Goal: Task Accomplishment & Management: Use online tool/utility

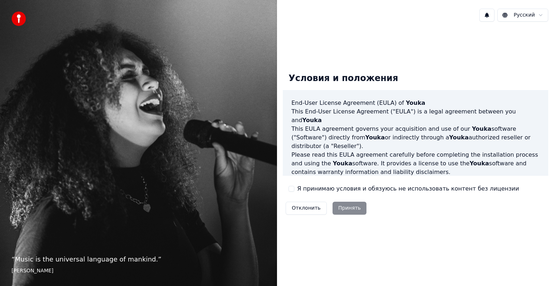
click at [324, 187] on label "Я принимаю условия и обязуюсь не использовать контент без лицензии" at bounding box center [408, 189] width 222 height 9
click at [294, 187] on button "Я принимаю условия и обязуюсь не использовать контент без лицензии" at bounding box center [292, 189] width 6 height 6
click at [342, 205] on button "Принять" at bounding box center [350, 208] width 34 height 13
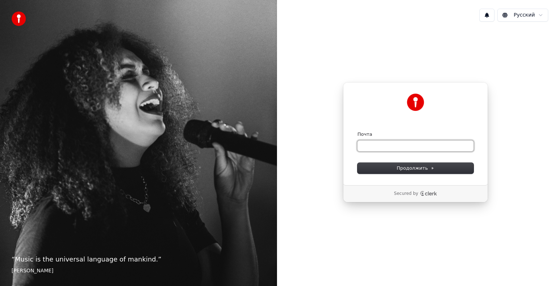
click at [370, 150] on input "Почта" at bounding box center [415, 146] width 116 height 11
drag, startPoint x: 398, startPoint y: 148, endPoint x: 351, endPoint y: 148, distance: 47.3
click at [351, 148] on div "**********" at bounding box center [415, 133] width 145 height 103
click at [386, 145] on input "**********" at bounding box center [415, 146] width 116 height 11
click at [445, 165] on button "Продолжить" at bounding box center [415, 168] width 116 height 11
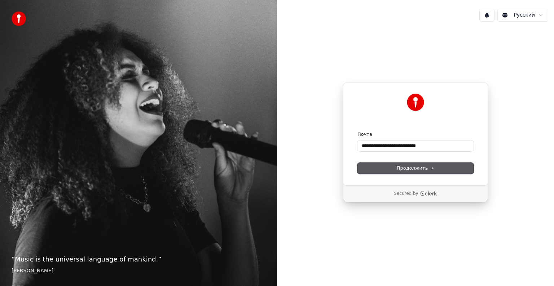
type input "**********"
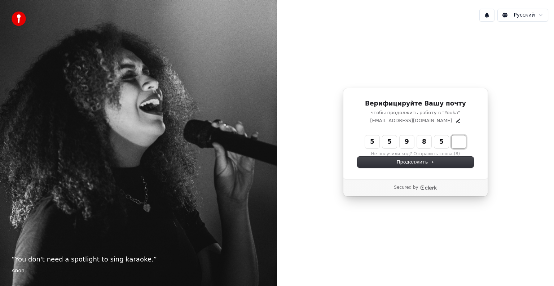
type input "******"
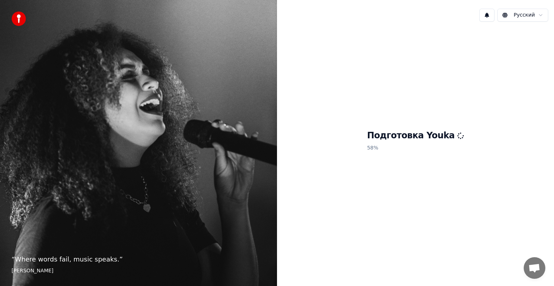
click at [499, 21] on div "Русский" at bounding box center [513, 15] width 69 height 13
click at [541, 15] on html "“ Where words fail, music speaks. ” [PERSON_NAME] Русский Подготовка Youka 100 %" at bounding box center [277, 143] width 554 height 286
click at [537, 15] on html "“ Where words fail, music speaks. ” [PERSON_NAME] Русский Подготовка Youka 100 …" at bounding box center [277, 143] width 554 height 286
drag, startPoint x: 494, startPoint y: 173, endPoint x: 522, endPoint y: 207, distance: 43.5
click at [501, 182] on div "Подготовка Youka 100 %" at bounding box center [415, 142] width 277 height 230
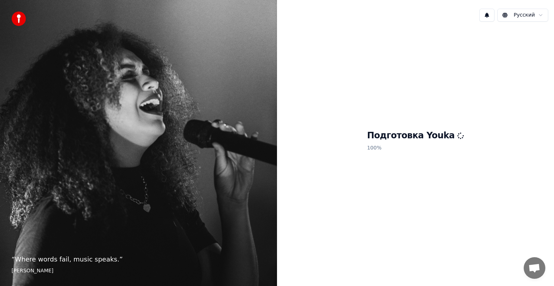
click at [532, 262] on span "Открытый чат" at bounding box center [535, 269] width 22 height 22
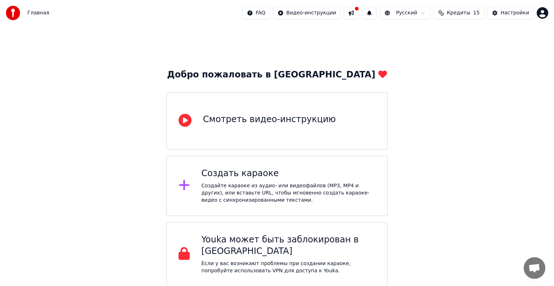
click at [330, 181] on div "Создать караоке Создайте караоке из аудио- или видеофайлов (MP3, MP4 и других),…" at bounding box center [288, 186] width 174 height 36
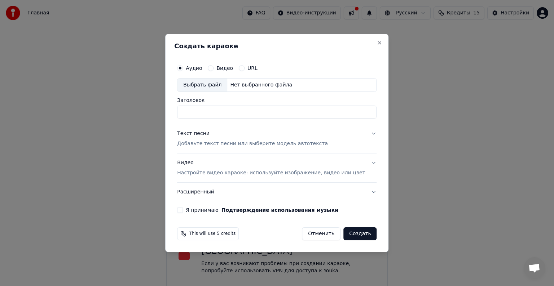
click at [207, 210] on label "Я принимаю Подтверждение использования музыки" at bounding box center [262, 210] width 153 height 5
click at [183, 210] on button "Я принимаю Подтверждение использования музыки" at bounding box center [180, 210] width 6 height 6
click at [207, 210] on label "Я принимаю Подтверждение использования музыки" at bounding box center [262, 210] width 153 height 5
click at [183, 210] on button "Я принимаю Подтверждение использования музыки" at bounding box center [180, 210] width 6 height 6
click at [361, 162] on button "Видео Настройте видео караоке: используйте изображение, видео или цвет" at bounding box center [276, 168] width 199 height 29
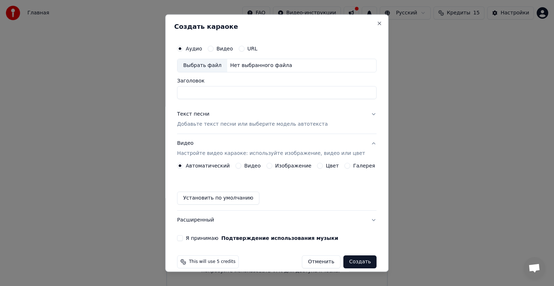
click at [362, 115] on button "Текст песни Добавьте текст песни или выберите модель автотекста" at bounding box center [276, 119] width 199 height 29
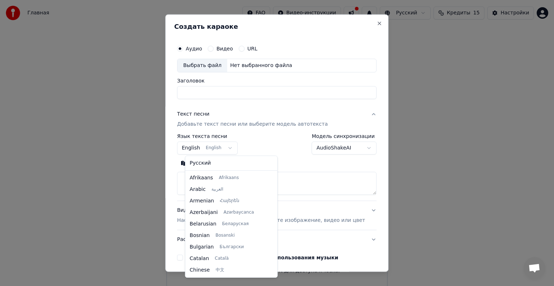
click at [232, 148] on body "Главная FAQ Видео-инструкции Русский Кредиты 15 Настройки Добро пожаловать в Yo…" at bounding box center [277, 143] width 554 height 287
select select "**"
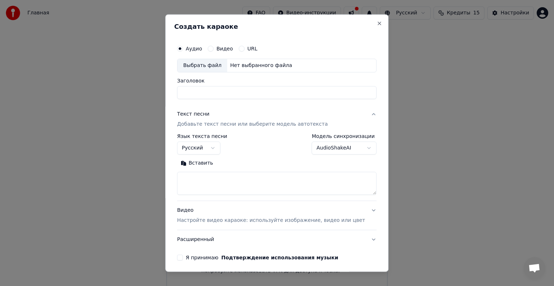
click at [355, 149] on body "Главная FAQ Видео-инструкции Русский Кредиты 15 Настройки Добро пожаловать в Yo…" at bounding box center [277, 143] width 554 height 287
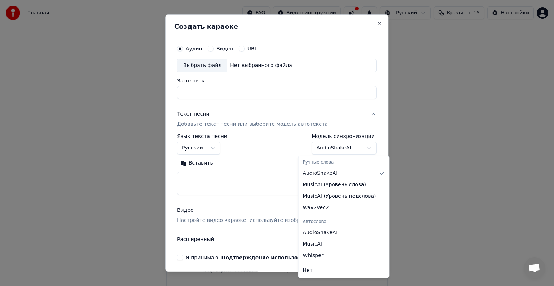
click at [272, 153] on body "Главная FAQ Видео-инструкции Русский Кредиты 15 Настройки Добро пожаловать в Yo…" at bounding box center [277, 143] width 554 height 287
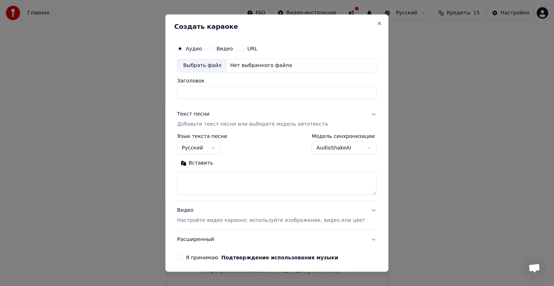
click at [258, 178] on textarea at bounding box center [276, 183] width 199 height 23
click at [233, 52] on div "Аудио Видео URL" at bounding box center [276, 48] width 199 height 14
click at [198, 49] on label "Аудио" at bounding box center [194, 48] width 16 height 5
click at [183, 49] on button "Аудио" at bounding box center [180, 49] width 6 height 6
click at [214, 48] on button "Видео" at bounding box center [211, 49] width 6 height 6
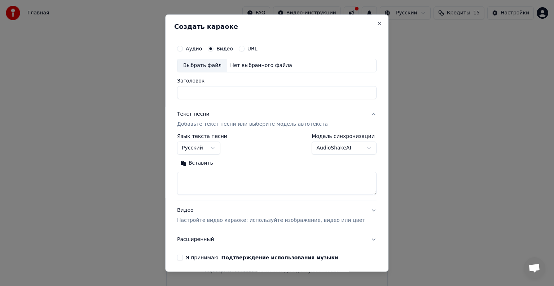
click at [196, 50] on label "Аудио" at bounding box center [194, 48] width 16 height 5
click at [183, 50] on button "Аудио" at bounding box center [180, 49] width 6 height 6
click at [267, 59] on div "Аудио Видео URL Выбрать файл Нет выбранного файла" at bounding box center [276, 56] width 199 height 31
click at [208, 80] on label "Заголовок" at bounding box center [276, 80] width 199 height 5
click at [208, 86] on input "Заголовок" at bounding box center [276, 92] width 199 height 13
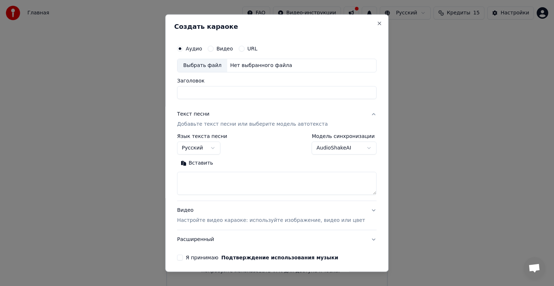
click at [203, 65] on div "Выбрать файл" at bounding box center [202, 65] width 50 height 13
type input "**********"
click at [231, 185] on textarea at bounding box center [276, 183] width 199 height 23
paste textarea "**********"
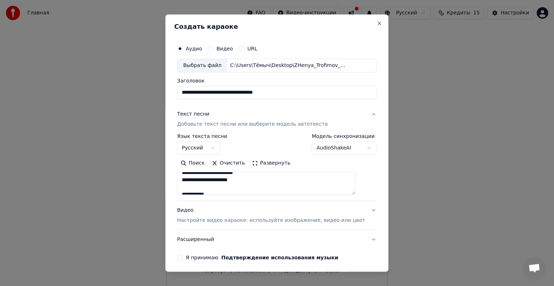
scroll to position [57, 0]
drag, startPoint x: 227, startPoint y: 173, endPoint x: 189, endPoint y: 185, distance: 39.7
click at [189, 185] on textarea at bounding box center [266, 183] width 178 height 23
click at [228, 188] on textarea at bounding box center [266, 183] width 178 height 23
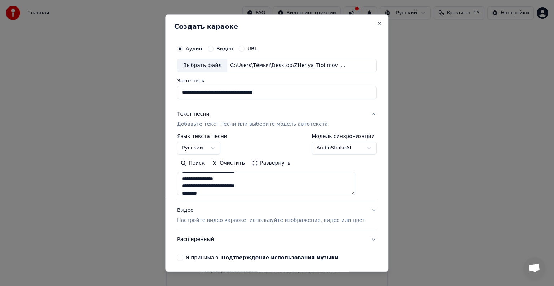
scroll to position [202, 0]
click at [229, 185] on textarea at bounding box center [266, 183] width 178 height 23
drag, startPoint x: 232, startPoint y: 178, endPoint x: 203, endPoint y: 175, distance: 29.1
click at [202, 173] on textarea at bounding box center [266, 183] width 178 height 23
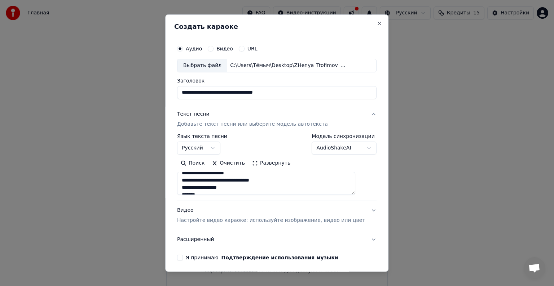
click at [237, 190] on textarea at bounding box center [266, 183] width 178 height 23
drag, startPoint x: 238, startPoint y: 189, endPoint x: 189, endPoint y: 180, distance: 49.8
click at [189, 180] on textarea at bounding box center [266, 183] width 178 height 23
drag, startPoint x: 251, startPoint y: 176, endPoint x: 192, endPoint y: 179, distance: 59.6
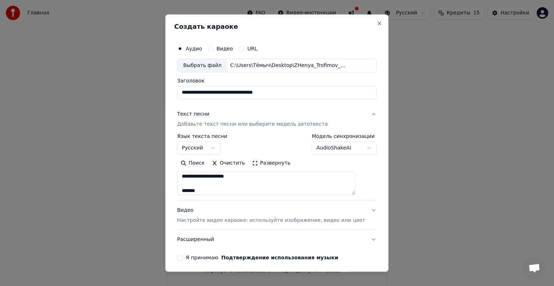
click at [189, 178] on textarea at bounding box center [266, 183] width 178 height 23
drag, startPoint x: 230, startPoint y: 188, endPoint x: 327, endPoint y: 188, distance: 97.4
click at [327, 188] on textarea at bounding box center [266, 183] width 178 height 23
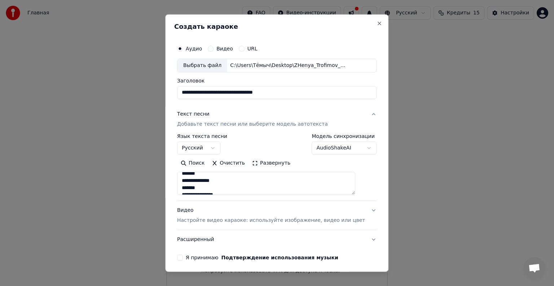
drag, startPoint x: 254, startPoint y: 185, endPoint x: 232, endPoint y: 185, distance: 22.0
click at [232, 185] on textarea at bounding box center [266, 183] width 178 height 23
click at [230, 181] on textarea at bounding box center [266, 183] width 178 height 23
drag, startPoint x: 235, startPoint y: 182, endPoint x: 189, endPoint y: 181, distance: 45.8
click at [189, 181] on textarea at bounding box center [266, 183] width 178 height 23
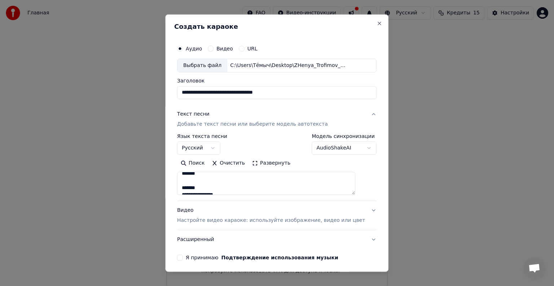
drag, startPoint x: 209, startPoint y: 185, endPoint x: 189, endPoint y: 185, distance: 20.2
click at [188, 185] on textarea at bounding box center [266, 183] width 178 height 23
click at [237, 190] on textarea at bounding box center [266, 183] width 178 height 23
click at [236, 192] on textarea at bounding box center [266, 183] width 178 height 23
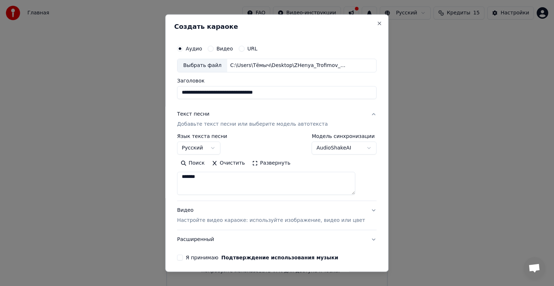
drag, startPoint x: 234, startPoint y: 191, endPoint x: 231, endPoint y: 177, distance: 14.0
click at [231, 177] on textarea at bounding box center [266, 183] width 178 height 23
type textarea "**********"
click at [237, 184] on textarea at bounding box center [266, 183] width 178 height 23
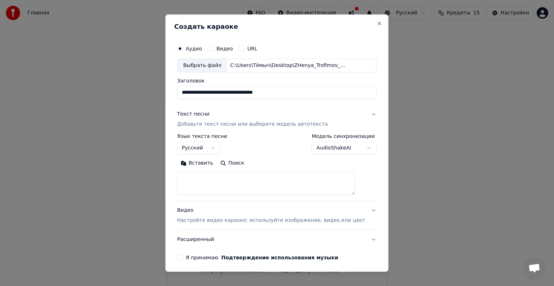
paste textarea "**********"
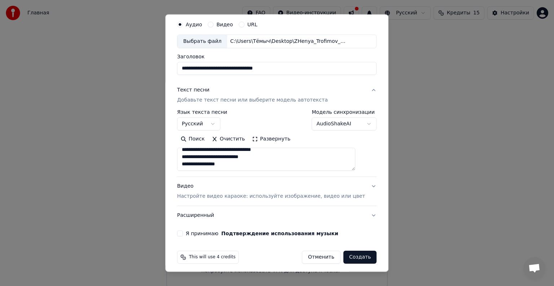
scroll to position [27, 0]
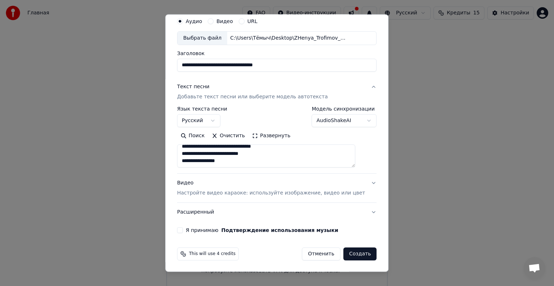
type textarea "**********"
drag, startPoint x: 294, startPoint y: 68, endPoint x: 180, endPoint y: 58, distance: 114.8
click at [180, 58] on div "**********" at bounding box center [276, 143] width 223 height 258
drag, startPoint x: 240, startPoint y: 65, endPoint x: 176, endPoint y: 67, distance: 63.9
click at [176, 67] on div "**********" at bounding box center [276, 143] width 223 height 258
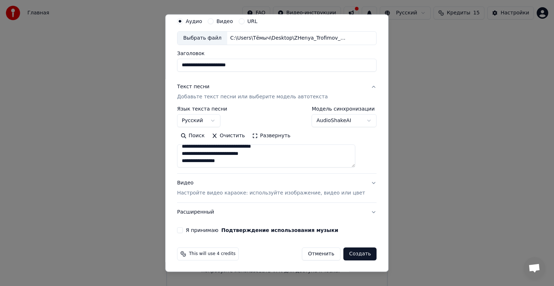
click at [219, 66] on input "**********" at bounding box center [276, 65] width 199 height 13
type input "**********"
click at [292, 56] on div "**********" at bounding box center [276, 61] width 199 height 21
click at [360, 185] on button "Видео Настройте видео караоке: используйте изображение, видео или цвет" at bounding box center [276, 188] width 199 height 29
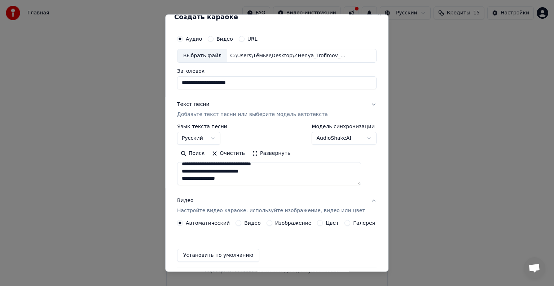
scroll to position [8, 0]
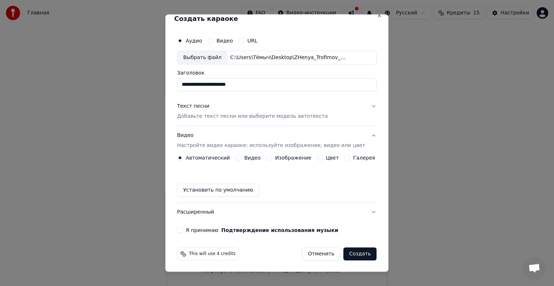
click at [268, 155] on button "Изображение" at bounding box center [270, 158] width 6 height 6
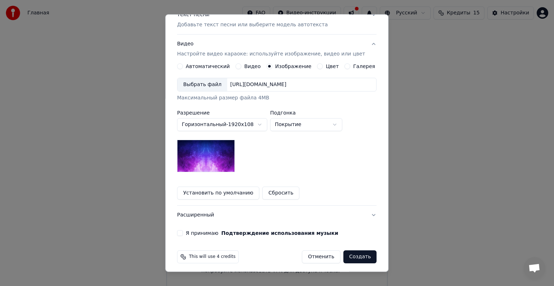
scroll to position [102, 0]
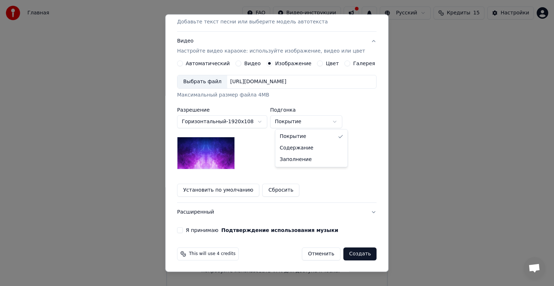
click at [295, 124] on body "**********" at bounding box center [277, 143] width 554 height 287
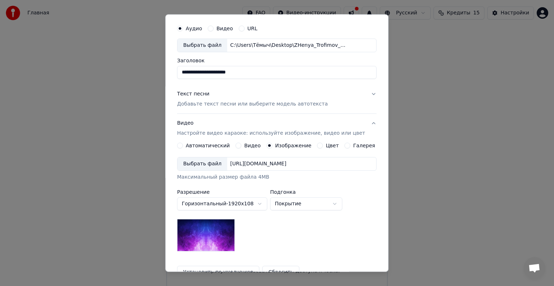
scroll to position [0, 0]
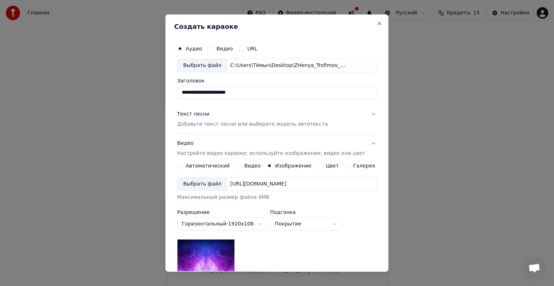
click at [214, 185] on div "Выбрать файл" at bounding box center [202, 184] width 50 height 13
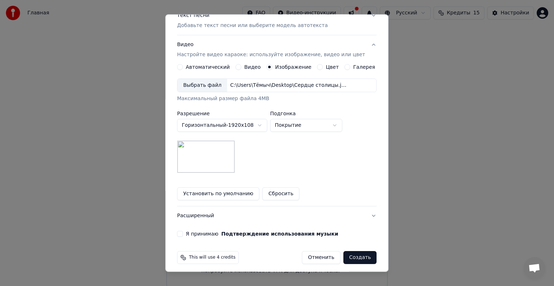
scroll to position [102, 0]
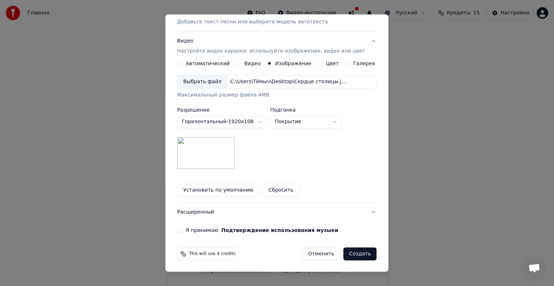
click at [307, 125] on body "**********" at bounding box center [277, 143] width 554 height 287
click at [356, 126] on body "**********" at bounding box center [277, 143] width 554 height 287
click at [203, 230] on label "Я принимаю Подтверждение использования музыки" at bounding box center [262, 230] width 153 height 5
click at [183, 230] on button "Я принимаю Подтверждение использования музыки" at bounding box center [180, 231] width 6 height 6
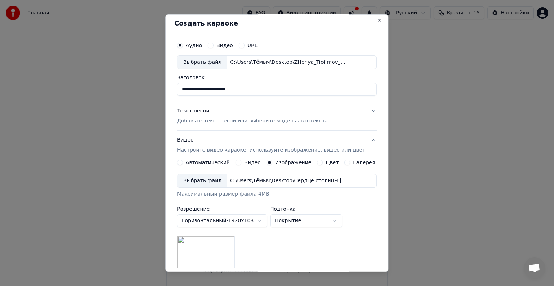
scroll to position [0, 0]
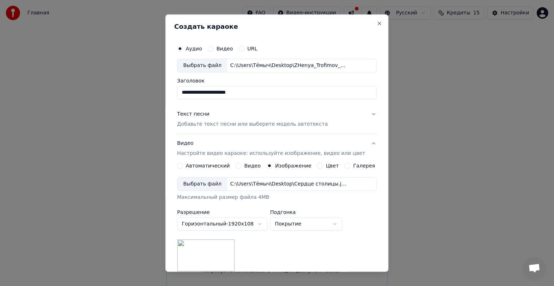
click at [363, 115] on button "Текст песни Добавьте текст песни или выберите модель автотекста" at bounding box center [276, 119] width 199 height 29
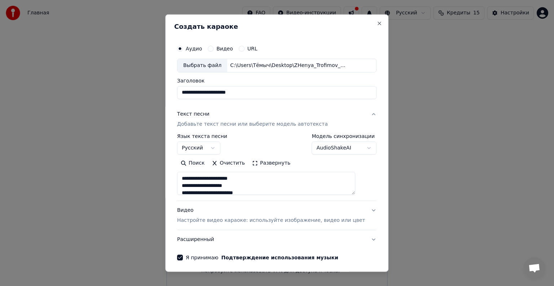
click at [363, 115] on div "**********" at bounding box center [276, 151] width 205 height 225
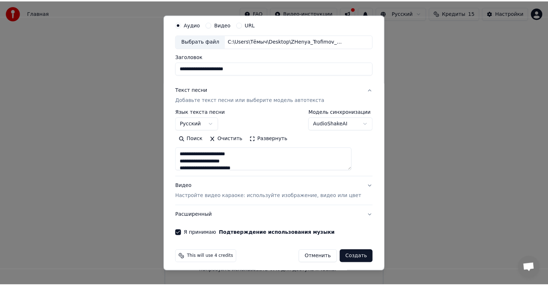
scroll to position [27, 0]
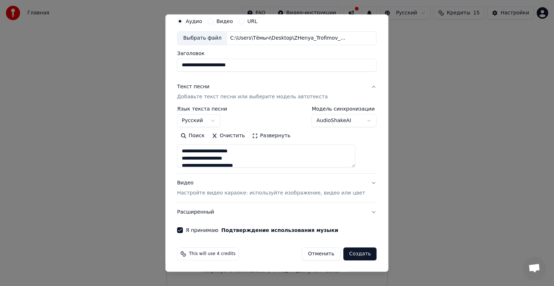
click at [346, 253] on button "Создать" at bounding box center [359, 254] width 33 height 13
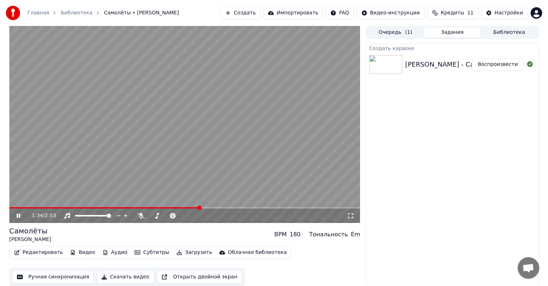
scroll to position [0, 0]
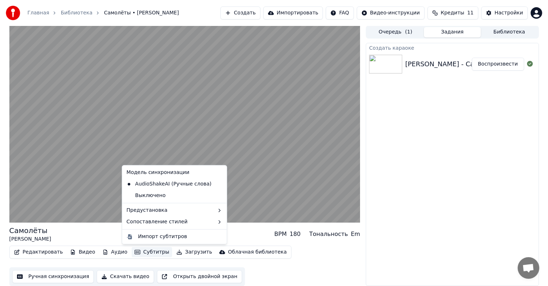
click at [135, 252] on icon "button" at bounding box center [138, 252] width 6 height 5
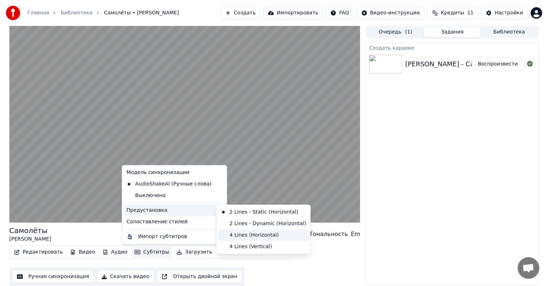
click at [257, 238] on div "4 Lines (Horizontal)" at bounding box center [263, 236] width 91 height 12
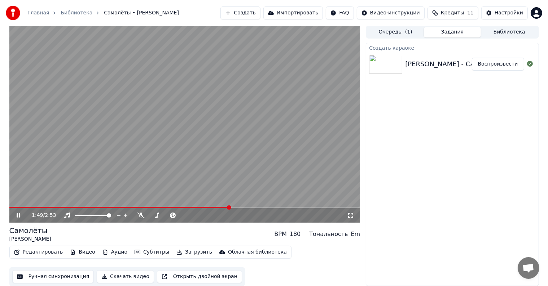
click at [135, 252] on button "Субтитры" at bounding box center [152, 252] width 40 height 10
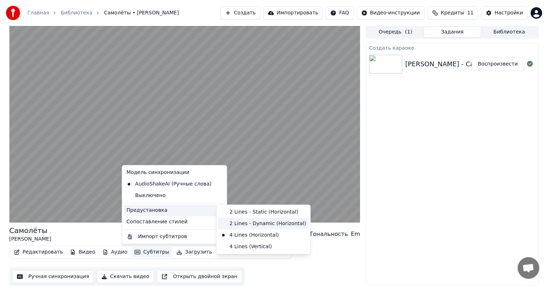
click at [242, 222] on div "2 Lines - Dynamic (Horizontal)" at bounding box center [263, 224] width 91 height 12
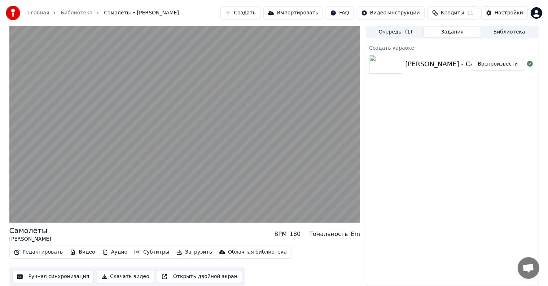
click at [78, 251] on button "Видео" at bounding box center [82, 252] width 31 height 10
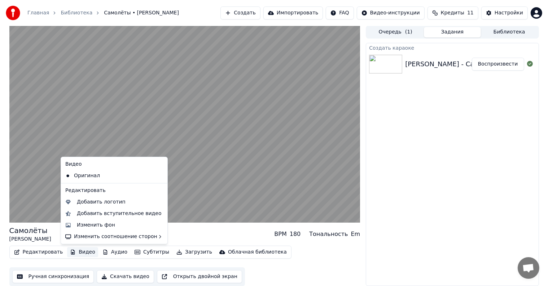
click at [186, 237] on div "Самолёты [PERSON_NAME] BPM 180 Тональность Em" at bounding box center [184, 234] width 351 height 17
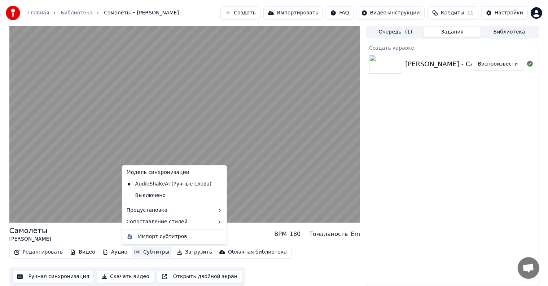
click at [133, 251] on button "Субтитры" at bounding box center [152, 252] width 40 height 10
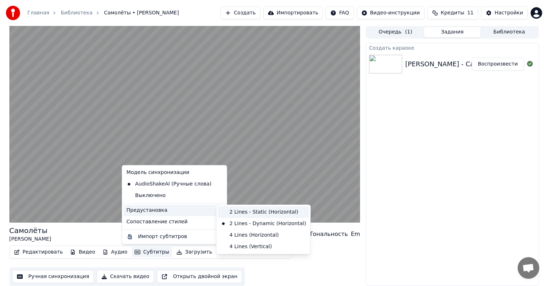
click at [256, 214] on div "2 Lines - Static (Horizontal)" at bounding box center [263, 213] width 91 height 12
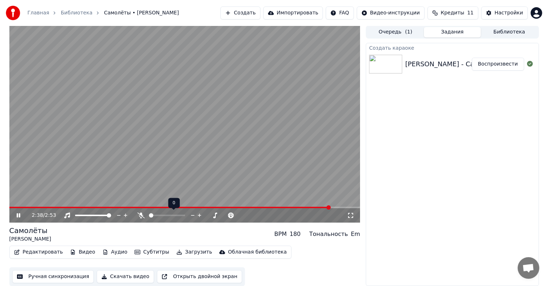
click at [149, 214] on span at bounding box center [151, 216] width 4 height 4
click at [20, 216] on icon at bounding box center [23, 216] width 17 height 6
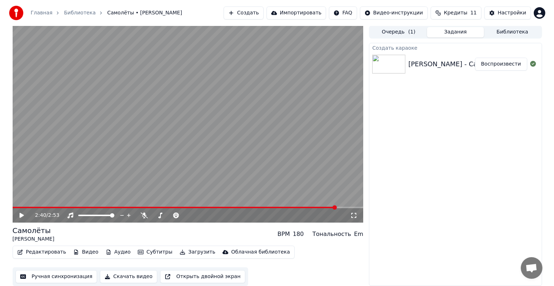
scroll to position [0, 0]
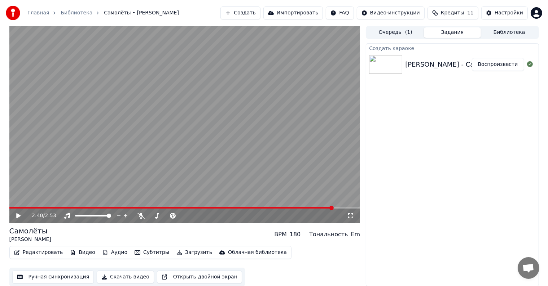
click at [43, 252] on button "Редактировать" at bounding box center [38, 253] width 55 height 10
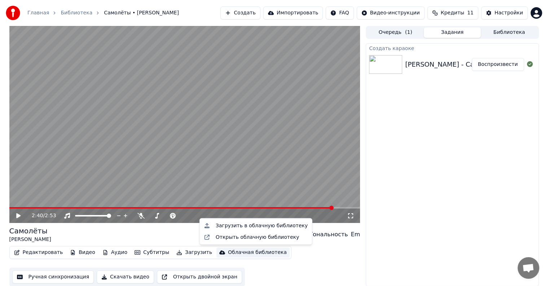
click at [295, 264] on div "Редактировать Видео Аудио Субтитры Загрузить Облачная библиотека Ручная синхрон…" at bounding box center [184, 266] width 351 height 40
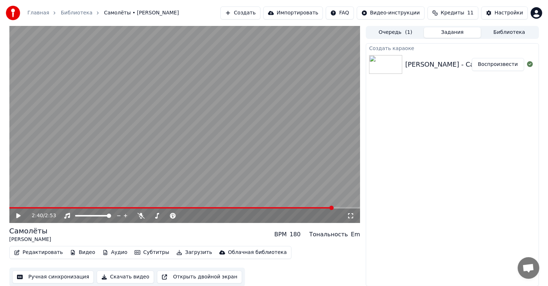
click at [50, 255] on button "Редактировать" at bounding box center [38, 253] width 55 height 10
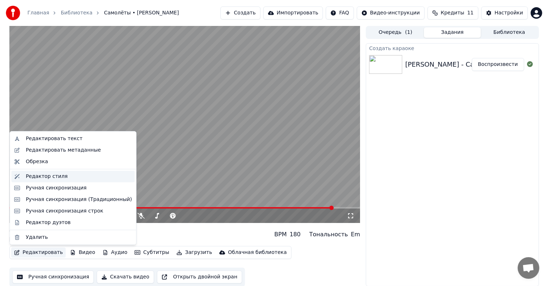
click at [71, 181] on div "Редактор стиля" at bounding box center [72, 177] width 123 height 12
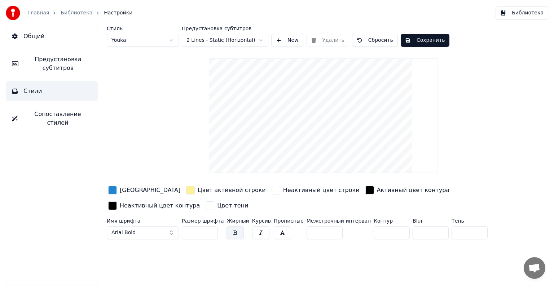
click at [112, 190] on div "button" at bounding box center [112, 190] width 9 height 9
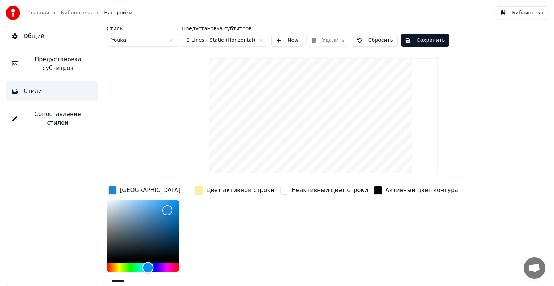
type input "*******"
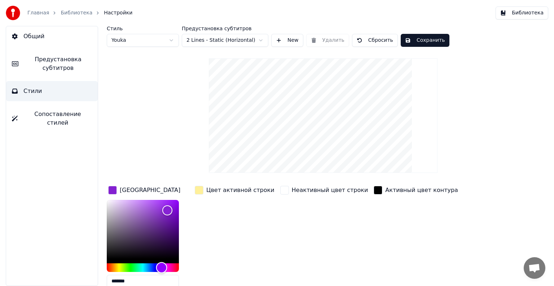
click at [162, 267] on div "Hue" at bounding box center [143, 268] width 72 height 9
click at [264, 234] on div "Цвет активной строки" at bounding box center [234, 239] width 83 height 109
click at [199, 189] on div "button" at bounding box center [199, 190] width 9 height 9
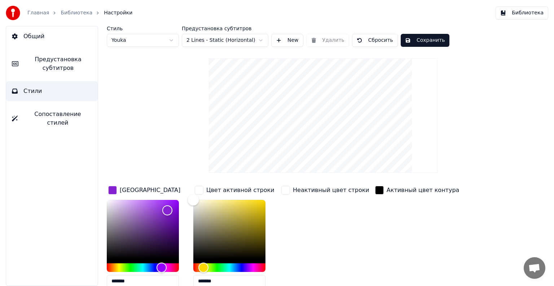
drag, startPoint x: 208, startPoint y: 205, endPoint x: 183, endPoint y: 194, distance: 27.3
click at [183, 194] on div "Цвет заливки ******* Цвет активной строки ******* Неактивный цвет строки Активн…" at bounding box center [301, 247] width 388 height 125
click at [342, 215] on div "Неактивный цвет строки" at bounding box center [325, 239] width 91 height 109
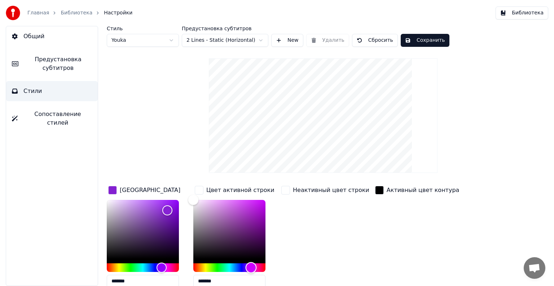
click at [251, 265] on div "Hue" at bounding box center [229, 268] width 72 height 9
type input "*******"
click at [233, 205] on div "Color" at bounding box center [229, 229] width 72 height 59
click at [374, 218] on div "Активный цвет контура" at bounding box center [417, 239] width 87 height 109
click at [375, 191] on div "button" at bounding box center [379, 190] width 9 height 9
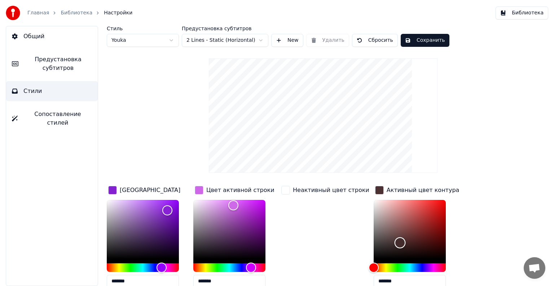
type input "*******"
drag, startPoint x: 374, startPoint y: 204, endPoint x: 429, endPoint y: 262, distance: 79.9
click at [429, 259] on div "Color" at bounding box center [410, 229] width 72 height 59
click at [478, 222] on div "Цвет заливки ******* Цвет активной строки ******* Неактивный цвет строки Активн…" at bounding box center [301, 247] width 388 height 125
click at [466, 197] on div "Цвет заливки ******* Цвет активной строки ******* Неактивный цвет строки Активн…" at bounding box center [301, 247] width 388 height 125
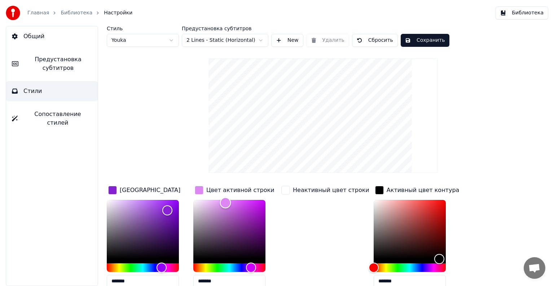
type input "*******"
drag, startPoint x: 228, startPoint y: 203, endPoint x: 181, endPoint y: 196, distance: 48.1
click at [181, 196] on div "Цвет заливки ******* Цвет активной строки ******* Неактивный цвет строки Активн…" at bounding box center [301, 247] width 388 height 125
click at [188, 126] on div "Стиль Youka Предустановка субтитров 2 Lines - Static (Horizontal) New Удалить С…" at bounding box center [323, 182] width 433 height 313
click at [405, 40] on button "Сохранить" at bounding box center [425, 40] width 49 height 13
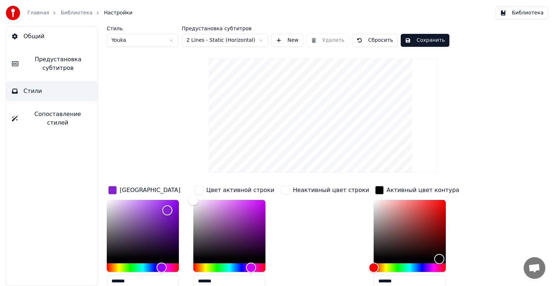
click at [59, 117] on span "Сопоставление стилей" at bounding box center [57, 118] width 69 height 17
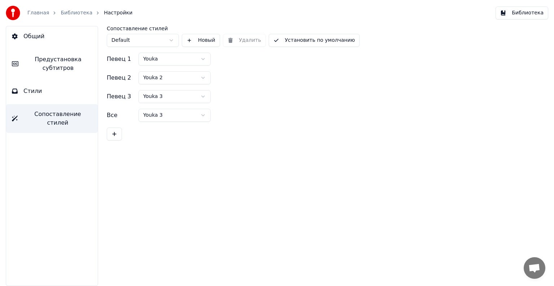
click at [62, 97] on button "Стили" at bounding box center [52, 91] width 92 height 20
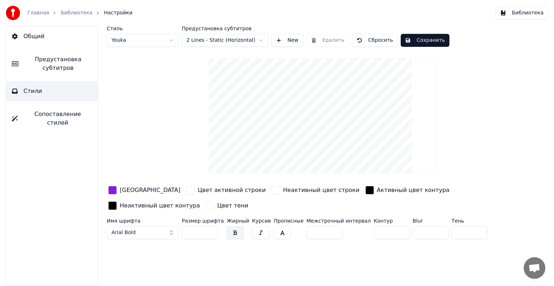
click at [67, 13] on link "Библиотека" at bounding box center [77, 12] width 32 height 7
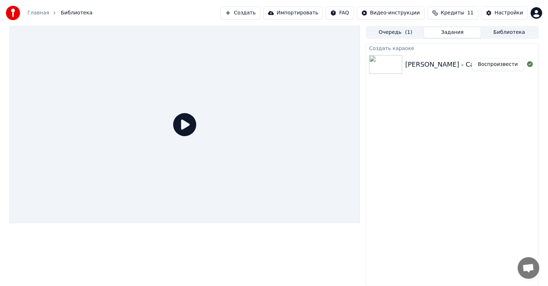
click at [184, 126] on icon at bounding box center [184, 124] width 23 height 23
click at [411, 64] on div "[PERSON_NAME] - Самолёты" at bounding box center [452, 65] width 95 height 10
click at [504, 66] on button "Воспроизвести" at bounding box center [498, 64] width 52 height 13
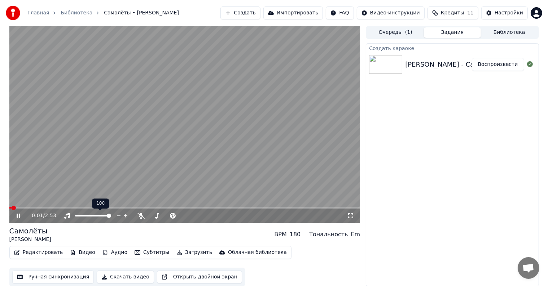
click at [54, 206] on video at bounding box center [184, 124] width 351 height 197
click at [57, 207] on span at bounding box center [184, 207] width 351 height 1
click at [21, 215] on icon at bounding box center [23, 216] width 17 height 6
click at [40, 251] on button "Редактировать" at bounding box center [38, 253] width 55 height 10
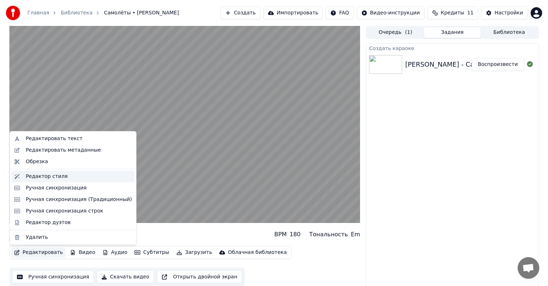
click at [68, 178] on div "Редактор стиля" at bounding box center [79, 176] width 106 height 7
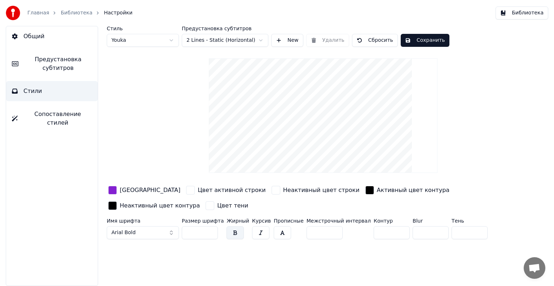
click at [111, 190] on div "button" at bounding box center [112, 190] width 9 height 9
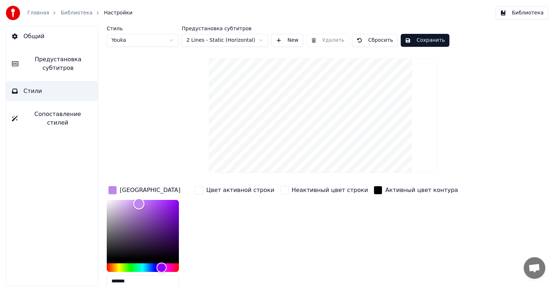
type input "*******"
drag, startPoint x: 150, startPoint y: 203, endPoint x: 140, endPoint y: 203, distance: 10.5
click at [140, 203] on div "Color" at bounding box center [143, 229] width 72 height 59
click at [328, 222] on div "Неактивный цвет строки" at bounding box center [324, 239] width 91 height 109
click at [410, 40] on button "Сохранить" at bounding box center [425, 40] width 49 height 13
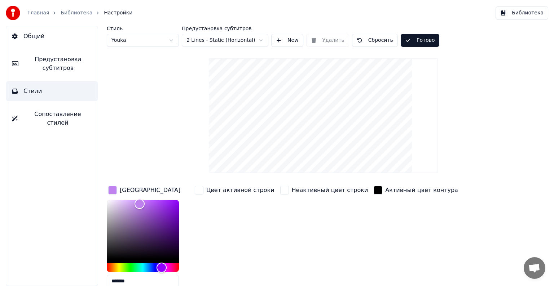
click at [409, 42] on button "Готово" at bounding box center [420, 40] width 39 height 13
click at [65, 39] on button "Общий" at bounding box center [52, 36] width 92 height 20
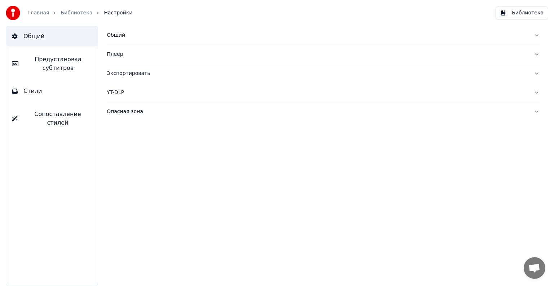
click at [65, 59] on span "Предустановка субтитров" at bounding box center [58, 63] width 68 height 17
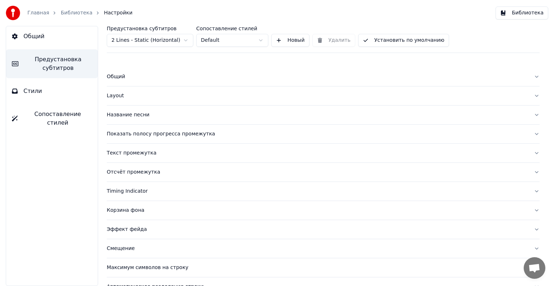
click at [65, 87] on button "Стили" at bounding box center [52, 91] width 92 height 20
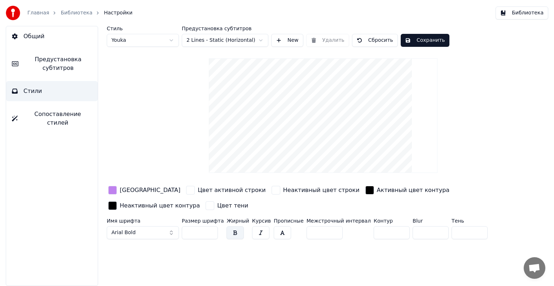
click at [74, 13] on link "Библиотека" at bounding box center [77, 12] width 32 height 7
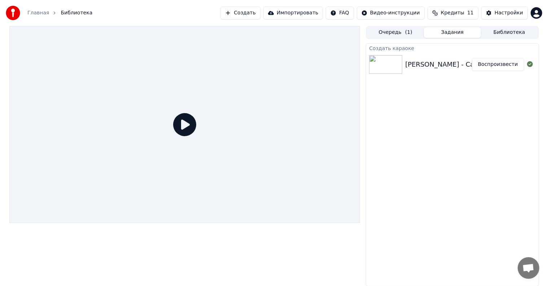
click at [405, 64] on div at bounding box center [387, 64] width 36 height 19
click at [491, 65] on button "Воспроизвести" at bounding box center [498, 64] width 52 height 13
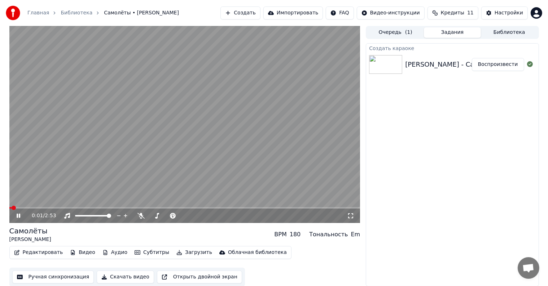
click at [50, 208] on span at bounding box center [184, 207] width 351 height 1
click at [71, 208] on span at bounding box center [184, 207] width 351 height 1
click at [9, 207] on span at bounding box center [9, 207] width 0 height 1
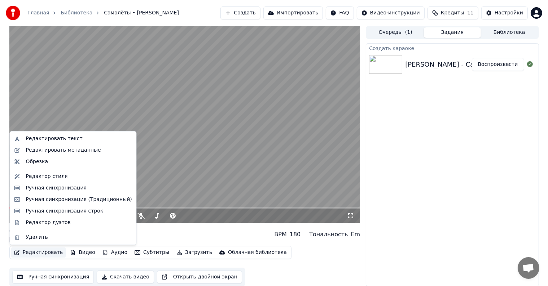
click at [47, 252] on button "Редактировать" at bounding box center [38, 253] width 55 height 10
click at [61, 177] on div "Редактор стиля" at bounding box center [47, 176] width 42 height 7
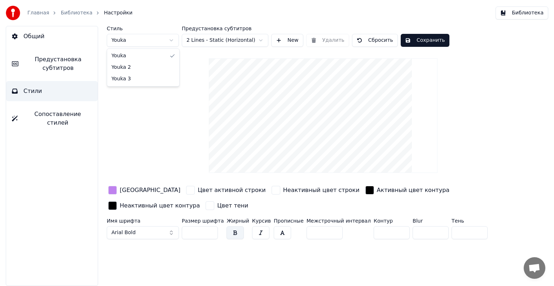
click at [162, 39] on html "Главная Библиотека Настройки Библиотека Общий Предустановка субтитров Стили Соп…" at bounding box center [277, 143] width 554 height 286
click at [150, 38] on html "Главная Библиотека Настройки Библиотека Общий Предустановка субтитров Стили Соп…" at bounding box center [277, 143] width 554 height 286
click at [148, 39] on html "Главная Библиотека Настройки Библиотека Общий Предустановка субтитров Стили Соп…" at bounding box center [277, 143] width 554 height 286
click at [150, 42] on html "Главная Библиотека Настройки Библиотека Общий Предустановка субтитров Стили Соп…" at bounding box center [277, 143] width 554 height 286
click at [192, 40] on html "Главная Библиотека Настройки Библиотека Общий Предустановка субтитров Стили Соп…" at bounding box center [277, 143] width 554 height 286
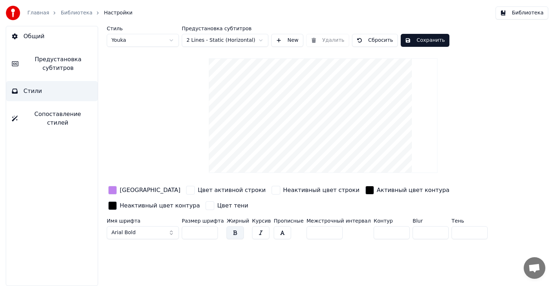
click at [163, 64] on html "Главная Библиотека Настройки Библиотека Общий Предустановка субтитров Стили Соп…" at bounding box center [277, 143] width 554 height 286
click at [76, 58] on span "Предустановка субтитров" at bounding box center [58, 63] width 68 height 17
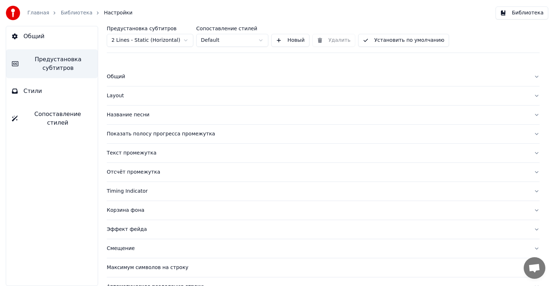
click at [147, 116] on div "Название песни" at bounding box center [317, 114] width 421 height 7
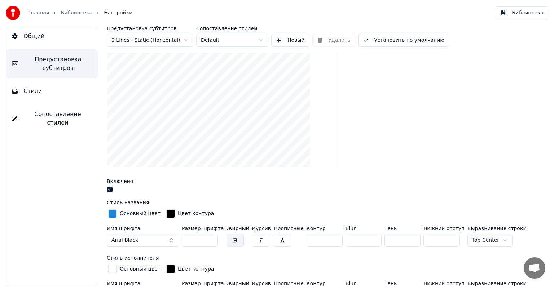
scroll to position [72, 0]
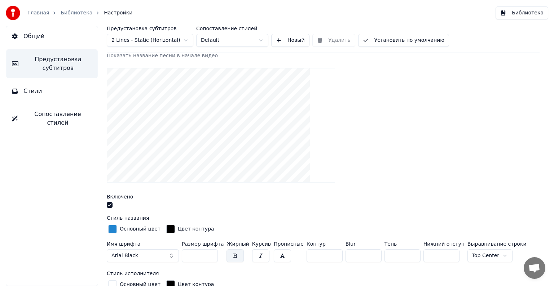
click at [113, 229] on div "button" at bounding box center [112, 229] width 9 height 9
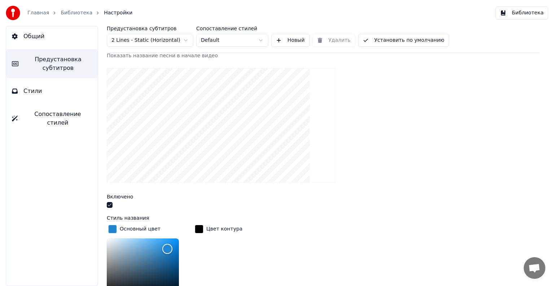
click at [113, 228] on div "button" at bounding box center [112, 229] width 9 height 9
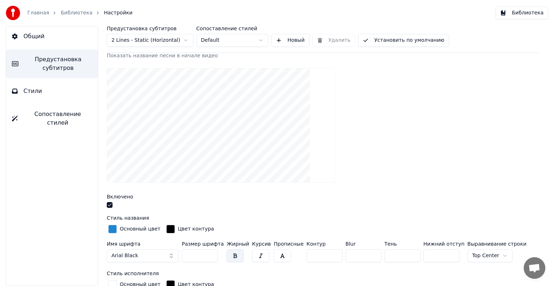
click at [113, 228] on div "button" at bounding box center [112, 229] width 9 height 9
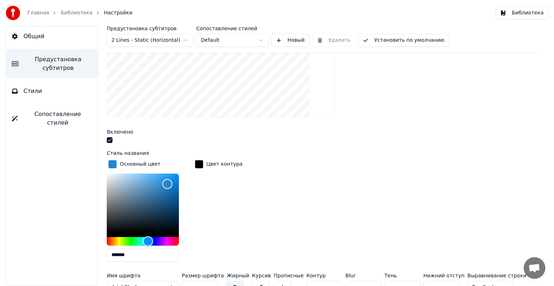
scroll to position [144, 0]
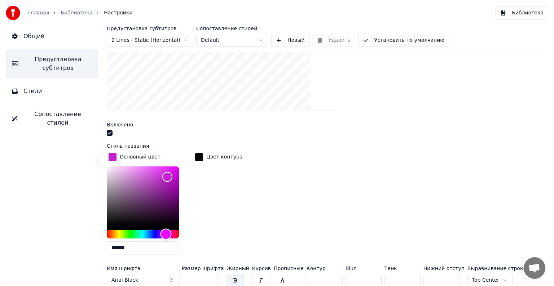
type input "*******"
drag, startPoint x: 161, startPoint y: 232, endPoint x: 165, endPoint y: 229, distance: 4.7
click at [165, 230] on div "Hue" at bounding box center [143, 234] width 72 height 9
click at [255, 208] on div "Основный цвет ******* Цвет контура" at bounding box center [323, 205] width 433 height 109
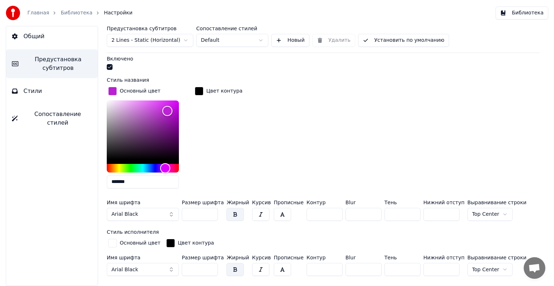
scroll to position [216, 0]
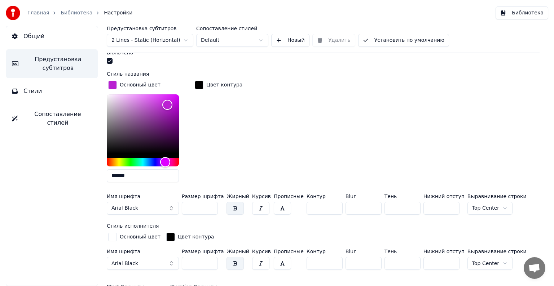
click at [157, 208] on button "Arial Black" at bounding box center [143, 208] width 72 height 13
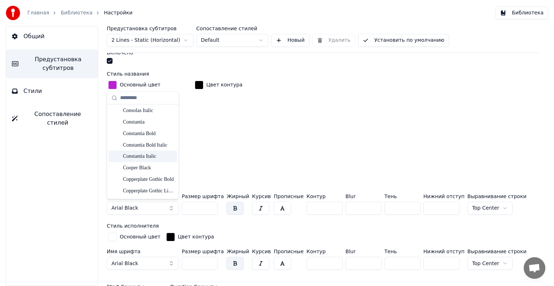
scroll to position [1082, 0]
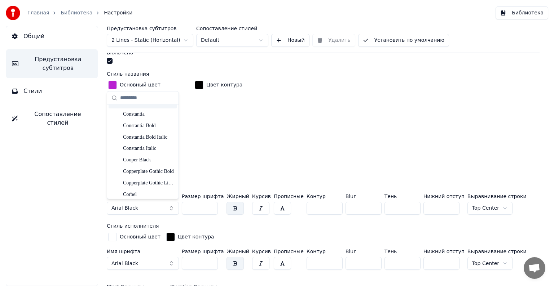
click at [135, 101] on input "text" at bounding box center [147, 98] width 54 height 14
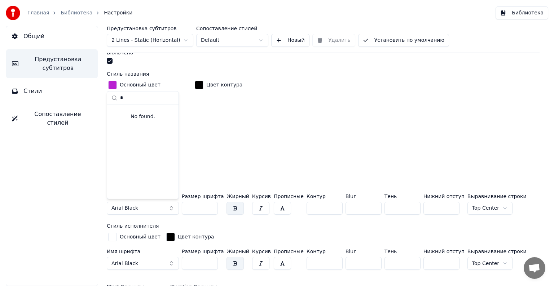
drag, startPoint x: 130, startPoint y: 98, endPoint x: 112, endPoint y: 98, distance: 17.7
click at [113, 98] on div "*" at bounding box center [142, 98] width 71 height 13
type input "***"
click at [145, 122] on div "Verdana" at bounding box center [148, 123] width 51 height 7
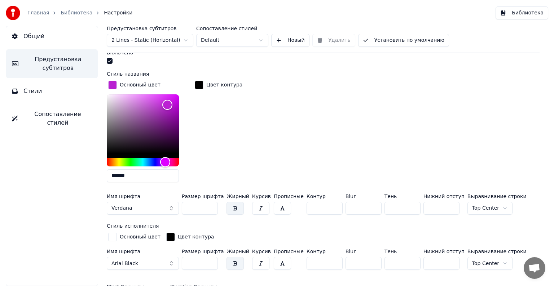
click at [277, 164] on div "Основный цвет ******* Цвет контура" at bounding box center [323, 133] width 433 height 109
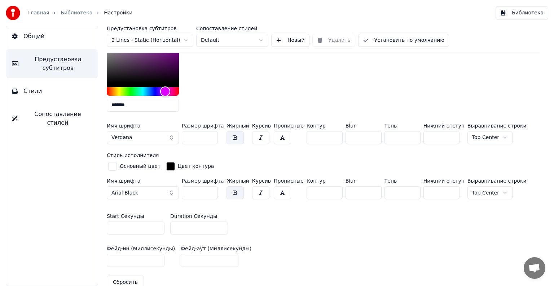
scroll to position [289, 0]
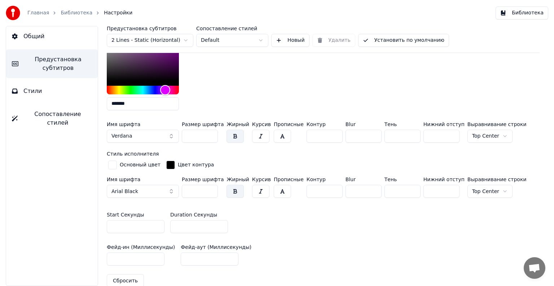
click at [137, 186] on button "Arial Black" at bounding box center [143, 191] width 72 height 13
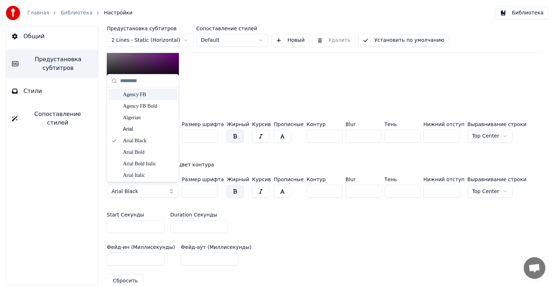
click at [132, 84] on input "text" at bounding box center [147, 81] width 54 height 14
type input "***"
click at [144, 104] on div "Verdana" at bounding box center [148, 106] width 51 height 7
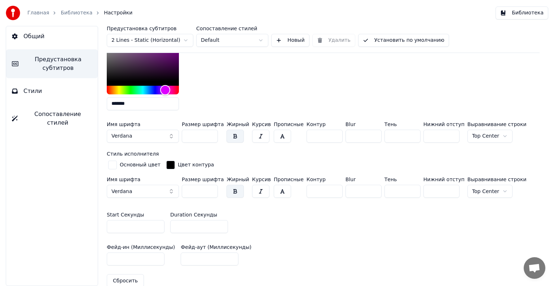
click at [227, 188] on button "button" at bounding box center [235, 191] width 17 height 13
click at [252, 190] on button "button" at bounding box center [260, 191] width 17 height 13
click at [230, 193] on button "button" at bounding box center [235, 191] width 17 height 13
click at [252, 192] on button "button" at bounding box center [260, 191] width 17 height 13
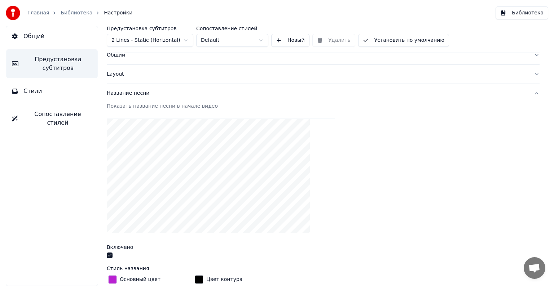
scroll to position [0, 0]
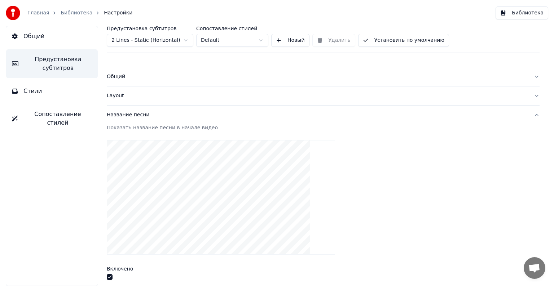
click at [139, 128] on div "Показать название песни в начале видео" at bounding box center [323, 127] width 433 height 7
drag, startPoint x: 153, startPoint y: 128, endPoint x: 190, endPoint y: 129, distance: 37.2
click at [190, 129] on div "Показать название песни в начале видео" at bounding box center [323, 127] width 433 height 7
click at [221, 132] on div "Показать название песни в начале видео" at bounding box center [323, 129] width 433 height 10
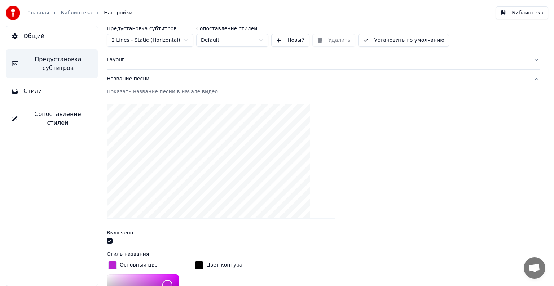
scroll to position [72, 0]
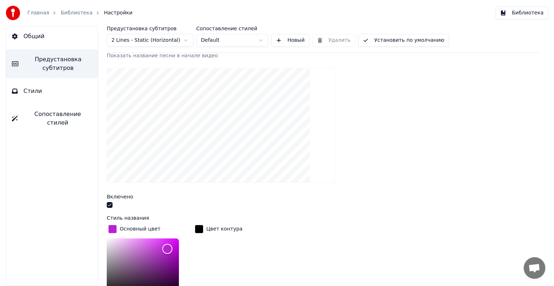
click at [111, 203] on button "button" at bounding box center [110, 205] width 6 height 6
click at [111, 205] on button "button" at bounding box center [110, 205] width 6 height 6
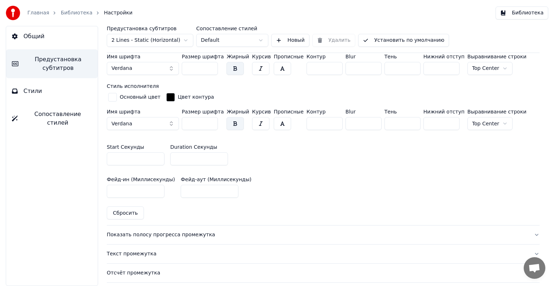
scroll to position [361, 0]
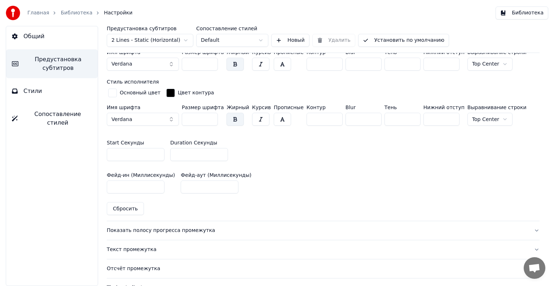
drag, startPoint x: 181, startPoint y: 153, endPoint x: 172, endPoint y: 153, distance: 9.7
click at [172, 153] on input "*" at bounding box center [199, 154] width 58 height 13
click at [221, 153] on input "***" at bounding box center [199, 154] width 58 height 13
drag, startPoint x: 195, startPoint y: 154, endPoint x: 170, endPoint y: 154, distance: 24.5
click at [170, 154] on input "***" at bounding box center [199, 154] width 58 height 13
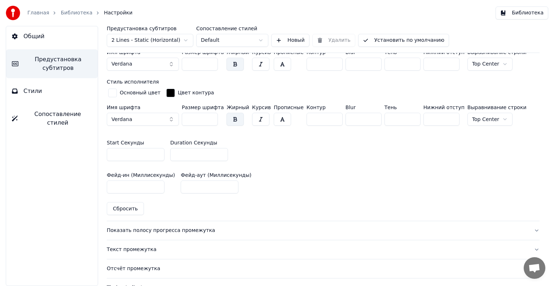
type input "***"
click at [341, 159] on div "Start Секунды * Duration Секунды ***" at bounding box center [323, 151] width 433 height 32
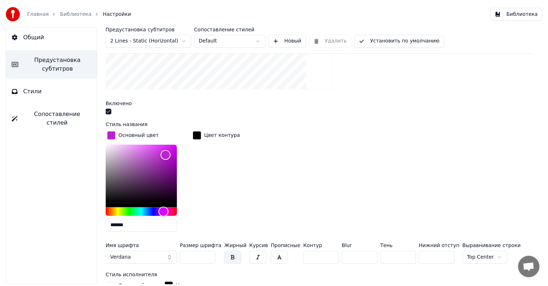
scroll to position [0, 0]
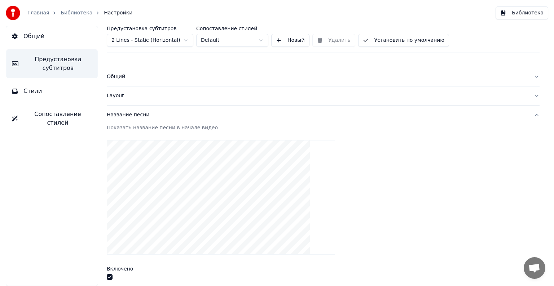
click at [375, 37] on button "Установить по умолчанию" at bounding box center [403, 40] width 91 height 13
click at [75, 10] on link "Библиотека" at bounding box center [77, 12] width 32 height 7
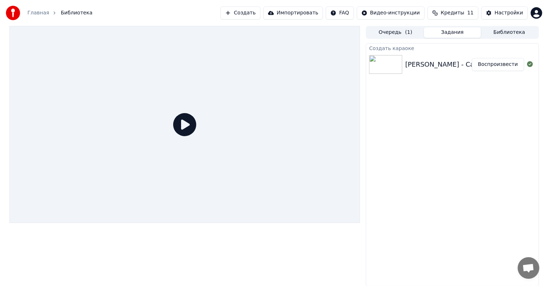
click at [499, 66] on button "Воспроизвести" at bounding box center [498, 64] width 52 height 13
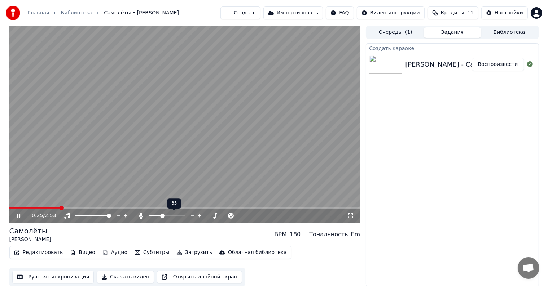
click at [162, 217] on span at bounding box center [162, 216] width 4 height 4
click at [457, 163] on div "Создать караоке [PERSON_NAME] - Самолёты Воспроизвести" at bounding box center [452, 164] width 173 height 243
click at [149, 214] on span at bounding box center [151, 216] width 4 height 4
click at [393, 197] on div "Создать караоке [PERSON_NAME] - Самолёты Воспроизвести" at bounding box center [452, 164] width 173 height 243
click at [43, 251] on button "Редактировать" at bounding box center [38, 253] width 55 height 10
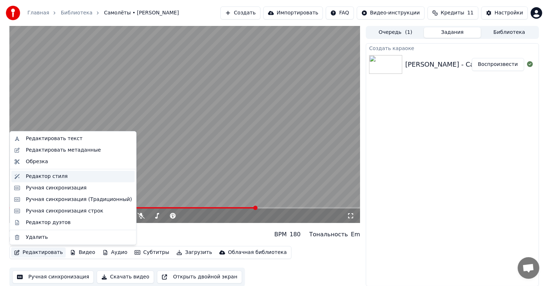
click at [72, 179] on div "Редактор стиля" at bounding box center [79, 176] width 106 height 7
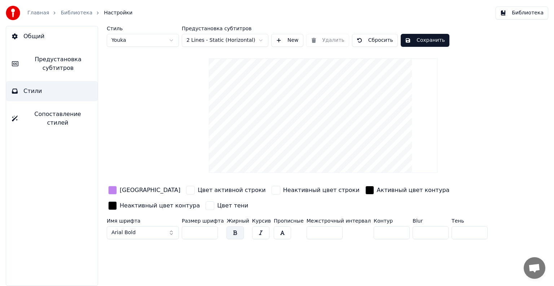
click at [74, 65] on span "Предустановка субтитров" at bounding box center [58, 63] width 68 height 17
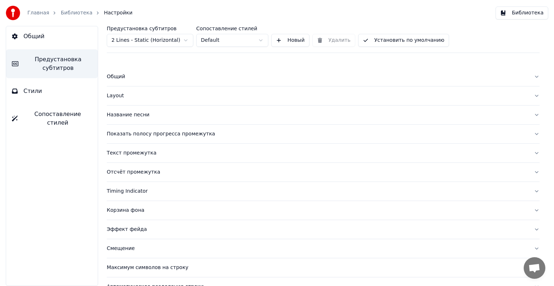
click at [67, 36] on button "Общий" at bounding box center [52, 36] width 92 height 20
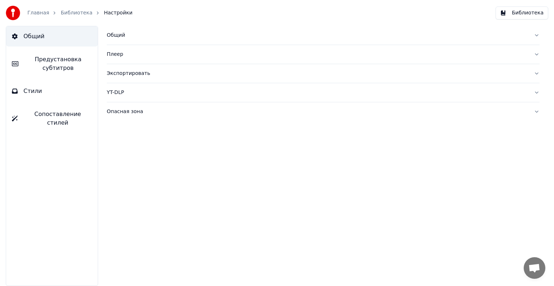
click at [66, 50] on button "Предустановка субтитров" at bounding box center [52, 63] width 92 height 29
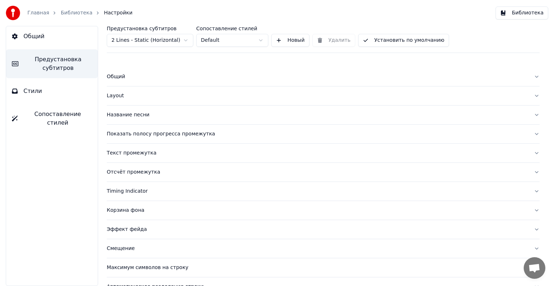
click at [155, 119] on button "Название песни" at bounding box center [323, 115] width 433 height 19
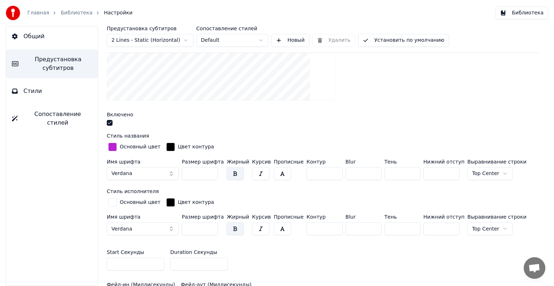
scroll to position [177, 0]
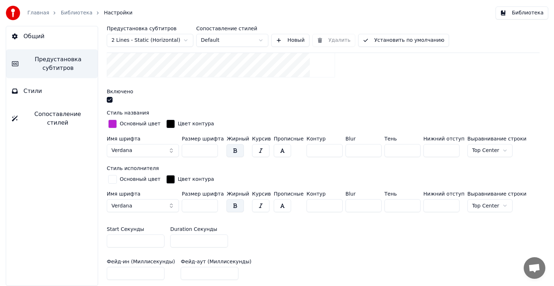
click at [113, 180] on div "button" at bounding box center [112, 179] width 9 height 9
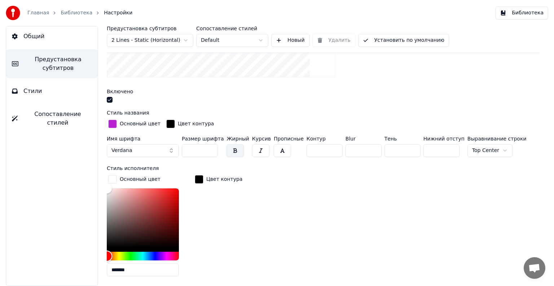
click at [166, 255] on div "Hue" at bounding box center [143, 256] width 72 height 9
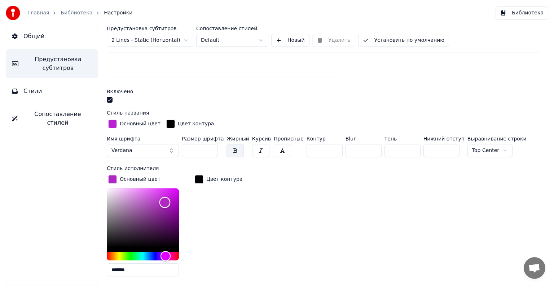
drag, startPoint x: 162, startPoint y: 216, endPoint x: 171, endPoint y: 197, distance: 21.2
click at [168, 198] on div "Color" at bounding box center [143, 218] width 72 height 59
type input "*******"
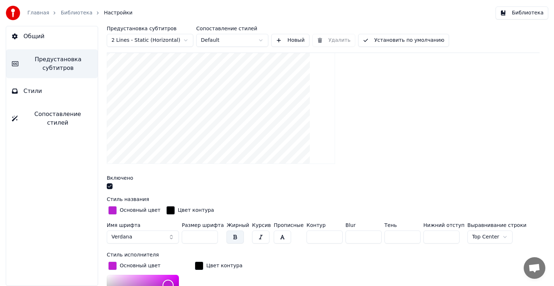
scroll to position [33, 0]
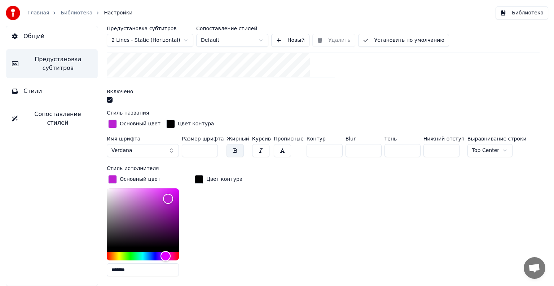
click at [286, 193] on div "Основный цвет ******* Цвет контура" at bounding box center [323, 228] width 433 height 109
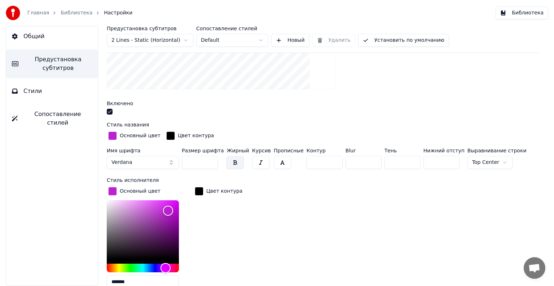
scroll to position [141, 0]
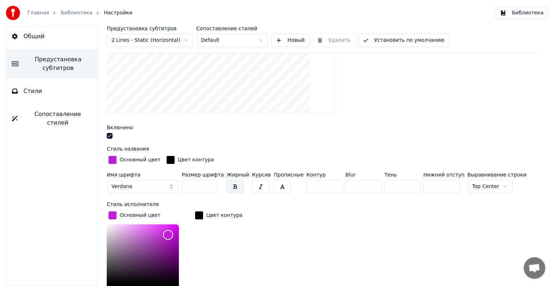
click at [325, 186] on input "*" at bounding box center [325, 186] width 36 height 13
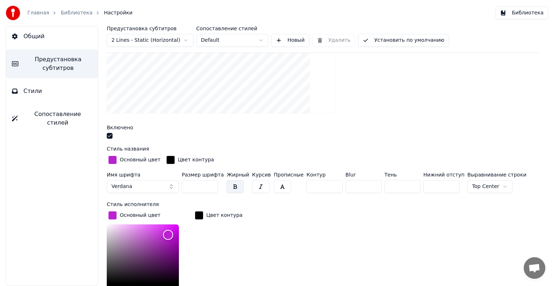
click at [325, 186] on input "*" at bounding box center [325, 186] width 36 height 13
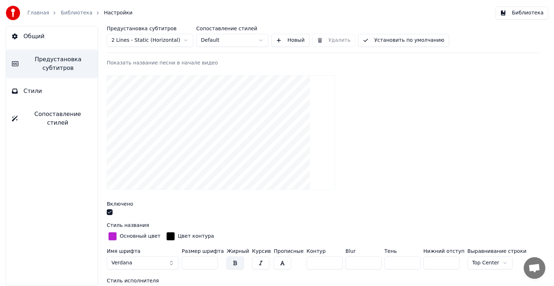
scroll to position [69, 0]
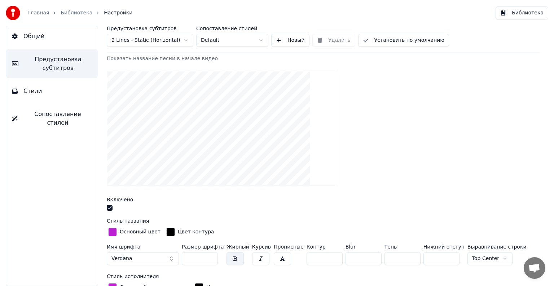
type input "*"
click at [325, 255] on input "*" at bounding box center [325, 258] width 36 height 13
click at [364, 259] on input "*" at bounding box center [364, 258] width 36 height 13
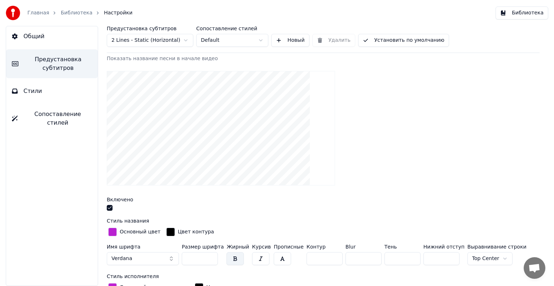
click at [364, 259] on input "*" at bounding box center [364, 258] width 36 height 13
type input "*"
click at [364, 259] on input "*" at bounding box center [364, 258] width 36 height 13
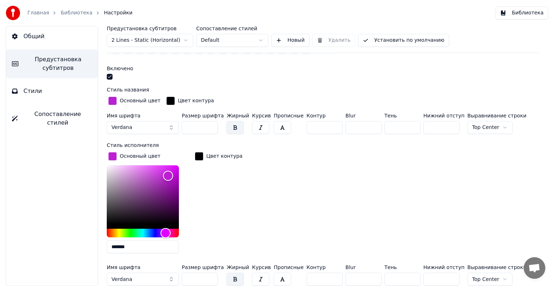
scroll to position [250, 0]
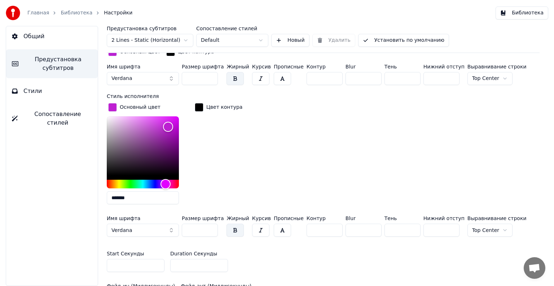
click at [325, 231] on input "*" at bounding box center [325, 230] width 36 height 13
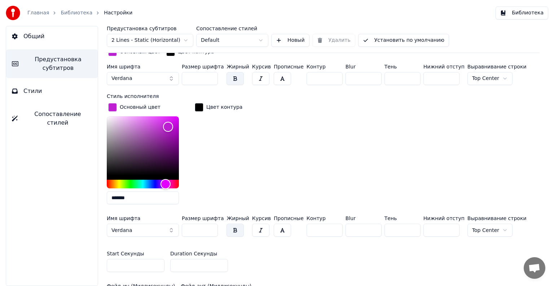
click at [325, 231] on input "*" at bounding box center [325, 230] width 36 height 13
type input "*"
click at [325, 231] on input "*" at bounding box center [325, 230] width 36 height 13
click at [365, 231] on input "*" at bounding box center [364, 230] width 36 height 13
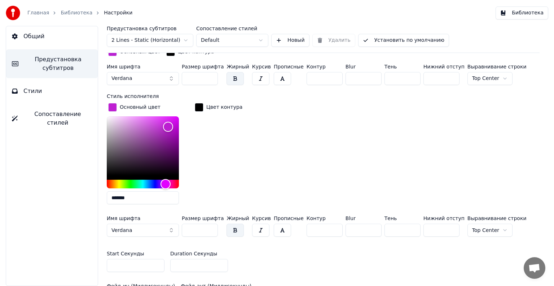
click at [365, 231] on input "*" at bounding box center [364, 230] width 36 height 13
type input "*"
click at [365, 231] on input "*" at bounding box center [364, 230] width 36 height 13
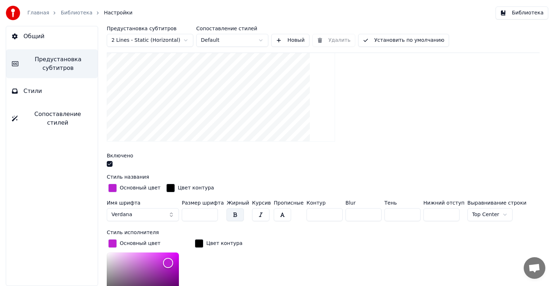
scroll to position [72, 0]
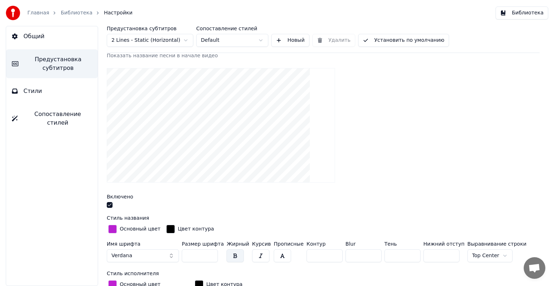
click at [228, 252] on button "button" at bounding box center [235, 256] width 17 height 13
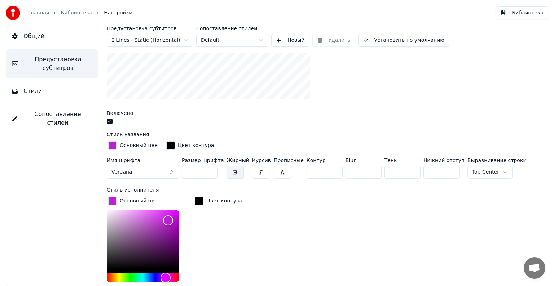
scroll to position [180, 0]
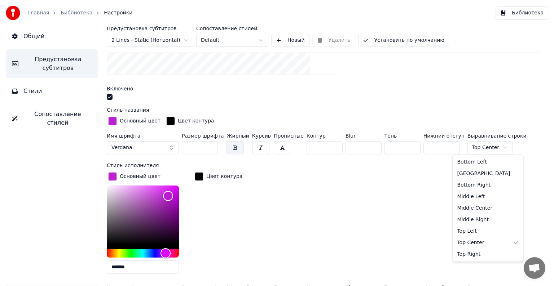
click at [466, 149] on html "Главная Библиотека Настройки Библиотека Общий Предустановка субтитров Стили Соп…" at bounding box center [277, 143] width 554 height 286
click at [475, 107] on html "Главная Библиотека Настройки Библиотека Общий Предустановка субтитров Стили Соп…" at bounding box center [277, 143] width 554 height 286
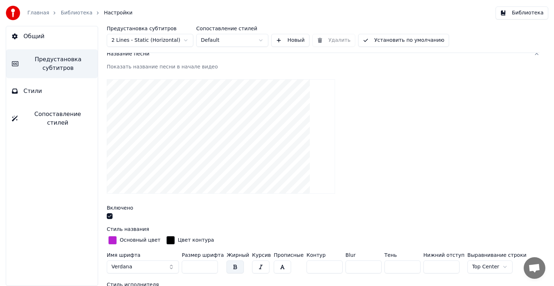
scroll to position [36, 0]
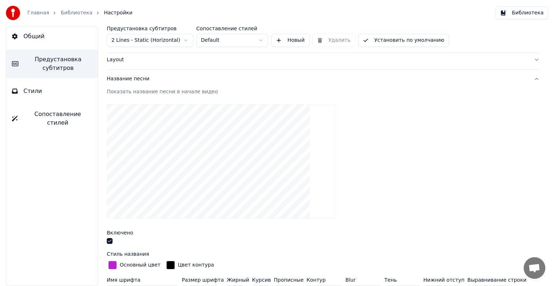
click at [528, 79] on button "Название песни" at bounding box center [323, 79] width 433 height 19
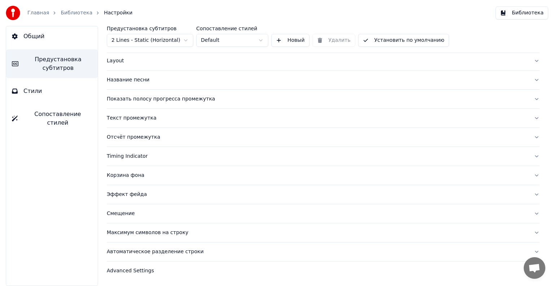
scroll to position [34, 0]
click at [528, 100] on button "Показать полосу прогресса промежутка" at bounding box center [323, 100] width 433 height 19
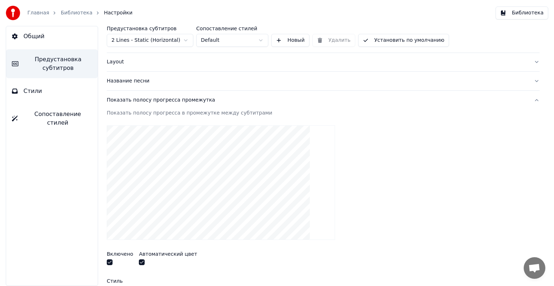
click at [531, 100] on button "Показать полосу прогресса промежутка" at bounding box center [323, 100] width 433 height 19
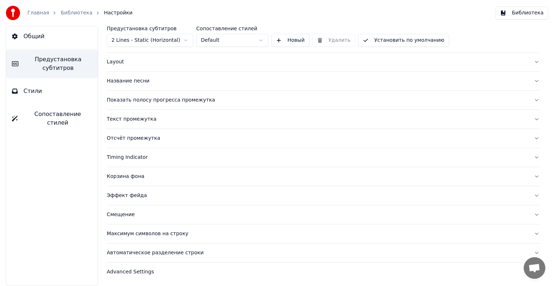
click at [246, 173] on div "Корзина фона" at bounding box center [317, 176] width 421 height 7
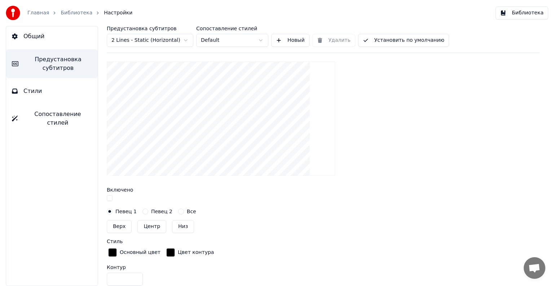
scroll to position [178, 0]
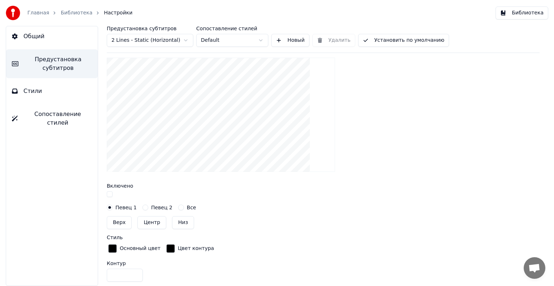
click at [156, 220] on button "Центр" at bounding box center [151, 222] width 29 height 13
click at [177, 224] on button "Низ" at bounding box center [183, 222] width 22 height 13
click at [123, 222] on button "Верх" at bounding box center [119, 222] width 25 height 13
type input "**"
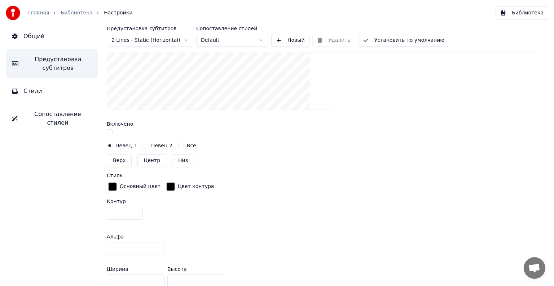
scroll to position [250, 0]
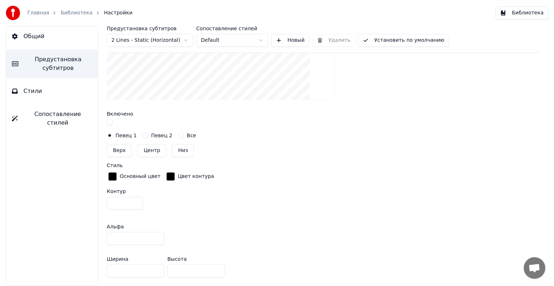
click at [134, 200] on input "*" at bounding box center [125, 203] width 36 height 13
click at [134, 204] on input "*" at bounding box center [125, 203] width 36 height 13
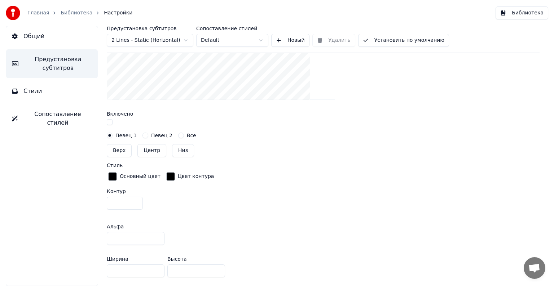
click at [134, 204] on input "*" at bounding box center [125, 203] width 36 height 13
type input "*"
click at [134, 204] on input "*" at bounding box center [125, 203] width 36 height 13
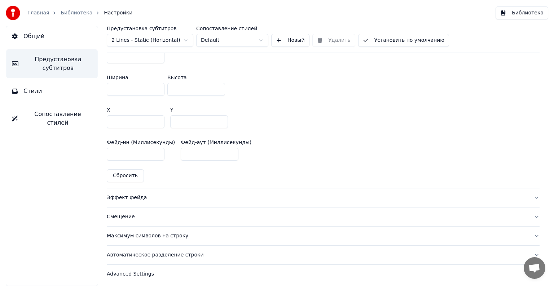
scroll to position [434, 0]
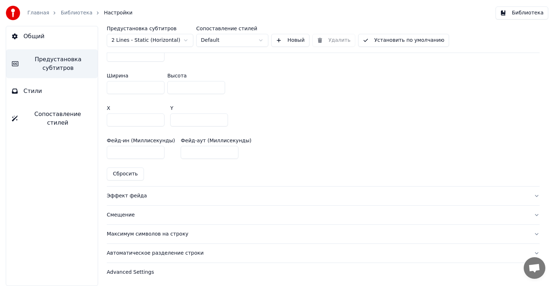
click at [250, 189] on button "Эффект фейда" at bounding box center [323, 196] width 433 height 19
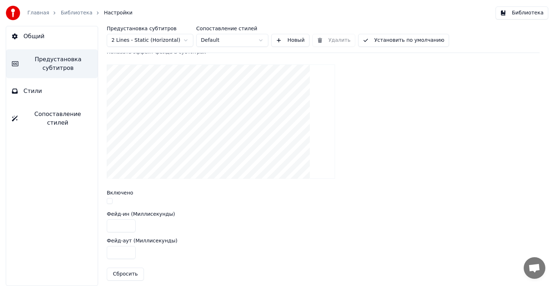
scroll to position [194, 0]
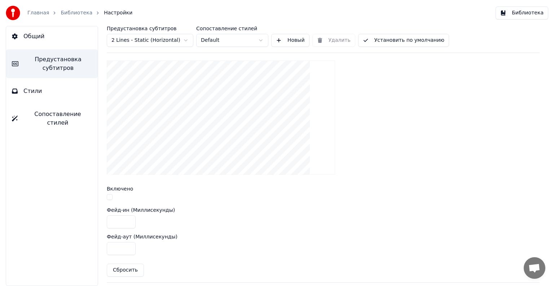
click at [110, 196] on button "button" at bounding box center [110, 197] width 6 height 6
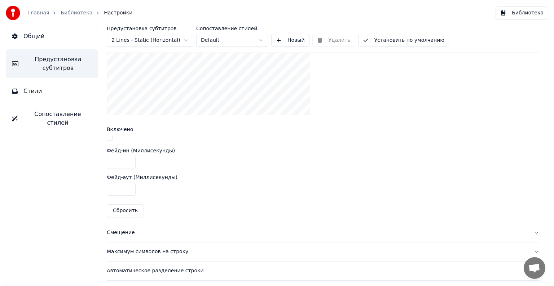
scroll to position [272, 0]
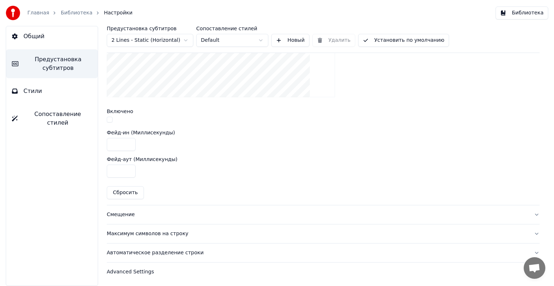
click at [229, 250] on div "Автоматическое разделение строки" at bounding box center [317, 253] width 421 height 7
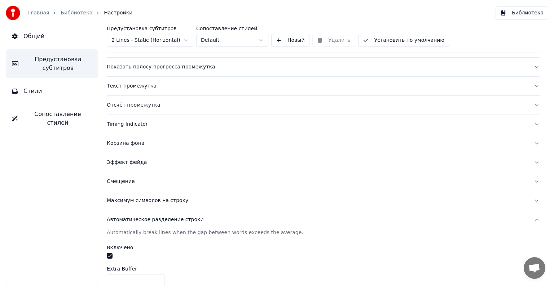
scroll to position [0, 0]
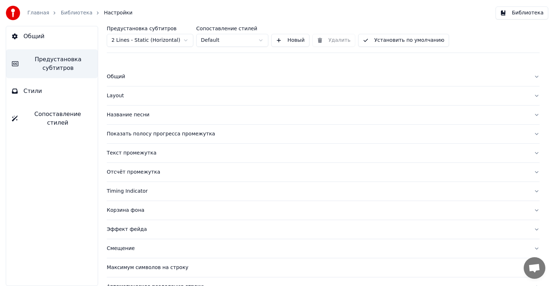
click at [398, 39] on button "Установить по умолчанию" at bounding box center [403, 40] width 91 height 13
click at [79, 10] on link "Библиотека" at bounding box center [77, 12] width 32 height 7
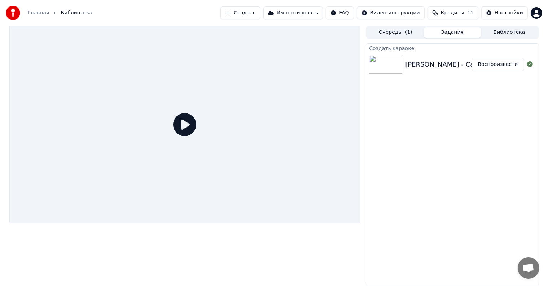
click at [480, 63] on button "Воспроизвести" at bounding box center [498, 64] width 52 height 13
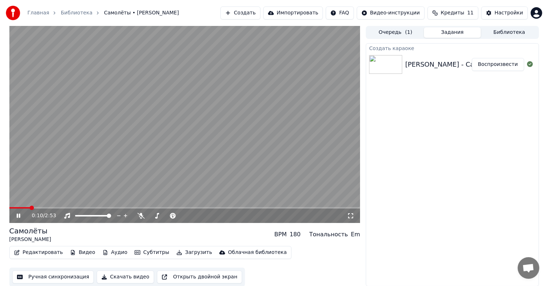
click at [45, 254] on button "Редактировать" at bounding box center [38, 253] width 55 height 10
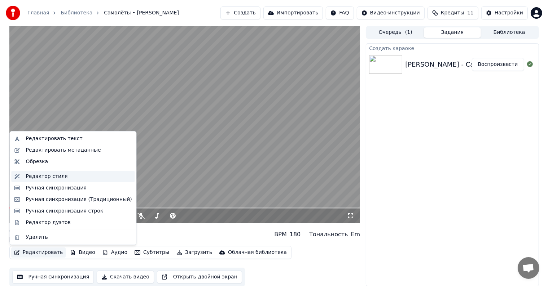
click at [52, 180] on div "Редактор стиля" at bounding box center [47, 176] width 42 height 7
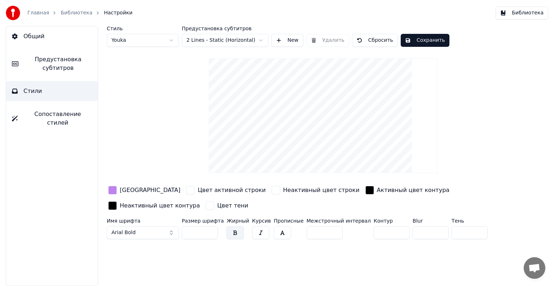
click at [158, 231] on button "Arial Bold" at bounding box center [143, 233] width 72 height 13
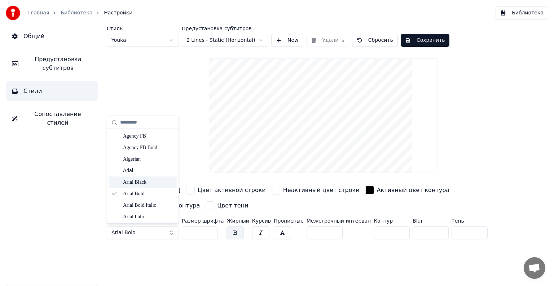
click at [149, 180] on div "Arial Black" at bounding box center [148, 182] width 51 height 7
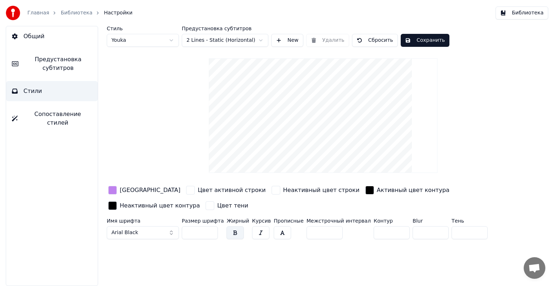
click at [71, 60] on span "Предустановка субтитров" at bounding box center [58, 63] width 68 height 17
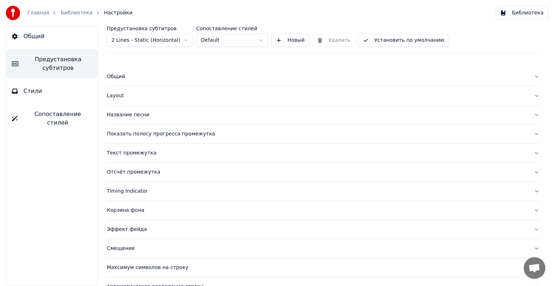
click at [72, 39] on button "Общий" at bounding box center [52, 36] width 92 height 20
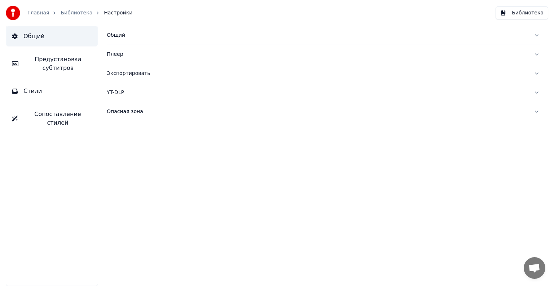
click at [71, 49] on div "Общий Предустановка субтитров Стили Сопоставление стилей" at bounding box center [52, 156] width 92 height 260
click at [71, 55] on button "Предустановка субтитров" at bounding box center [52, 63] width 92 height 29
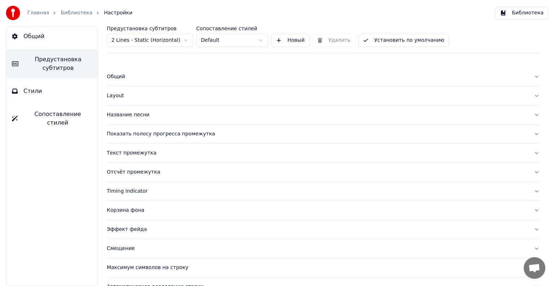
click at [130, 115] on div "Название песни" at bounding box center [317, 114] width 421 height 7
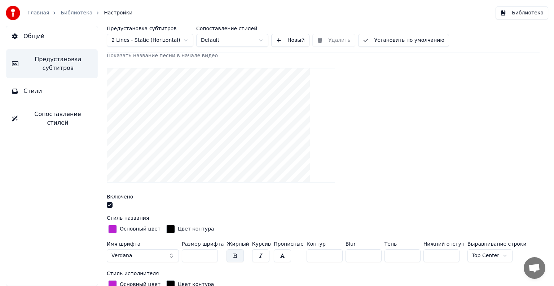
scroll to position [108, 0]
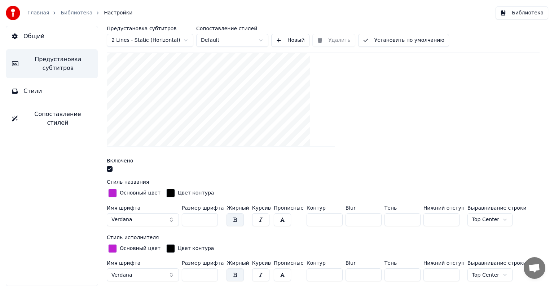
click at [325, 216] on input "*" at bounding box center [325, 220] width 36 height 13
type input "*"
click at [325, 216] on input "*" at bounding box center [325, 220] width 36 height 13
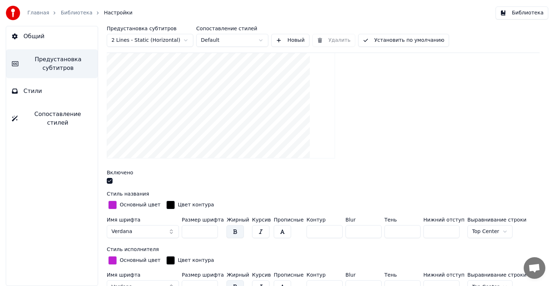
scroll to position [72, 0]
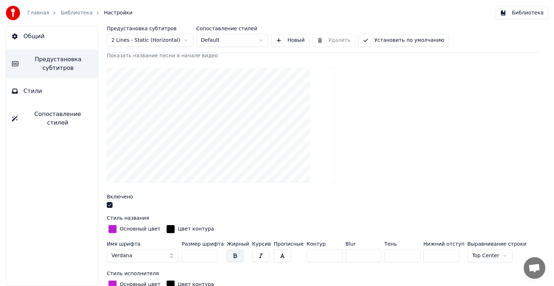
click at [167, 227] on div "button" at bounding box center [170, 229] width 9 height 9
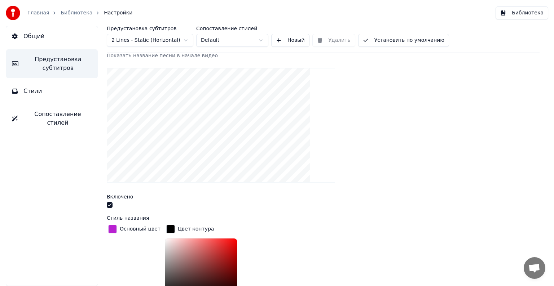
scroll to position [82, 0]
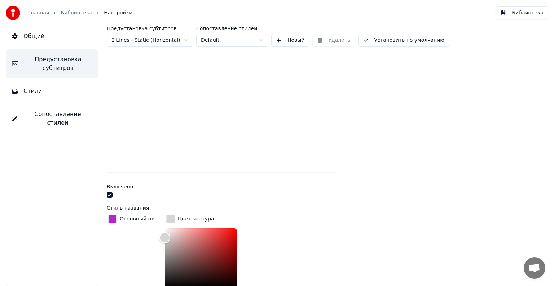
drag, startPoint x: 152, startPoint y: 237, endPoint x: 143, endPoint y: 234, distance: 9.6
click at [143, 235] on div "Основный цвет Цвет контура *******" at bounding box center [323, 268] width 433 height 109
drag, startPoint x: 166, startPoint y: 237, endPoint x: 159, endPoint y: 228, distance: 11.3
click at [165, 229] on div "Color" at bounding box center [201, 258] width 72 height 59
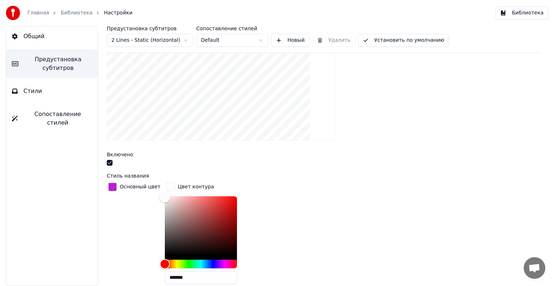
scroll to position [118, 0]
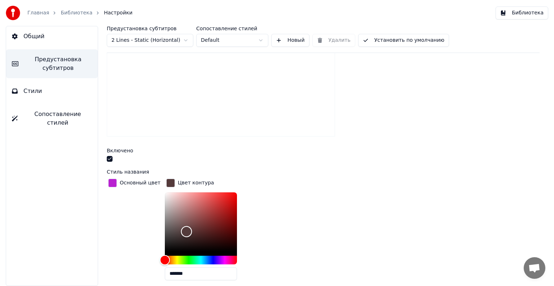
type input "*******"
drag, startPoint x: 186, startPoint y: 233, endPoint x: 230, endPoint y: 258, distance: 50.2
click at [230, 258] on div at bounding box center [201, 229] width 72 height 72
click at [324, 216] on div "Основный цвет Цвет контура *******" at bounding box center [323, 231] width 433 height 109
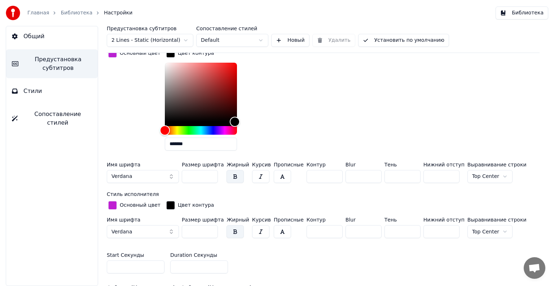
scroll to position [252, 0]
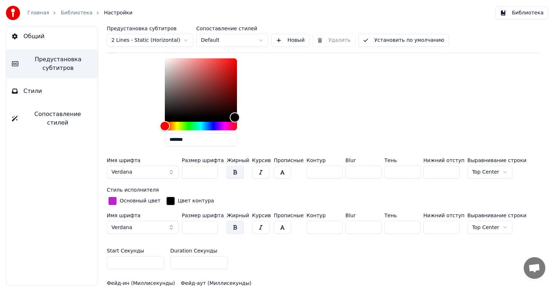
click at [326, 224] on input "*" at bounding box center [325, 227] width 36 height 13
type input "*"
click at [326, 224] on input "*" at bounding box center [325, 227] width 36 height 13
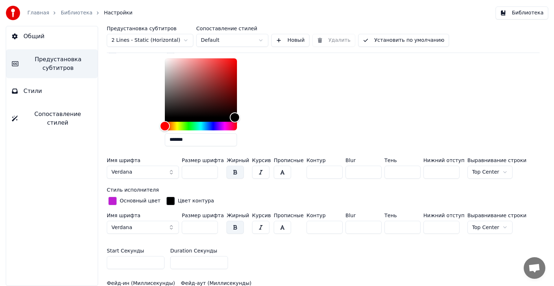
click at [364, 224] on input "*" at bounding box center [364, 227] width 36 height 13
type input "*"
click at [364, 224] on input "*" at bounding box center [364, 227] width 36 height 13
click at [365, 170] on input "*" at bounding box center [364, 172] width 36 height 13
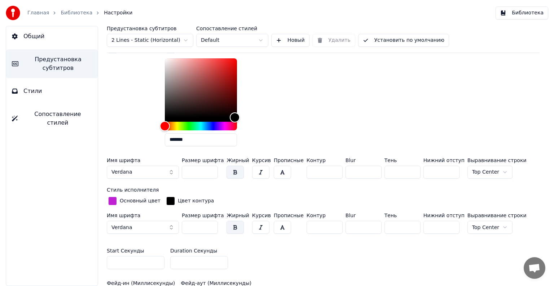
type input "*"
click at [365, 170] on input "*" at bounding box center [364, 172] width 36 height 13
type input "*"
click at [364, 224] on input "*" at bounding box center [364, 227] width 36 height 13
click at [147, 175] on button "Verdana" at bounding box center [143, 172] width 72 height 13
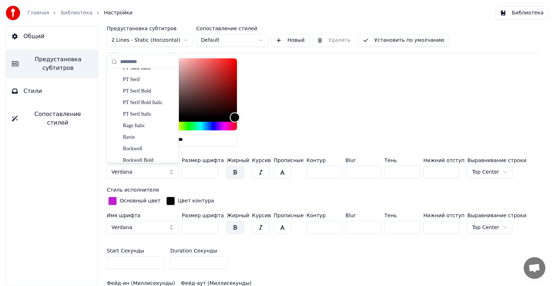
scroll to position [3463, 0]
click at [140, 150] on div "Ravie" at bounding box center [143, 155] width 69 height 12
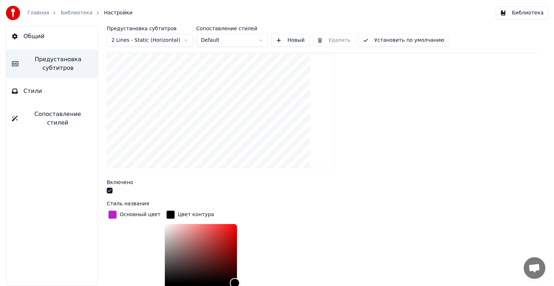
scroll to position [289, 0]
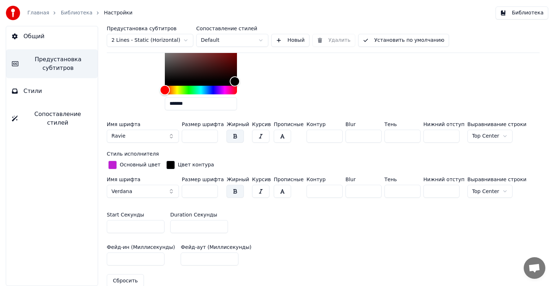
click at [159, 136] on button "Ravie" at bounding box center [143, 136] width 72 height 13
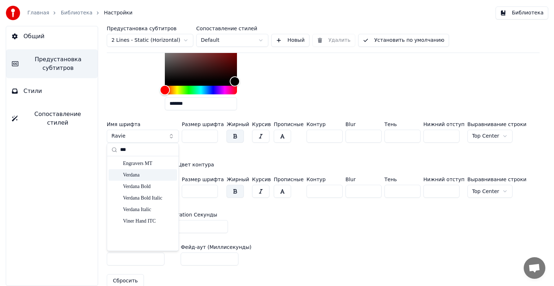
type input "***"
click at [149, 174] on div "Verdana" at bounding box center [148, 175] width 51 height 7
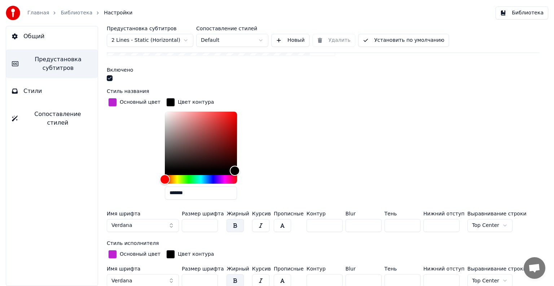
scroll to position [216, 0]
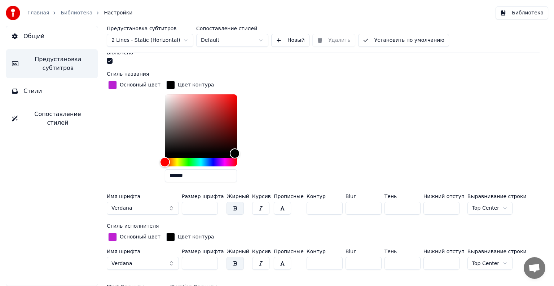
click at [227, 205] on button "button" at bounding box center [235, 208] width 17 height 13
click at [234, 206] on button "button" at bounding box center [235, 208] width 17 height 13
click at [160, 207] on button "Verdana" at bounding box center [143, 208] width 72 height 13
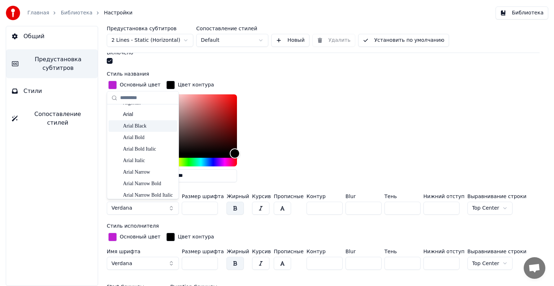
scroll to position [36, 0]
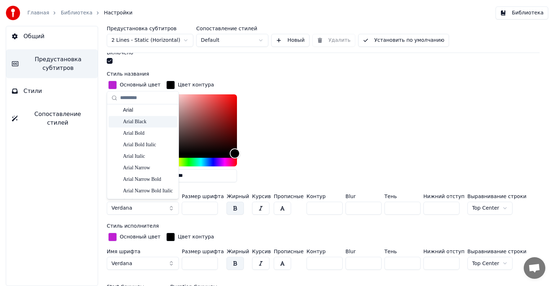
click at [151, 124] on div "Arial Black" at bounding box center [148, 121] width 51 height 7
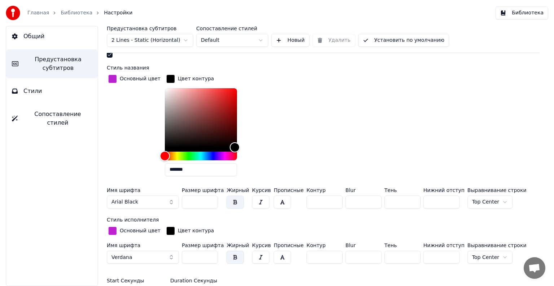
scroll to position [252, 0]
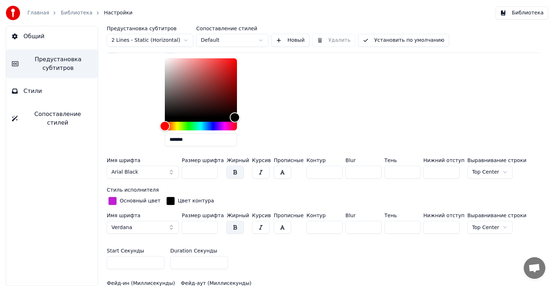
click at [147, 223] on button "Verdana" at bounding box center [143, 227] width 72 height 13
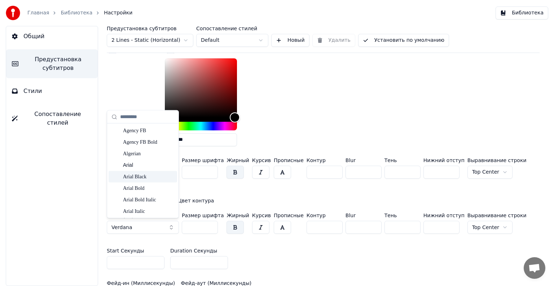
click at [149, 173] on div "Arial Black" at bounding box center [148, 176] width 51 height 7
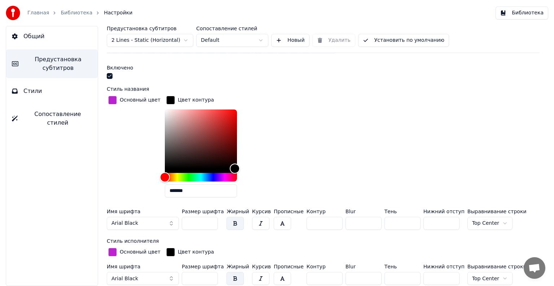
scroll to position [36, 0]
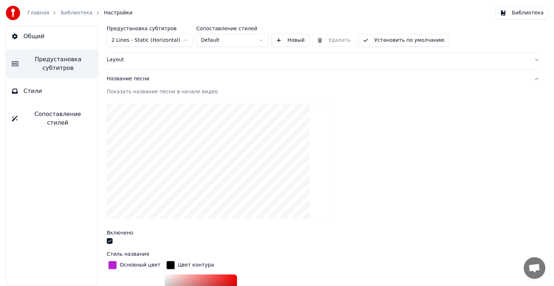
click at [428, 36] on button "Установить по умолчанию" at bounding box center [403, 40] width 91 height 13
click at [74, 11] on link "Библиотека" at bounding box center [77, 12] width 32 height 7
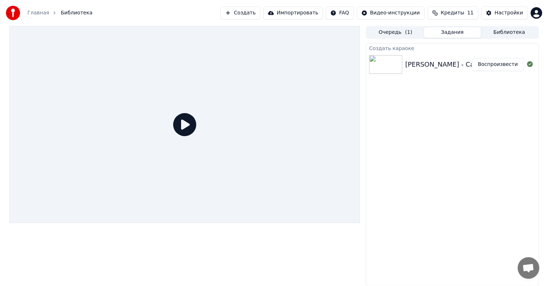
click at [489, 65] on button "Воспроизвести" at bounding box center [498, 64] width 52 height 13
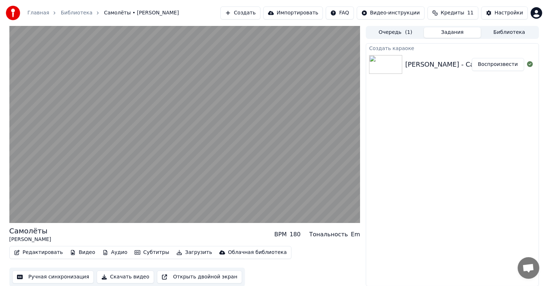
click at [410, 32] on button "Очередь ( 1 )" at bounding box center [395, 32] width 57 height 10
click at [430, 34] on button "Задания" at bounding box center [452, 32] width 57 height 10
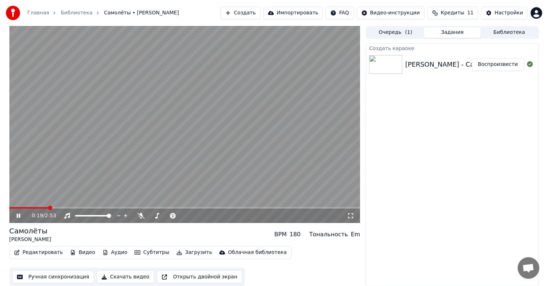
click at [52, 254] on button "Редактировать" at bounding box center [38, 253] width 55 height 10
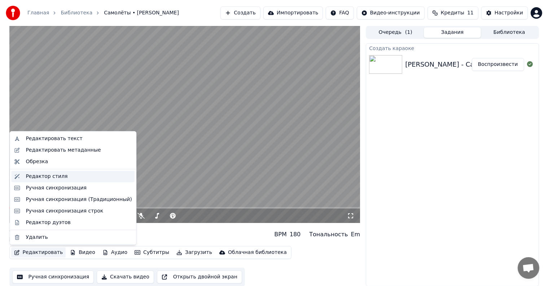
click at [57, 180] on div "Редактор стиля" at bounding box center [47, 176] width 42 height 7
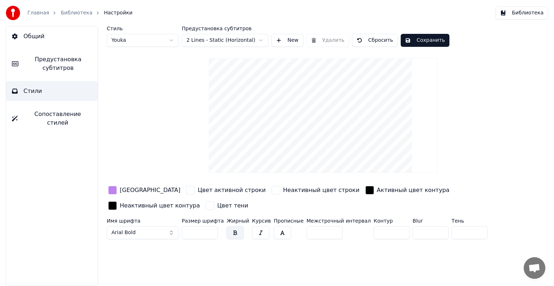
click at [79, 67] on span "Предустановка субтитров" at bounding box center [58, 63] width 68 height 17
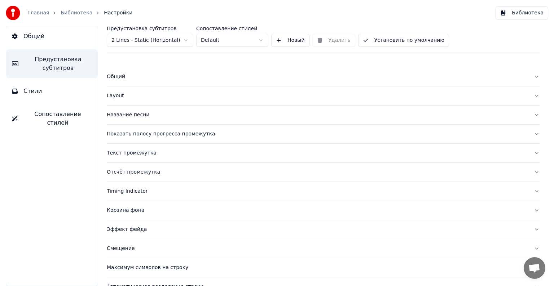
click at [127, 78] on div "Общий" at bounding box center [317, 76] width 421 height 7
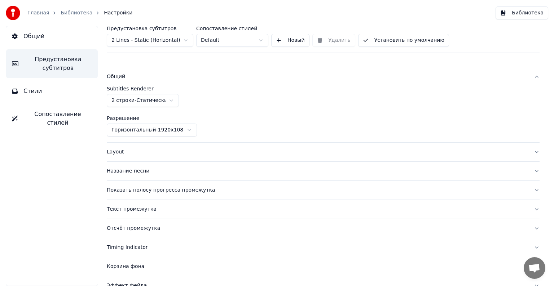
click at [130, 79] on div "Общий" at bounding box center [317, 76] width 421 height 7
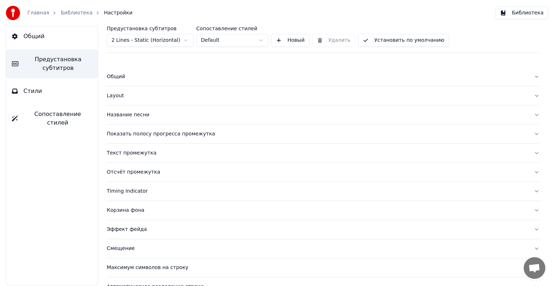
click at [157, 114] on div "Название песни" at bounding box center [317, 114] width 421 height 7
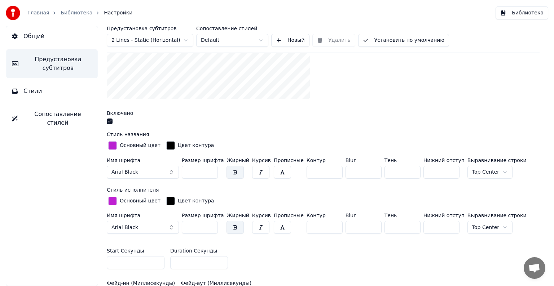
scroll to position [180, 0]
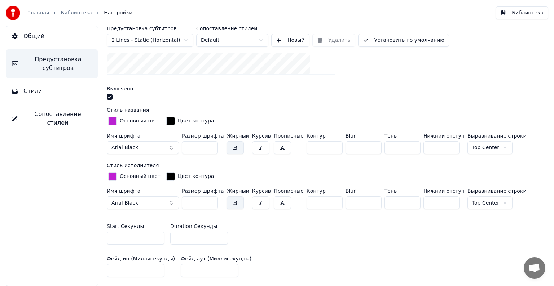
click at [114, 122] on div "button" at bounding box center [112, 121] width 9 height 9
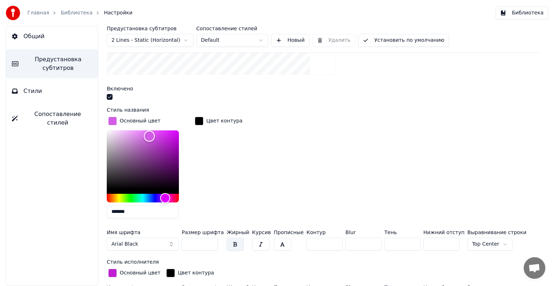
type input "*******"
click at [150, 133] on div "Color" at bounding box center [143, 160] width 72 height 59
click at [267, 140] on div "Основный цвет ******* Цвет контура" at bounding box center [323, 169] width 433 height 109
click at [259, 157] on div "Основный цвет ******* Цвет контура" at bounding box center [323, 169] width 433 height 109
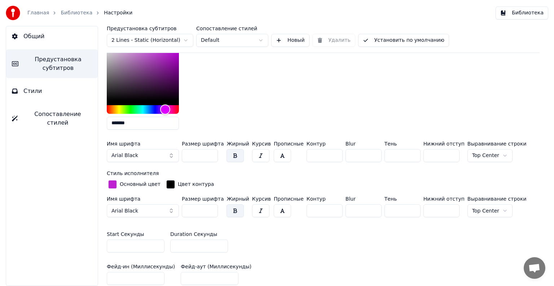
scroll to position [238, 0]
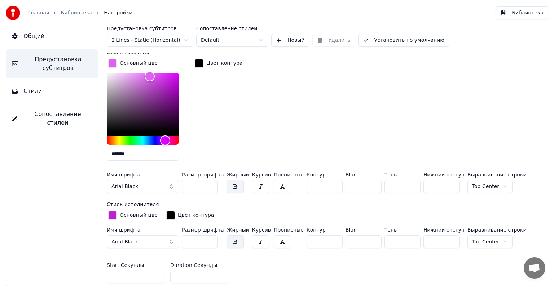
click at [113, 213] on div "button" at bounding box center [112, 215] width 9 height 9
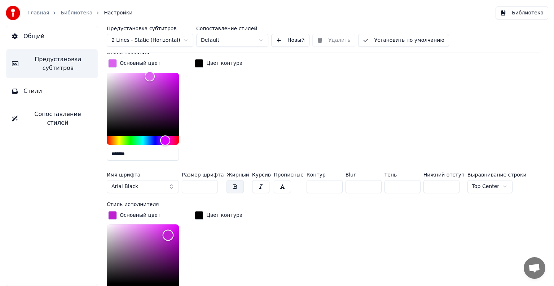
type input "*******"
click at [144, 227] on div "Color" at bounding box center [143, 254] width 72 height 59
click at [369, 110] on div "Основный цвет ******* Цвет контура" at bounding box center [323, 112] width 433 height 109
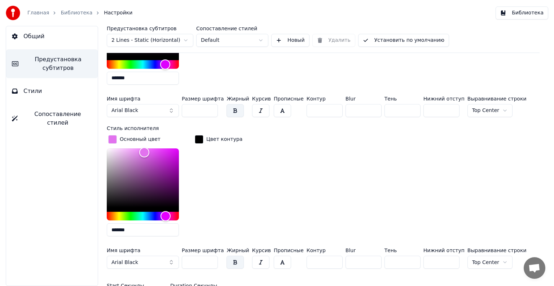
scroll to position [310, 0]
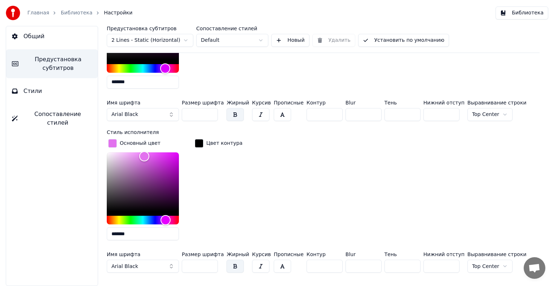
click at [325, 112] on input "*" at bounding box center [325, 114] width 36 height 13
type input "*"
click at [325, 112] on input "*" at bounding box center [325, 114] width 36 height 13
click at [324, 264] on input "*" at bounding box center [325, 266] width 36 height 13
type input "*"
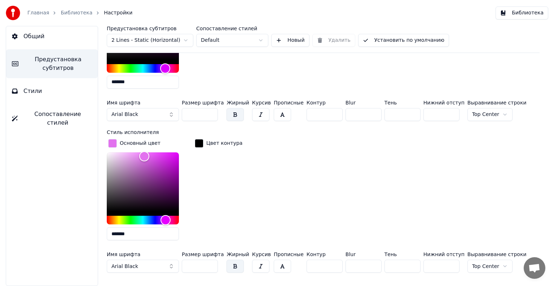
click at [324, 264] on input "*" at bounding box center [325, 266] width 36 height 13
click at [365, 112] on input "*" at bounding box center [364, 114] width 36 height 13
type input "*"
click at [365, 112] on input "*" at bounding box center [364, 114] width 36 height 13
click at [363, 263] on input "*" at bounding box center [364, 266] width 36 height 13
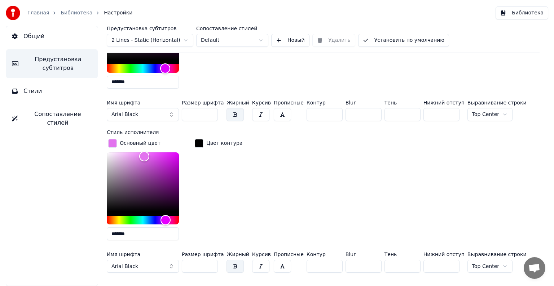
type input "*"
click at [363, 263] on input "*" at bounding box center [364, 266] width 36 height 13
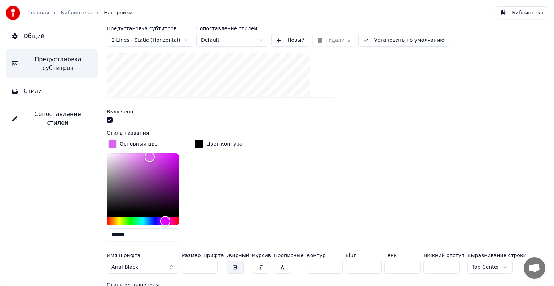
scroll to position [22, 0]
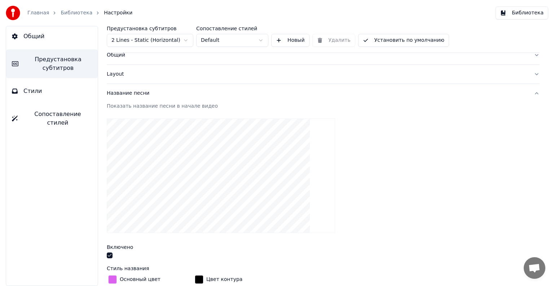
click at [388, 42] on button "Установить по умолчанию" at bounding box center [403, 40] width 91 height 13
click at [66, 13] on link "Библиотека" at bounding box center [77, 12] width 32 height 7
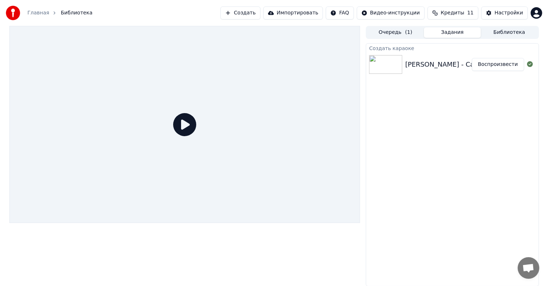
click at [489, 63] on button "Воспроизвести" at bounding box center [498, 64] width 52 height 13
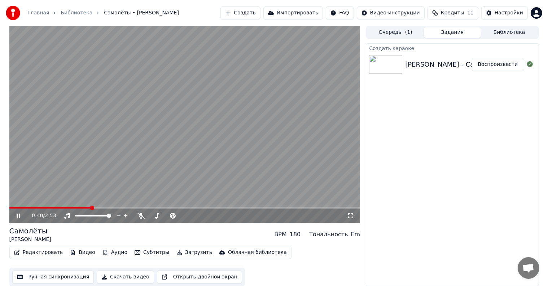
click at [21, 217] on icon at bounding box center [23, 216] width 17 height 6
click at [189, 131] on video at bounding box center [184, 124] width 351 height 197
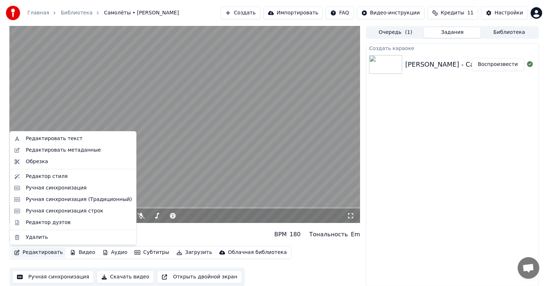
click at [41, 250] on button "Редактировать" at bounding box center [38, 253] width 55 height 10
click at [60, 176] on div "Редактор стиля" at bounding box center [47, 176] width 42 height 7
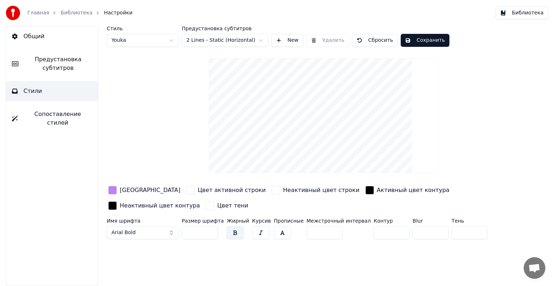
click at [211, 230] on input "**" at bounding box center [200, 233] width 36 height 13
click at [211, 230] on input "***" at bounding box center [200, 233] width 36 height 13
type input "***"
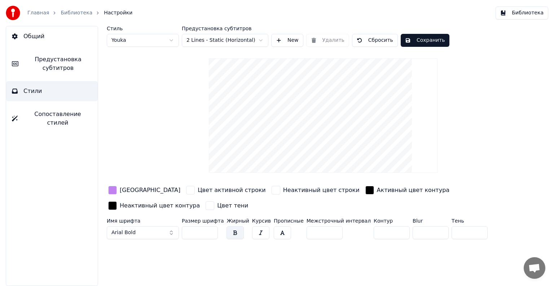
click at [211, 230] on input "***" at bounding box center [200, 233] width 36 height 13
click at [50, 63] on span "Предустановка субтитров" at bounding box center [58, 63] width 68 height 17
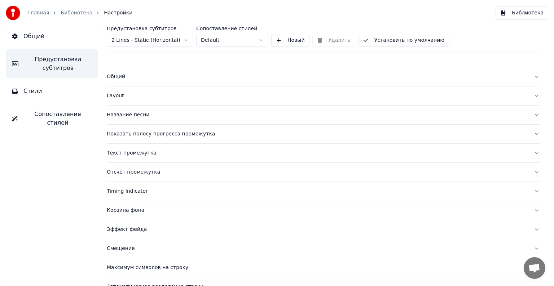
click at [131, 114] on div "Название песни" at bounding box center [317, 114] width 421 height 7
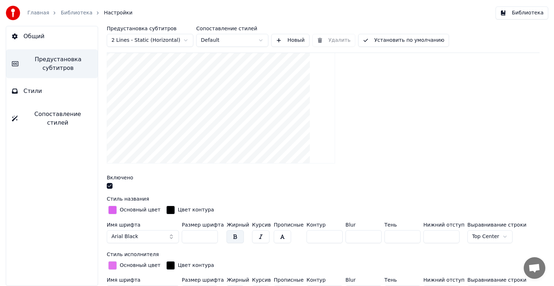
scroll to position [108, 0]
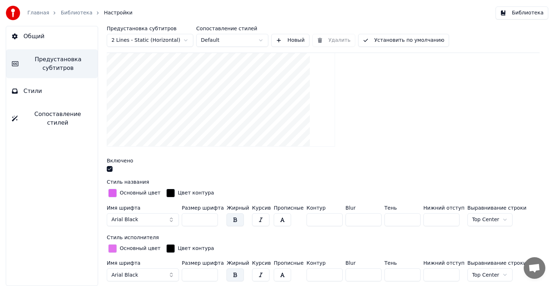
drag, startPoint x: 201, startPoint y: 216, endPoint x: 186, endPoint y: 216, distance: 15.2
click at [186, 216] on input "***" at bounding box center [200, 220] width 36 height 13
type input "***"
drag, startPoint x: 201, startPoint y: 276, endPoint x: 184, endPoint y: 275, distance: 16.6
click at [184, 276] on input "***" at bounding box center [200, 275] width 36 height 13
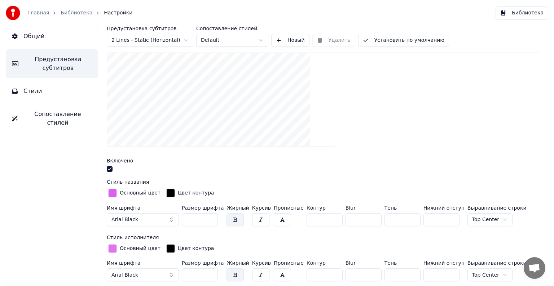
type input "***"
click at [292, 170] on div at bounding box center [323, 170] width 433 height 8
click at [114, 189] on div "button" at bounding box center [112, 193] width 9 height 9
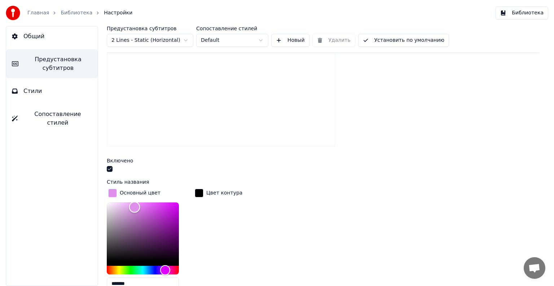
type input "*******"
drag, startPoint x: 156, startPoint y: 214, endPoint x: 134, endPoint y: 206, distance: 23.2
click at [134, 206] on div "Color" at bounding box center [143, 232] width 72 height 59
click at [212, 236] on div "Цвет контура" at bounding box center [218, 242] width 50 height 109
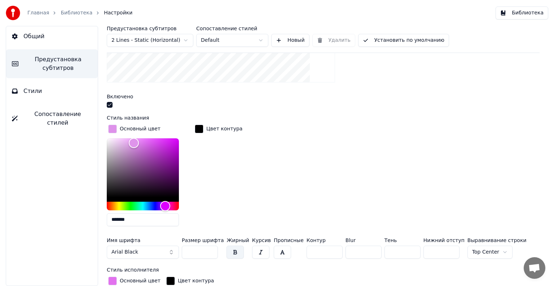
scroll to position [252, 0]
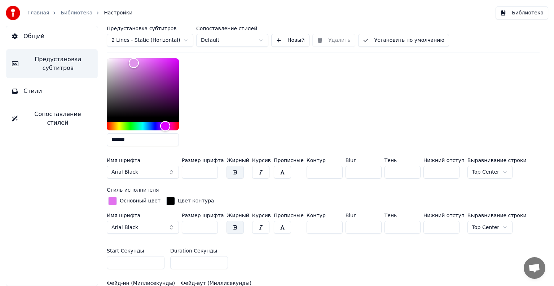
click at [114, 199] on div "button" at bounding box center [112, 201] width 9 height 9
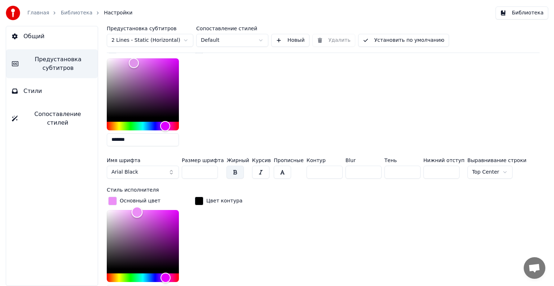
type input "*******"
drag, startPoint x: 141, startPoint y: 211, endPoint x: 136, endPoint y: 211, distance: 4.7
click at [136, 211] on div "Color" at bounding box center [137, 212] width 11 height 11
drag, startPoint x: 494, startPoint y: 111, endPoint x: 397, endPoint y: 48, distance: 114.8
click at [494, 110] on div "Основный цвет ******* Цвет контура" at bounding box center [323, 97] width 433 height 109
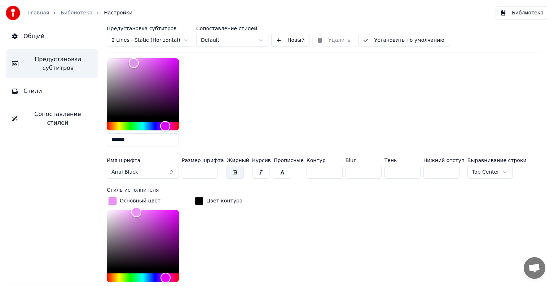
click at [372, 38] on button "Установить по умолчанию" at bounding box center [403, 40] width 91 height 13
click at [38, 12] on link "Главная" at bounding box center [38, 12] width 22 height 7
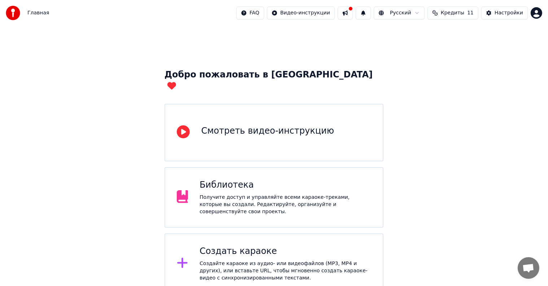
click at [238, 184] on div "Библиотека Получите доступ и управляйте всеми караоке-треками, которые вы созда…" at bounding box center [285, 198] width 172 height 36
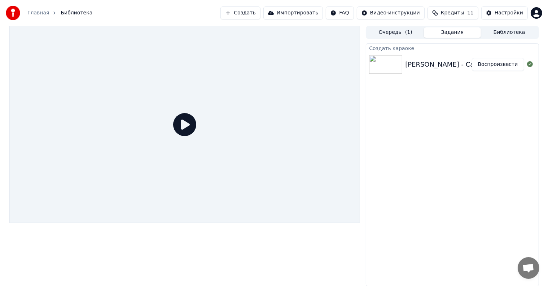
click at [468, 62] on div "[PERSON_NAME] - Самолёты" at bounding box center [452, 65] width 95 height 10
click at [486, 66] on button "Воспроизвести" at bounding box center [498, 64] width 52 height 13
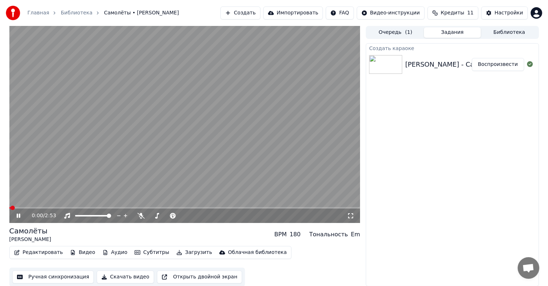
click at [30, 208] on span at bounding box center [184, 207] width 351 height 1
click at [66, 206] on video at bounding box center [184, 124] width 351 height 197
click at [22, 215] on icon at bounding box center [23, 216] width 17 height 6
click at [42, 254] on button "Редактировать" at bounding box center [38, 253] width 55 height 10
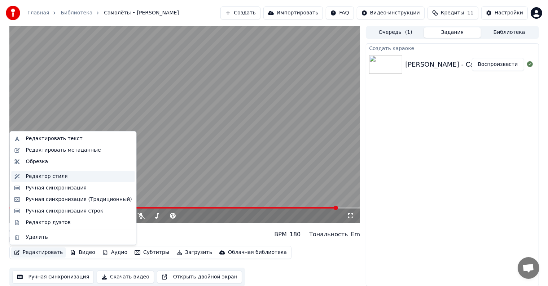
click at [61, 178] on div "Редактор стиля" at bounding box center [79, 176] width 106 height 7
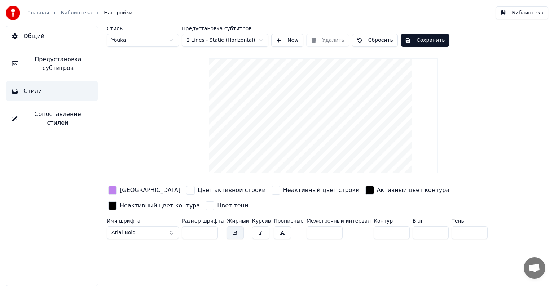
click at [50, 61] on span "Предустановка субтитров" at bounding box center [58, 63] width 68 height 17
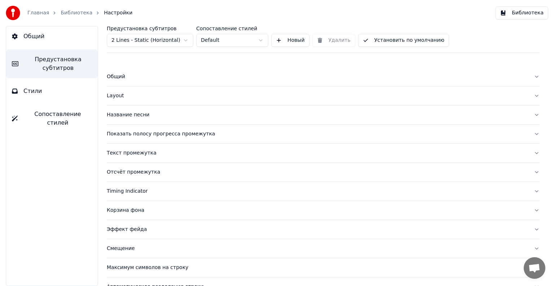
click at [139, 113] on div "Название песни" at bounding box center [317, 114] width 421 height 7
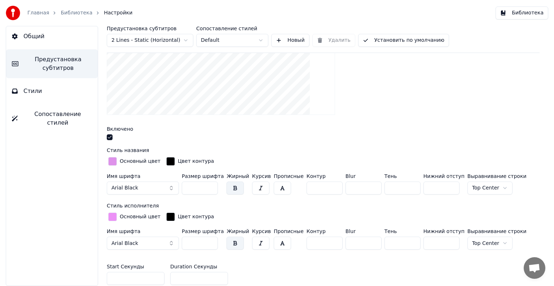
scroll to position [144, 0]
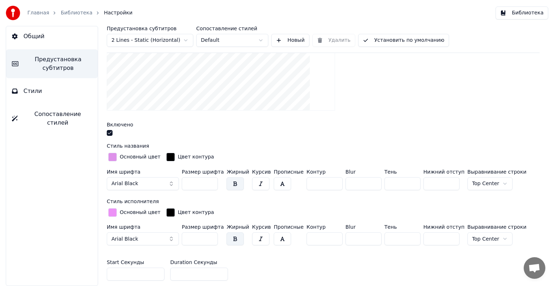
click at [463, 180] on html "Главная Библиотека Настройки Библиотека Общий Предустановка субтитров Стили Соп…" at bounding box center [277, 143] width 554 height 286
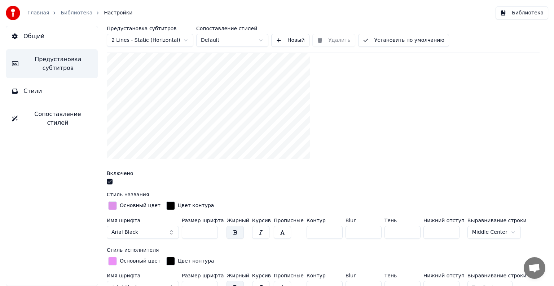
scroll to position [108, 0]
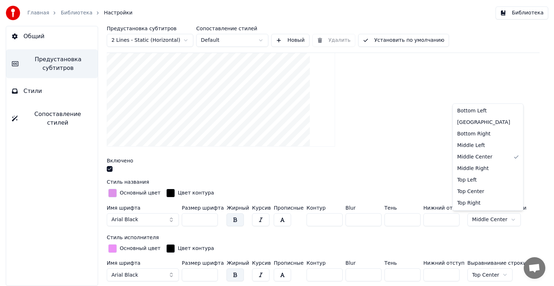
click at [465, 220] on html "Главная Библиотека Настройки Библиотека Общий Предустановка субтитров Стили Соп…" at bounding box center [277, 143] width 554 height 286
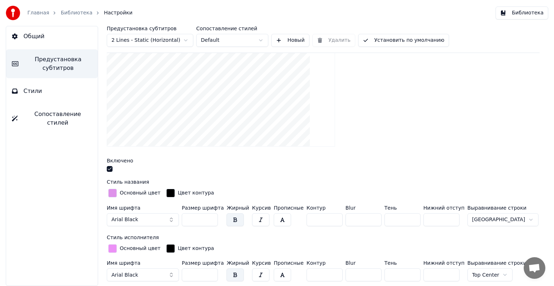
click at [472, 218] on html "Главная Библиотека Настройки Библиотека Общий Предустановка субтитров Стили Соп…" at bounding box center [277, 143] width 554 height 286
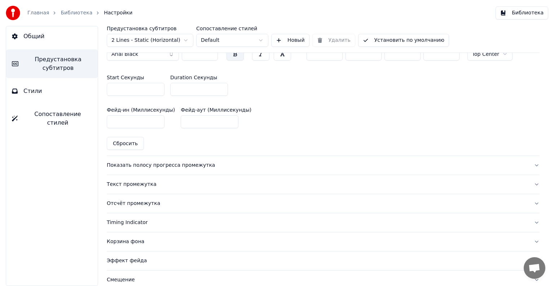
scroll to position [322, 0]
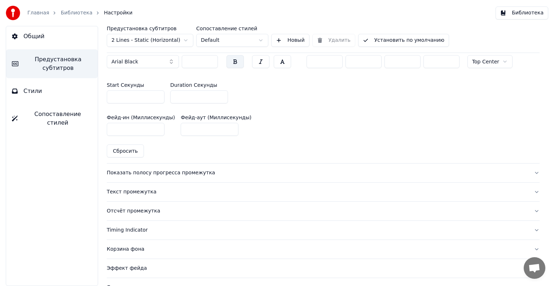
drag, startPoint x: 192, startPoint y: 130, endPoint x: 176, endPoint y: 132, distance: 16.8
click at [181, 132] on input "***" at bounding box center [210, 129] width 58 height 13
click at [302, 100] on div "Start Секунды * Duration Секунды ***" at bounding box center [323, 93] width 433 height 32
type input "***"
drag, startPoint x: 201, startPoint y: 97, endPoint x: 174, endPoint y: 97, distance: 27.1
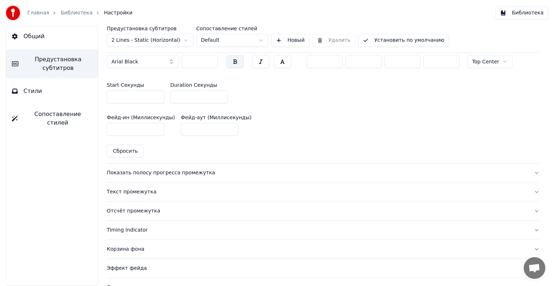
click at [174, 97] on input "***" at bounding box center [199, 97] width 58 height 13
type input "*"
click at [273, 104] on div "Start Секунды * Duration Секунды *" at bounding box center [323, 93] width 433 height 32
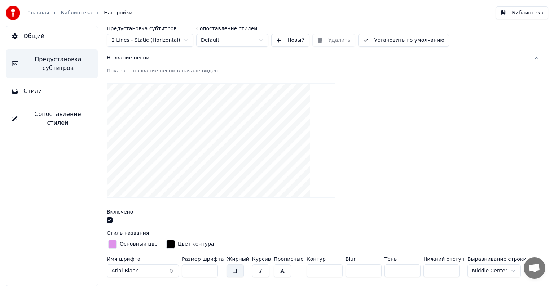
scroll to position [33, 0]
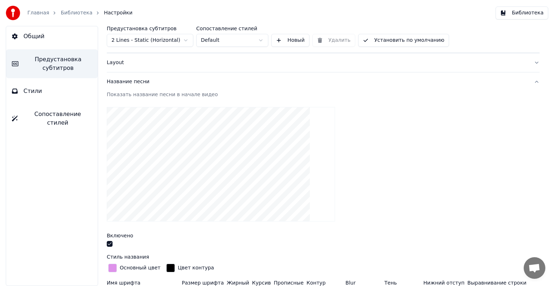
click at [379, 41] on button "Установить по умолчанию" at bounding box center [403, 40] width 91 height 13
click at [48, 91] on button "Стили" at bounding box center [52, 91] width 92 height 20
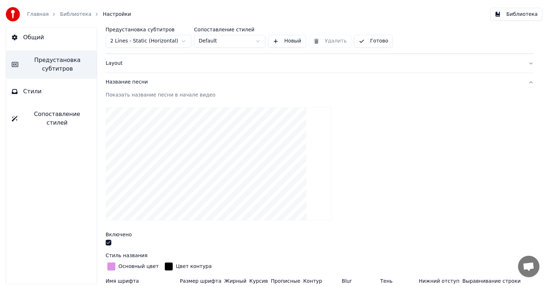
scroll to position [0, 0]
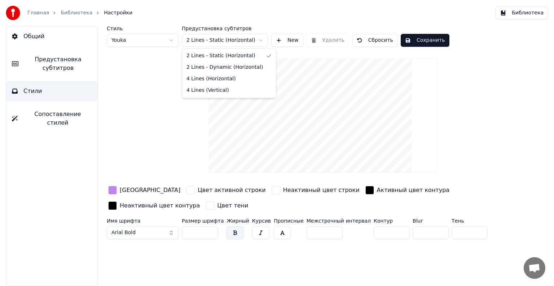
click at [229, 42] on html "Главная Библиотека Настройки Библиотека Общий Предустановка субтитров Стили Соп…" at bounding box center [277, 143] width 554 height 286
click at [157, 81] on html "Главная Библиотека Настройки Библиотека Общий Предустановка субтитров Стили Соп…" at bounding box center [277, 143] width 554 height 286
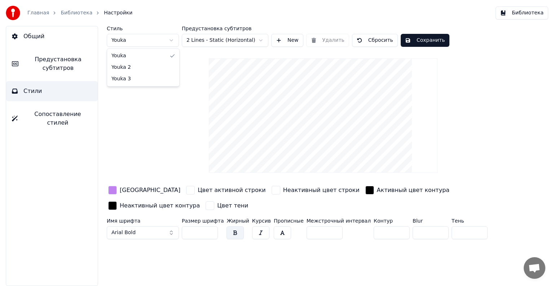
click at [164, 42] on html "Главная Библиотека Настройки Библиотека Общий Предустановка субтитров Стили Соп…" at bounding box center [277, 143] width 554 height 286
click at [175, 127] on html "Главная Библиотека Настройки Библиотека Общий Предустановка субтитров Стили Соп…" at bounding box center [277, 143] width 554 height 286
drag, startPoint x: 203, startPoint y: 230, endPoint x: 179, endPoint y: 231, distance: 24.5
click at [179, 231] on div "Имя шрифта Arial Bold Размер шрифта ** Жирный Курсив Прописные Межстрочный инте…" at bounding box center [301, 231] width 388 height 24
type input "***"
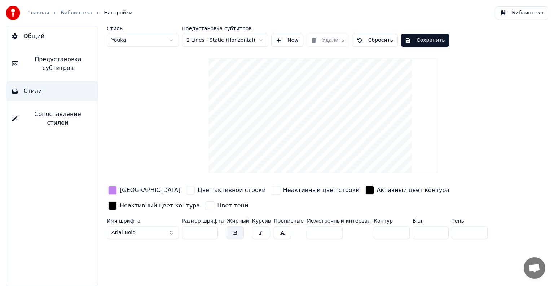
click at [76, 116] on span "Сопоставление стилей" at bounding box center [57, 118] width 69 height 17
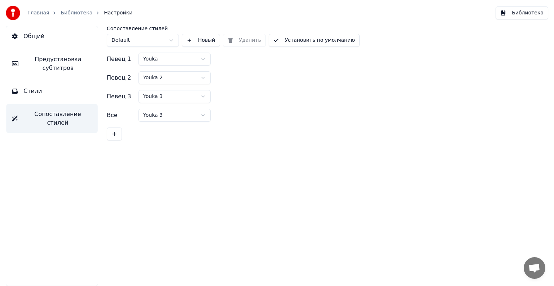
click at [74, 96] on button "Стили" at bounding box center [52, 91] width 92 height 20
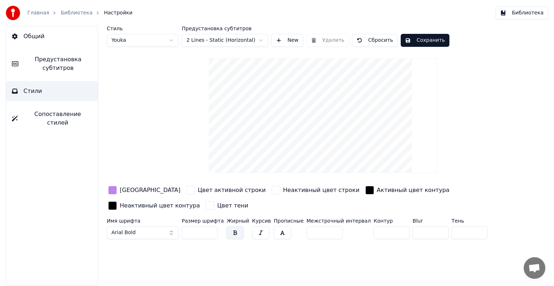
click at [67, 14] on link "Библиотека" at bounding box center [77, 12] width 32 height 7
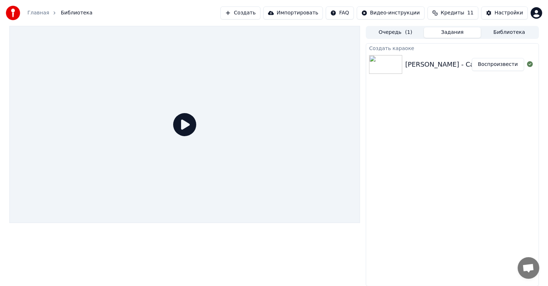
click at [484, 64] on button "Воспроизвести" at bounding box center [498, 64] width 52 height 13
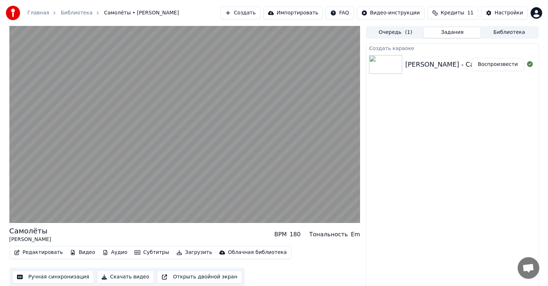
click at [71, 250] on icon "button" at bounding box center [73, 252] width 4 height 5
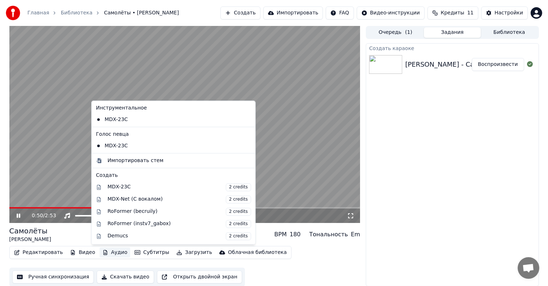
click at [65, 233] on div "Самолёты [PERSON_NAME] BPM 180 Тональность Em" at bounding box center [184, 234] width 351 height 17
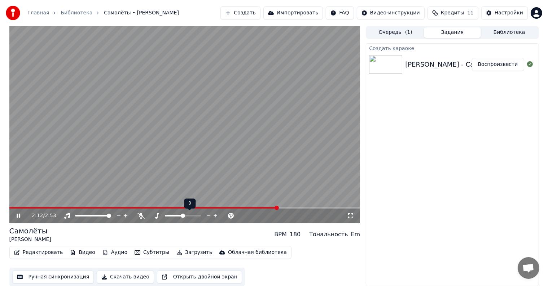
click at [178, 217] on div at bounding box center [190, 215] width 58 height 7
click at [182, 215] on span at bounding box center [174, 215] width 18 height 1
click at [186, 224] on div "2:16 / 2:53 Самолёты [PERSON_NAME] BPM 180 Тональность Em Редактировать Видео А…" at bounding box center [184, 156] width 351 height 261
click at [149, 215] on span at bounding box center [167, 215] width 36 height 1
click at [391, 188] on div "Создать караоке [PERSON_NAME] - Самолёты Воспроизвести" at bounding box center [452, 164] width 173 height 243
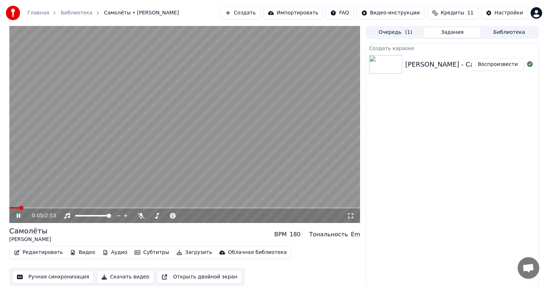
click at [9, 207] on span at bounding box center [14, 207] width 10 height 1
click at [18, 214] on icon at bounding box center [23, 216] width 17 height 6
click at [22, 215] on icon at bounding box center [23, 216] width 17 height 6
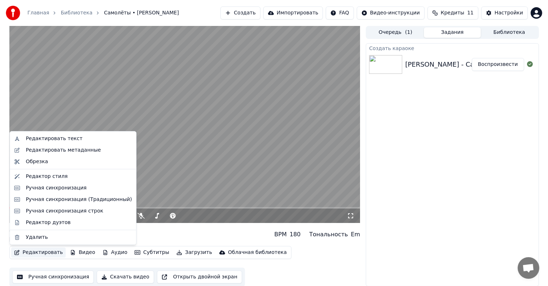
click at [44, 255] on button "Редактировать" at bounding box center [38, 253] width 55 height 10
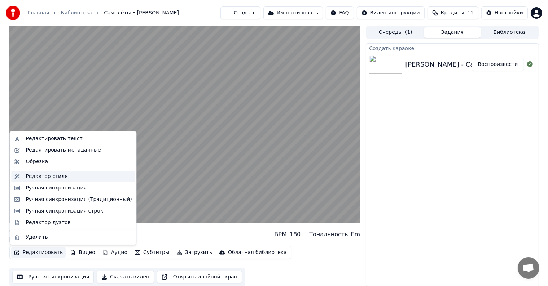
click at [63, 178] on div "Редактор стиля" at bounding box center [79, 176] width 106 height 7
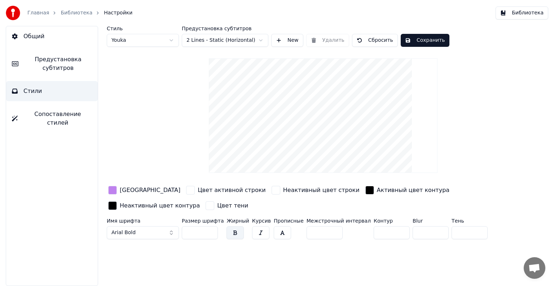
click at [59, 59] on span "Предустановка субтитров" at bounding box center [58, 63] width 68 height 17
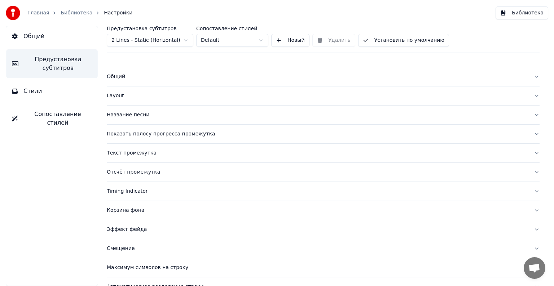
click at [120, 93] on div "Layout" at bounding box center [317, 95] width 421 height 7
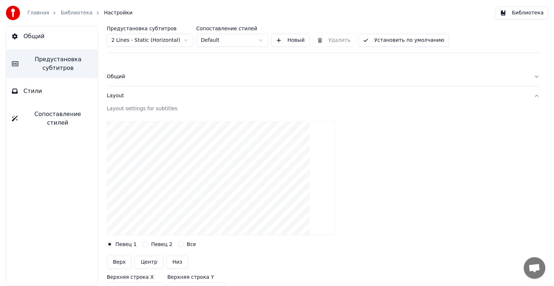
click at [120, 93] on div "Layout" at bounding box center [317, 95] width 421 height 7
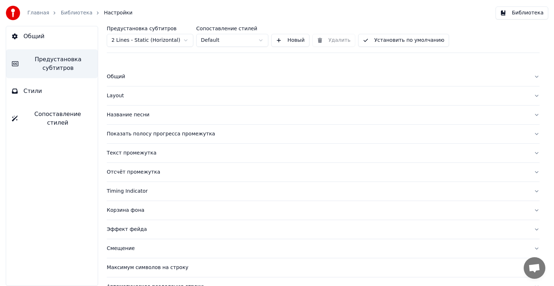
click at [118, 78] on div "Общий" at bounding box center [317, 76] width 421 height 7
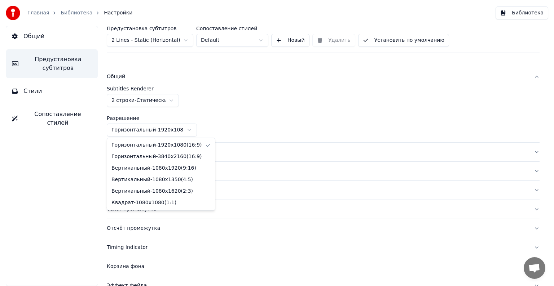
click at [131, 128] on html "Главная Библиотека Настройки Библиотека Общий Предустановка субтитров Стили Соп…" at bounding box center [277, 143] width 554 height 286
click at [207, 114] on html "Главная Библиотека Настройки Библиотека Общий Предустановка субтитров Стили Соп…" at bounding box center [277, 143] width 554 height 286
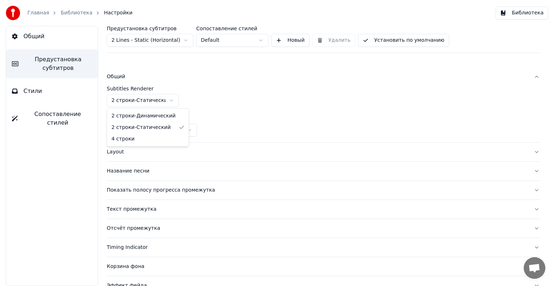
click at [168, 100] on html "Главная Библиотека Настройки Библиотека Общий Предустановка субтитров Стили Соп…" at bounding box center [277, 143] width 554 height 286
click at [206, 100] on html "Главная Библиотека Настройки Библиотека Общий Предустановка субтитров Стили Соп…" at bounding box center [277, 143] width 554 height 286
click at [138, 91] on label "Subtitles Renderer" at bounding box center [323, 88] width 433 height 5
click at [52, 87] on button "Стили" at bounding box center [52, 91] width 92 height 20
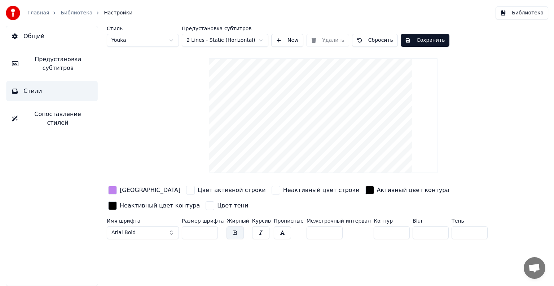
click at [65, 115] on span "Сопоставление стилей" at bounding box center [57, 118] width 69 height 17
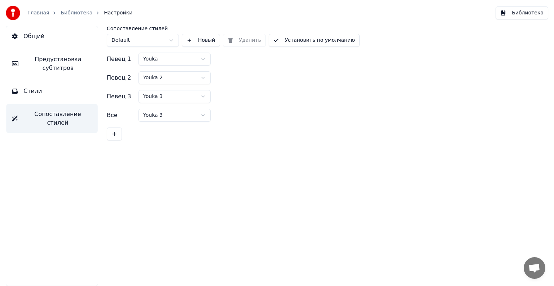
click at [68, 61] on span "Предустановка субтитров" at bounding box center [58, 63] width 68 height 17
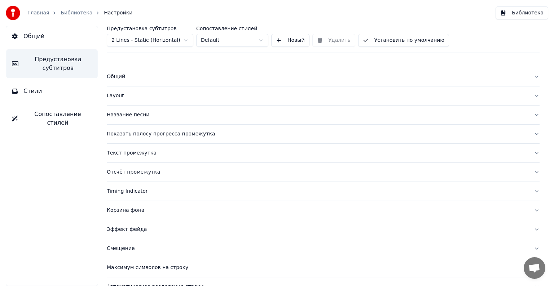
click at [63, 40] on button "Общий" at bounding box center [52, 36] width 92 height 20
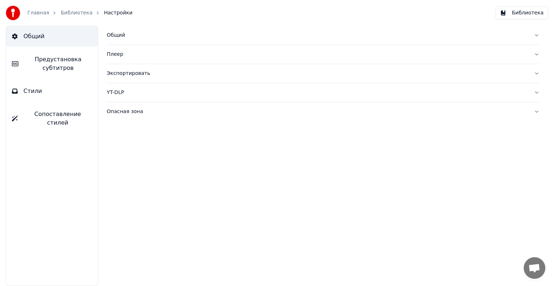
click at [176, 72] on div "Экспортировать" at bounding box center [317, 73] width 421 height 7
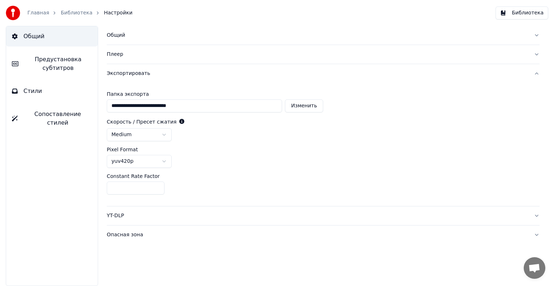
click at [176, 72] on div "Экспортировать" at bounding box center [317, 73] width 421 height 7
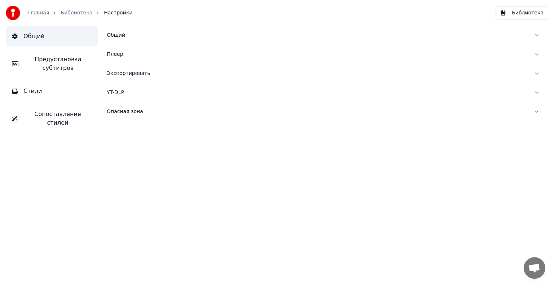
click at [168, 59] on button "Плеер" at bounding box center [323, 54] width 433 height 19
click at [149, 40] on button "Общий" at bounding box center [323, 35] width 433 height 19
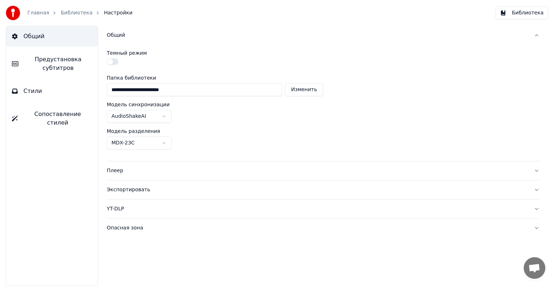
click at [149, 40] on button "Общий" at bounding box center [323, 35] width 433 height 19
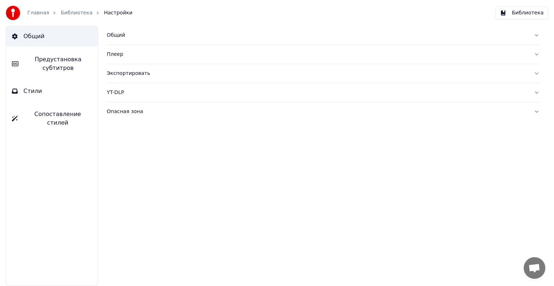
click at [73, 15] on link "Библиотека" at bounding box center [77, 12] width 32 height 7
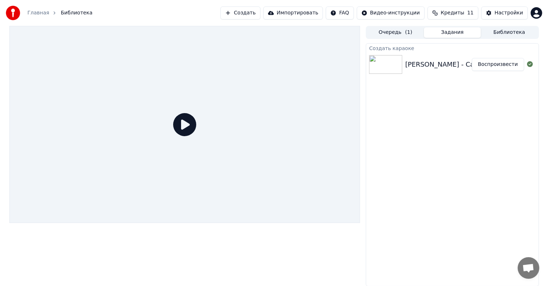
click at [483, 62] on button "Воспроизвести" at bounding box center [498, 64] width 52 height 13
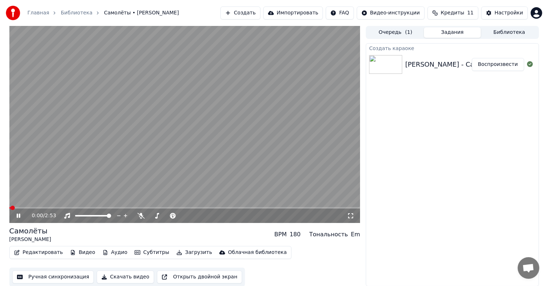
click at [176, 251] on button "Загрузить" at bounding box center [193, 253] width 41 height 10
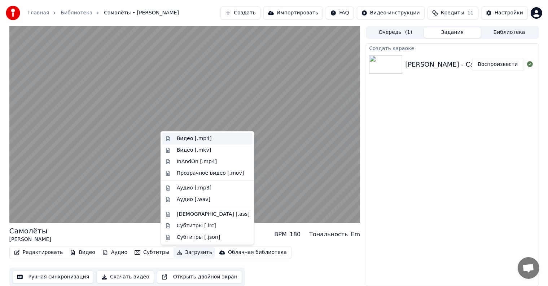
click at [214, 142] on div "Видео [.mp4]" at bounding box center [213, 138] width 73 height 7
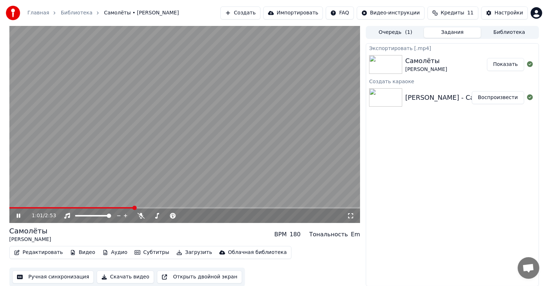
click at [19, 214] on icon at bounding box center [23, 216] width 17 height 6
click at [501, 63] on button "Показать" at bounding box center [505, 64] width 37 height 13
click at [35, 12] on link "Главная" at bounding box center [38, 12] width 22 height 7
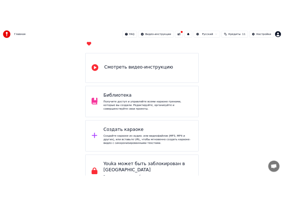
scroll to position [57, 0]
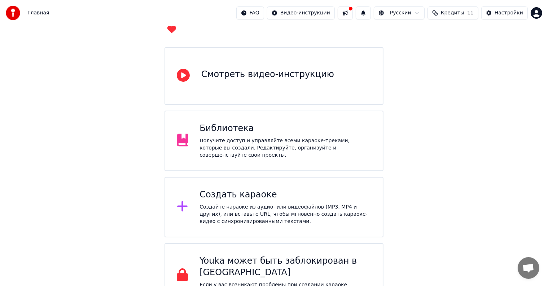
click at [321, 189] on div "Создать караоке" at bounding box center [285, 195] width 172 height 12
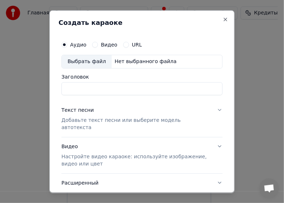
click at [83, 63] on div "Выбрать файл" at bounding box center [87, 61] width 50 height 13
type input "**********"
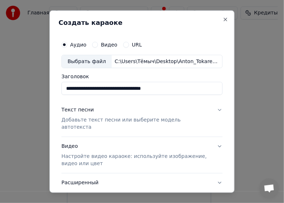
click at [162, 118] on p "Добавьте текст песни или выберите модель автотекста" at bounding box center [135, 124] width 149 height 14
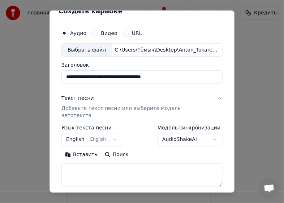
scroll to position [36, 0]
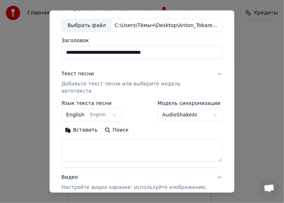
click at [104, 106] on body "Главная FAQ Видео-инструкции Русский Кредиты 11 Настройки Добро пожаловать в Yo…" at bounding box center [138, 153] width 277 height 420
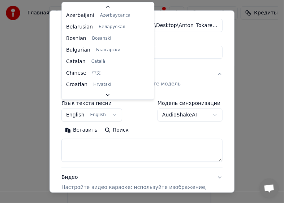
scroll to position [0, 0]
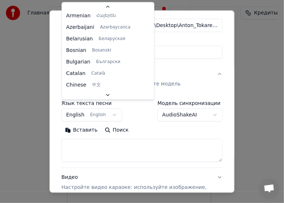
click at [184, 126] on body "Главная FAQ Видео-инструкции Русский Кредиты 11 Настройки Добро пожаловать в Yo…" at bounding box center [138, 153] width 277 height 420
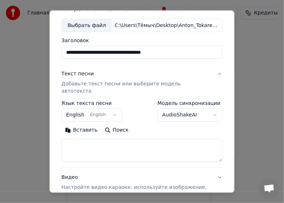
click at [74, 108] on body "Главная FAQ Видео-инструкции Русский Кредиты 11 Настройки Добро пожаловать в Yo…" at bounding box center [138, 153] width 277 height 420
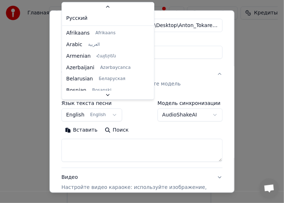
scroll to position [58, 0]
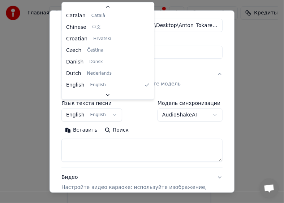
click at [74, 108] on body "Главная FAQ Видео-инструкции Русский Кредиты 11 Настройки Добро пожаловать в Yo…" at bounding box center [138, 153] width 277 height 420
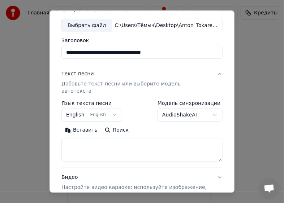
click at [94, 139] on textarea at bounding box center [141, 150] width 161 height 23
paste textarea "**********"
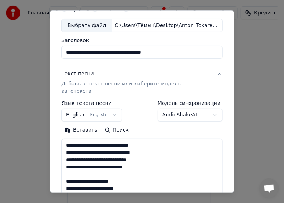
scroll to position [189, 0]
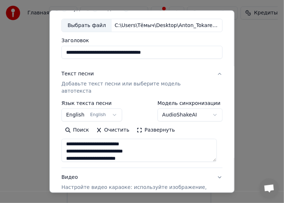
type textarea "**********"
click at [108, 107] on body "Главная FAQ Видео-инструкции Русский Кредиты 11 Настройки Добро пожаловать в Yo…" at bounding box center [138, 153] width 277 height 420
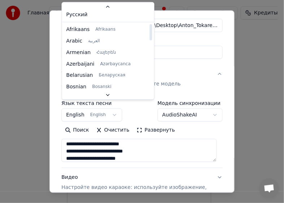
scroll to position [0, 0]
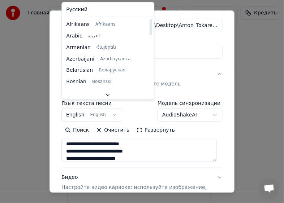
select select "**"
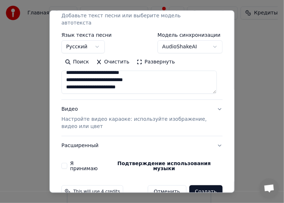
scroll to position [108, 0]
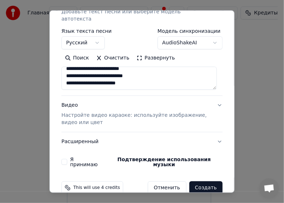
click at [212, 99] on button "Видео Настройте видео караоке: используйте изображение, видео или цвет" at bounding box center [141, 114] width 161 height 36
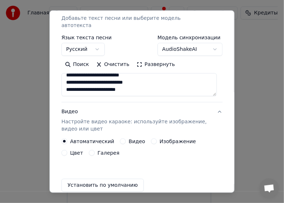
scroll to position [101, 0]
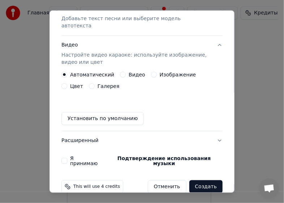
click at [120, 72] on button "Видео" at bounding box center [123, 75] width 6 height 6
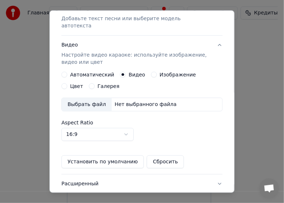
click at [159, 72] on label "Изображение" at bounding box center [177, 74] width 36 height 5
click at [157, 72] on button "Изображение" at bounding box center [154, 75] width 6 height 6
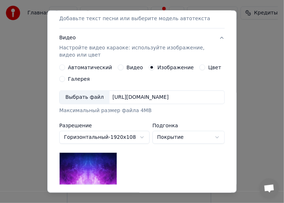
click at [80, 94] on div "Выбрать файл" at bounding box center [85, 97] width 50 height 13
click at [94, 99] on div "Выбрать файл" at bounding box center [85, 97] width 50 height 13
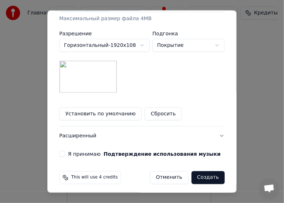
scroll to position [196, 0]
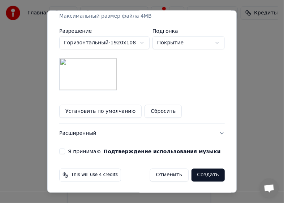
click at [84, 150] on label "Я принимаю Подтверждение использования музыки" at bounding box center [144, 151] width 153 height 5
click at [65, 150] on button "Я принимаю Подтверждение использования музыки" at bounding box center [62, 152] width 6 height 6
click at [99, 111] on button "Установить по умолчанию" at bounding box center [100, 111] width 82 height 13
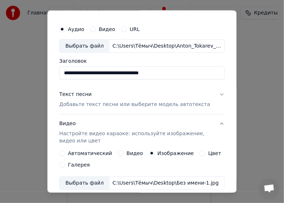
scroll to position [0, 0]
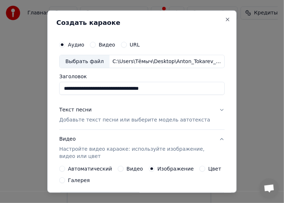
drag, startPoint x: 167, startPoint y: 87, endPoint x: 46, endPoint y: 92, distance: 121.3
click at [47, 92] on div "**********" at bounding box center [141, 101] width 189 height 183
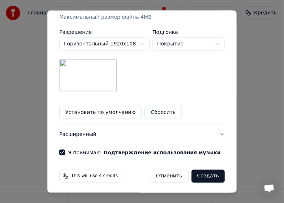
scroll to position [196, 0]
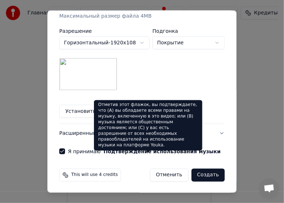
type input "**********"
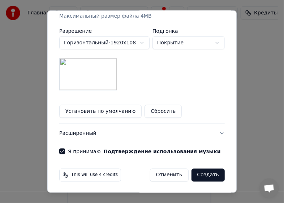
click at [203, 176] on button "Создать" at bounding box center [207, 175] width 33 height 13
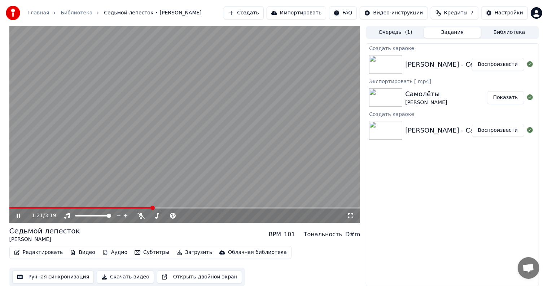
click at [102, 254] on icon "button" at bounding box center [105, 252] width 6 height 5
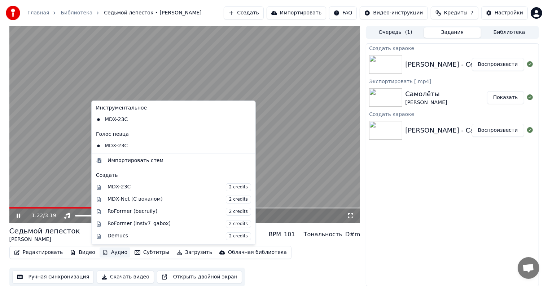
click at [457, 275] on div "Создать караоке [PERSON_NAME] - Седьмой лепесток Воспроизвести Экспортировать […" at bounding box center [452, 164] width 173 height 243
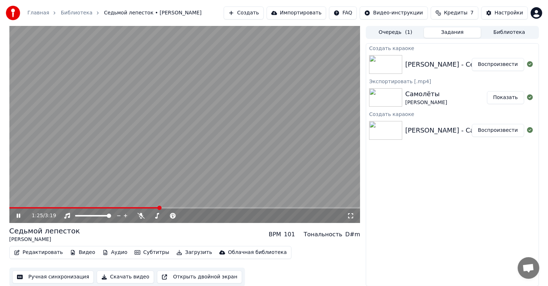
click at [445, 240] on div "Создать караоке [PERSON_NAME] - Седьмой лепесток Воспроизвести Экспортировать […" at bounding box center [452, 164] width 173 height 243
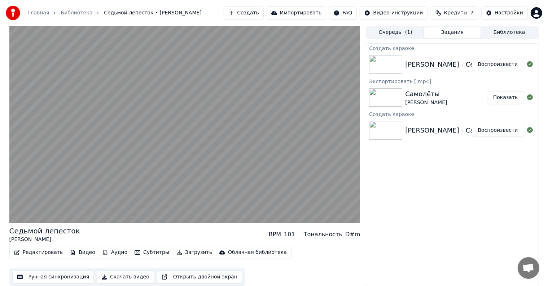
click at [37, 252] on button "Редактировать" at bounding box center [38, 253] width 55 height 10
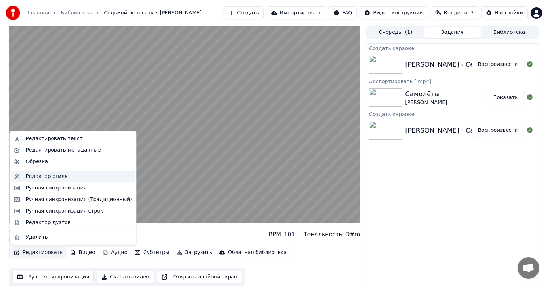
click at [61, 180] on div "Редактор стиля" at bounding box center [47, 176] width 42 height 7
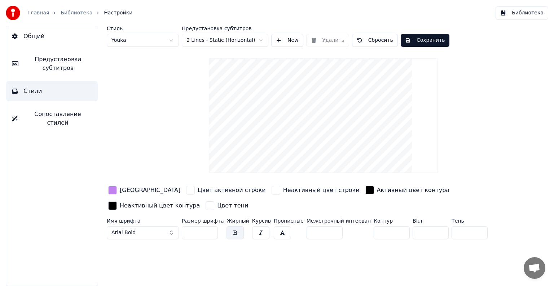
click at [205, 41] on html "Главная Библиотека Настройки Библиотека Общий Предустановка субтитров Стили Соп…" at bounding box center [277, 143] width 554 height 286
click at [69, 70] on html "Главная Библиотека Настройки Библиотека Общий Предустановка субтитров Стили Соп…" at bounding box center [277, 143] width 554 height 286
click at [71, 68] on span "Предустановка субтитров" at bounding box center [58, 63] width 68 height 17
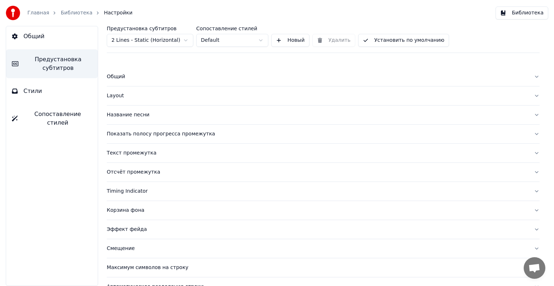
click at [131, 113] on div "Название песни" at bounding box center [317, 114] width 421 height 7
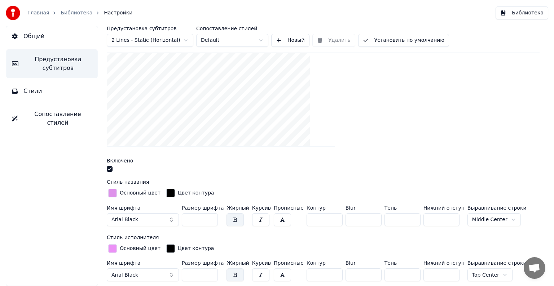
scroll to position [144, 0]
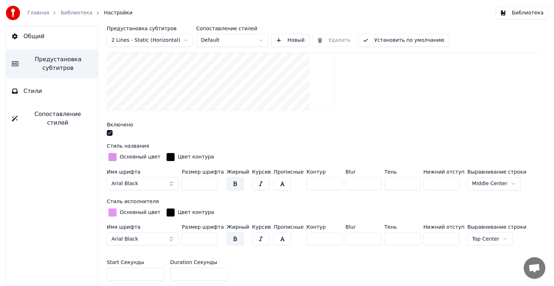
click at [473, 184] on html "Главная Библиотека Настройки Библиотека Общий Предустановка субтитров Стили Соп…" at bounding box center [277, 143] width 554 height 286
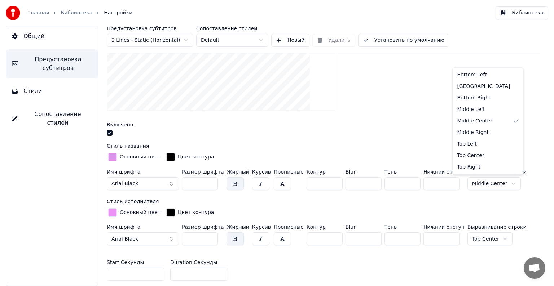
click at [480, 240] on html "Главная Библиотека Настройки Библиотека Общий Предустановка субтитров Стили Соп…" at bounding box center [277, 143] width 554 height 286
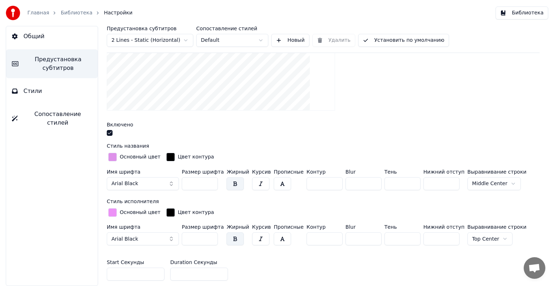
click at [482, 236] on html "Главная Библиотека Настройки Библиотека Общий Предустановка субтитров Стили Соп…" at bounding box center [277, 143] width 554 height 286
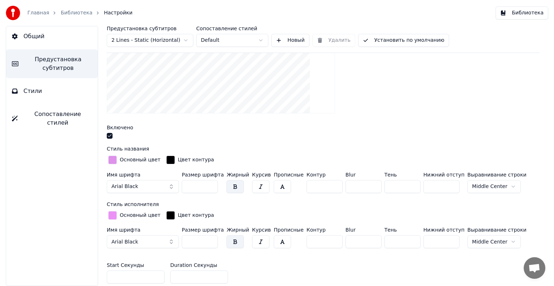
scroll to position [0, 0]
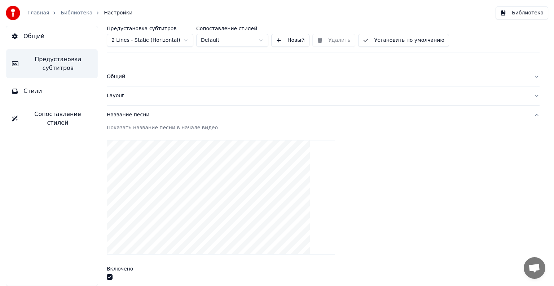
click at [385, 42] on button "Установить по умолчанию" at bounding box center [403, 40] width 91 height 13
click at [68, 88] on button "Стили" at bounding box center [52, 91] width 92 height 20
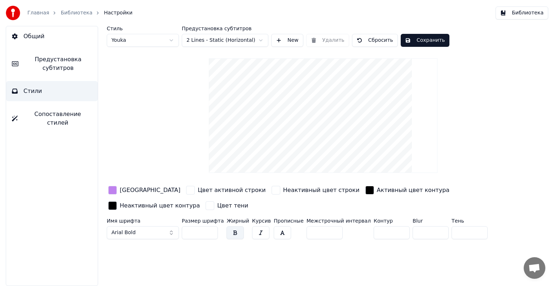
click at [167, 231] on button "Arial Bold" at bounding box center [143, 233] width 72 height 13
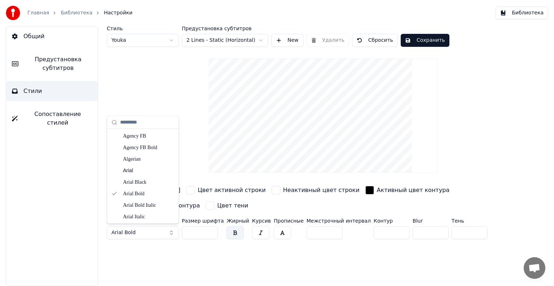
click at [201, 250] on div "Стиль Youka Предустановка субтитров 2 Lines - Static (Horizontal) New Удалить С…" at bounding box center [323, 156] width 462 height 260
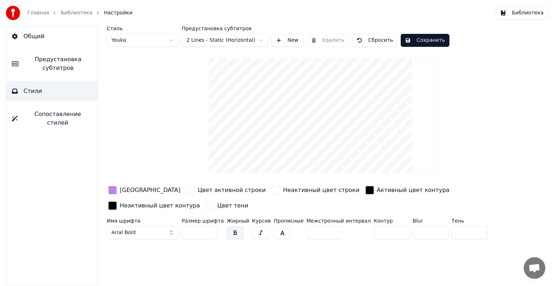
drag, startPoint x: 199, startPoint y: 234, endPoint x: 181, endPoint y: 231, distance: 18.2
click at [181, 231] on div "Имя шрифта Arial Bold Размер шрифта ** Жирный Курсив Прописные Межстрочный инте…" at bounding box center [301, 231] width 388 height 24
type input "***"
click at [48, 114] on span "Сопоставление стилей" at bounding box center [57, 118] width 69 height 17
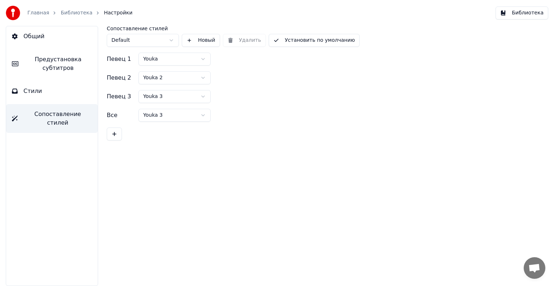
click at [124, 44] on html "Главная Библиотека Настройки Библиотека Общий Предустановка субтитров Стили Соп…" at bounding box center [277, 143] width 554 height 286
click at [271, 74] on html "Главная Библиотека Настройки Библиотека Общий Предустановка субтитров Стили Соп…" at bounding box center [277, 143] width 554 height 286
click at [176, 55] on html "Главная Библиотека Настройки Библиотека Общий Предустановка субтитров Стили Соп…" at bounding box center [277, 143] width 554 height 286
click at [270, 88] on html "Главная Библиотека Настройки Библиотека Общий Предустановка субтитров Стили Соп…" at bounding box center [277, 143] width 554 height 286
click at [79, 68] on span "Предустановка субтитров" at bounding box center [58, 63] width 68 height 17
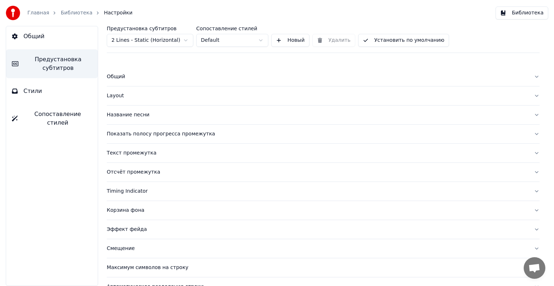
click at [158, 154] on div "Текст промежутка" at bounding box center [317, 153] width 421 height 7
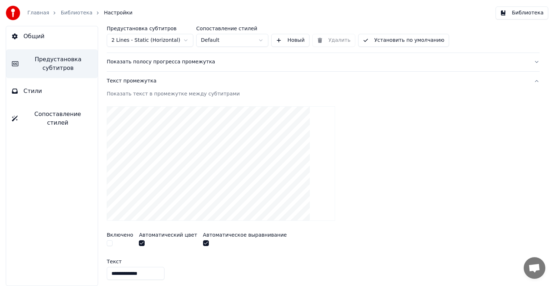
scroll to position [108, 0]
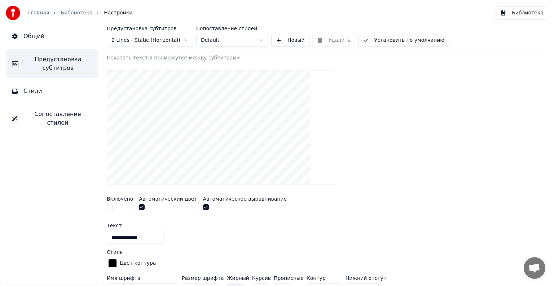
click at [109, 205] on button "button" at bounding box center [110, 208] width 6 height 6
click at [110, 206] on button "button" at bounding box center [110, 208] width 6 height 6
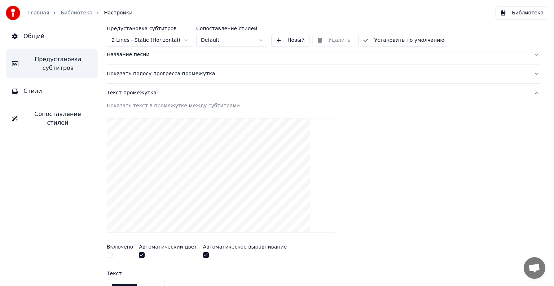
scroll to position [36, 0]
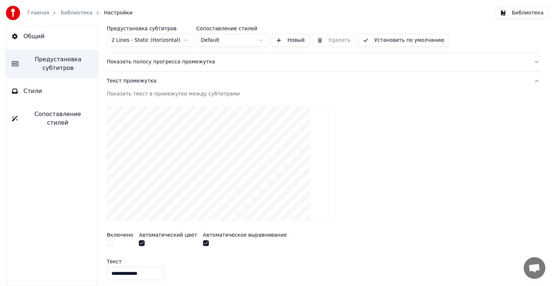
click at [148, 83] on div "Текст промежутка" at bounding box center [317, 81] width 421 height 7
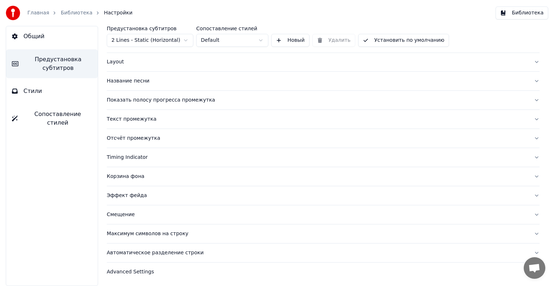
click at [136, 177] on div "Корзина фона" at bounding box center [317, 176] width 421 height 7
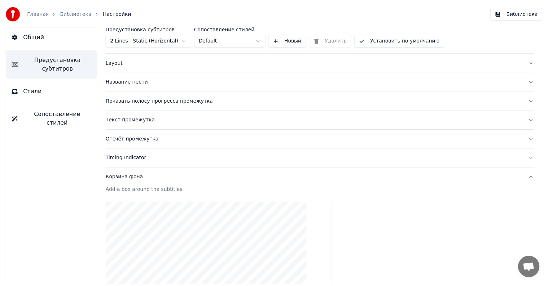
scroll to position [0, 0]
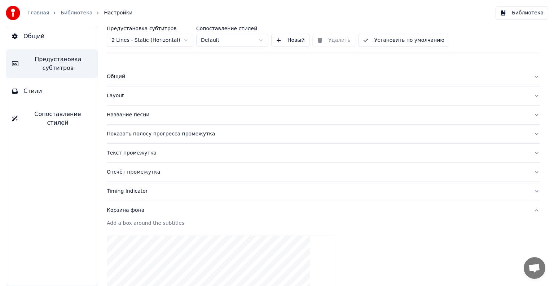
click at [145, 114] on div "Название песни" at bounding box center [317, 114] width 421 height 7
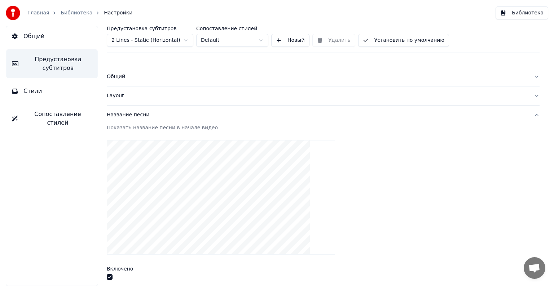
click at [66, 14] on link "Библиотека" at bounding box center [77, 12] width 32 height 7
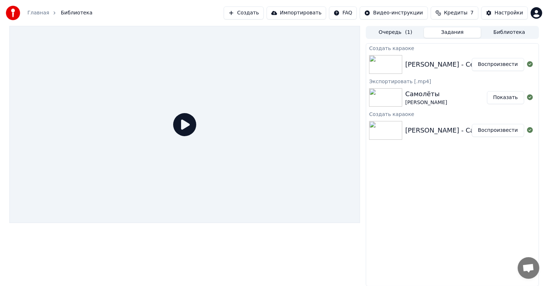
click at [491, 66] on button "Воспроизвести" at bounding box center [498, 64] width 52 height 13
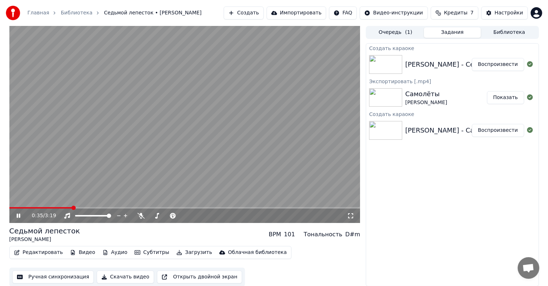
click at [423, 221] on div "Создать караоке [PERSON_NAME] - Седьмой лепесток Воспроизвести Экспортировать […" at bounding box center [452, 164] width 173 height 243
click at [47, 252] on button "Редактировать" at bounding box center [38, 253] width 55 height 10
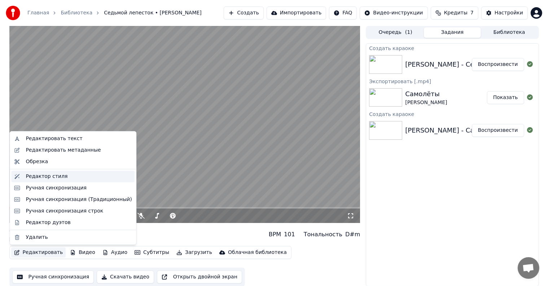
click at [73, 179] on div "Редактор стиля" at bounding box center [79, 176] width 106 height 7
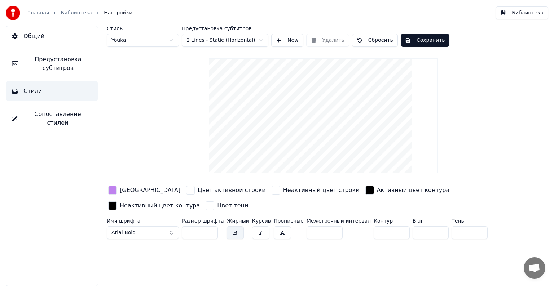
click at [70, 70] on span "Предустановка субтитров" at bounding box center [58, 63] width 68 height 17
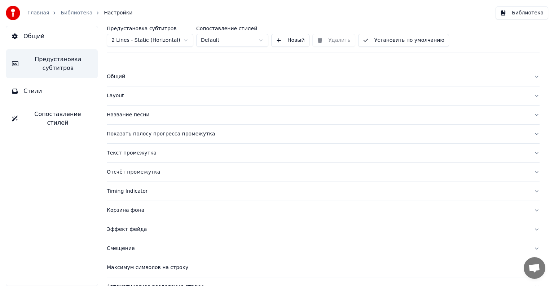
click at [142, 155] on div "Текст промежутка" at bounding box center [317, 153] width 421 height 7
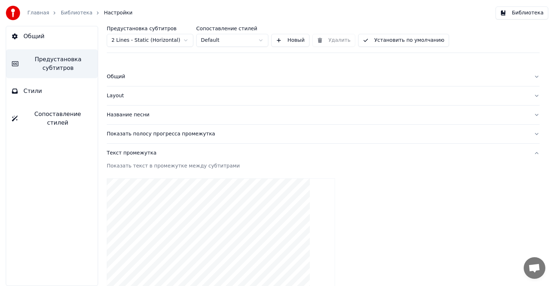
click at [141, 153] on div "Текст промежутка" at bounding box center [317, 153] width 421 height 7
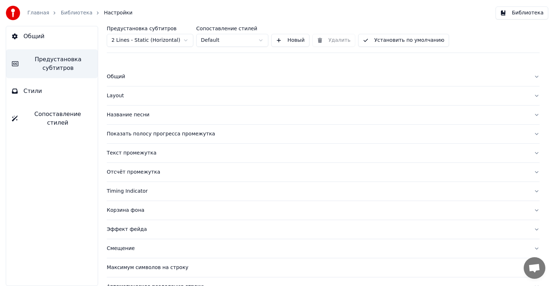
click at [59, 91] on button "Стили" at bounding box center [52, 91] width 92 height 20
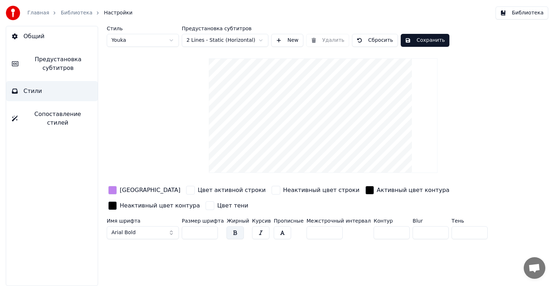
click at [202, 230] on input "**" at bounding box center [200, 233] width 36 height 13
drag, startPoint x: 202, startPoint y: 230, endPoint x: 176, endPoint y: 232, distance: 26.0
click at [176, 232] on div "Имя шрифта Arial Bold Размер шрифта ** Жирный Курсив Прописные Межстрочный инте…" at bounding box center [301, 231] width 388 height 24
type input "***"
click at [215, 246] on div "Стиль Youka Предустановка субтитров 2 Lines - Static (Horizontal) New Удалить С…" at bounding box center [323, 156] width 462 height 260
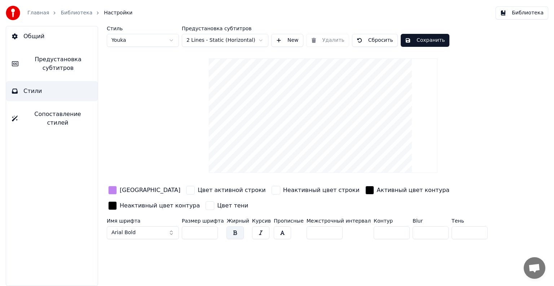
click at [198, 191] on div "Цвет активной строки" at bounding box center [232, 190] width 68 height 9
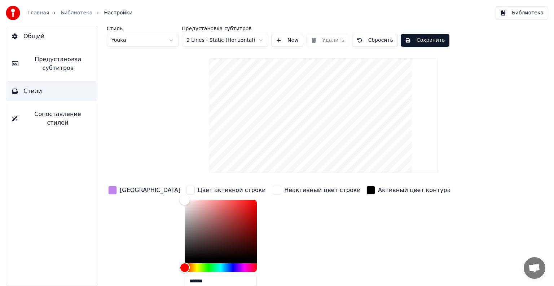
click at [284, 191] on div "Неактивный цвет строки" at bounding box center [322, 190] width 76 height 9
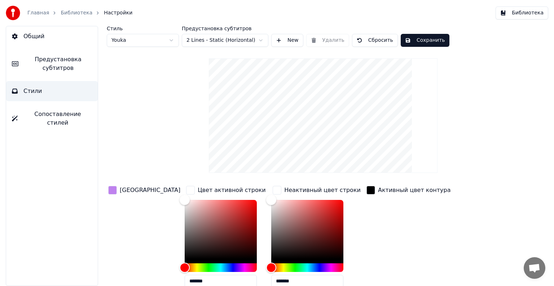
click at [378, 193] on div "Активный цвет контура" at bounding box center [414, 190] width 73 height 9
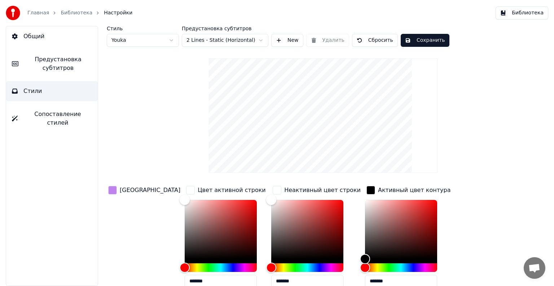
click at [139, 189] on div "[GEOGRAPHIC_DATA]" at bounding box center [150, 190] width 61 height 9
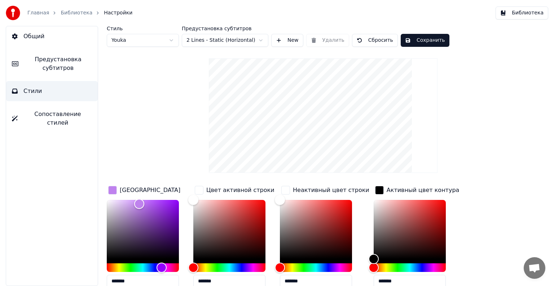
click at [144, 190] on div "[GEOGRAPHIC_DATA]" at bounding box center [150, 190] width 61 height 9
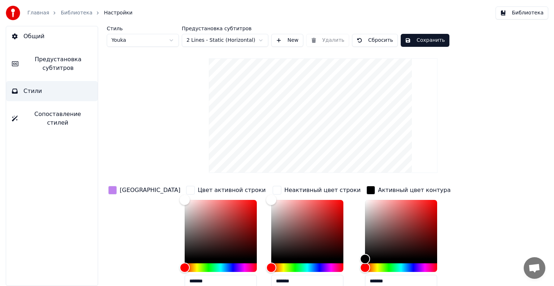
click at [198, 191] on div "Цвет активной строки" at bounding box center [232, 190] width 68 height 9
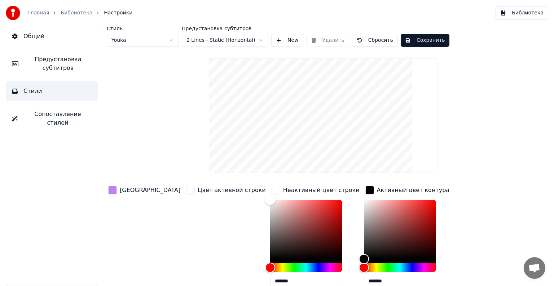
click at [283, 191] on div "Неактивный цвет строки" at bounding box center [321, 190] width 76 height 9
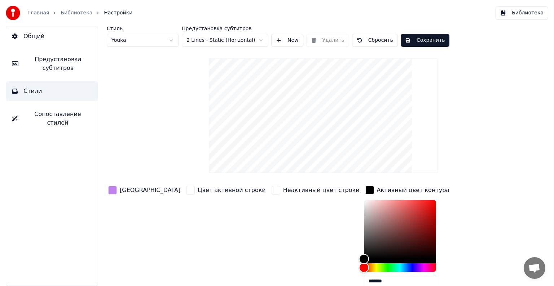
click at [377, 190] on div "Активный цвет контура" at bounding box center [413, 190] width 73 height 9
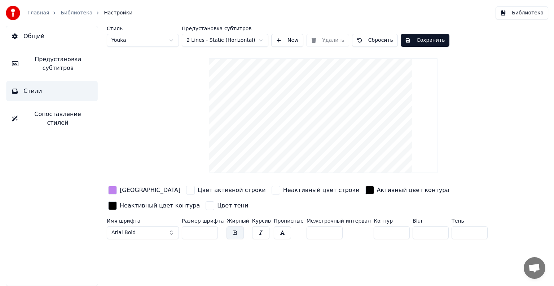
click at [257, 230] on button "button" at bounding box center [260, 233] width 17 height 13
click at [274, 230] on button "button" at bounding box center [282, 233] width 17 height 13
click at [252, 229] on button "button" at bounding box center [260, 233] width 17 height 13
click at [274, 231] on button "button" at bounding box center [282, 233] width 17 height 13
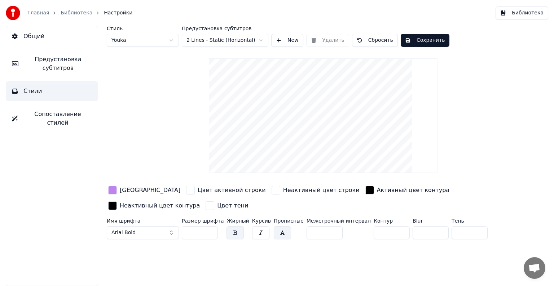
click at [274, 231] on button "button" at bounding box center [282, 233] width 17 height 13
click at [307, 231] on input "*" at bounding box center [325, 233] width 36 height 13
click at [323, 230] on input "*" at bounding box center [325, 233] width 36 height 13
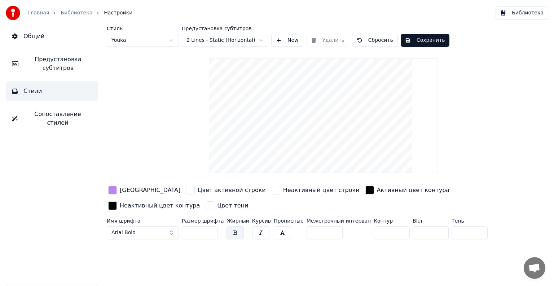
type input "*"
click at [323, 230] on input "*" at bounding box center [325, 233] width 36 height 13
click at [160, 229] on button "Arial Bold" at bounding box center [143, 233] width 72 height 13
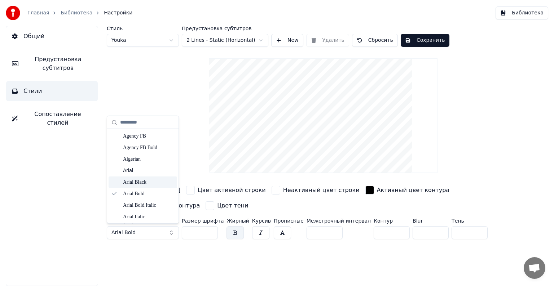
click at [149, 181] on div "Arial Black" at bounding box center [148, 182] width 51 height 7
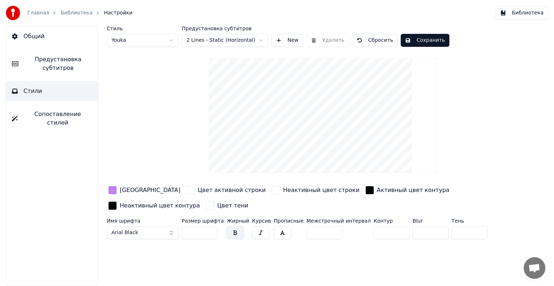
click at [417, 38] on button "Сохранить" at bounding box center [425, 40] width 49 height 13
click at [48, 42] on button "Общий" at bounding box center [52, 36] width 92 height 20
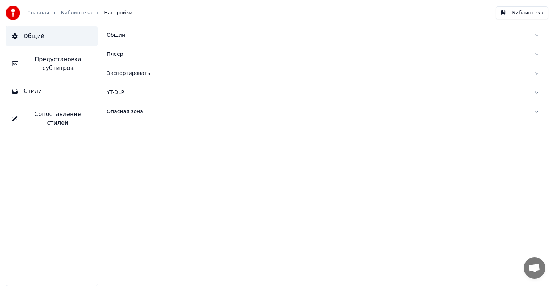
click at [64, 11] on link "Библиотека" at bounding box center [77, 12] width 32 height 7
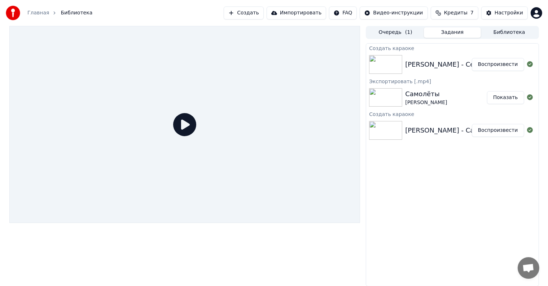
click at [492, 65] on button "Воспроизвести" at bounding box center [498, 64] width 52 height 13
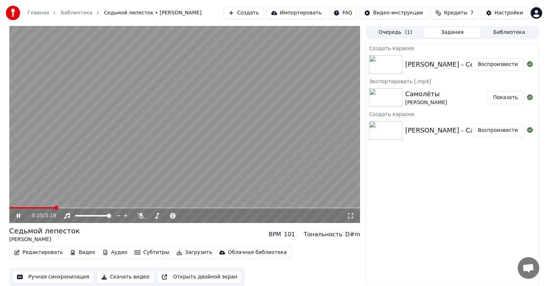
click at [81, 252] on button "Видео" at bounding box center [82, 253] width 31 height 10
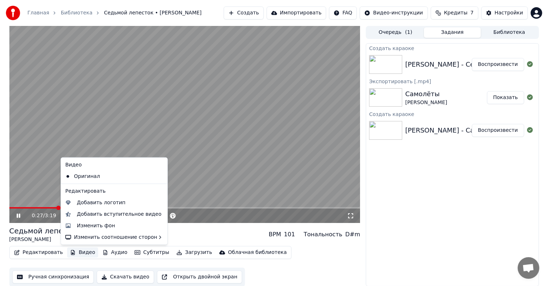
click at [444, 180] on div "Создать караоке [PERSON_NAME] - Седьмой лепесток Воспроизвести Экспортировать […" at bounding box center [452, 164] width 173 height 243
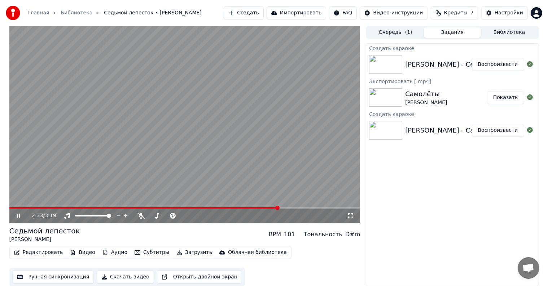
click at [237, 208] on span at bounding box center [143, 207] width 269 height 1
click at [442, 176] on div "Создать караоке [PERSON_NAME] - Седьмой лепесток Воспроизвести Экспортировать […" at bounding box center [452, 164] width 173 height 243
click at [176, 216] on span at bounding box center [167, 215] width 36 height 1
click at [9, 207] on span at bounding box center [41, 207] width 65 height 1
click at [30, 208] on span at bounding box center [184, 207] width 351 height 1
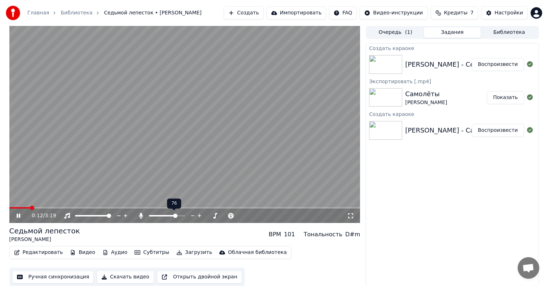
click at [43, 208] on span at bounding box center [184, 207] width 351 height 1
click at [177, 218] on span at bounding box center [175, 216] width 4 height 4
click at [146, 207] on span at bounding box center [77, 207] width 137 height 1
click at [159, 207] on video at bounding box center [184, 124] width 351 height 197
click at [19, 216] on icon at bounding box center [18, 216] width 4 height 5
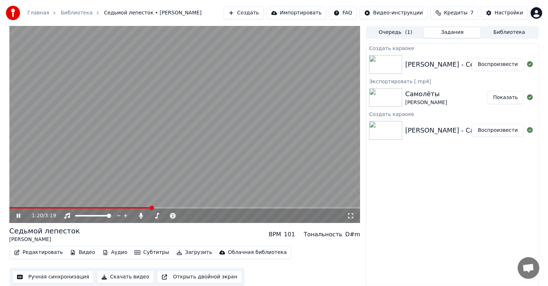
click at [20, 216] on icon at bounding box center [23, 216] width 17 height 6
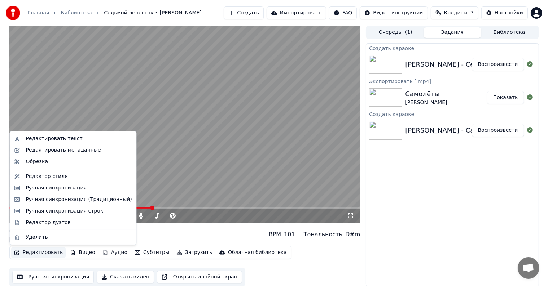
click at [44, 253] on button "Редактировать" at bounding box center [38, 253] width 55 height 10
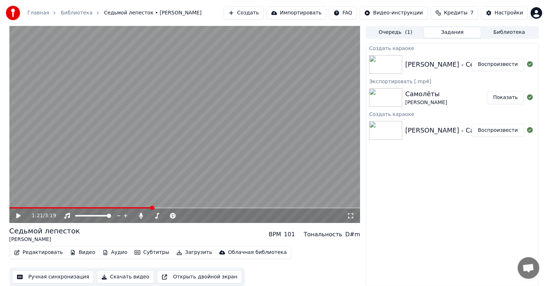
click at [61, 262] on div "Редактировать Видео Аудио Субтитры Загрузить Облачная библиотека Ручная синхрон…" at bounding box center [184, 266] width 351 height 40
click at [60, 277] on button "Ручная синхронизация" at bounding box center [53, 277] width 82 height 13
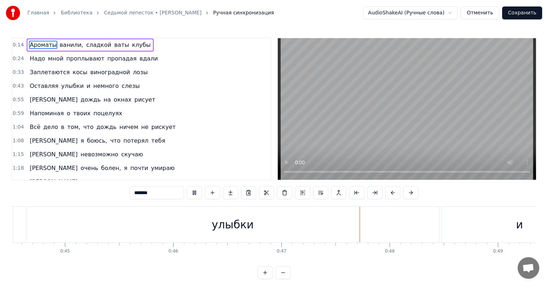
scroll to position [11, 0]
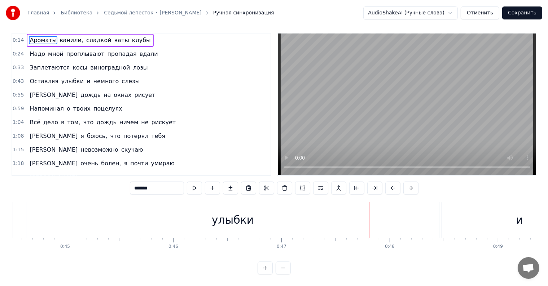
drag, startPoint x: 357, startPoint y: 212, endPoint x: 324, endPoint y: 214, distance: 33.6
click at [324, 214] on div "улыбки" at bounding box center [232, 220] width 413 height 36
type input "******"
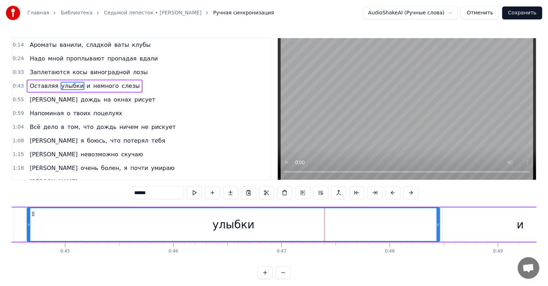
click at [87, 219] on div "улыбки" at bounding box center [233, 224] width 412 height 33
click at [63, 219] on div "улыбки" at bounding box center [233, 224] width 412 height 33
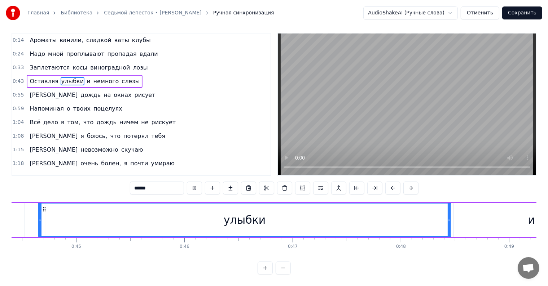
scroll to position [0, 4794]
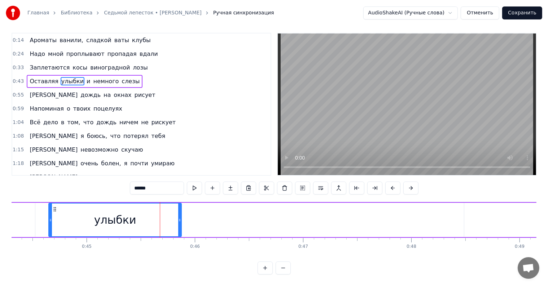
drag, startPoint x: 460, startPoint y: 210, endPoint x: 180, endPoint y: 207, distance: 279.9
click at [180, 207] on div at bounding box center [179, 220] width 3 height 33
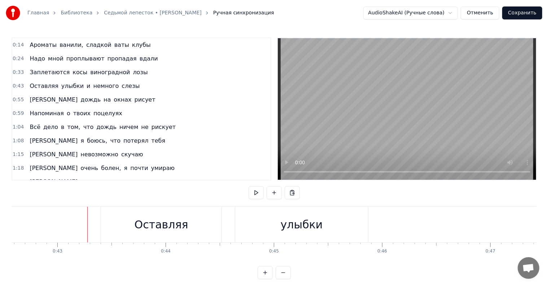
scroll to position [11, 0]
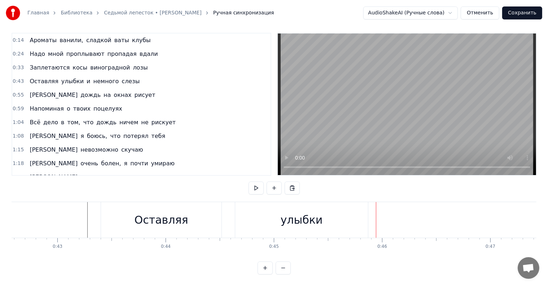
click at [327, 212] on div "улыбки" at bounding box center [301, 220] width 133 height 36
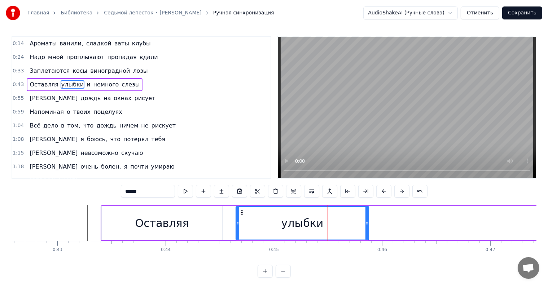
scroll to position [0, 0]
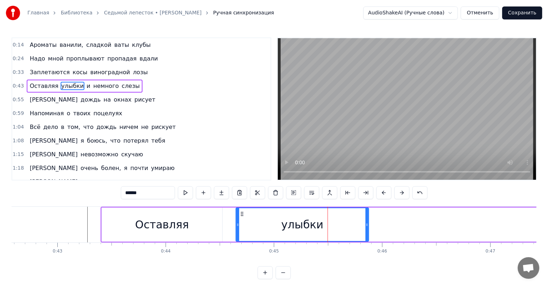
click at [319, 222] on div "улыбки" at bounding box center [302, 225] width 42 height 16
click at [319, 225] on div "улыбки" at bounding box center [302, 225] width 42 height 16
click at [317, 227] on div "улыбки" at bounding box center [302, 225] width 42 height 16
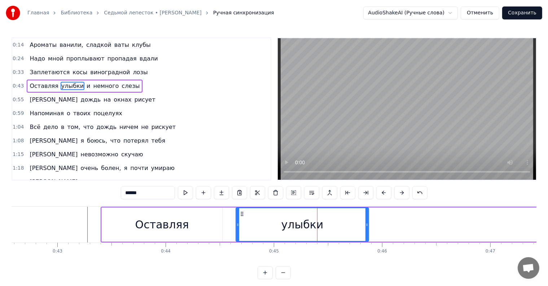
click at [317, 227] on div "улыбки" at bounding box center [302, 225] width 42 height 16
click at [72, 83] on span "улыбки" at bounding box center [73, 86] width 24 height 8
click at [72, 85] on span "улыбки" at bounding box center [73, 86] width 24 height 8
click at [73, 85] on span "улыбки" at bounding box center [73, 86] width 24 height 8
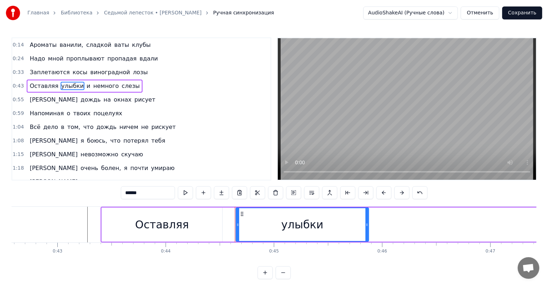
drag, startPoint x: 75, startPoint y: 84, endPoint x: 80, endPoint y: 85, distance: 5.1
click at [80, 85] on div "Оставляя улыбки и немного слезы" at bounding box center [85, 86] width 116 height 13
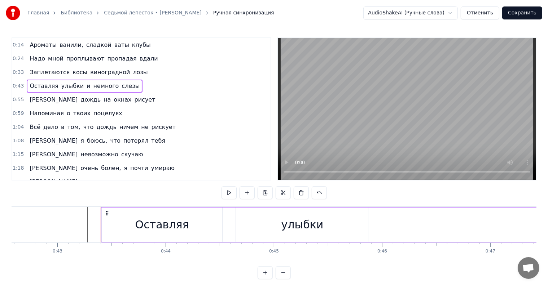
click at [72, 84] on span "улыбки" at bounding box center [73, 86] width 24 height 8
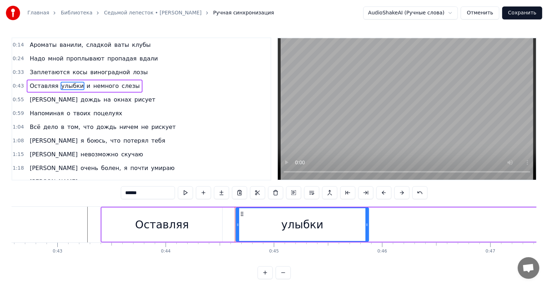
click at [72, 83] on span "улыбки" at bounding box center [73, 86] width 24 height 8
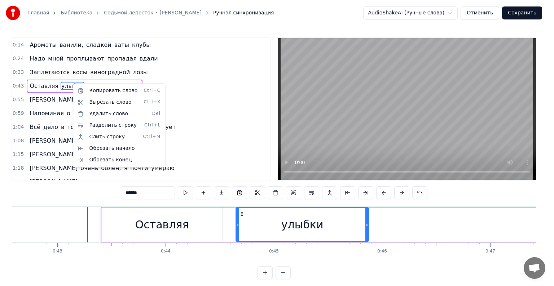
click at [70, 83] on html "Главная Библиотека Седьмой лепесток • [PERSON_NAME] Ручная синхронизация AudioS…" at bounding box center [277, 145] width 554 height 291
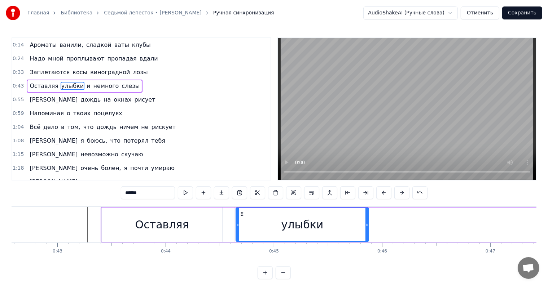
click at [313, 223] on div "улыбки" at bounding box center [302, 225] width 42 height 16
click at [315, 224] on div "улыбки" at bounding box center [302, 225] width 42 height 16
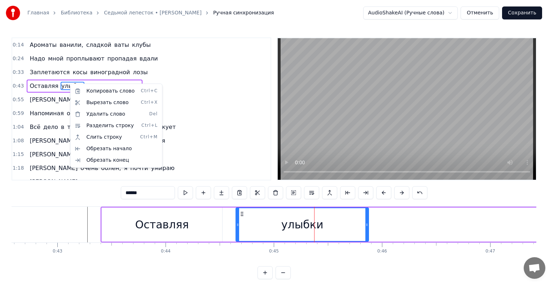
click at [182, 138] on html "Главная Библиотека Седьмой лепесток • [PERSON_NAME] Ручная синхронизация AudioS…" at bounding box center [277, 145] width 554 height 291
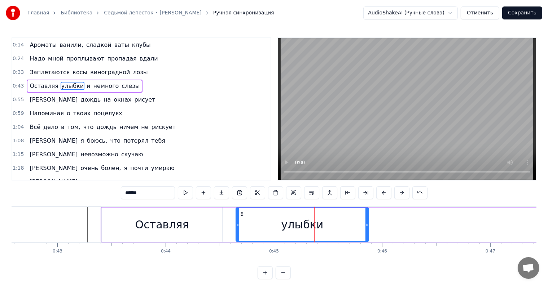
click at [153, 194] on input "******" at bounding box center [148, 192] width 54 height 13
type input "******"
click at [179, 175] on div "1:23 А где- то ты и ничего не узнаешь" at bounding box center [141, 182] width 258 height 14
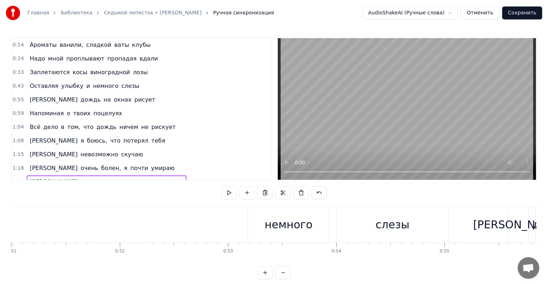
click at [60, 73] on span "Заплетаются" at bounding box center [49, 72] width 41 height 8
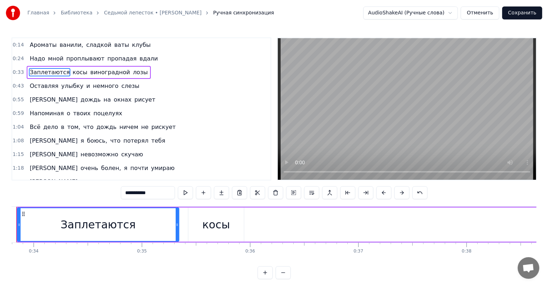
scroll to position [0, 3626]
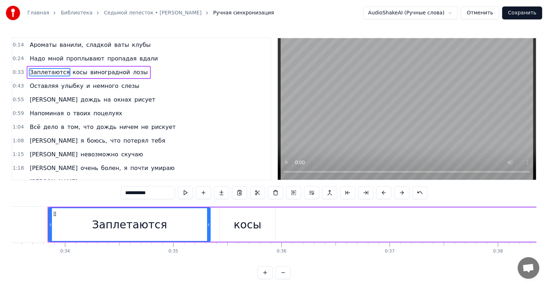
click at [48, 84] on span "Оставляя" at bounding box center [44, 86] width 30 height 8
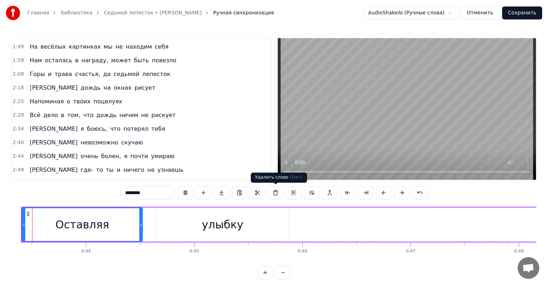
scroll to position [0, 4660]
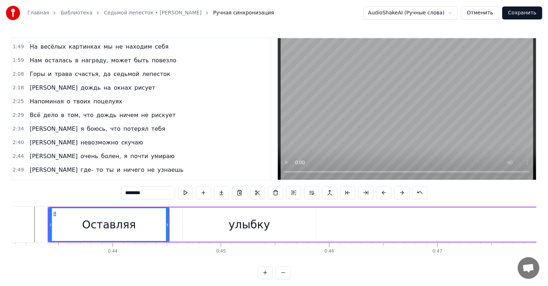
click at [194, 256] on div "Ароматы ванили, сладкой ваты клубы Надо мной проплывают пропадая вдали Заплетаю…" at bounding box center [274, 234] width 525 height 54
click at [198, 235] on div "улыбку" at bounding box center [249, 225] width 133 height 34
type input "******"
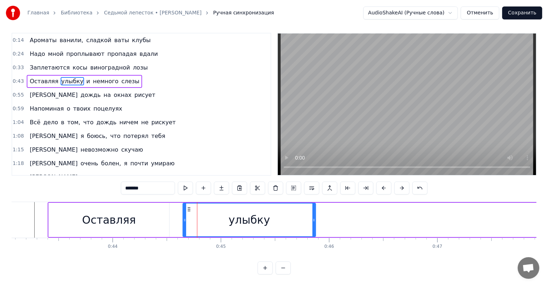
scroll to position [11, 0]
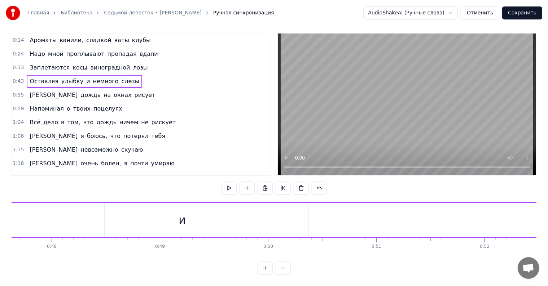
scroll to position [0, 5130]
click at [144, 214] on div "и" at bounding box center [206, 220] width 155 height 34
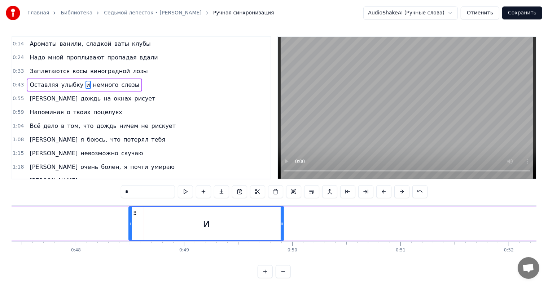
scroll to position [0, 0]
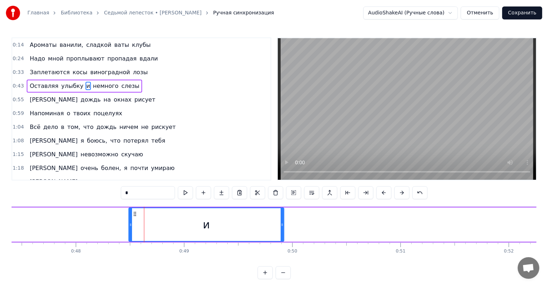
drag, startPoint x: 151, startPoint y: 221, endPoint x: 143, endPoint y: 222, distance: 8.7
click at [143, 222] on div "и" at bounding box center [206, 224] width 154 height 33
drag, startPoint x: 131, startPoint y: 222, endPoint x: 92, endPoint y: 221, distance: 39.0
click at [92, 221] on div at bounding box center [93, 224] width 3 height 33
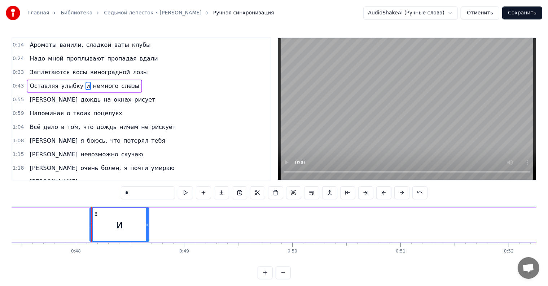
drag, startPoint x: 282, startPoint y: 218, endPoint x: 144, endPoint y: 217, distance: 137.8
click at [146, 217] on div at bounding box center [147, 224] width 3 height 33
click at [280, 276] on button at bounding box center [283, 273] width 15 height 13
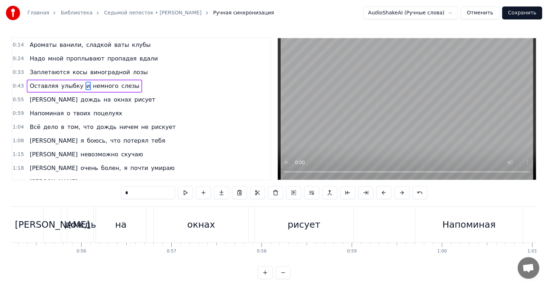
click at [280, 276] on button at bounding box center [283, 273] width 15 height 13
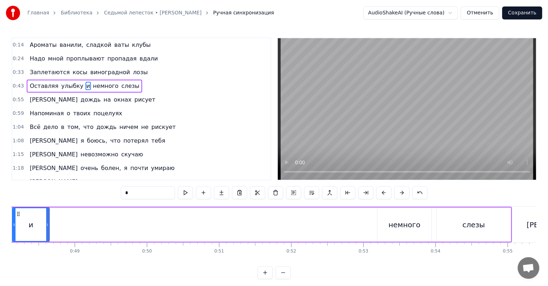
click at [265, 279] on button at bounding box center [265, 273] width 15 height 13
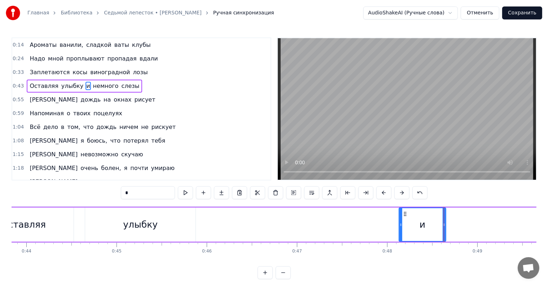
click at [265, 279] on button at bounding box center [265, 273] width 15 height 13
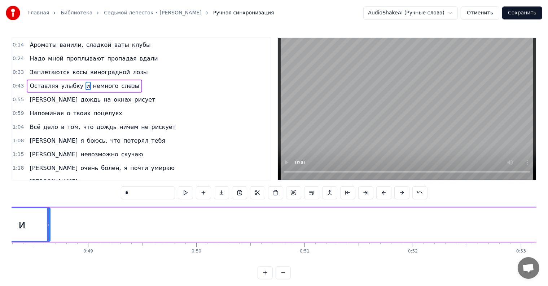
click at [258, 267] on button at bounding box center [265, 273] width 15 height 13
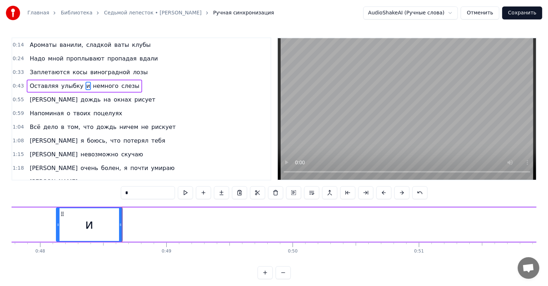
click at [258, 267] on button at bounding box center [265, 273] width 15 height 13
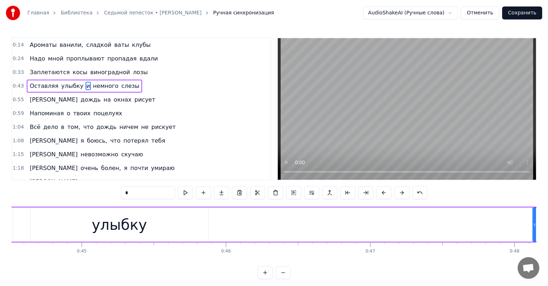
click at [258, 267] on button at bounding box center [265, 273] width 15 height 13
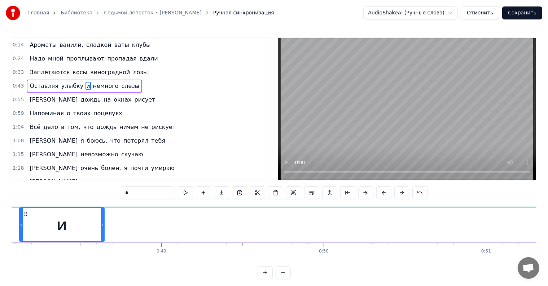
scroll to position [0, 7855]
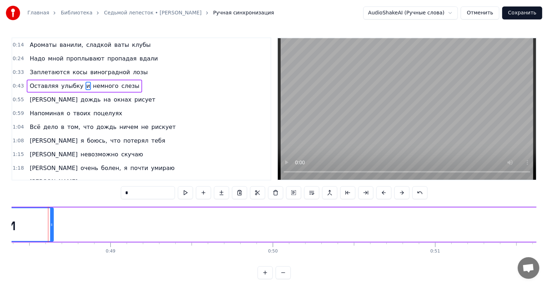
click at [139, 225] on div "Оставляя улыбку и немного слезы" at bounding box center [146, 225] width 1891 height 36
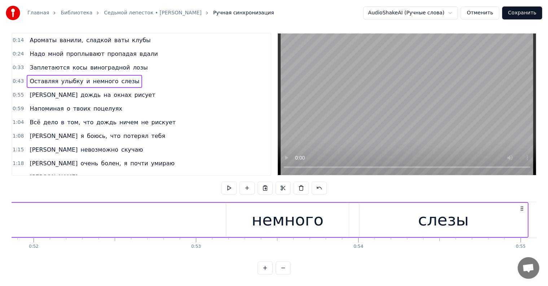
scroll to position [0, 8432]
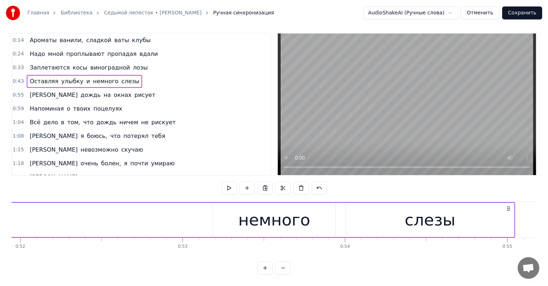
click at [316, 211] on div "немного" at bounding box center [274, 220] width 123 height 34
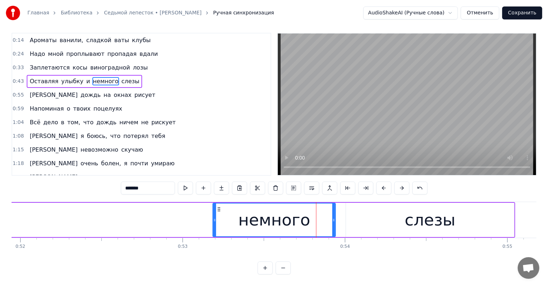
scroll to position [0, 0]
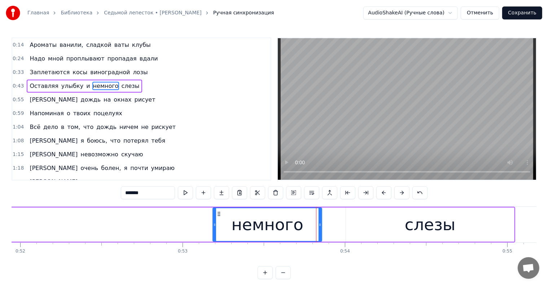
drag, startPoint x: 333, startPoint y: 219, endPoint x: 320, endPoint y: 220, distance: 13.7
click at [320, 220] on div at bounding box center [320, 224] width 3 height 33
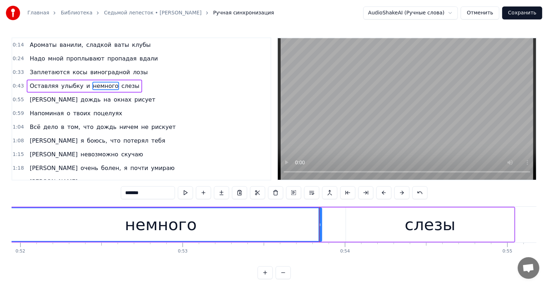
drag, startPoint x: 213, startPoint y: 222, endPoint x: 40, endPoint y: 221, distance: 172.8
click at [0, 216] on div "Главная Библиотека Седьмой лепесток • [PERSON_NAME] Ручная синхронизация AudioS…" at bounding box center [274, 140] width 548 height 280
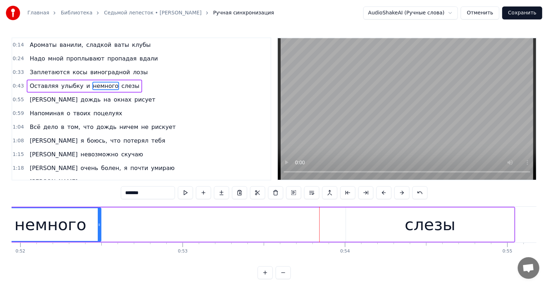
drag, startPoint x: 320, startPoint y: 220, endPoint x: 95, endPoint y: 212, distance: 224.5
click at [98, 209] on div at bounding box center [99, 224] width 3 height 33
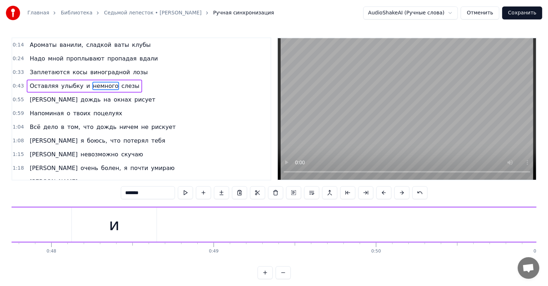
scroll to position [0, 7733]
click at [76, 214] on div "Оставляя улыбку и немного слезы" at bounding box center [268, 225] width 1891 height 36
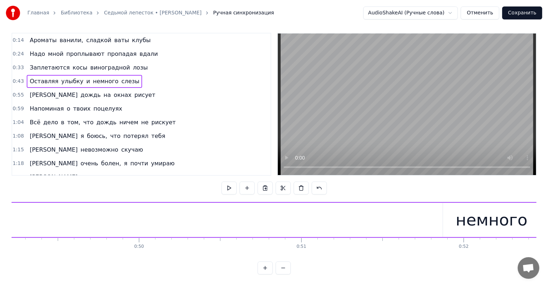
scroll to position [0, 8043]
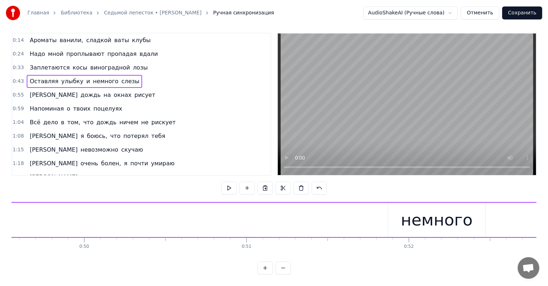
click at [403, 204] on div "немного" at bounding box center [436, 220] width 97 height 34
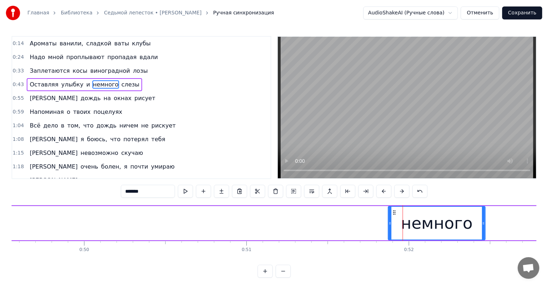
scroll to position [0, 0]
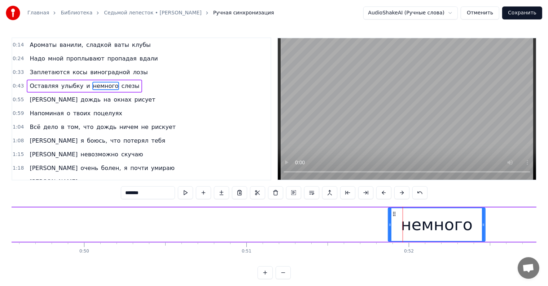
drag, startPoint x: 413, startPoint y: 220, endPoint x: 380, endPoint y: 224, distance: 32.7
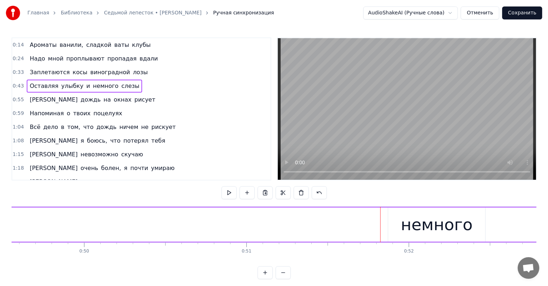
click at [402, 216] on div "немного" at bounding box center [436, 225] width 97 height 34
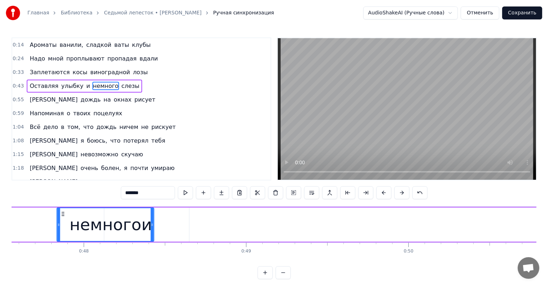
scroll to position [0, 7706]
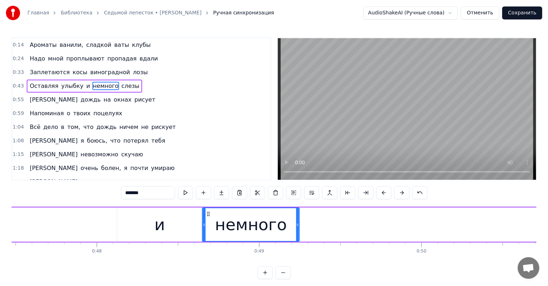
drag, startPoint x: 393, startPoint y: 214, endPoint x: 207, endPoint y: 218, distance: 186.2
click at [207, 218] on div "немного" at bounding box center [251, 224] width 96 height 33
click at [106, 211] on div "Оставляя улыбку и немного слезы" at bounding box center [295, 225] width 1891 height 36
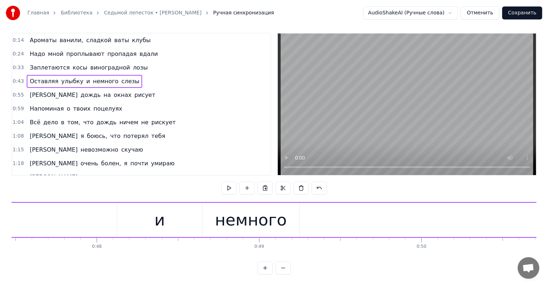
scroll to position [11, 0]
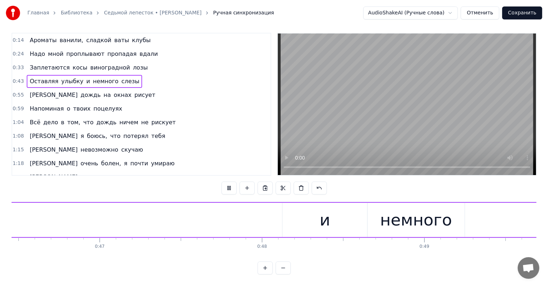
click at [109, 207] on div "Оставляя улыбку и немного слезы" at bounding box center [460, 220] width 1891 height 36
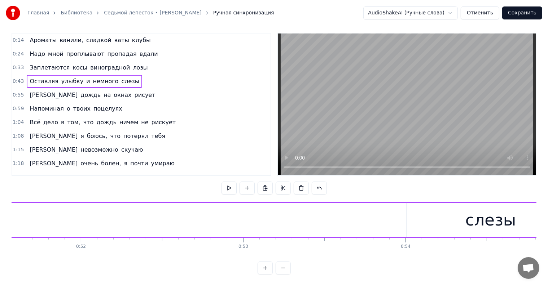
scroll to position [0, 8445]
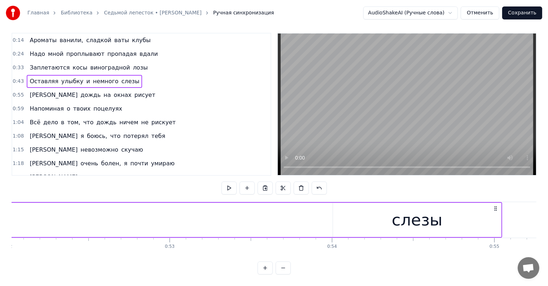
click at [353, 205] on div "слезы" at bounding box center [417, 220] width 168 height 34
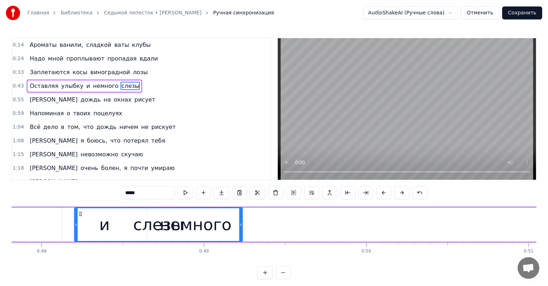
scroll to position [0, 7761]
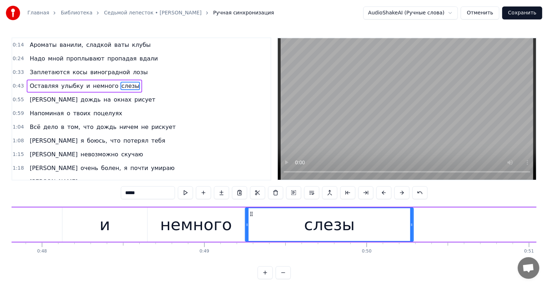
drag, startPoint x: 339, startPoint y: 212, endPoint x: 251, endPoint y: 225, distance: 89.0
click at [251, 225] on div "слезы" at bounding box center [329, 224] width 167 height 33
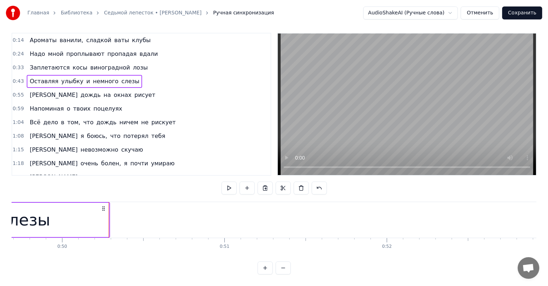
scroll to position [0, 8081]
click at [134, 75] on div "0:43 Оставляя улыбку и немного слезы" at bounding box center [141, 82] width 258 height 14
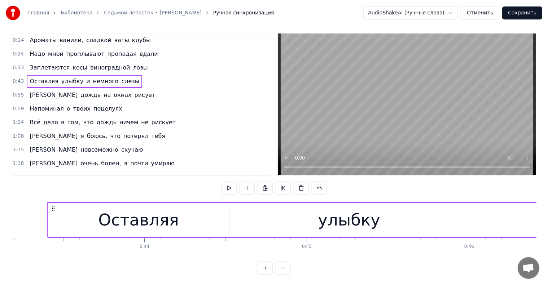
scroll to position [0, 7008]
click at [98, 89] on div "А дождь на окнах рисует" at bounding box center [92, 95] width 131 height 13
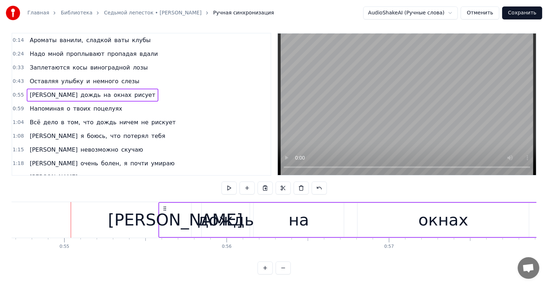
scroll to position [0, 8898]
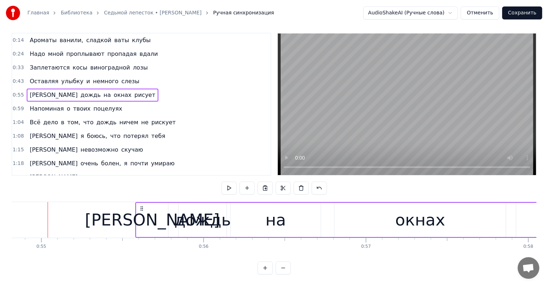
click at [98, 89] on div "А дождь на окнах рисует" at bounding box center [92, 95] width 131 height 13
click at [167, 89] on div "0:55 А дождь на окнах рисует" at bounding box center [141, 95] width 258 height 14
click at [224, 102] on div "0:59 Напоминая о твоих поцелуях" at bounding box center [141, 109] width 258 height 14
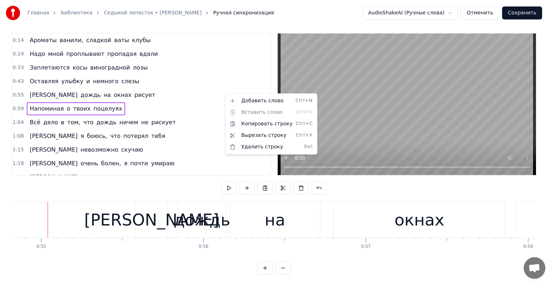
click at [214, 92] on html "Главная Библиотека Седьмой лепесток • [PERSON_NAME] Ручная синхронизация AudioS…" at bounding box center [277, 140] width 554 height 291
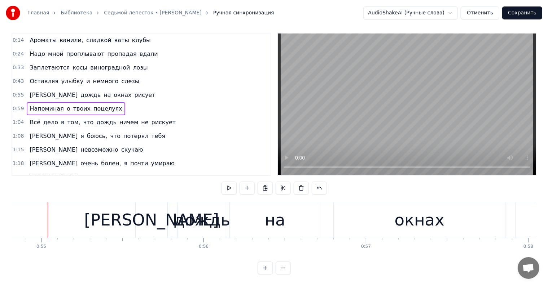
click at [61, 77] on span "улыбку" at bounding box center [72, 81] width 23 height 8
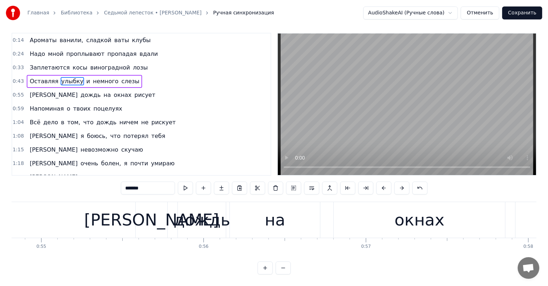
scroll to position [0, 0]
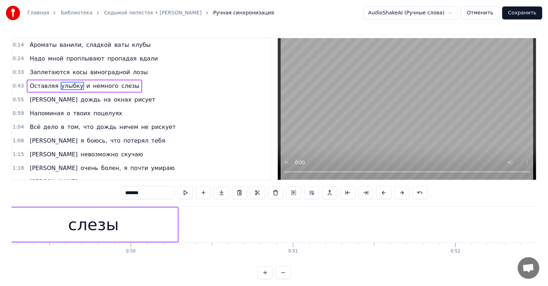
click at [95, 82] on span "немного" at bounding box center [105, 86] width 27 height 8
type input "*******"
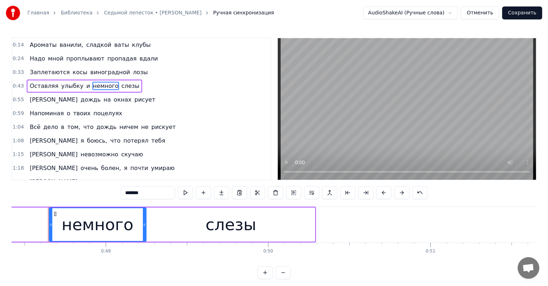
click at [107, 80] on div "Оставляя улыбку и немного слезы" at bounding box center [84, 86] width 115 height 13
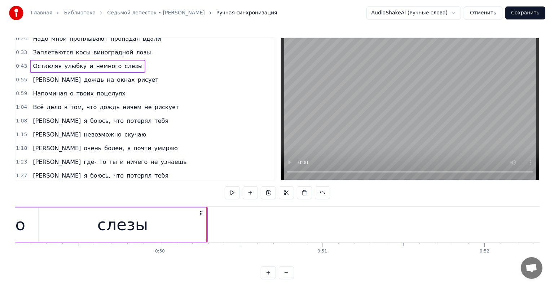
scroll to position [16, 0]
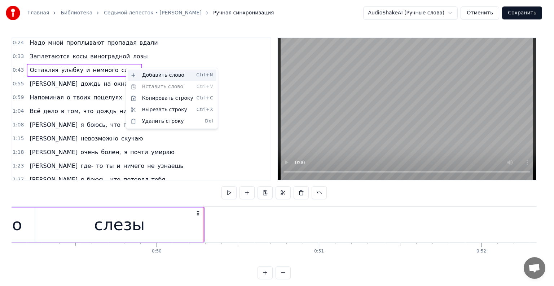
click at [136, 72] on div "Добавить слово Ctrl+N" at bounding box center [172, 76] width 89 height 12
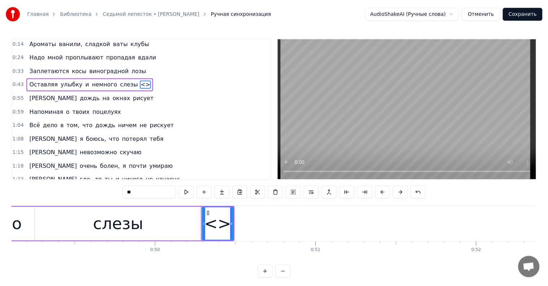
scroll to position [0, 0]
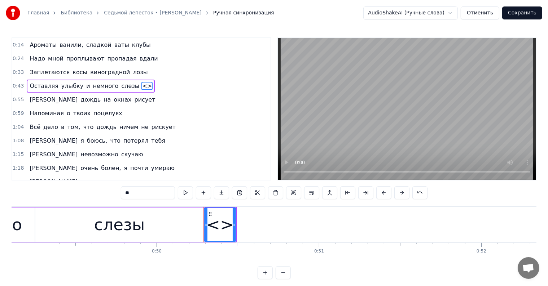
drag, startPoint x: 128, startPoint y: 84, endPoint x: 131, endPoint y: 87, distance: 4.3
click at [141, 87] on span "<>" at bounding box center [146, 86] width 11 height 8
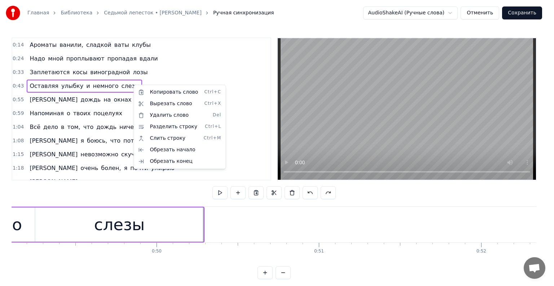
click at [232, 92] on html "Главная Библиотека Седьмой лепесток • [PERSON_NAME] Ручная синхронизация AudioS…" at bounding box center [277, 145] width 554 height 291
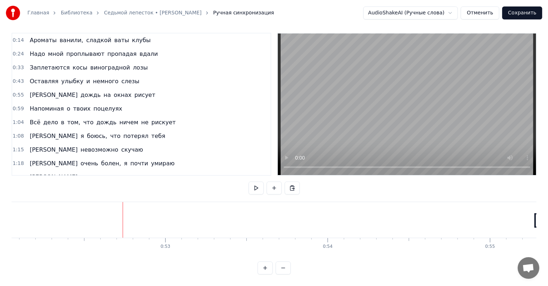
scroll to position [0, 8450]
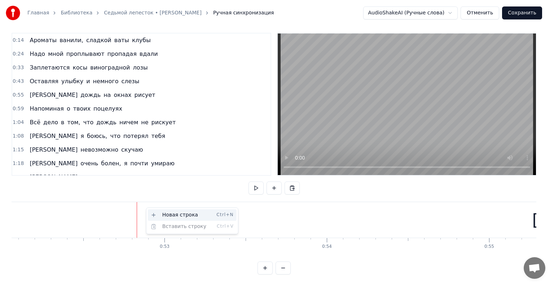
click at [162, 212] on div "Новая строка Ctrl+N" at bounding box center [192, 216] width 89 height 12
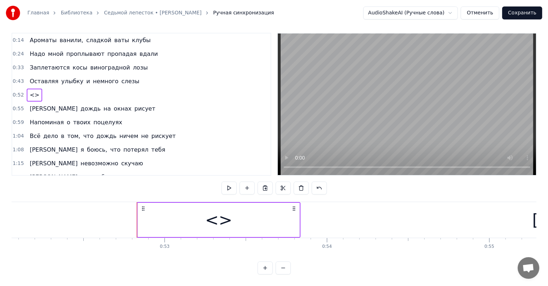
click at [219, 212] on div "<>" at bounding box center [218, 220] width 27 height 25
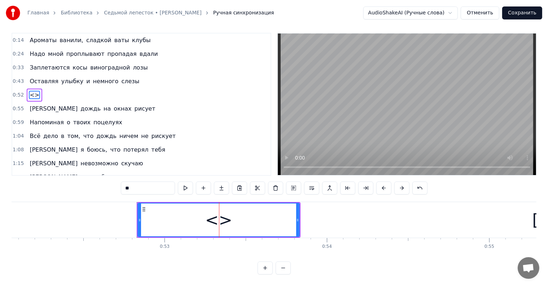
scroll to position [0, 0]
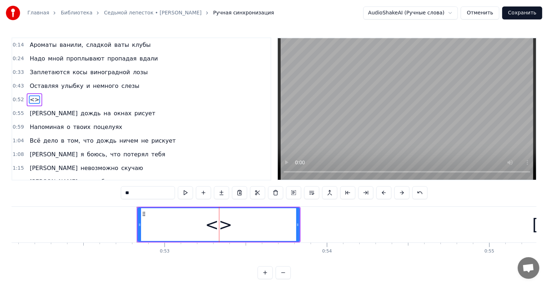
click at [219, 213] on div "<>" at bounding box center [218, 225] width 27 height 25
click at [31, 96] on span "<>" at bounding box center [34, 100] width 11 height 8
click at [131, 190] on input "**" at bounding box center [148, 192] width 54 height 13
drag, startPoint x: 135, startPoint y: 191, endPoint x: 124, endPoint y: 192, distance: 10.9
click at [124, 192] on input "**" at bounding box center [148, 192] width 54 height 13
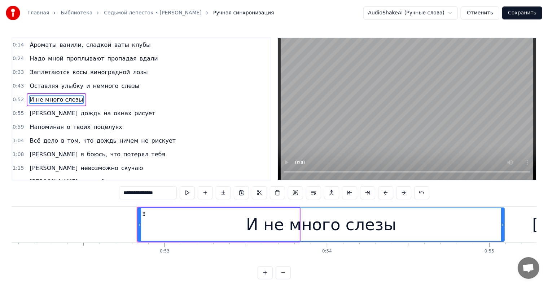
drag, startPoint x: 298, startPoint y: 220, endPoint x: 510, endPoint y: 227, distance: 212.2
click at [504, 227] on div at bounding box center [502, 224] width 3 height 33
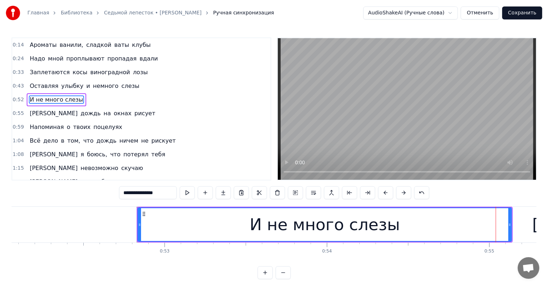
click at [85, 82] on span "и" at bounding box center [87, 86] width 5 height 8
type input "*"
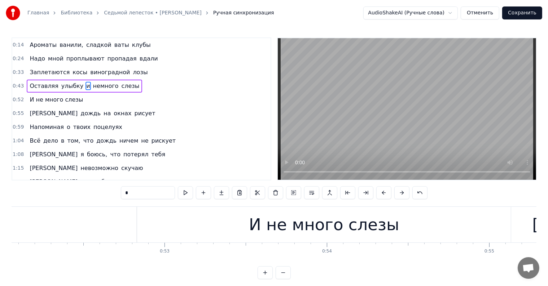
click at [79, 80] on div "Оставляя улыбку и немного слезы" at bounding box center [84, 86] width 115 height 13
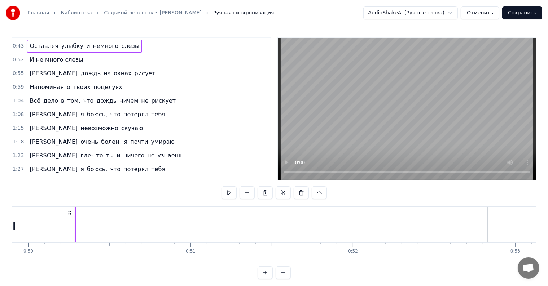
scroll to position [16, 0]
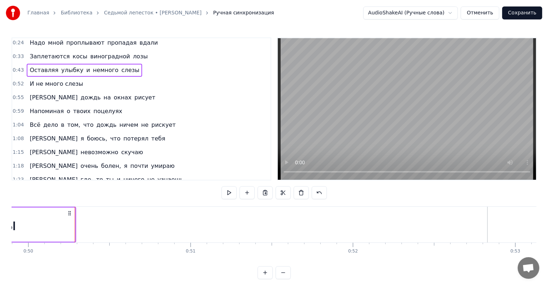
click at [69, 80] on span "И не много слезы" at bounding box center [56, 84] width 55 height 8
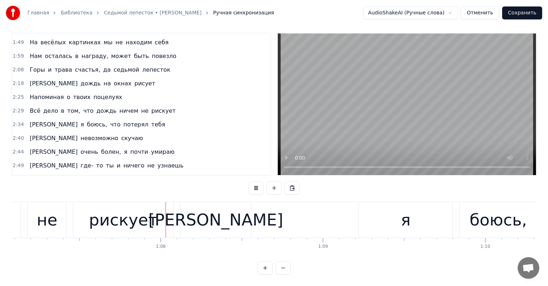
scroll to position [0, 10909]
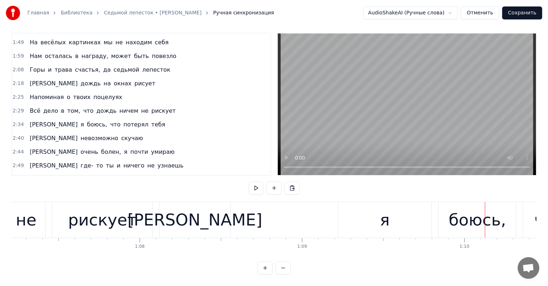
click at [219, 210] on div "[PERSON_NAME]" at bounding box center [194, 220] width 71 height 36
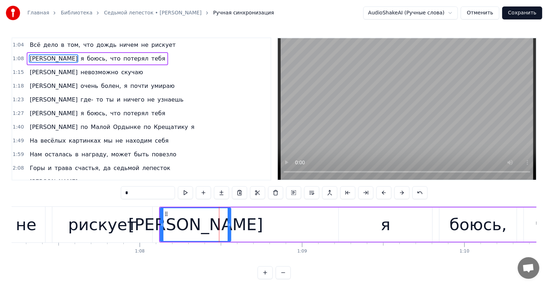
scroll to position [42, 0]
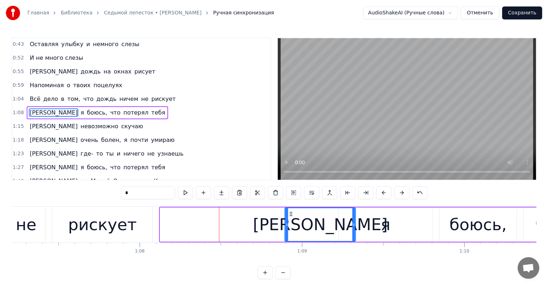
drag, startPoint x: 165, startPoint y: 213, endPoint x: 290, endPoint y: 209, distance: 124.9
click at [290, 209] on div "[PERSON_NAME]" at bounding box center [320, 224] width 70 height 33
click at [180, 203] on div "0:14 Ароматы ванили, сладкой ваты клубы 0:24 Надо мной проплывают пропадая вдал…" at bounding box center [274, 159] width 525 height 242
click at [153, 204] on div "0:14 Ароматы ванили, сладкой ваты клубы 0:24 Надо мной проплывают пропадая вдал…" at bounding box center [274, 159] width 525 height 242
click at [145, 220] on div "рискует" at bounding box center [102, 225] width 100 height 36
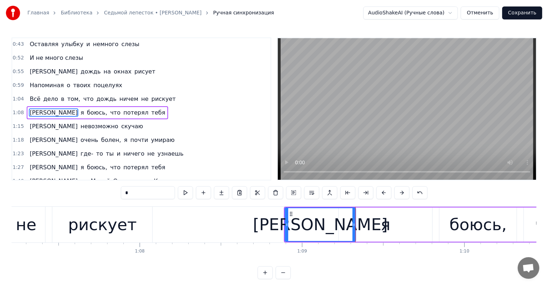
type input "*******"
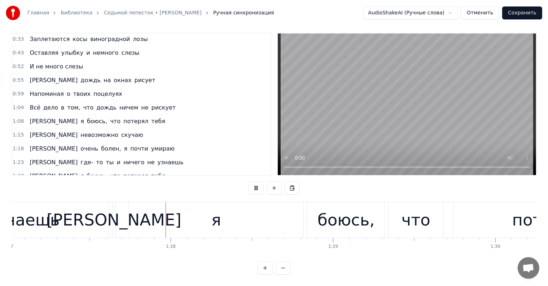
scroll to position [0, 14125]
click at [109, 214] on div "[PERSON_NAME]" at bounding box center [113, 220] width 135 height 25
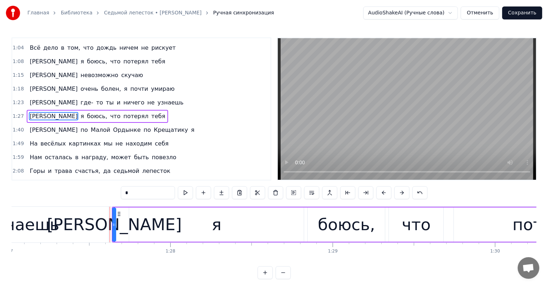
scroll to position [95, 0]
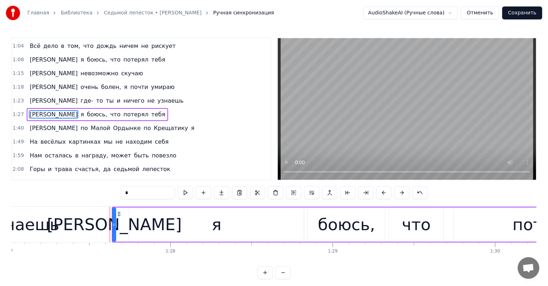
click at [30, 110] on span "[PERSON_NAME]" at bounding box center [53, 114] width 49 height 8
drag, startPoint x: 158, startPoint y: 190, endPoint x: 106, endPoint y: 192, distance: 51.6
click at [106, 192] on div "0:14 Ароматы ванили, сладкой ваты клубы 0:24 Надо мной проплывают пропадая вдал…" at bounding box center [274, 159] width 525 height 242
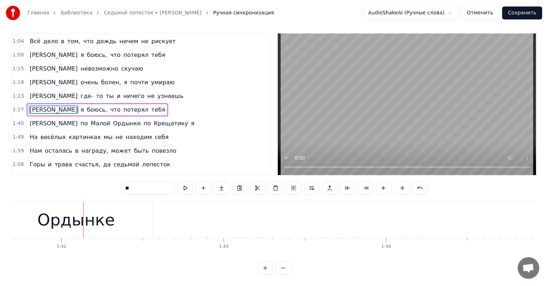
scroll to position [0, 16509]
click at [30, 119] on span "[PERSON_NAME]" at bounding box center [53, 123] width 49 height 8
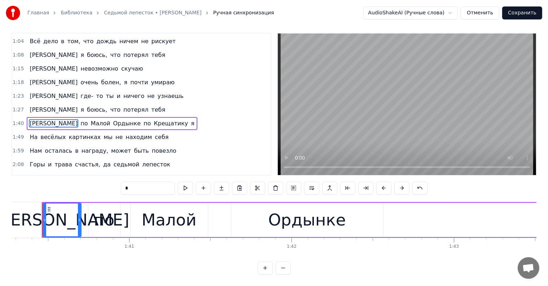
scroll to position [0, 16270]
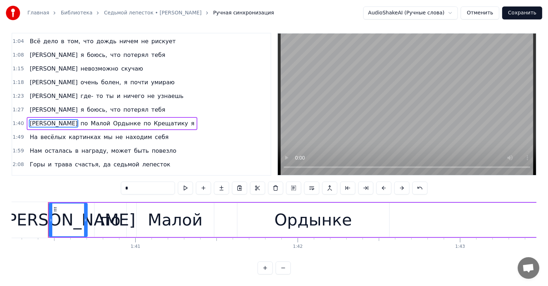
drag, startPoint x: 137, startPoint y: 184, endPoint x: 117, endPoint y: 189, distance: 21.2
click at [117, 189] on div "0:14 Ароматы ванили, сладкой ваты клубы 0:24 Надо мной проплывают пропадая вдал…" at bounding box center [274, 154] width 525 height 242
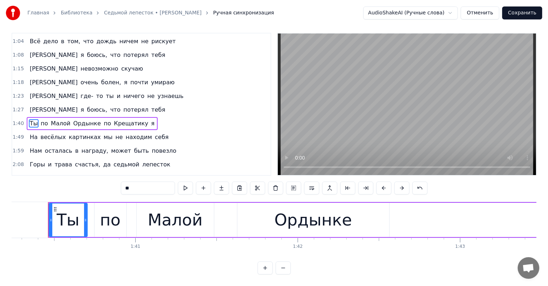
click at [50, 119] on span "Малой" at bounding box center [60, 123] width 21 height 8
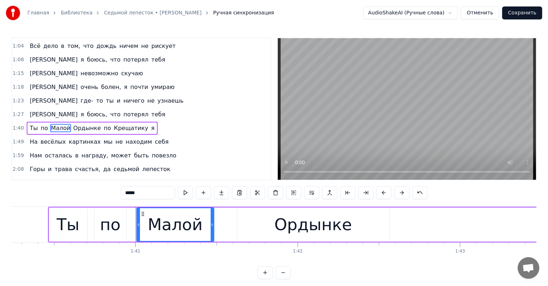
scroll to position [108, 0]
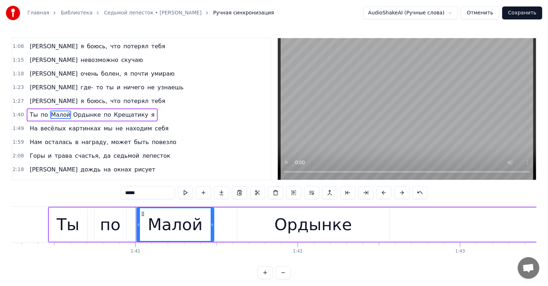
drag, startPoint x: 131, startPoint y: 192, endPoint x: 124, endPoint y: 192, distance: 6.1
click at [124, 192] on input "*****" at bounding box center [148, 192] width 54 height 13
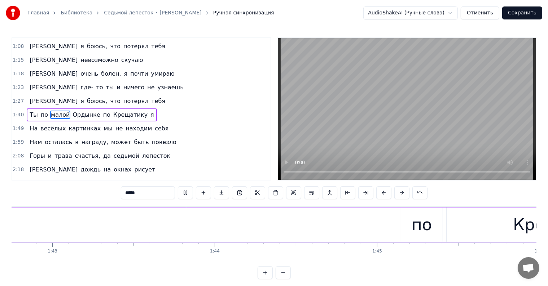
scroll to position [0, 16723]
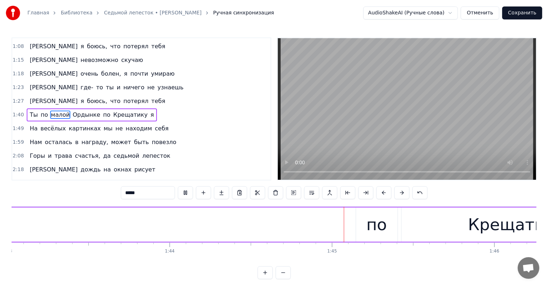
click at [383, 255] on div "Ароматы ванили, сладкой ваты клубы Надо мной проплывают пропадая вдали Заплетаю…" at bounding box center [274, 234] width 525 height 54
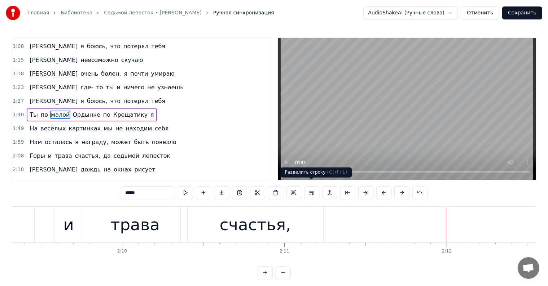
scroll to position [11, 0]
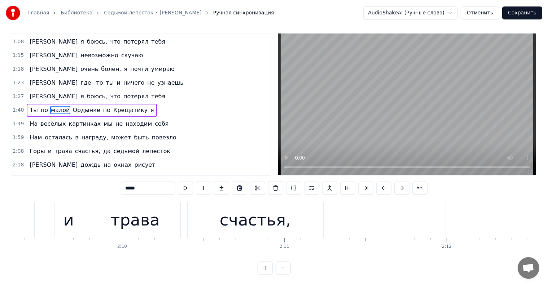
click at [56, 147] on span "трава" at bounding box center [63, 151] width 19 height 8
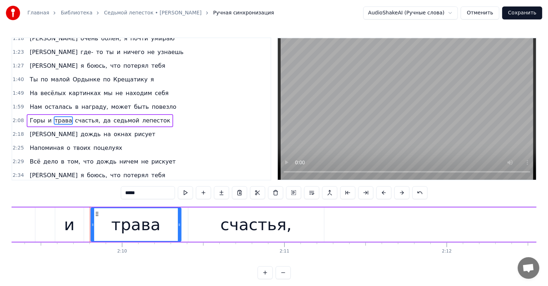
scroll to position [148, 0]
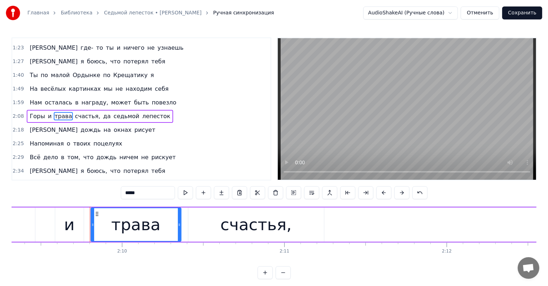
drag, startPoint x: 148, startPoint y: 192, endPoint x: 110, endPoint y: 192, distance: 37.9
click at [110, 192] on div "0:14 Ароматы ванили, сладкой ваты клубы 0:24 Надо мной проплывают пропадая вдал…" at bounding box center [274, 159] width 525 height 242
click at [47, 112] on span "и" at bounding box center [49, 116] width 5 height 8
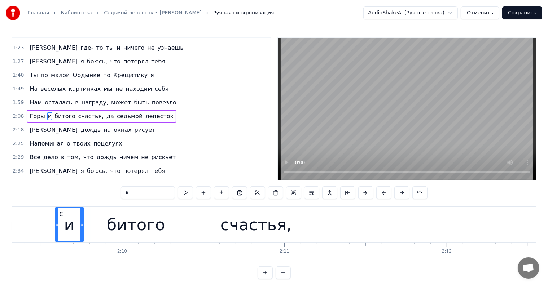
type input "******"
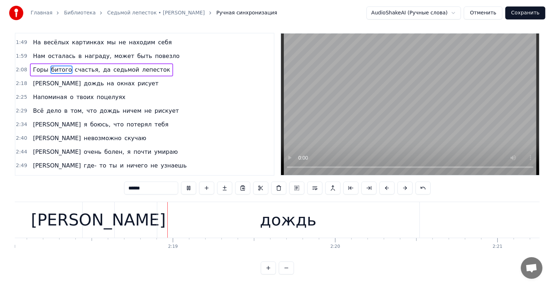
scroll to position [0, 22404]
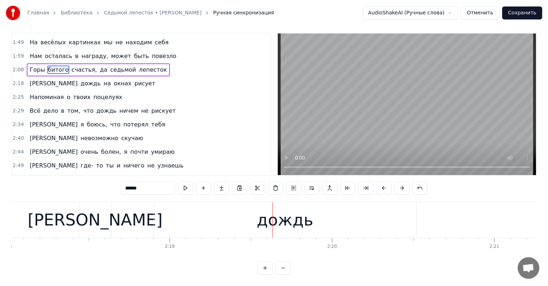
click at [105, 77] on div "2:18 А дождь на окнах рисует" at bounding box center [141, 84] width 258 height 14
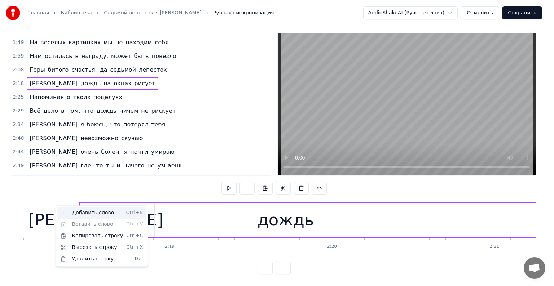
click at [97, 215] on div "Добавить слово Ctrl+N" at bounding box center [101, 213] width 89 height 12
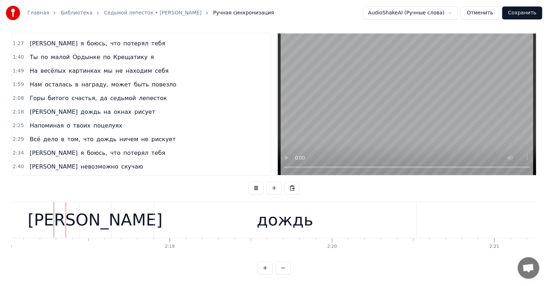
scroll to position [11, 0]
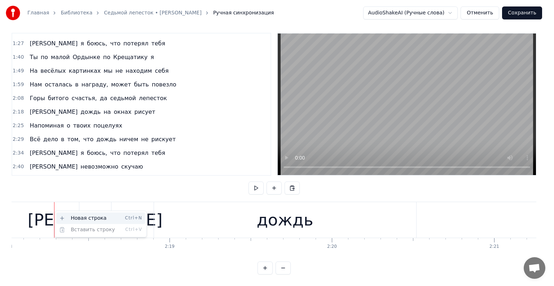
click at [75, 218] on div "Новая строка Ctrl+N" at bounding box center [100, 219] width 89 height 12
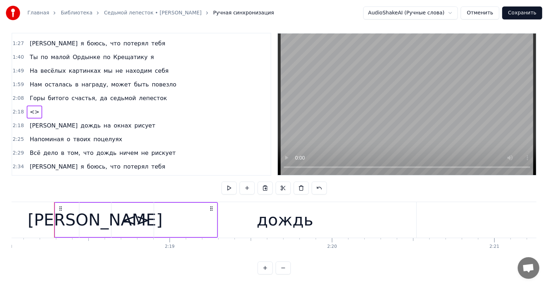
click at [31, 108] on span "<>" at bounding box center [34, 112] width 11 height 8
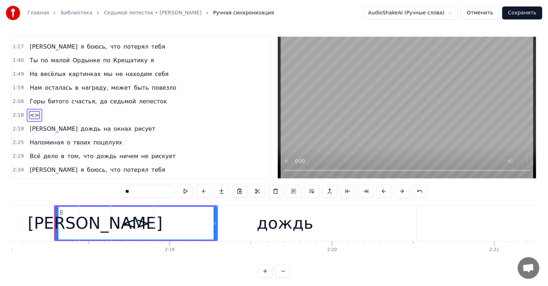
scroll to position [0, 0]
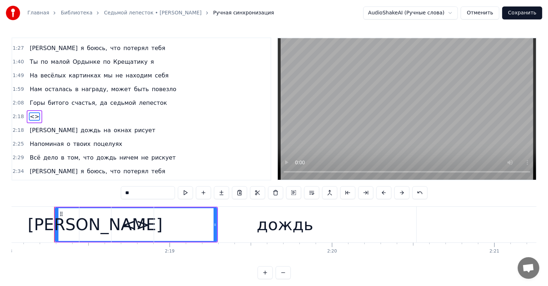
drag, startPoint x: 146, startPoint y: 193, endPoint x: 126, endPoint y: 193, distance: 19.8
click at [126, 193] on input "**" at bounding box center [148, 192] width 54 height 13
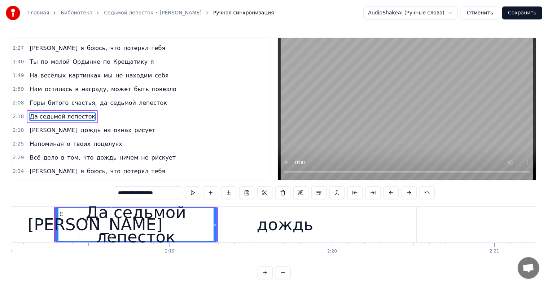
click at [97, 199] on div "0:14 Ароматы ванили, сладкой ваты клубы 0:24 Надо мной проплывают пропадая вдал…" at bounding box center [274, 159] width 525 height 242
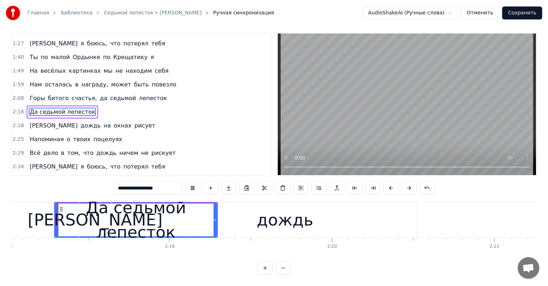
scroll to position [11, 0]
click at [253, 216] on div "дождь" at bounding box center [285, 220] width 262 height 36
type input "*****"
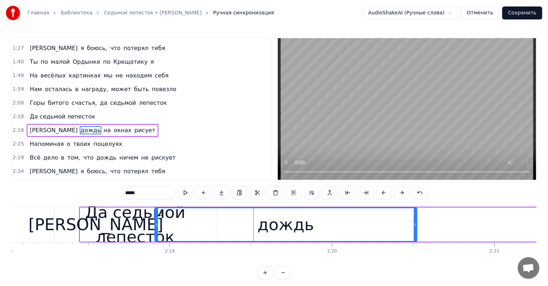
scroll to position [175, 0]
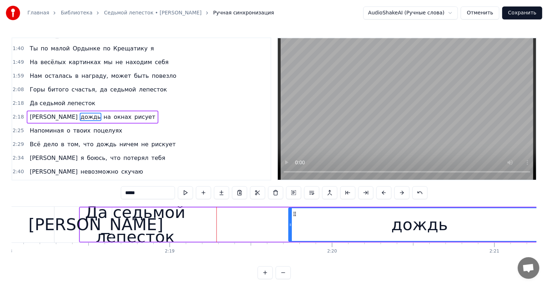
drag, startPoint x: 159, startPoint y: 213, endPoint x: 293, endPoint y: 215, distance: 133.8
click at [293, 215] on icon at bounding box center [295, 214] width 6 height 6
click at [40, 205] on div "0:14 Ароматы ванили, сладкой ваты клубы 0:24 Надо мной проплывают пропадая вдал…" at bounding box center [274, 159] width 525 height 242
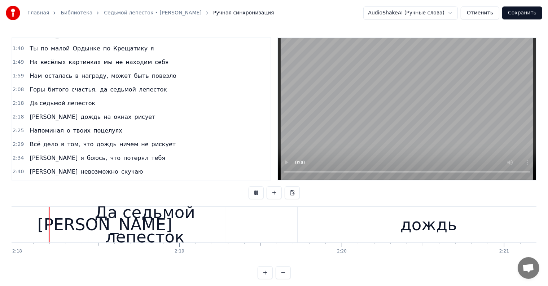
scroll to position [11, 0]
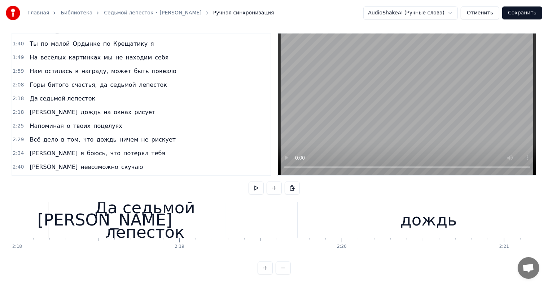
click at [78, 212] on div "Да седьмой лепесток" at bounding box center [145, 220] width 162 height 49
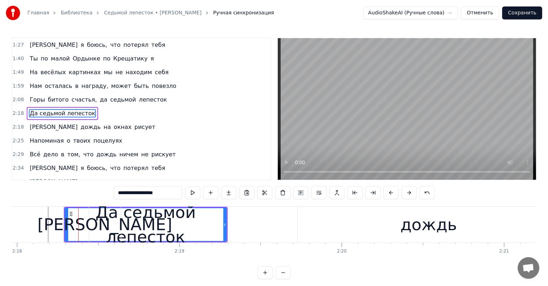
scroll to position [161, 0]
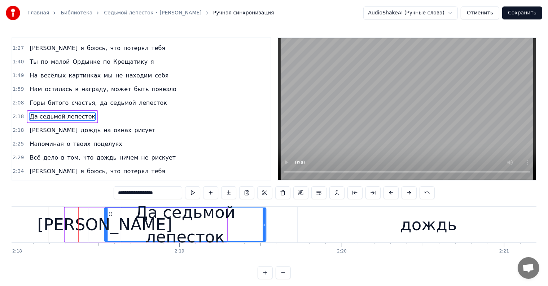
drag, startPoint x: 71, startPoint y: 213, endPoint x: 124, endPoint y: 216, distance: 53.4
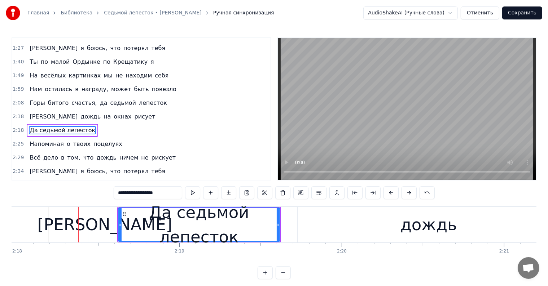
click at [98, 223] on div "[PERSON_NAME]" at bounding box center [105, 225] width 32 height 36
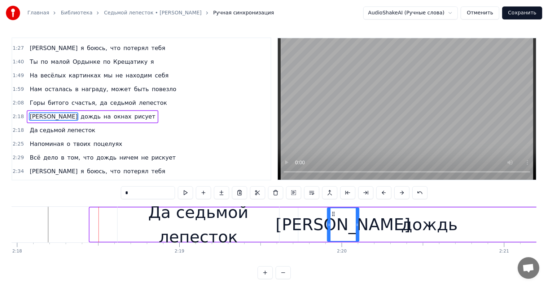
drag, startPoint x: 94, startPoint y: 212, endPoint x: 338, endPoint y: 216, distance: 243.9
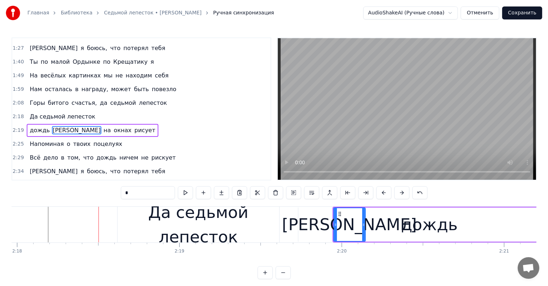
click at [118, 211] on div "Да седьмой лепесток" at bounding box center [199, 225] width 162 height 36
type input "**********"
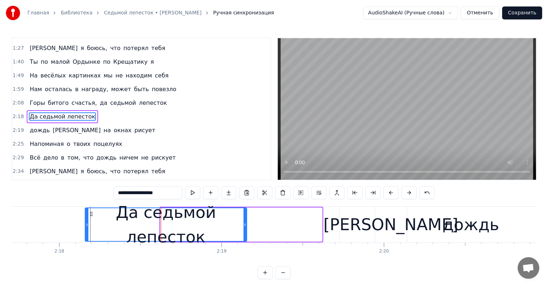
scroll to position [0, 22340]
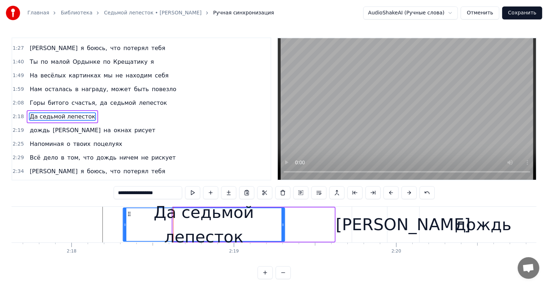
drag, startPoint x: 123, startPoint y: 213, endPoint x: 128, endPoint y: 214, distance: 5.2
click at [128, 214] on icon at bounding box center [129, 214] width 6 height 6
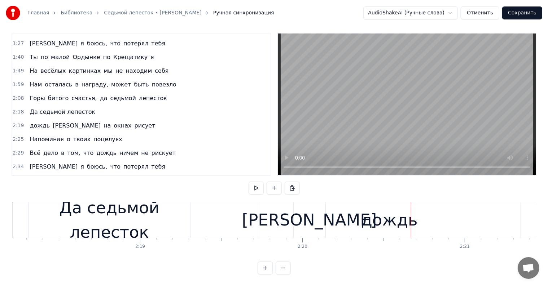
scroll to position [0, 22397]
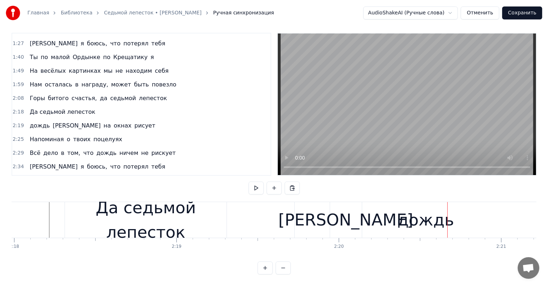
click at [397, 212] on div "дождь" at bounding box center [426, 220] width 262 height 36
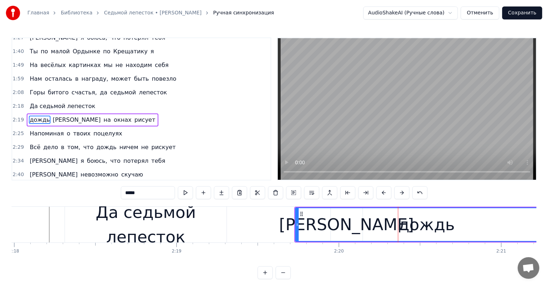
scroll to position [175, 0]
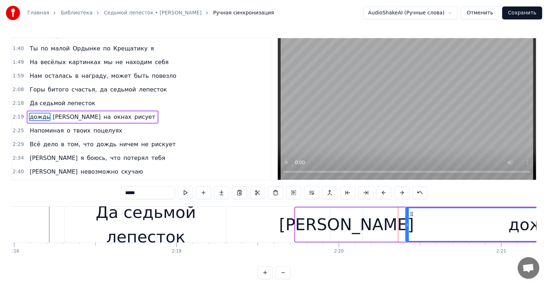
drag, startPoint x: 300, startPoint y: 215, endPoint x: 410, endPoint y: 214, distance: 110.0
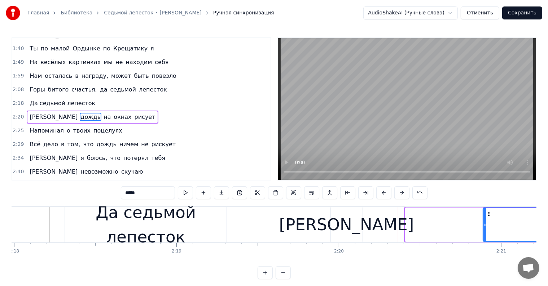
drag, startPoint x: 408, startPoint y: 225, endPoint x: 492, endPoint y: 223, distance: 84.1
click at [486, 223] on icon at bounding box center [484, 225] width 3 height 6
click at [340, 220] on div "[PERSON_NAME]" at bounding box center [347, 225] width 32 height 34
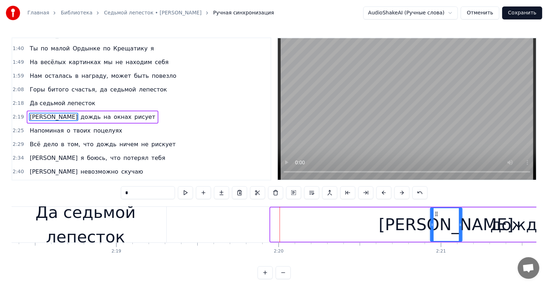
scroll to position [0, 22460]
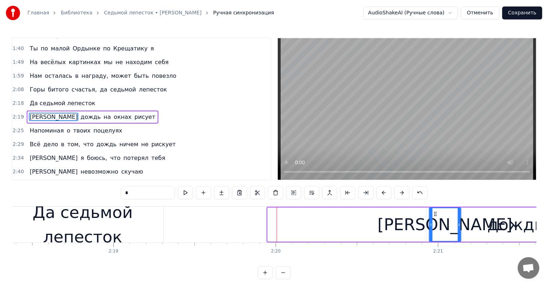
drag, startPoint x: 336, startPoint y: 212, endPoint x: 428, endPoint y: 222, distance: 92.5
click at [430, 222] on div "[PERSON_NAME]" at bounding box center [445, 224] width 31 height 33
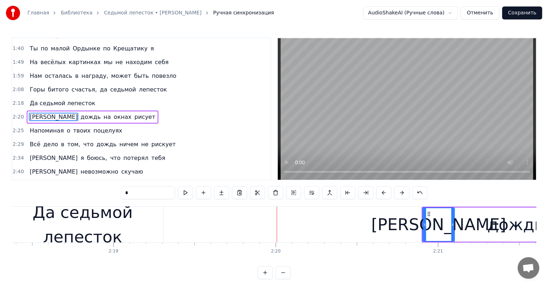
click at [149, 217] on div "Да седьмой лепесток" at bounding box center [83, 225] width 162 height 49
type input "**********"
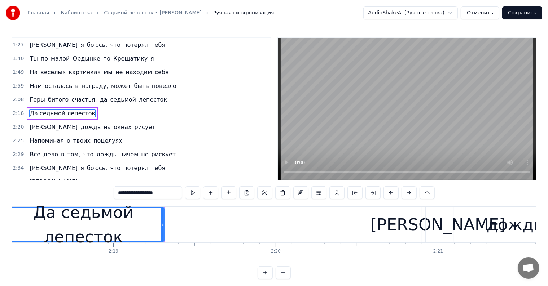
scroll to position [161, 0]
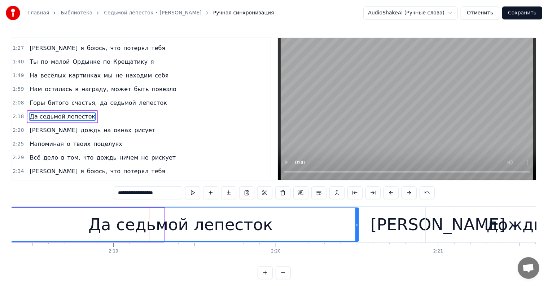
drag, startPoint x: 163, startPoint y: 221, endPoint x: 357, endPoint y: 219, distance: 194.4
click at [357, 219] on div at bounding box center [356, 224] width 3 height 33
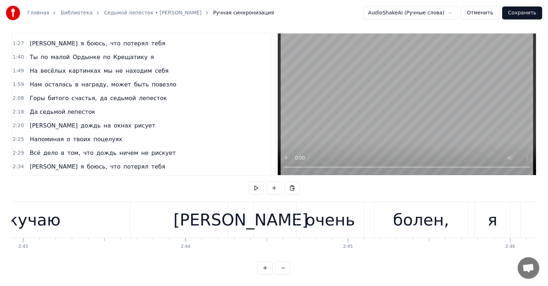
scroll to position [0, 26465]
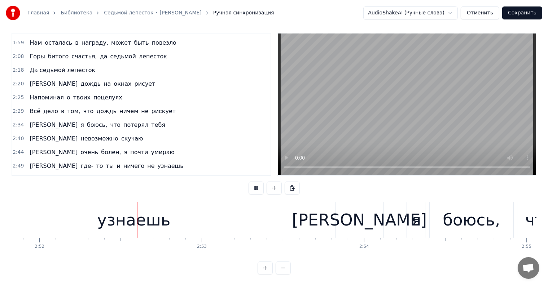
scroll to position [0, 27892]
click at [29, 176] on span "[PERSON_NAME]" at bounding box center [53, 180] width 49 height 8
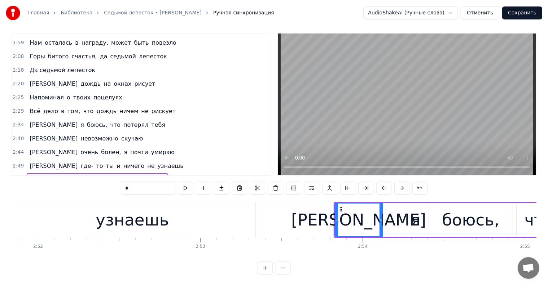
drag, startPoint x: 148, startPoint y: 184, endPoint x: 115, endPoint y: 182, distance: 32.9
click at [115, 182] on div "0:14 Ароматы ванили, сладкой ваты клубы 0:24 Надо мной проплывают пропадая вдал…" at bounding box center [274, 154] width 525 height 242
type input "*"
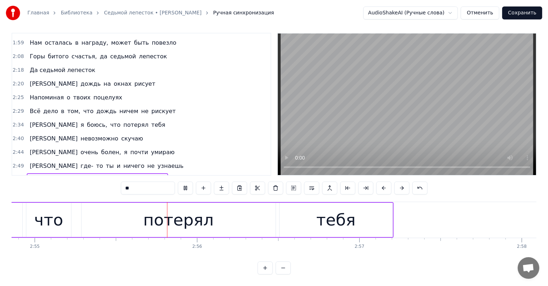
scroll to position [0, 28385]
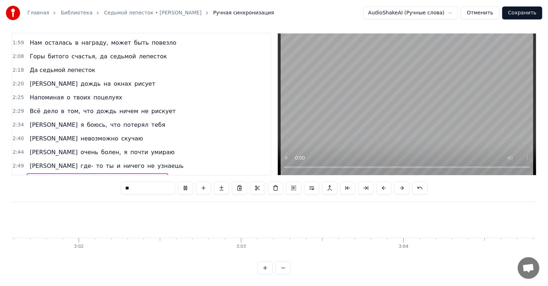
click at [531, 14] on button "Сохранить" at bounding box center [522, 12] width 40 height 13
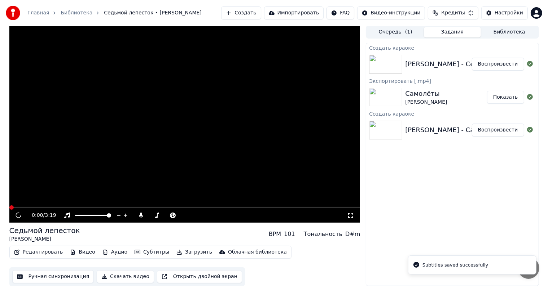
scroll to position [0, 0]
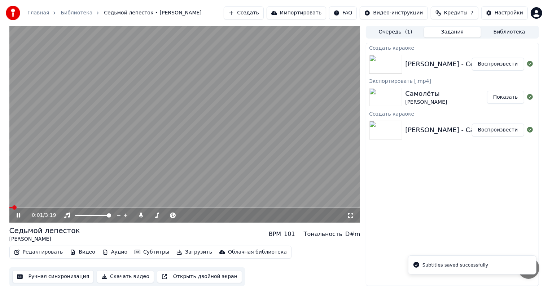
click at [48, 251] on button "Редактировать" at bounding box center [38, 252] width 55 height 10
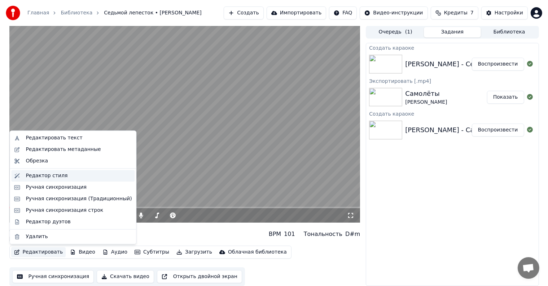
click at [58, 176] on div "Редактор стиля" at bounding box center [47, 175] width 42 height 7
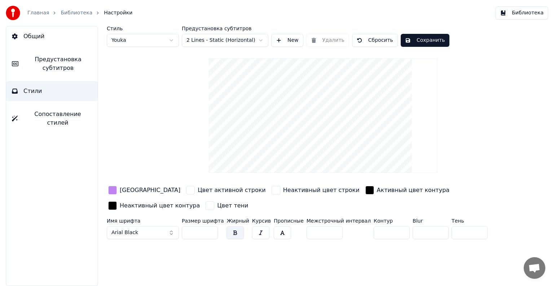
click at [34, 34] on span "Общий" at bounding box center [33, 36] width 21 height 9
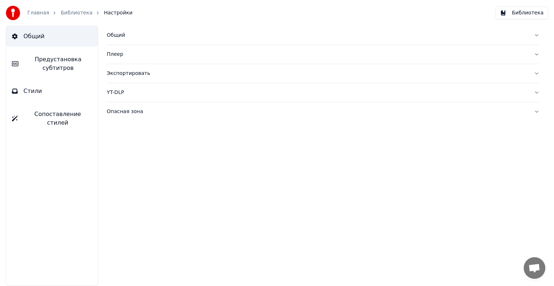
click at [51, 84] on button "Стили" at bounding box center [52, 91] width 92 height 20
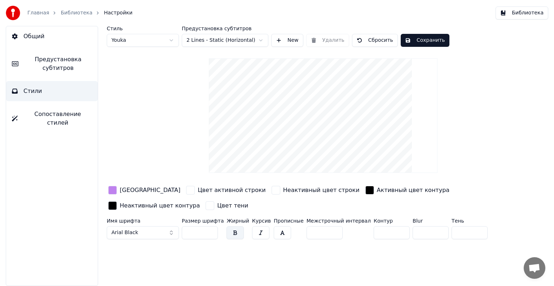
click at [61, 68] on span "Предустановка субтитров" at bounding box center [58, 63] width 68 height 17
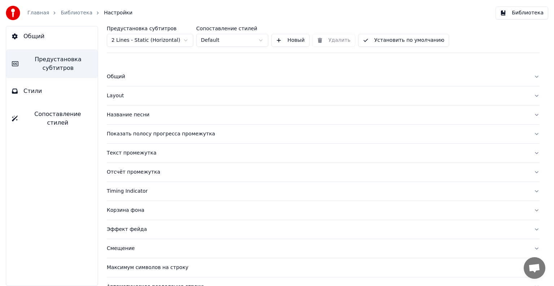
click at [141, 155] on div "Текст промежутка" at bounding box center [317, 153] width 421 height 7
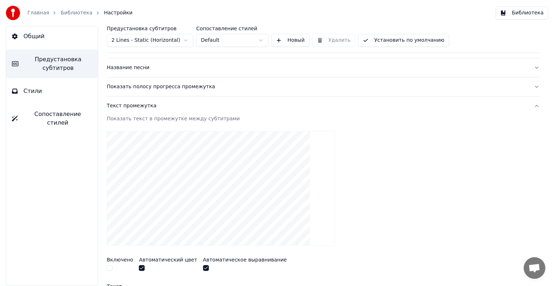
scroll to position [72, 0]
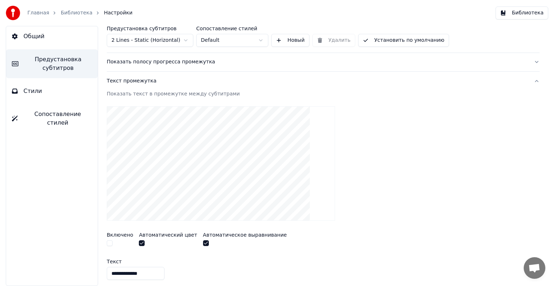
click at [161, 81] on div "Текст промежутка" at bounding box center [317, 81] width 421 height 7
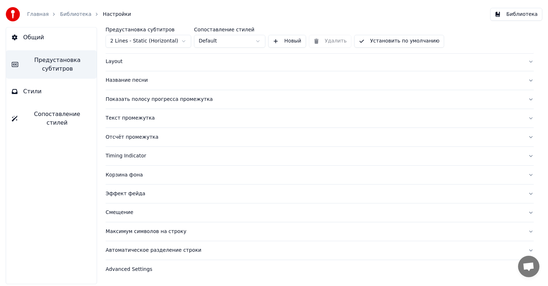
scroll to position [34, 0]
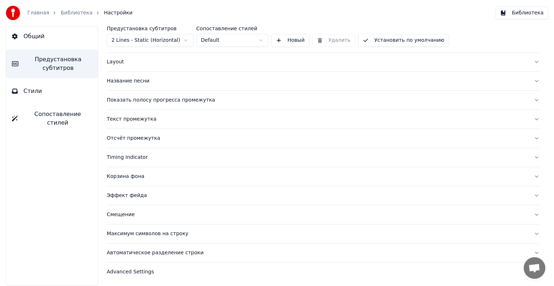
click at [201, 98] on div "Показать полосу прогресса промежутка" at bounding box center [317, 100] width 421 height 7
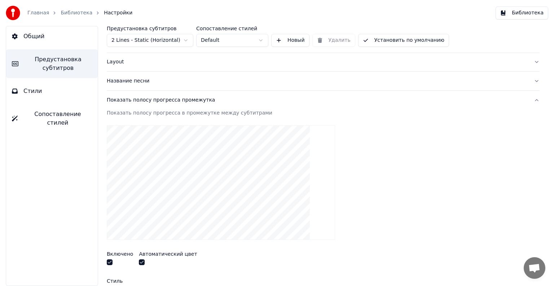
click at [111, 261] on button "button" at bounding box center [110, 263] width 6 height 6
click at [299, 98] on div "Показать полосу прогресса промежутка" at bounding box center [317, 100] width 421 height 7
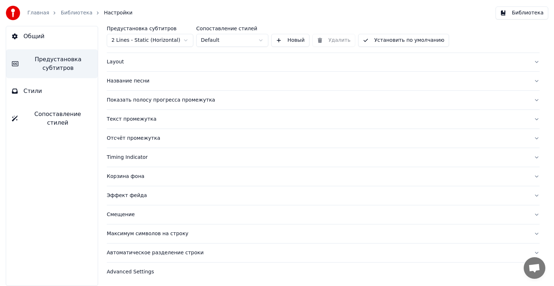
click at [378, 40] on button "Установить по умолчанию" at bounding box center [403, 40] width 91 height 13
click at [75, 10] on link "Библиотека" at bounding box center [77, 12] width 32 height 7
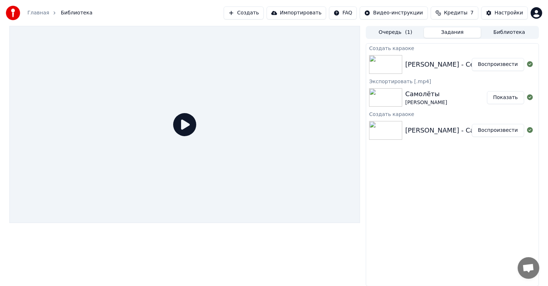
click at [483, 65] on button "Воспроизвести" at bounding box center [498, 64] width 52 height 13
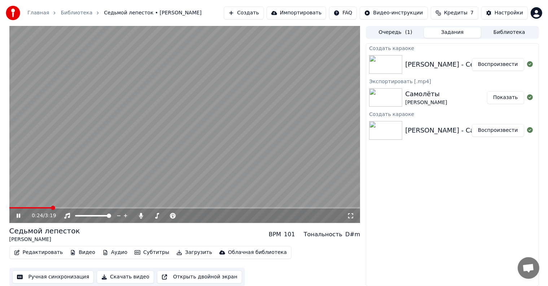
click at [52, 208] on span at bounding box center [184, 207] width 351 height 1
click at [63, 208] on span at bounding box center [184, 207] width 351 height 1
click at [71, 208] on span at bounding box center [184, 207] width 351 height 1
click at [77, 209] on div "0:35 / 3:19" at bounding box center [184, 216] width 351 height 14
click at [82, 208] on span at bounding box center [184, 207] width 351 height 1
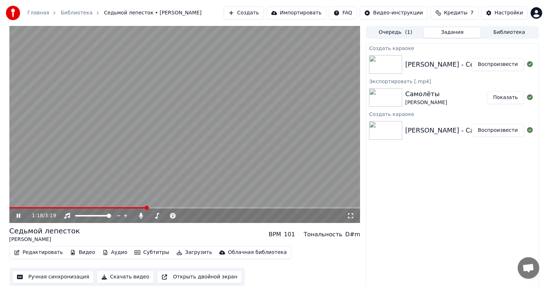
click at [126, 109] on video at bounding box center [184, 124] width 351 height 197
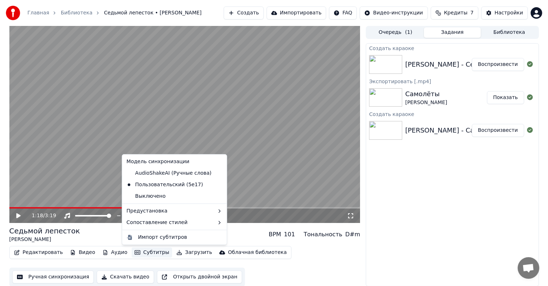
click at [133, 254] on button "Субтитры" at bounding box center [152, 253] width 40 height 10
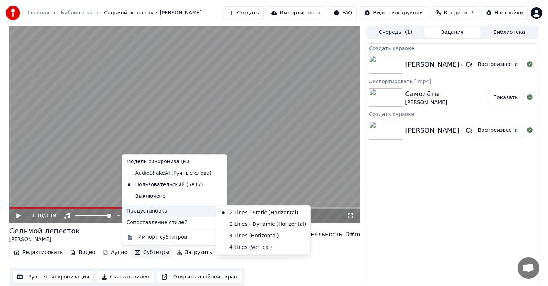
click at [329, 264] on div "Редактировать Видео Аудио Субтитры Загрузить Облачная библиотека Ручная синхрон…" at bounding box center [184, 266] width 351 height 40
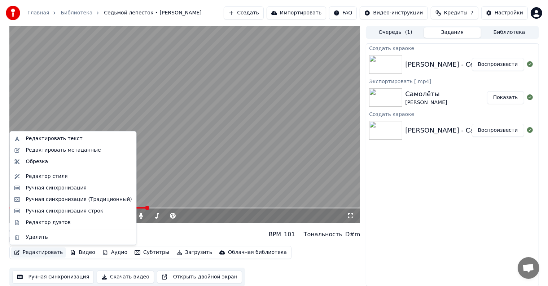
click at [38, 251] on button "Редактировать" at bounding box center [38, 253] width 55 height 10
click at [66, 212] on div "Ручная синхронизация строк" at bounding box center [65, 211] width 78 height 7
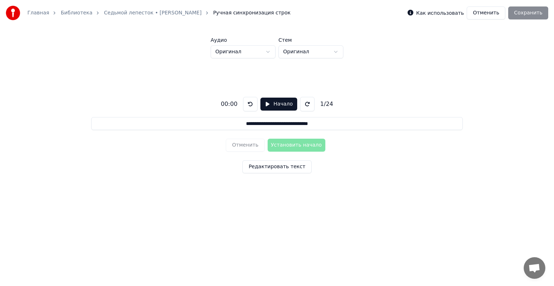
click at [484, 13] on button "Отменить" at bounding box center [486, 12] width 39 height 13
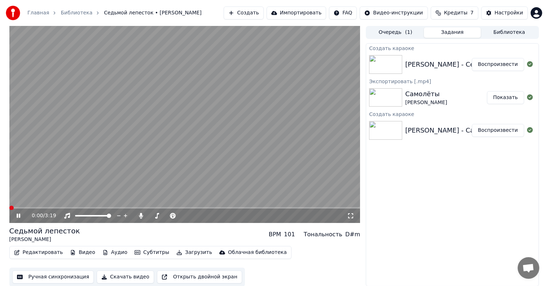
click at [40, 251] on button "Редактировать" at bounding box center [38, 253] width 55 height 10
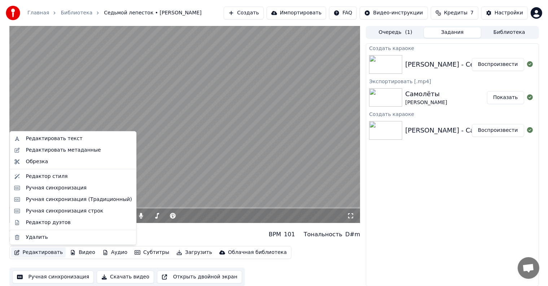
click at [246, 235] on div "Седьмой лепесток [PERSON_NAME] BPM 101 Тональность D#m" at bounding box center [184, 234] width 351 height 17
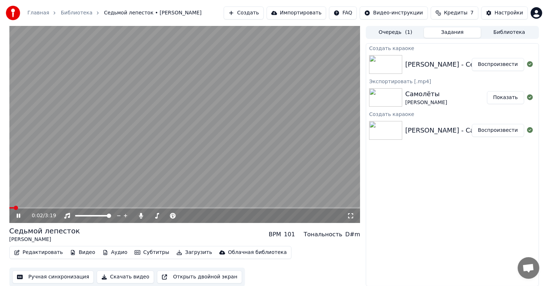
click at [156, 207] on span at bounding box center [184, 207] width 351 height 1
click at [437, 251] on div "Создать караоке [PERSON_NAME] - Седьмой лепесток Воспроизвести Экспортировать […" at bounding box center [452, 164] width 173 height 243
click at [214, 207] on span at bounding box center [184, 207] width 351 height 1
click at [232, 208] on span at bounding box center [184, 207] width 351 height 1
click at [296, 208] on span at bounding box center [184, 207] width 351 height 1
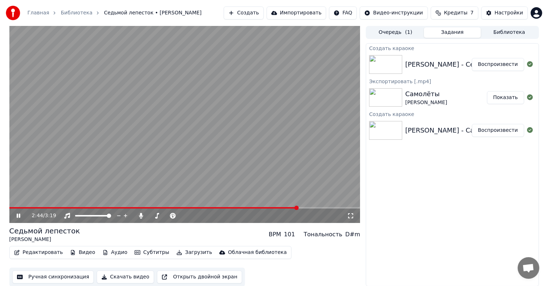
click at [315, 208] on span at bounding box center [184, 207] width 351 height 1
click at [329, 208] on span at bounding box center [184, 207] width 351 height 1
click at [339, 208] on span at bounding box center [184, 207] width 351 height 1
click at [146, 208] on span at bounding box center [175, 207] width 333 height 1
click at [181, 187] on video at bounding box center [184, 124] width 351 height 197
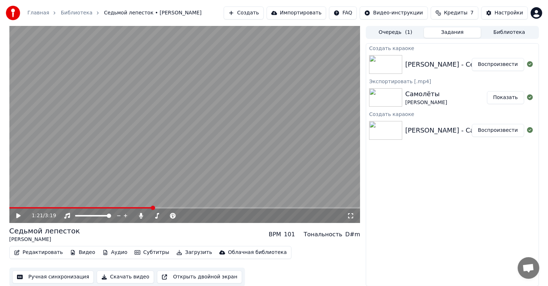
click at [48, 253] on button "Редактировать" at bounding box center [38, 253] width 55 height 10
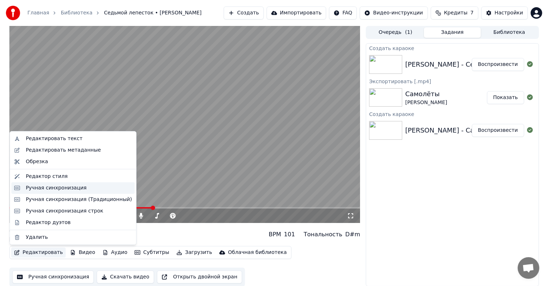
click at [83, 190] on div "Ручная синхронизация" at bounding box center [79, 188] width 106 height 7
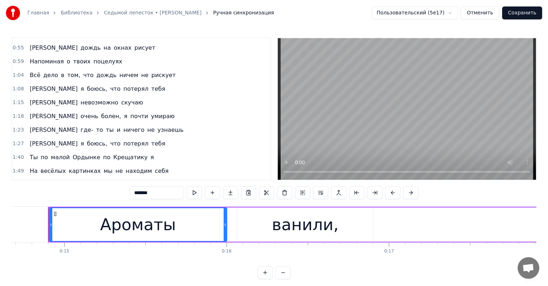
scroll to position [108, 0]
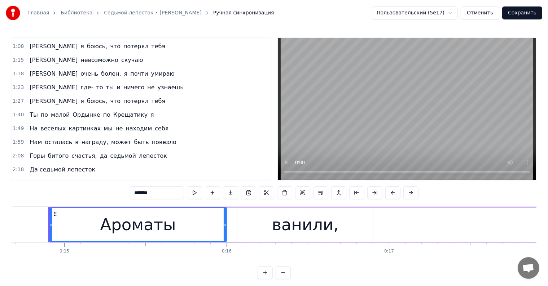
click at [118, 69] on div "Я очень болен, я почти умираю" at bounding box center [102, 73] width 151 height 13
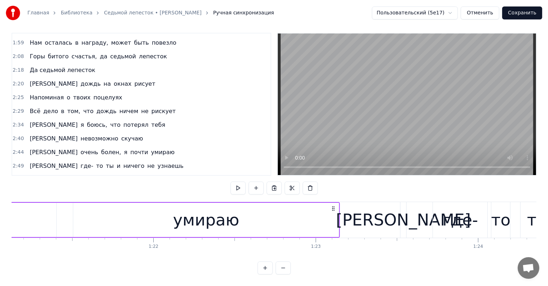
scroll to position [0, 13187]
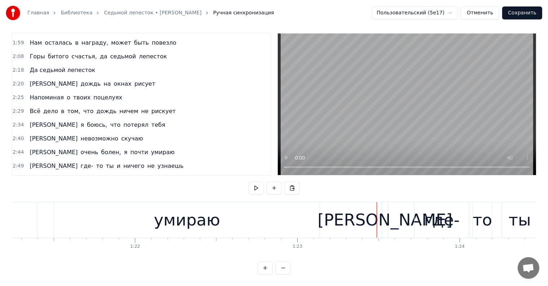
click at [384, 215] on div "[PERSON_NAME]" at bounding box center [384, 220] width 135 height 25
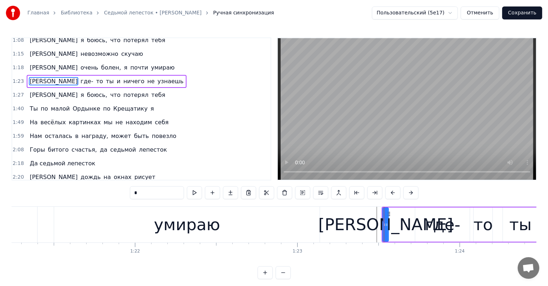
scroll to position [82, 0]
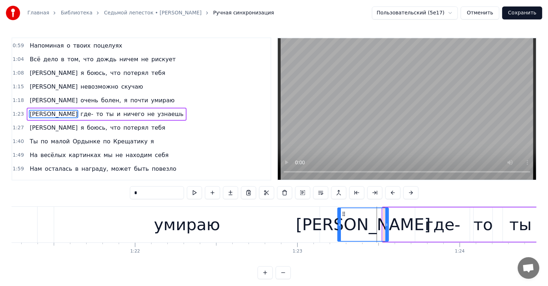
drag, startPoint x: 384, startPoint y: 215, endPoint x: 339, endPoint y: 219, distance: 45.3
click at [339, 219] on div at bounding box center [339, 224] width 3 height 33
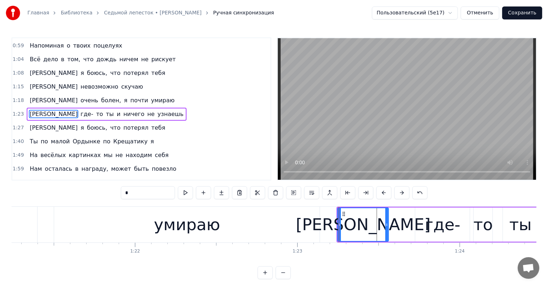
scroll to position [11, 0]
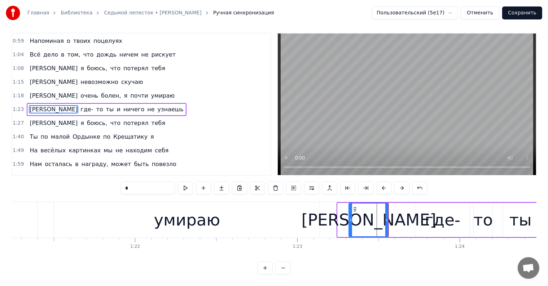
drag, startPoint x: 339, startPoint y: 211, endPoint x: 356, endPoint y: 212, distance: 16.6
click at [352, 218] on icon at bounding box center [350, 221] width 3 height 6
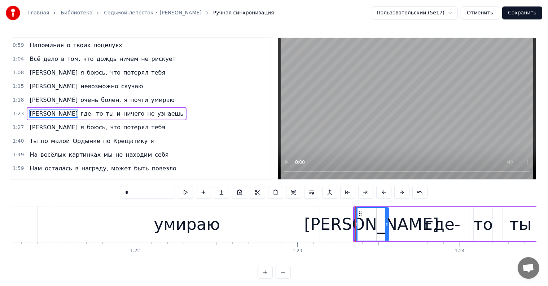
scroll to position [0, 0]
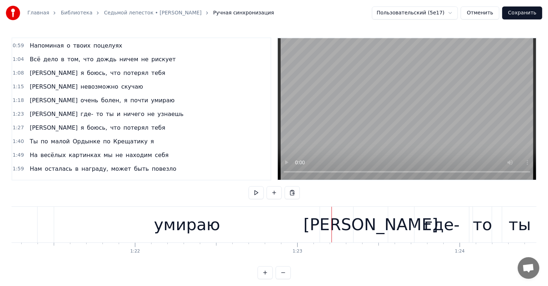
click at [331, 221] on div at bounding box center [331, 225] width 0 height 36
drag, startPoint x: 348, startPoint y: 220, endPoint x: 359, endPoint y: 220, distance: 11.5
click at [329, 220] on div at bounding box center [329, 225] width 0 height 36
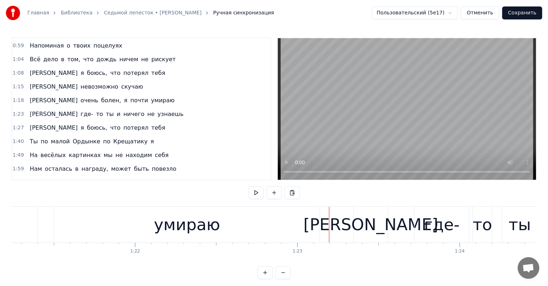
click at [129, 96] on span "почти" at bounding box center [138, 100] width 19 height 8
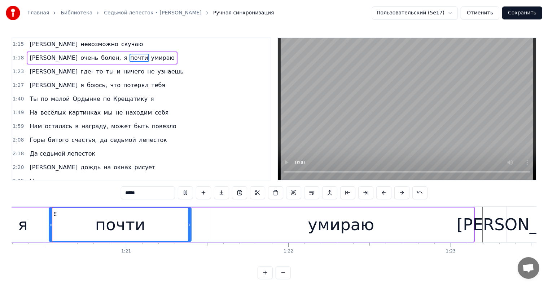
scroll to position [192, 0]
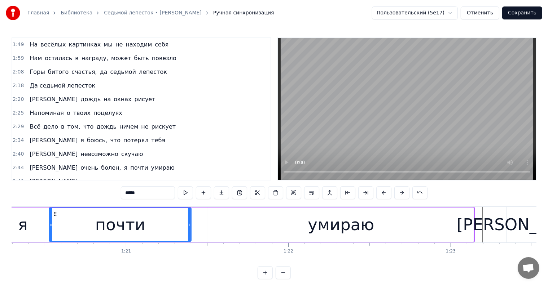
click at [324, 203] on div "0:14 Ароматы ванили, сладкой ваты клубы 0:24 Надо мной проплывают пропадая вдал…" at bounding box center [274, 159] width 525 height 242
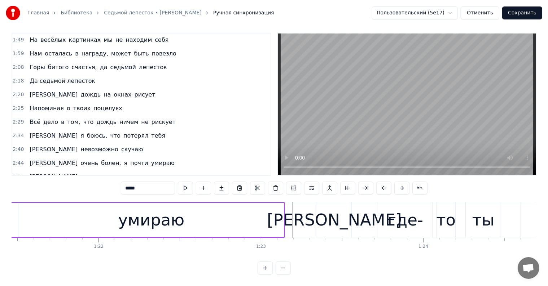
scroll to position [0, 13278]
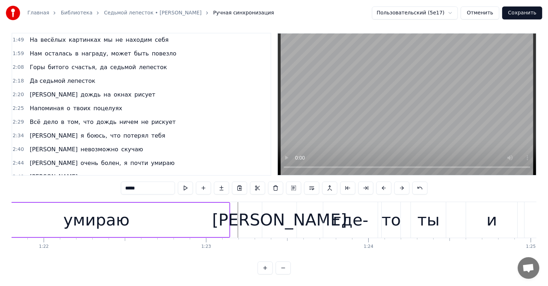
click at [265, 211] on div "[PERSON_NAME]" at bounding box center [279, 220] width 34 height 36
type input "*"
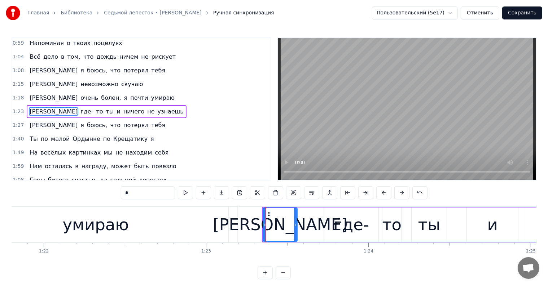
scroll to position [82, 0]
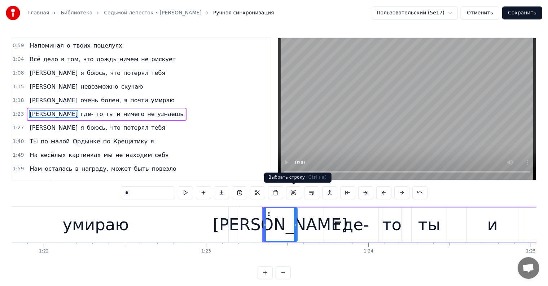
click at [296, 193] on button at bounding box center [293, 192] width 15 height 13
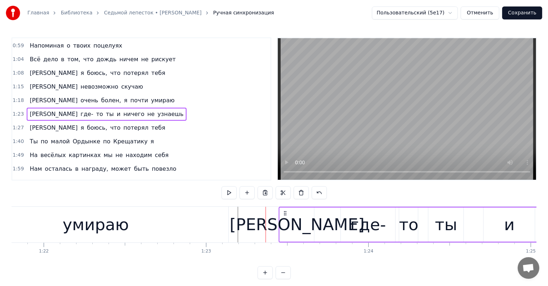
drag, startPoint x: 268, startPoint y: 212, endPoint x: 285, endPoint y: 214, distance: 16.7
click at [285, 214] on icon at bounding box center [285, 214] width 6 height 6
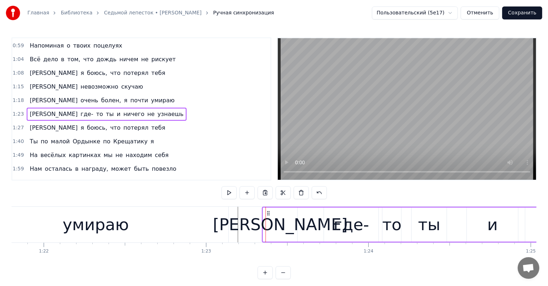
click at [202, 201] on div "0:14 Ароматы ванили, сладкой ваты клубы 0:24 Надо мной проплывают пропадая вдал…" at bounding box center [274, 159] width 525 height 242
click at [155, 211] on div "умираю" at bounding box center [95, 225] width 265 height 36
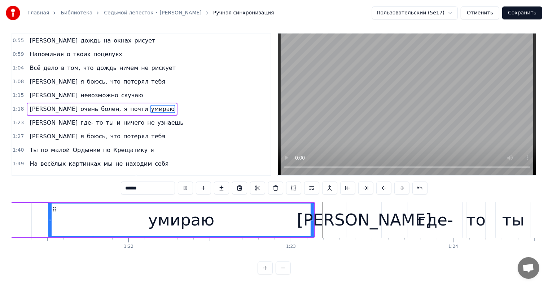
scroll to position [0, 13193]
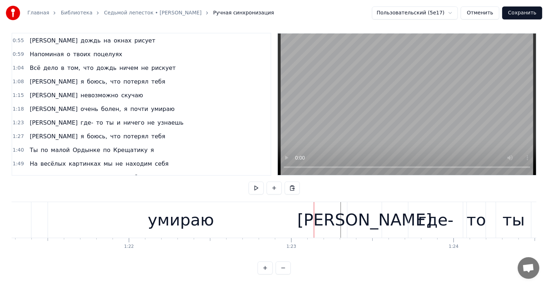
click at [361, 212] on div "[PERSON_NAME]" at bounding box center [364, 220] width 135 height 25
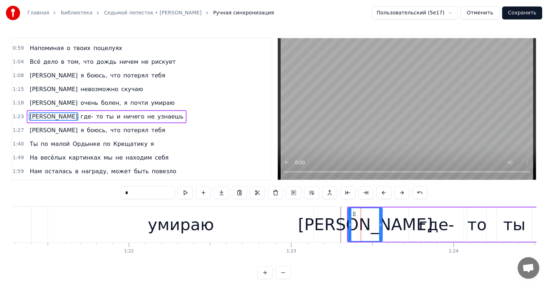
scroll to position [82, 0]
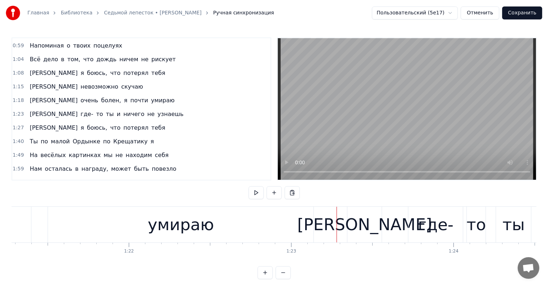
click at [362, 218] on div "[PERSON_NAME]" at bounding box center [364, 225] width 135 height 25
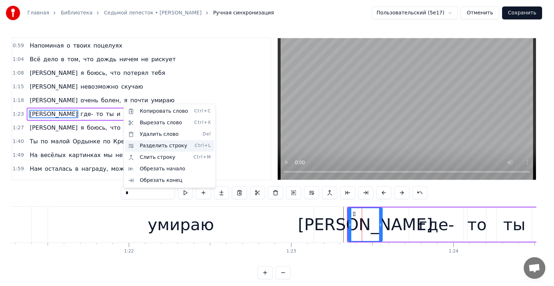
click at [158, 143] on div "Разделить строку Ctrl+L" at bounding box center [169, 146] width 89 height 12
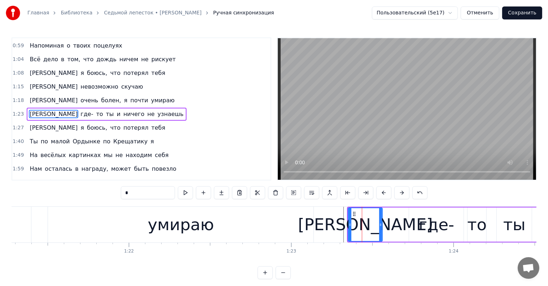
click at [309, 203] on div "0:14 Ароматы ванили, сладкой ваты клубы 0:24 Надо мной проплывают пропадая вдал…" at bounding box center [274, 159] width 525 height 242
click at [245, 215] on div "умираю" at bounding box center [180, 225] width 265 height 36
type input "******"
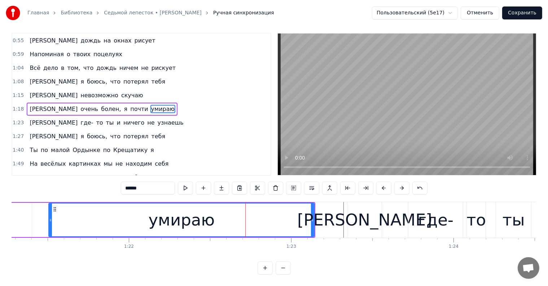
scroll to position [11, 0]
click at [343, 244] on div "Ароматы ванили, сладкой ваты клубы Надо мной проплывают пропадая вдали Заплетаю…" at bounding box center [274, 229] width 525 height 54
click at [353, 266] on div "0:14 Ароматы ванили, сладкой ваты клубы 0:24 Надо мной проплывают пропадая вдал…" at bounding box center [274, 154] width 525 height 242
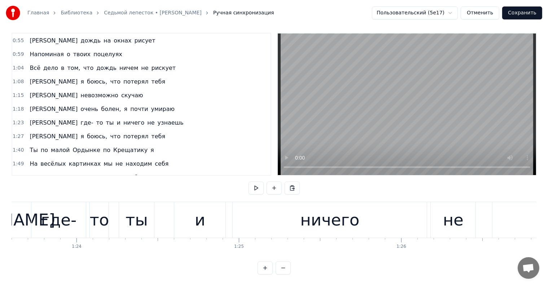
scroll to position [0, 13551]
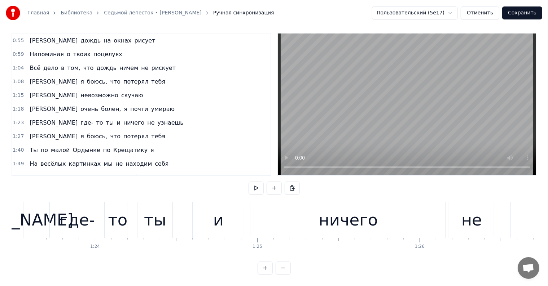
click at [224, 218] on div "и" at bounding box center [218, 220] width 51 height 36
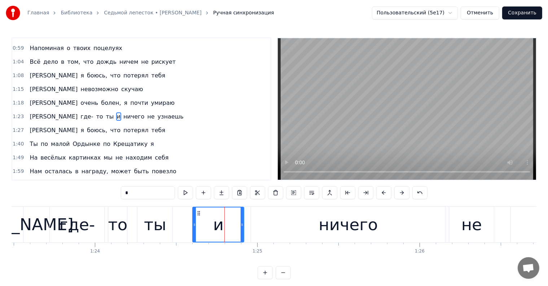
scroll to position [82, 0]
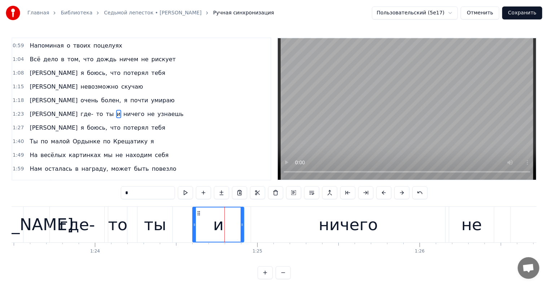
click at [80, 110] on span "где-" at bounding box center [87, 114] width 14 height 8
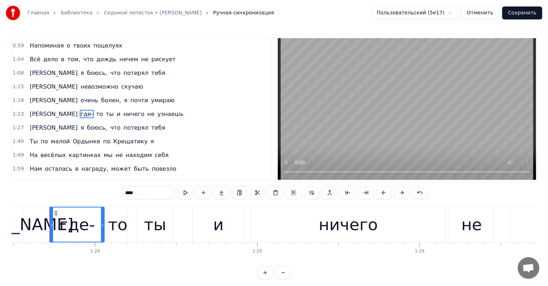
click at [142, 194] on input "****" at bounding box center [148, 192] width 54 height 13
click at [117, 219] on div "то" at bounding box center [117, 225] width 19 height 25
type input "**"
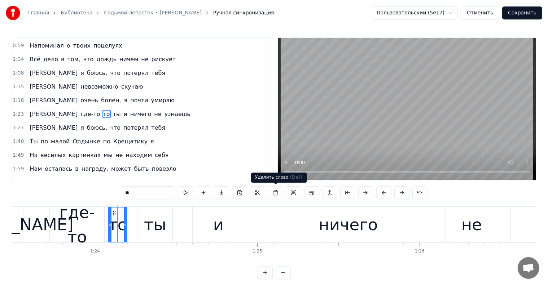
click at [270, 195] on button at bounding box center [275, 192] width 15 height 13
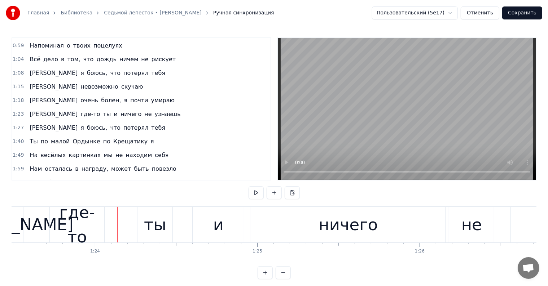
drag, startPoint x: 108, startPoint y: 211, endPoint x: 48, endPoint y: 216, distance: 60.1
click at [49, 217] on div "А где-то ты и ничего не узнаешь" at bounding box center [335, 225] width 695 height 36
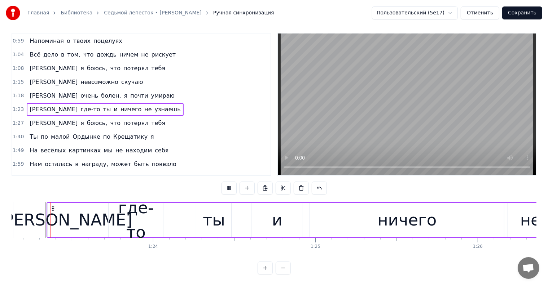
scroll to position [0, 13492]
click at [316, 212] on div "ничего" at bounding box center [408, 220] width 194 height 34
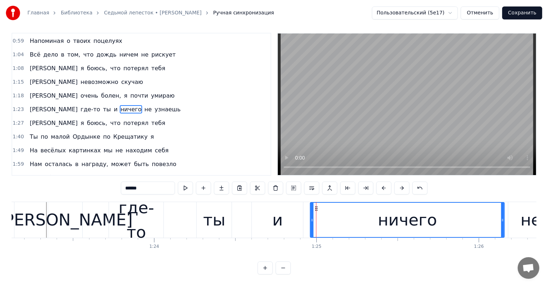
scroll to position [0, 0]
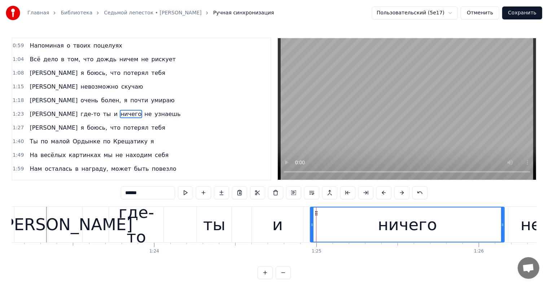
click at [359, 223] on div "ничего" at bounding box center [407, 225] width 193 height 34
drag, startPoint x: 501, startPoint y: 220, endPoint x: 486, endPoint y: 221, distance: 15.5
click at [487, 221] on div at bounding box center [488, 225] width 3 height 34
drag, startPoint x: 488, startPoint y: 222, endPoint x: 492, endPoint y: 222, distance: 4.0
click at [492, 222] on icon at bounding box center [490, 225] width 3 height 6
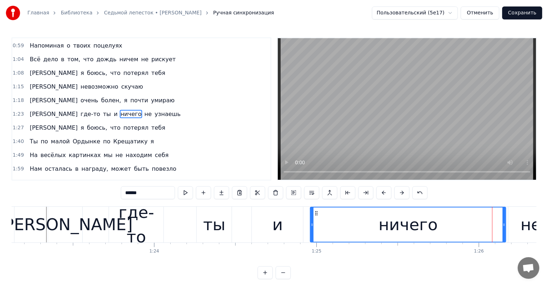
drag, startPoint x: 491, startPoint y: 223, endPoint x: 504, endPoint y: 224, distance: 12.6
click at [504, 224] on icon at bounding box center [503, 225] width 3 height 6
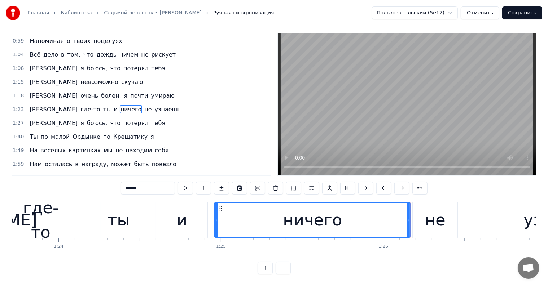
scroll to position [0, 13515]
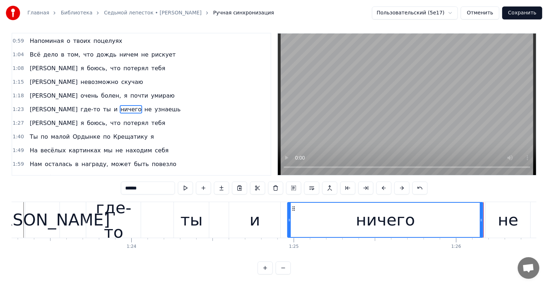
click at [288, 211] on div at bounding box center [289, 220] width 3 height 34
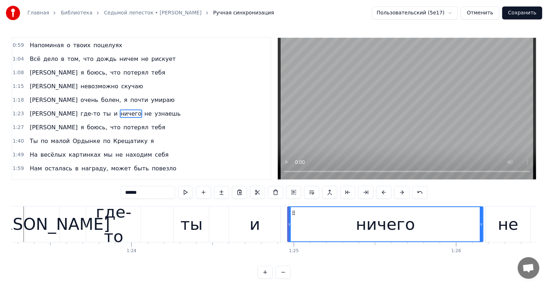
scroll to position [0, 0]
click at [294, 212] on icon at bounding box center [294, 214] width 6 height 6
click at [282, 277] on button at bounding box center [283, 273] width 15 height 13
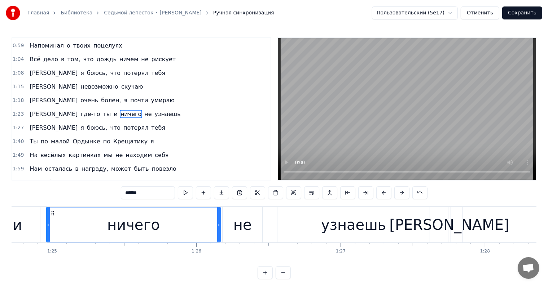
scroll to position [0, 12222]
click at [120, 111] on span "ничего" at bounding box center [131, 114] width 22 height 8
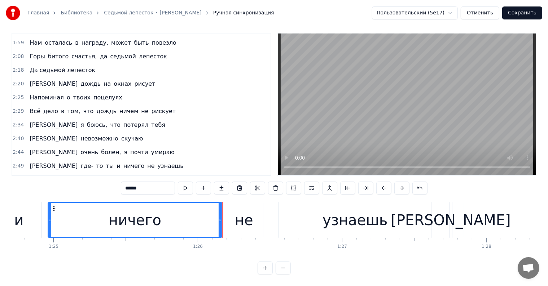
scroll to position [11, 0]
click at [215, 193] on div "0:14 Ароматы ванили, сладкой ваты клубы 0:24 Надо мной проплывают пропадая вдал…" at bounding box center [274, 154] width 525 height 242
click at [308, 182] on button at bounding box center [311, 188] width 15 height 13
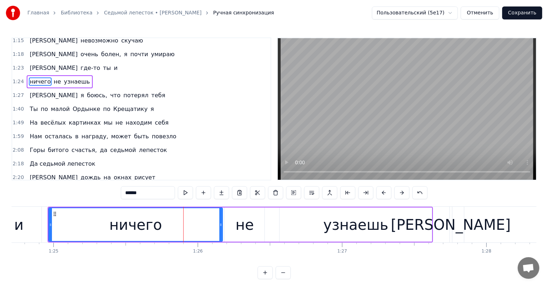
scroll to position [95, 0]
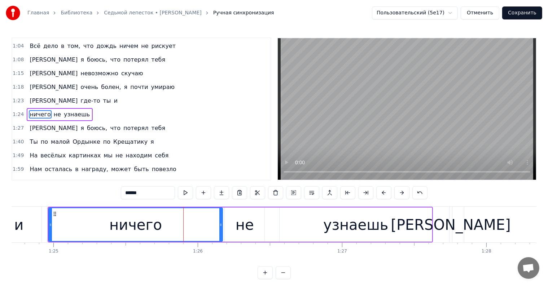
click at [89, 203] on div "0:14 Ароматы ванили, сладкой ваты клубы 0:24 Надо мной проплывают пропадая вдал…" at bounding box center [274, 159] width 525 height 242
click at [32, 204] on div "0:14 Ароматы ванили, сладкой ваты клубы 0:24 Надо мной проплывают пропадая вдал…" at bounding box center [274, 159] width 525 height 242
click at [34, 214] on div "и" at bounding box center [18, 225] width 45 height 36
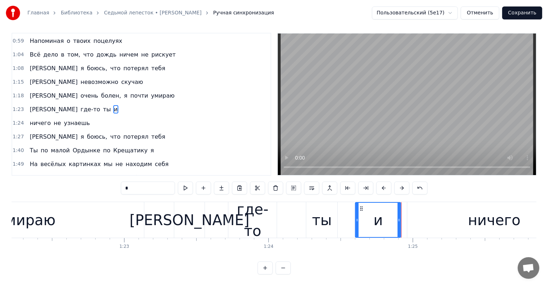
scroll to position [0, 11750]
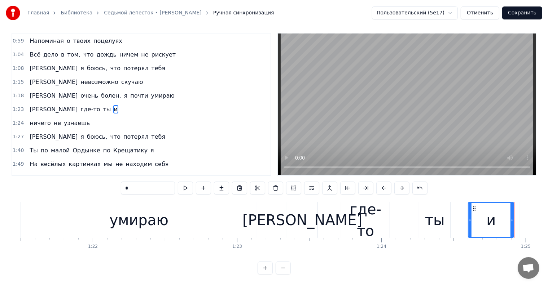
click at [128, 202] on div "умираю" at bounding box center [139, 220] width 236 height 36
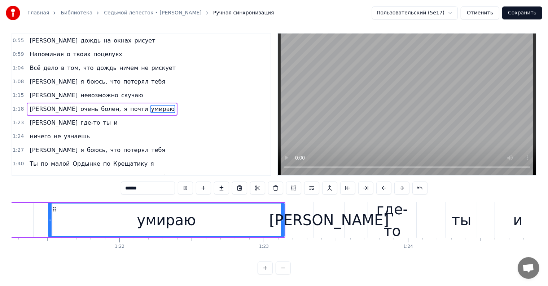
scroll to position [0, 11723]
click at [320, 208] on div "[PERSON_NAME]" at bounding box center [329, 220] width 30 height 36
type input "*"
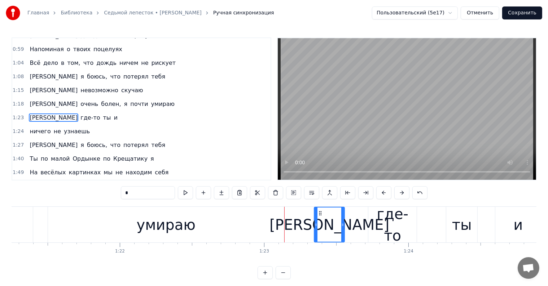
scroll to position [82, 0]
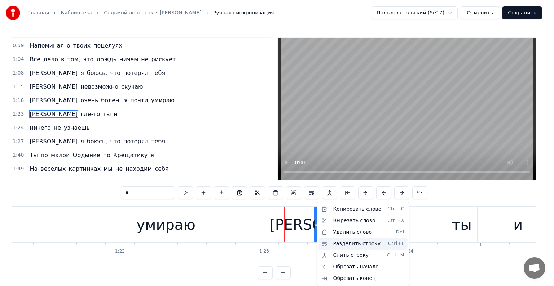
click at [336, 241] on div "Разделить строку Ctrl+L" at bounding box center [363, 244] width 89 height 12
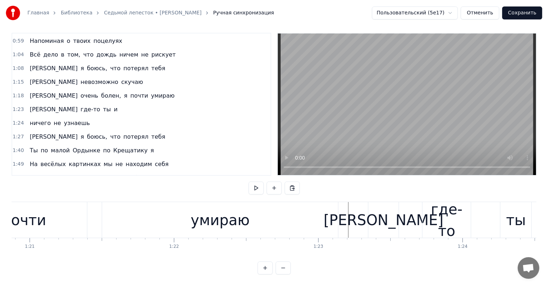
scroll to position [0, 11685]
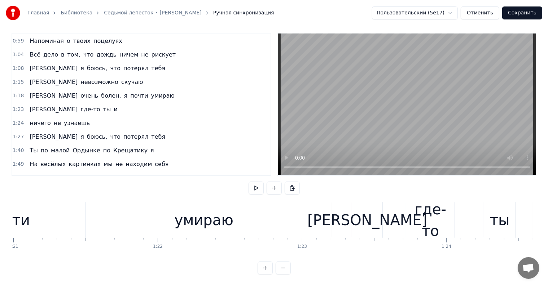
click at [302, 193] on div "0:14 Ароматы ванили, сладкой ваты клубы 0:24 Надо мной проплывают пропадая вдал…" at bounding box center [274, 154] width 525 height 242
click at [306, 202] on div "умираю" at bounding box center [203, 220] width 237 height 36
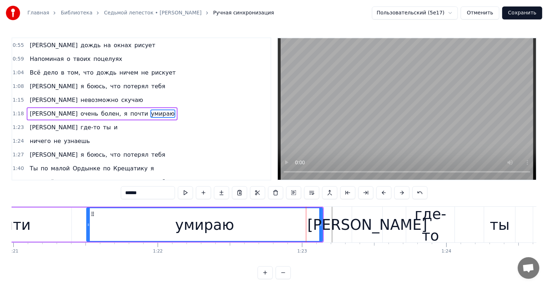
scroll to position [11, 0]
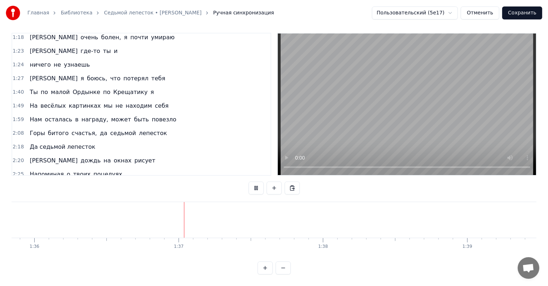
scroll to position [140, 0]
click at [100, 85] on div "Ты по малой Ордынке по Крещатику я" at bounding box center [92, 91] width 130 height 13
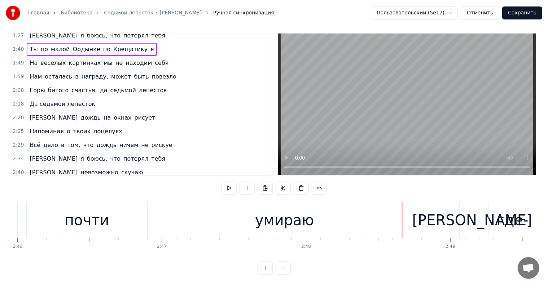
scroll to position [216, 0]
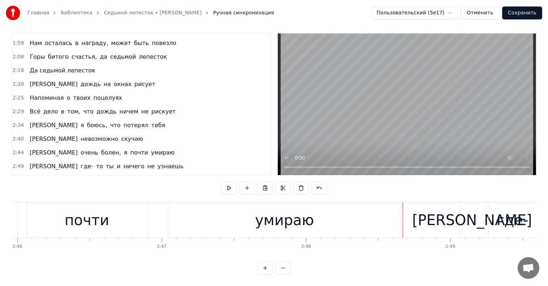
click at [284, 224] on div "умираю" at bounding box center [284, 221] width 59 height 22
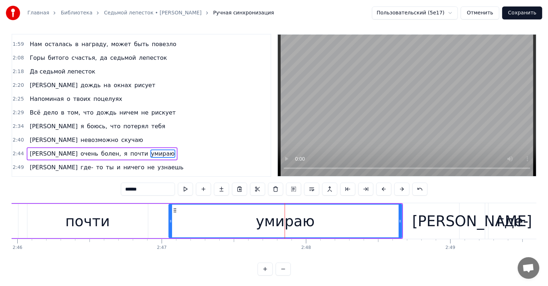
scroll to position [3, 0]
click at [123, 150] on span "я" at bounding box center [125, 154] width 5 height 8
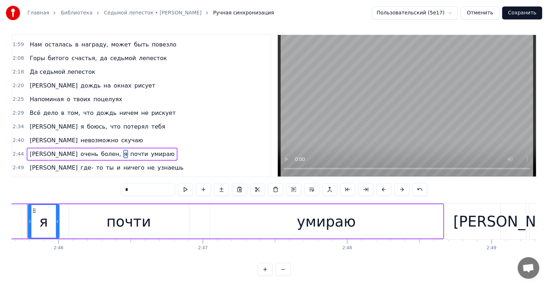
scroll to position [0, 23883]
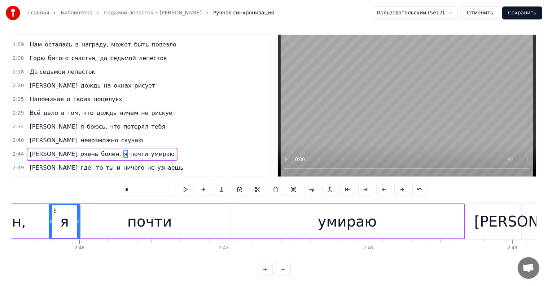
click at [100, 150] on span "болен," at bounding box center [110, 154] width 21 height 8
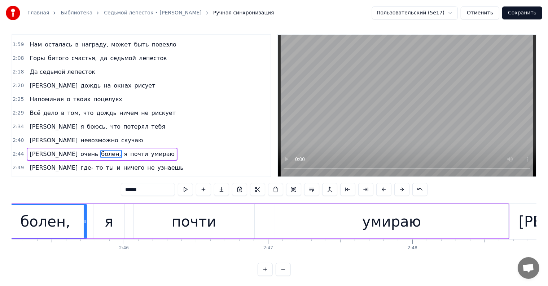
scroll to position [0, 23793]
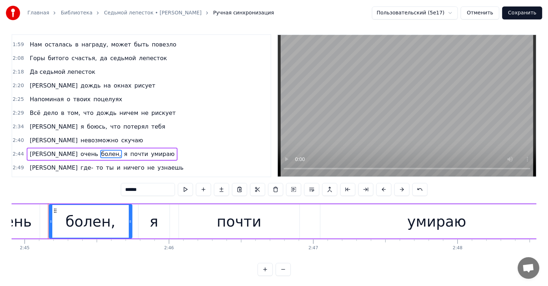
click at [139, 215] on div "я" at bounding box center [154, 222] width 31 height 34
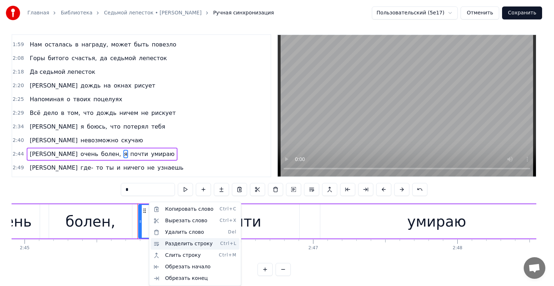
click at [194, 242] on div "Разделить строку Ctrl+L" at bounding box center [195, 244] width 89 height 12
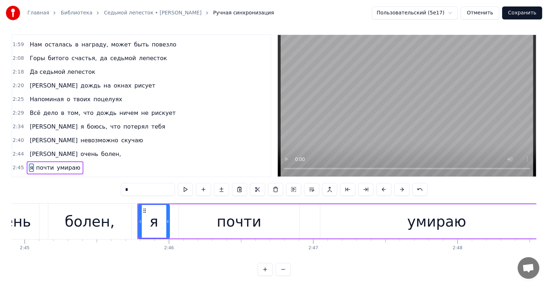
click at [104, 198] on div "0:14 Ароматы ванили, сладкой ваты клубы 0:24 Надо мной проплывают пропадая вдал…" at bounding box center [274, 155] width 525 height 242
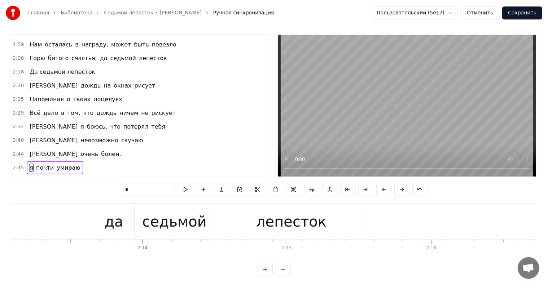
scroll to position [0, 19200]
click at [100, 150] on span "болен," at bounding box center [110, 154] width 21 height 8
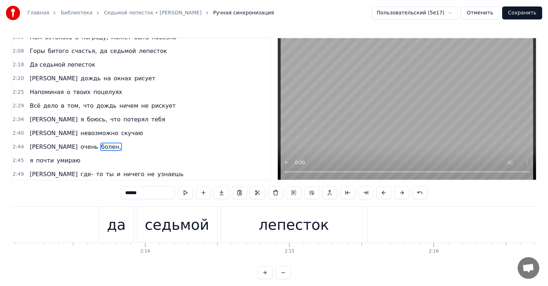
scroll to position [229, 0]
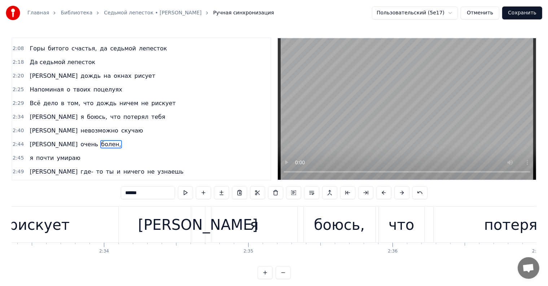
click at [80, 140] on span "очень" at bounding box center [89, 144] width 19 height 8
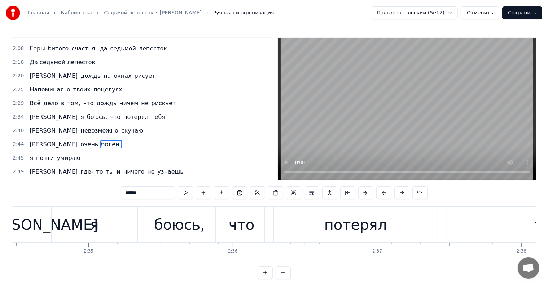
type input "*****"
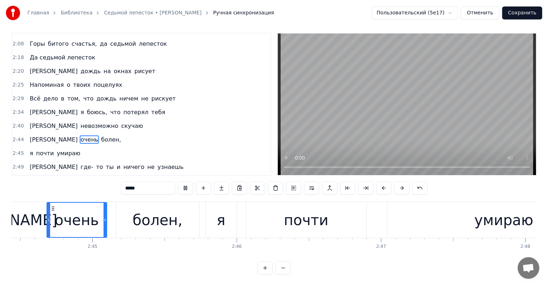
scroll to position [0, 23724]
click at [226, 244] on div "Ароматы ванили, сладкой ваты клубы Надо мной проплывают пропадая вдали Заплетаю…" at bounding box center [274, 229] width 525 height 54
click at [126, 133] on div "2:44 Я очень болен," at bounding box center [141, 140] width 258 height 14
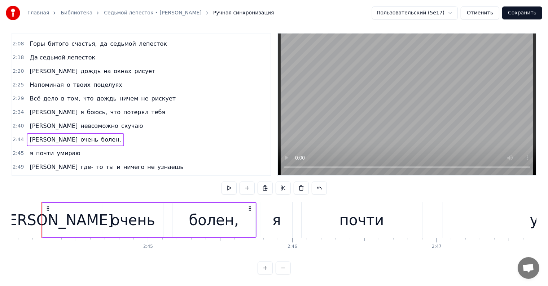
scroll to position [0, 23664]
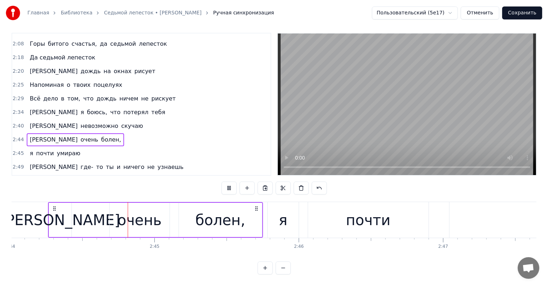
click at [267, 194] on div "0:14 Ароматы ванили, сладкой ваты клубы 0:24 Надо мной проплывают пропадая вдал…" at bounding box center [274, 154] width 525 height 242
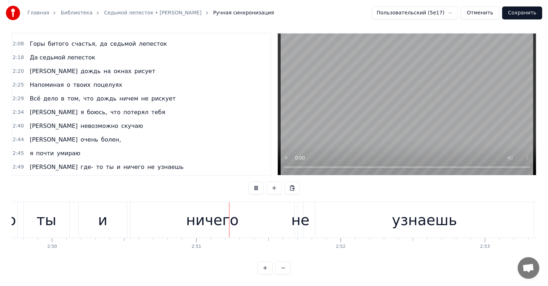
scroll to position [0, 24596]
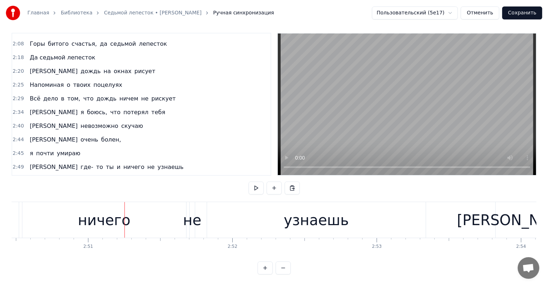
click at [116, 163] on span "и" at bounding box center [118, 167] width 5 height 8
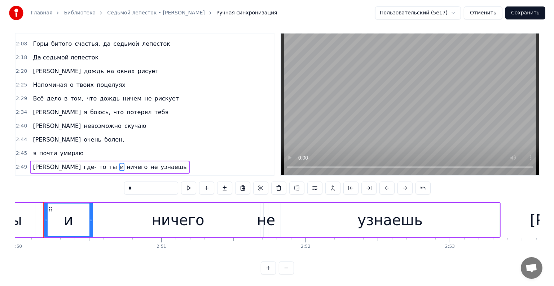
scroll to position [0, 24518]
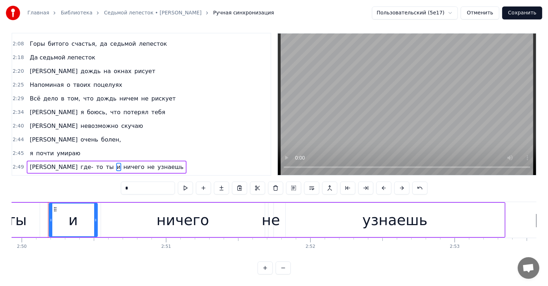
click at [123, 163] on span "ничего" at bounding box center [134, 167] width 22 height 8
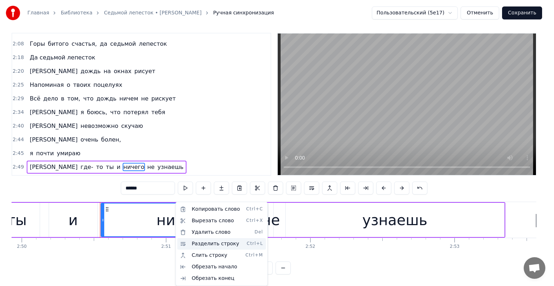
click at [216, 243] on div "Разделить строку Ctrl+L" at bounding box center [221, 244] width 89 height 12
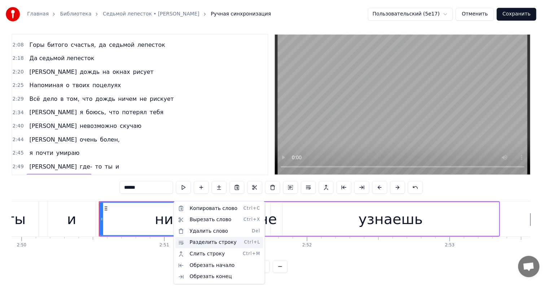
scroll to position [243, 0]
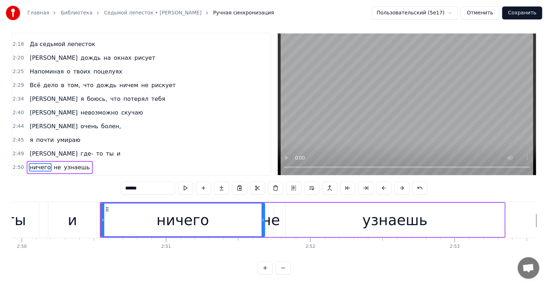
click at [80, 192] on div "0:14 Ароматы ванили, сладкой ваты клубы 0:24 Надо мной проплывают пропадая вдал…" at bounding box center [274, 154] width 525 height 242
click at [48, 202] on div "и" at bounding box center [72, 220] width 48 height 36
type input "*"
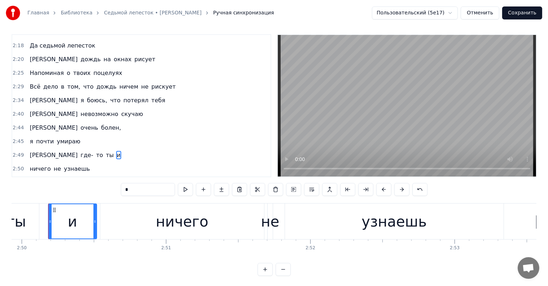
scroll to position [11, 0]
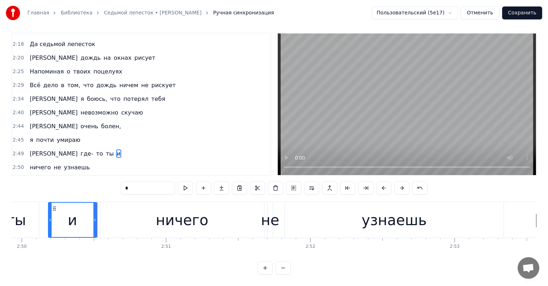
click at [99, 192] on div "0:14 Ароматы ванили, сладкой ваты клубы 0:24 Надо мной проплывают пропадая вдал…" at bounding box center [274, 154] width 525 height 242
click at [84, 161] on div "2:50 ничего не узнаешь" at bounding box center [141, 168] width 258 height 14
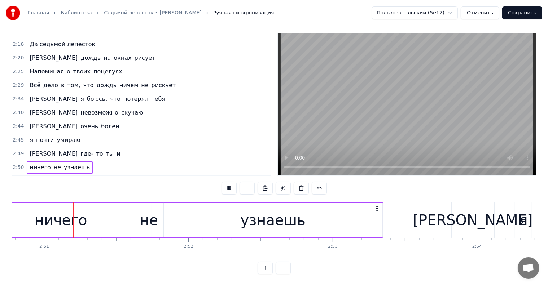
scroll to position [0, 24639]
click at [391, 194] on div "0:14 Ароматы ванили, сладкой ваты клубы 0:24 Надо мной проплывают пропадая вдал…" at bounding box center [274, 154] width 525 height 242
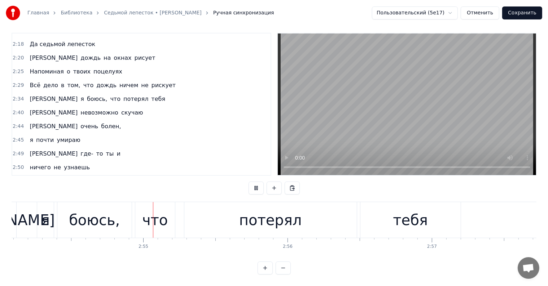
scroll to position [0, 25118]
click at [520, 13] on button "Сохранить" at bounding box center [522, 12] width 40 height 13
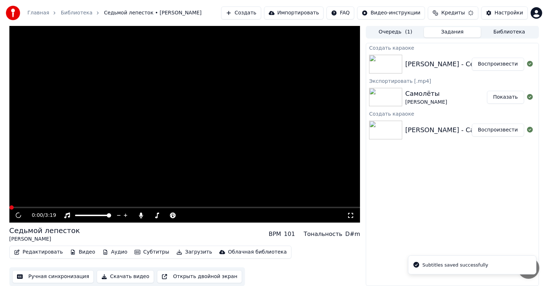
scroll to position [0, 0]
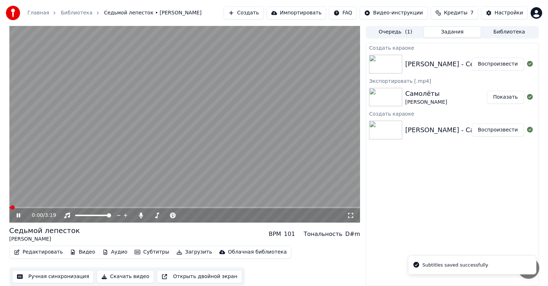
click at [40, 251] on button "Редактировать" at bounding box center [38, 252] width 55 height 10
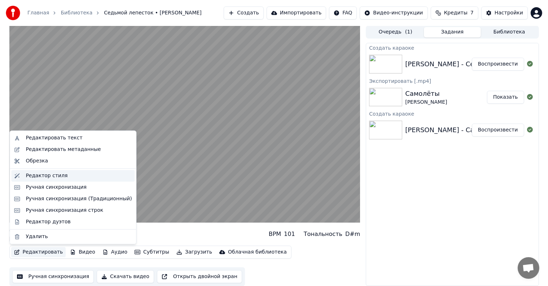
click at [55, 179] on div "Редактор стиля" at bounding box center [47, 175] width 42 height 7
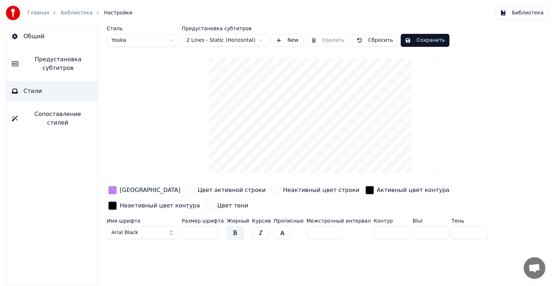
click at [59, 71] on span "Предустановка субтитров" at bounding box center [58, 63] width 68 height 17
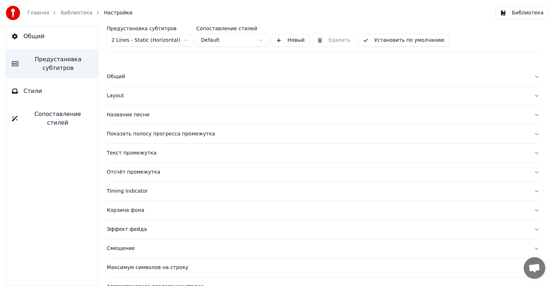
click at [143, 153] on div "Текст промежутка" at bounding box center [317, 153] width 421 height 7
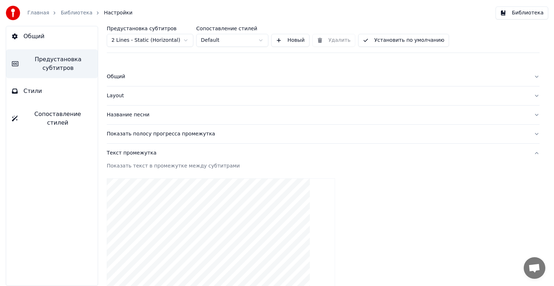
click at [143, 153] on div "Текст промежутка" at bounding box center [317, 153] width 421 height 7
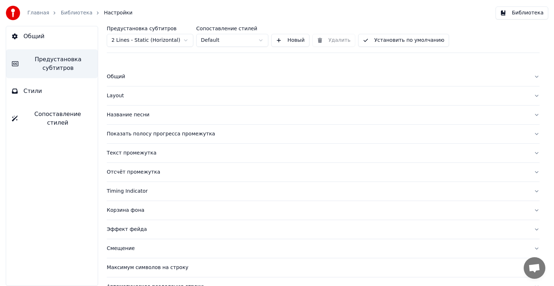
click at [48, 93] on button "Стили" at bounding box center [52, 91] width 92 height 20
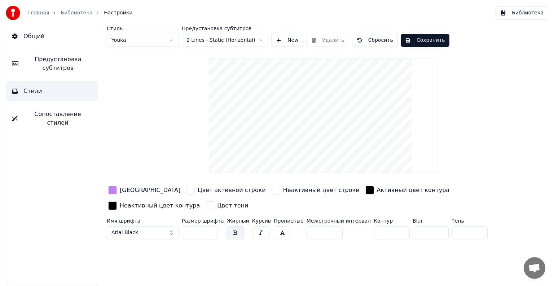
click at [150, 229] on button "Arial Black" at bounding box center [143, 233] width 72 height 13
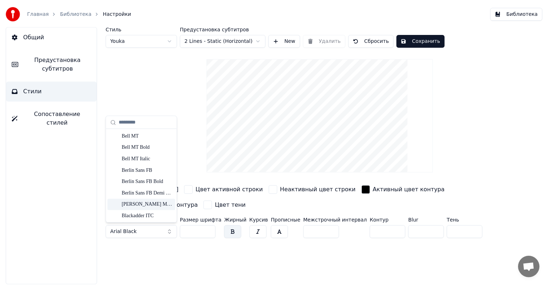
scroll to position [216, 0]
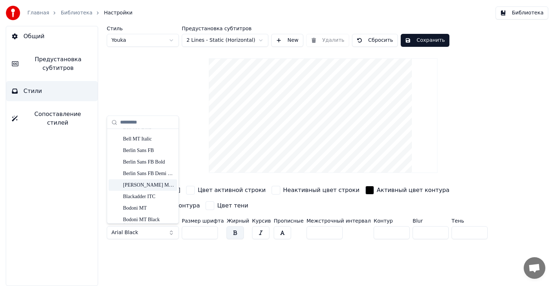
click at [316, 273] on div "Стиль Youka Предустановка субтитров 2 Lines - Static (Horizontal) New Удалить С…" at bounding box center [323, 156] width 462 height 260
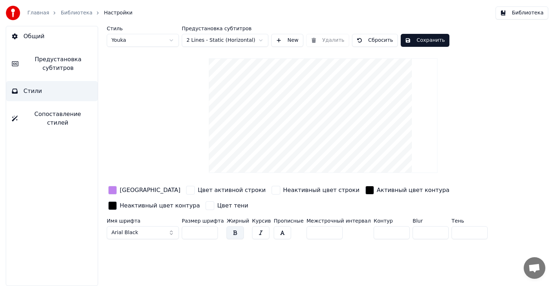
click at [69, 56] on span "Предустановка субтитров" at bounding box center [58, 63] width 68 height 17
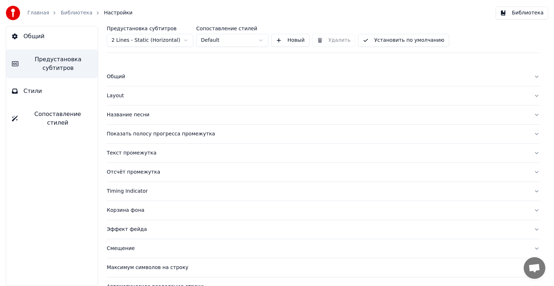
click at [69, 85] on button "Стили" at bounding box center [52, 91] width 92 height 20
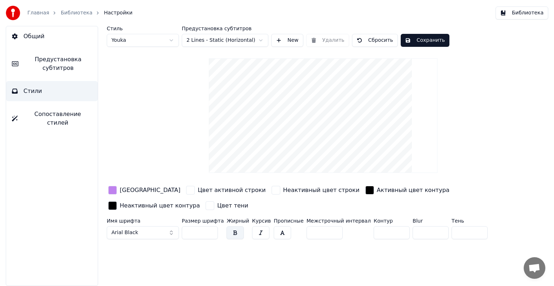
click at [215, 39] on html "Главная Библиотека Настройки Библиотека Общий Предустановка субтитров Стили Соп…" at bounding box center [277, 143] width 554 height 286
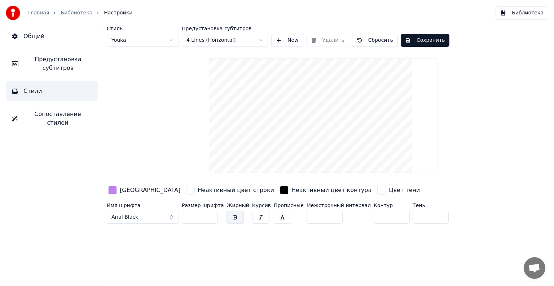
click at [421, 39] on button "Сохранить" at bounding box center [425, 40] width 49 height 13
click at [65, 12] on link "Библиотека" at bounding box center [77, 12] width 32 height 7
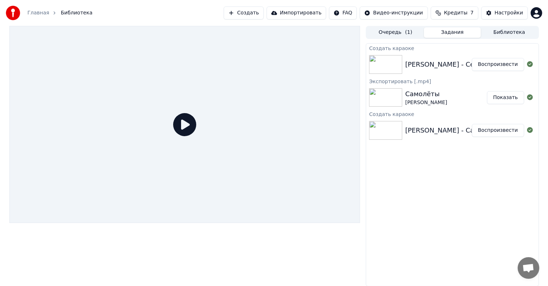
click at [491, 67] on button "Воспроизвести" at bounding box center [498, 64] width 52 height 13
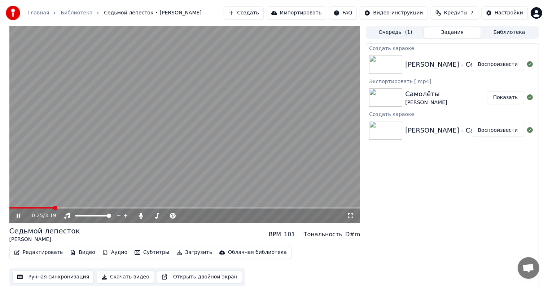
click at [30, 251] on button "Редактировать" at bounding box center [38, 253] width 55 height 10
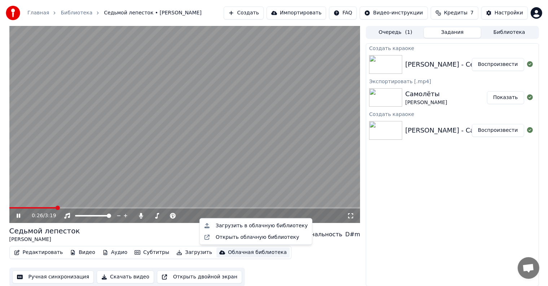
click at [341, 258] on div "Редактировать Видео Аудио Субтитры Загрузить Облачная библиотека Ручная синхрон…" at bounding box center [184, 266] width 351 height 40
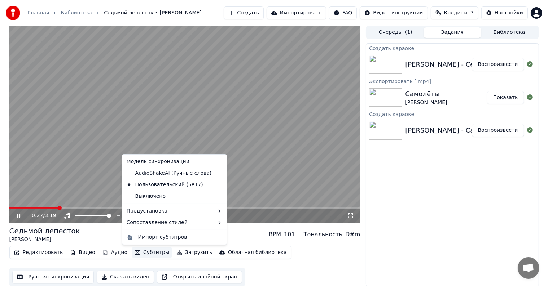
click at [143, 252] on button "Субтитры" at bounding box center [152, 253] width 40 height 10
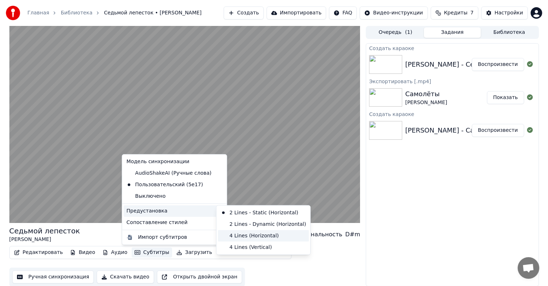
click at [252, 240] on div "4 Lines (Horizontal)" at bounding box center [263, 236] width 91 height 12
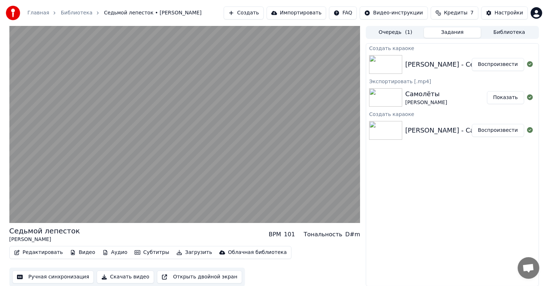
click at [38, 252] on button "Редактировать" at bounding box center [38, 253] width 55 height 10
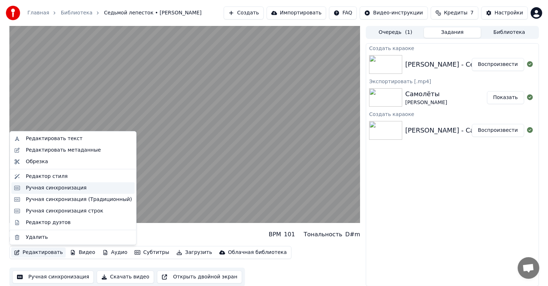
click at [61, 192] on div "Ручная синхронизация" at bounding box center [56, 188] width 61 height 7
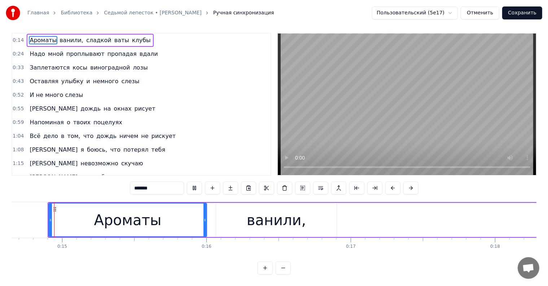
scroll to position [11, 0]
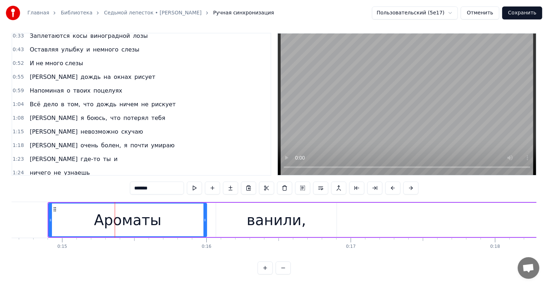
scroll to position [36, 0]
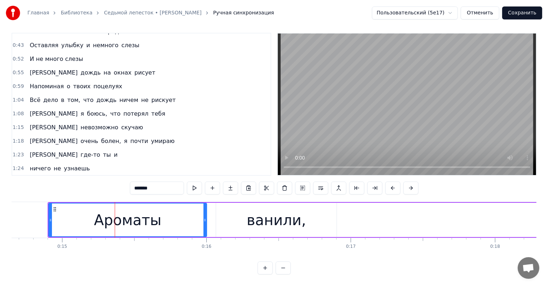
click at [104, 135] on div "Я очень болен, я почти умираю" at bounding box center [102, 141] width 151 height 13
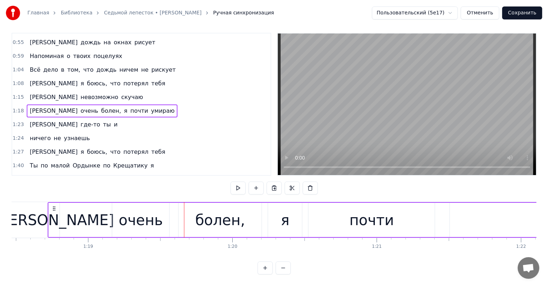
scroll to position [62, 0]
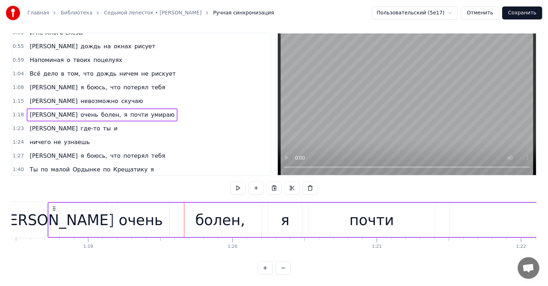
click at [123, 111] on span "я" at bounding box center [125, 115] width 5 height 8
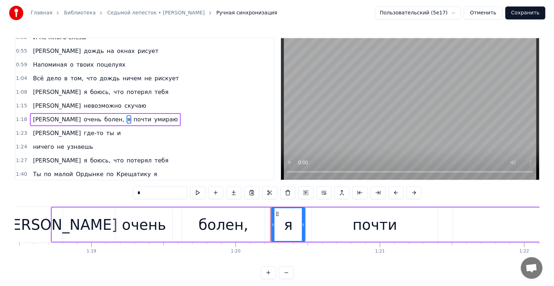
scroll to position [68, 0]
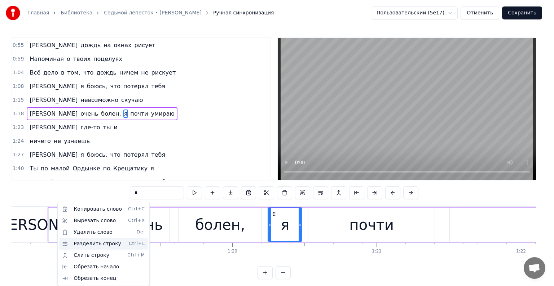
click at [96, 241] on div "Разделить строку Ctrl+L" at bounding box center [103, 244] width 89 height 12
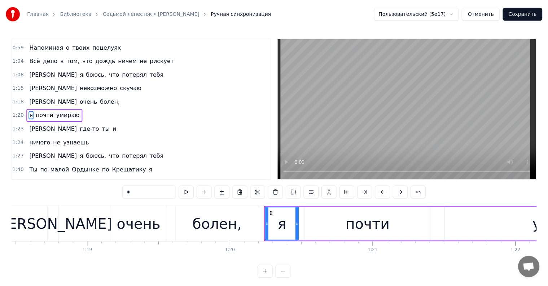
scroll to position [82, 0]
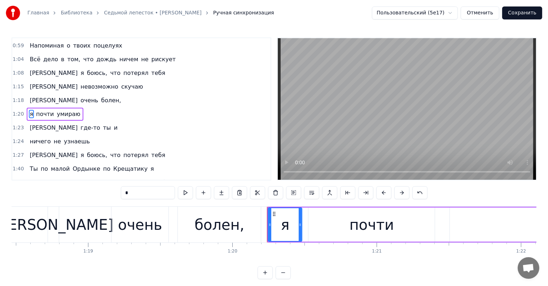
click at [32, 202] on div "0:14 Ароматы ванили, сладкой ваты клубы 0:24 Надо мной проплывают пропадая вдал…" at bounding box center [274, 159] width 525 height 242
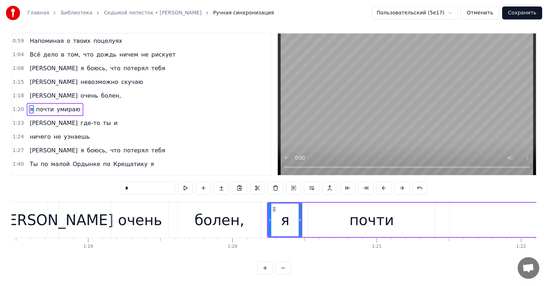
click at [39, 191] on div "0:14 Ароматы ванили, сладкой ваты клубы 0:24 Надо мной проплывают пропадая вдал…" at bounding box center [274, 154] width 525 height 242
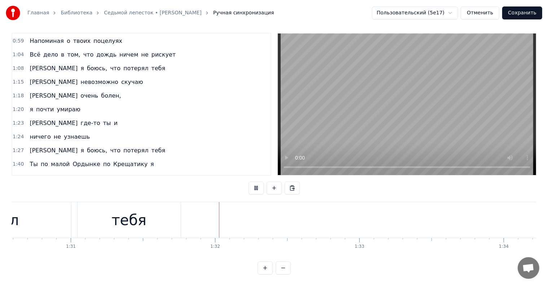
scroll to position [0, 13180]
click at [522, 15] on button "Сохранить" at bounding box center [522, 12] width 40 height 13
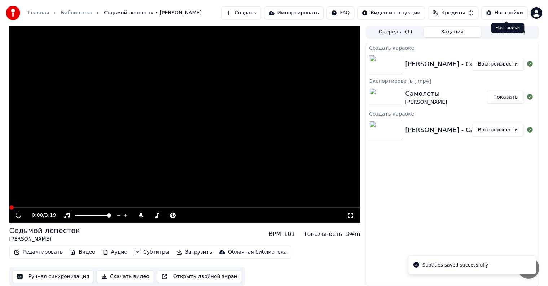
scroll to position [0, 0]
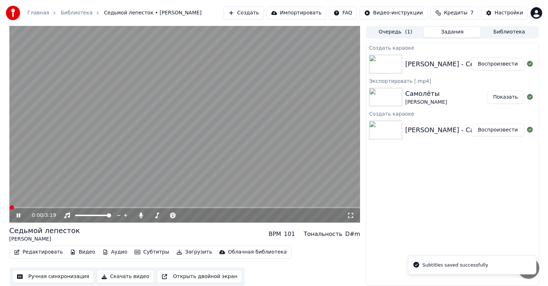
click at [39, 250] on button "Редактировать" at bounding box center [38, 252] width 55 height 10
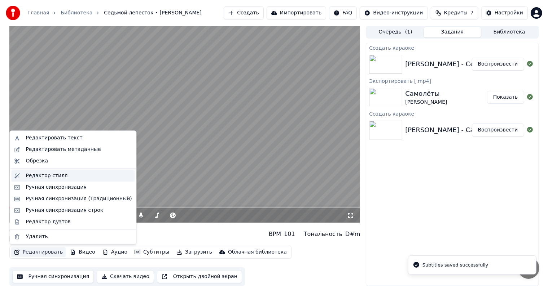
click at [48, 179] on div "Редактор стиля" at bounding box center [47, 175] width 42 height 7
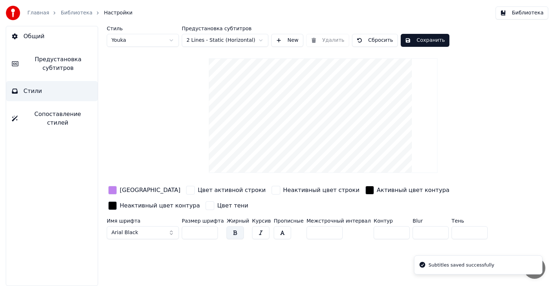
click at [45, 91] on button "Стили" at bounding box center [52, 91] width 92 height 20
click at [55, 65] on span "Предустановка субтитров" at bounding box center [58, 63] width 68 height 17
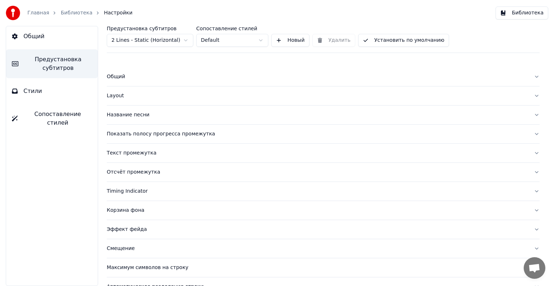
click at [64, 97] on button "Стили" at bounding box center [52, 91] width 92 height 20
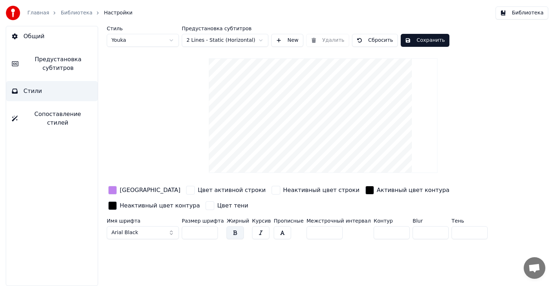
click at [114, 192] on div "button" at bounding box center [112, 190] width 9 height 9
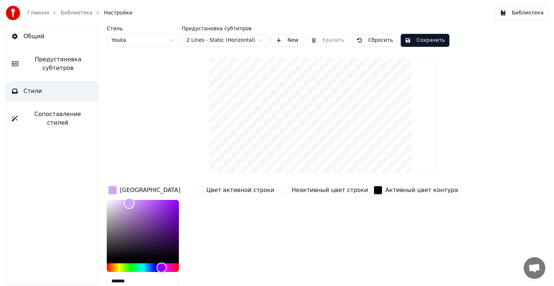
drag, startPoint x: 136, startPoint y: 203, endPoint x: 128, endPoint y: 203, distance: 7.6
click at [128, 203] on div "Color" at bounding box center [129, 203] width 11 height 11
click at [124, 204] on div "Color" at bounding box center [124, 204] width 11 height 11
type input "*******"
click at [123, 203] on div "Color" at bounding box center [123, 203] width 11 height 11
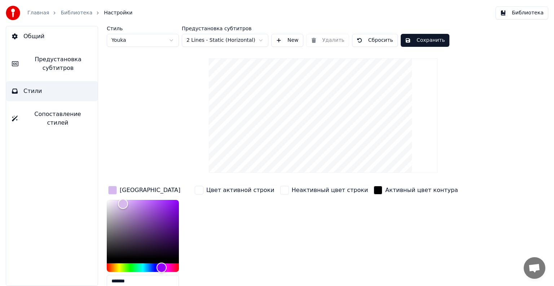
click at [423, 38] on button "Сохранить" at bounding box center [425, 40] width 49 height 13
click at [73, 14] on link "Библиотека" at bounding box center [77, 12] width 32 height 7
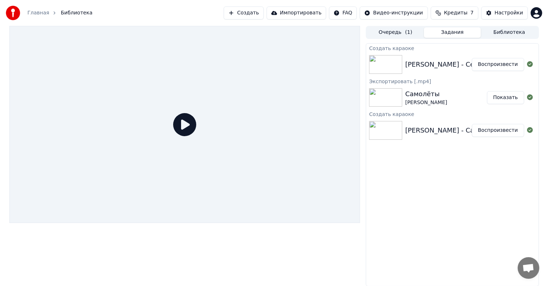
click at [505, 65] on button "Воспроизвести" at bounding box center [498, 64] width 52 height 13
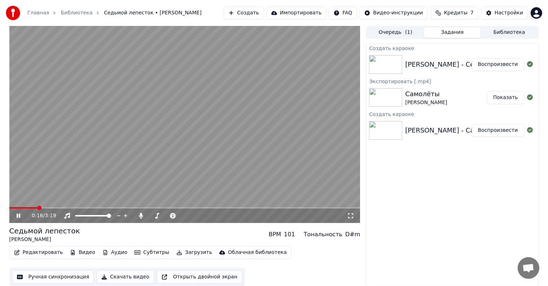
click at [38, 208] on span at bounding box center [184, 207] width 351 height 1
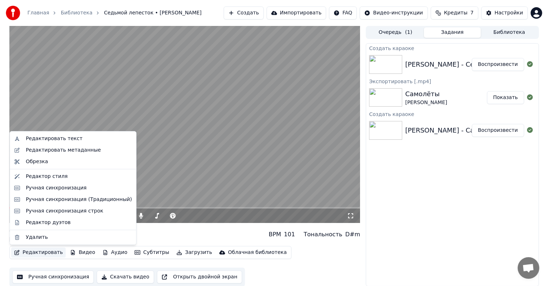
click at [34, 250] on button "Редактировать" at bounding box center [38, 253] width 55 height 10
click at [53, 180] on div "Редактор стиля" at bounding box center [72, 177] width 123 height 12
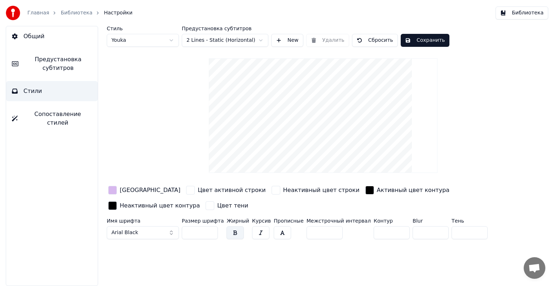
type input "*"
click at [325, 233] on input "*" at bounding box center [325, 233] width 36 height 13
click at [387, 230] on input "**" at bounding box center [392, 233] width 36 height 13
type input "**"
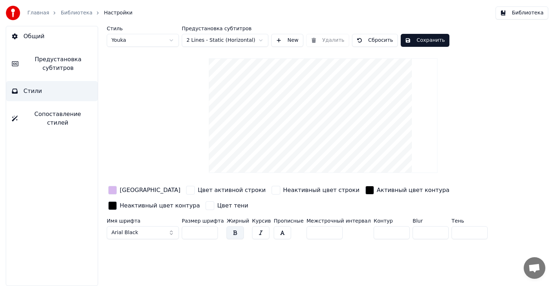
click at [387, 230] on input "**" at bounding box center [392, 233] width 36 height 13
click at [427, 230] on input "*" at bounding box center [431, 233] width 36 height 13
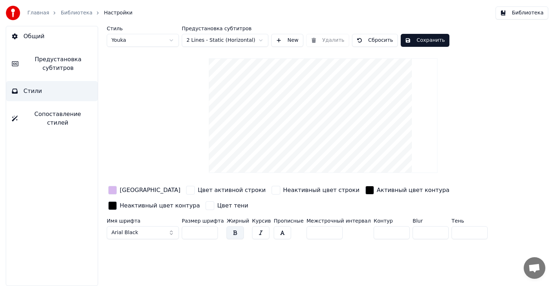
click at [427, 230] on input "*" at bounding box center [431, 233] width 36 height 13
type input "*"
click at [427, 230] on input "*" at bounding box center [431, 233] width 36 height 13
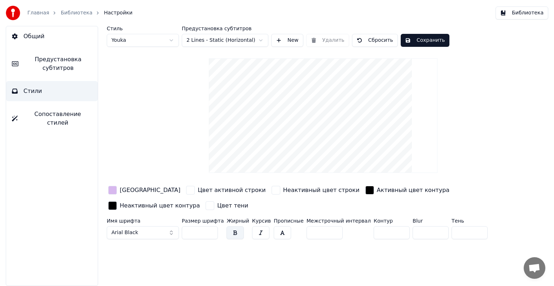
click at [431, 43] on button "Сохранить" at bounding box center [425, 40] width 49 height 13
click at [422, 38] on button "Готово" at bounding box center [420, 40] width 39 height 13
click at [73, 14] on link "Библиотека" at bounding box center [77, 12] width 32 height 7
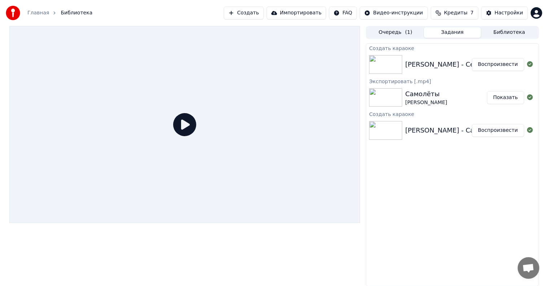
click at [486, 66] on button "Воспроизвести" at bounding box center [498, 64] width 52 height 13
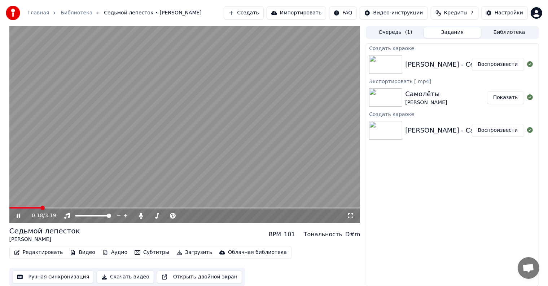
click at [40, 208] on span at bounding box center [184, 207] width 351 height 1
click at [179, 252] on button "Загрузить" at bounding box center [193, 253] width 41 height 10
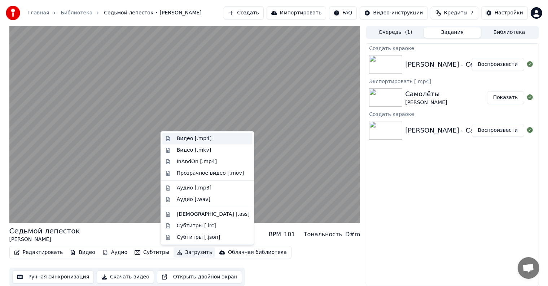
click at [209, 140] on div "Видео [.mp4]" at bounding box center [213, 138] width 73 height 7
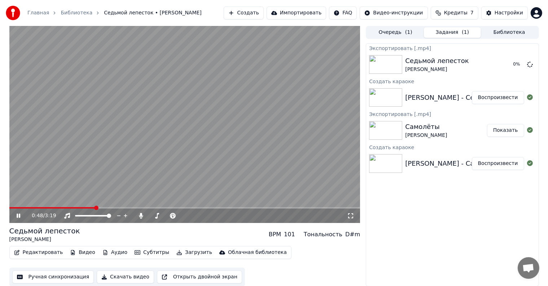
click at [17, 215] on icon at bounding box center [19, 216] width 4 height 4
click at [38, 15] on link "Главная" at bounding box center [38, 12] width 22 height 7
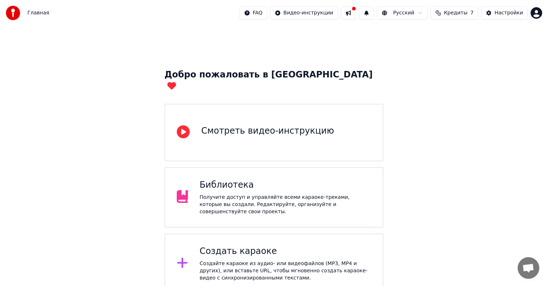
click at [234, 180] on div "Библиотека" at bounding box center [285, 186] width 172 height 12
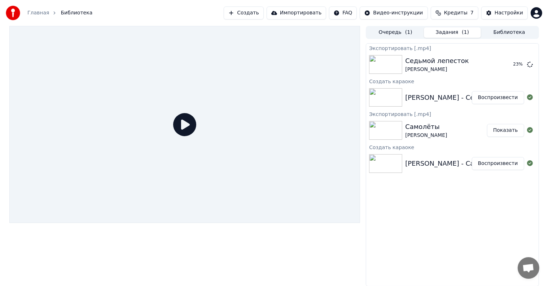
click at [40, 13] on link "Главная" at bounding box center [38, 12] width 22 height 7
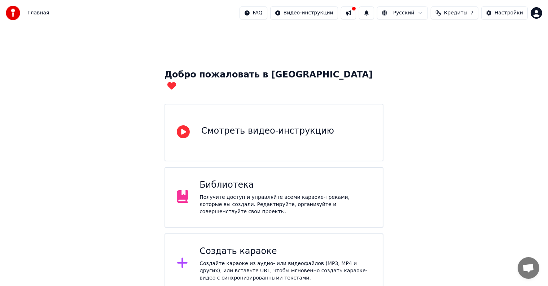
click at [243, 246] on div "Создать караоке" at bounding box center [285, 252] width 172 height 12
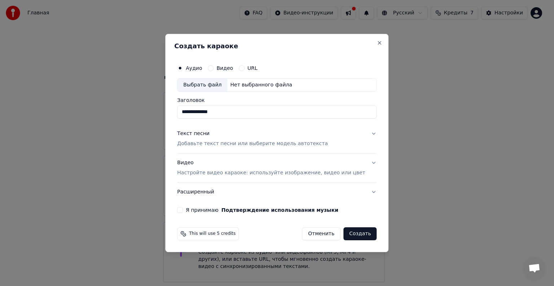
type input "**********"
click at [363, 136] on button "Текст песни Добавьте текст песни или выберите модель автотекста" at bounding box center [276, 138] width 199 height 29
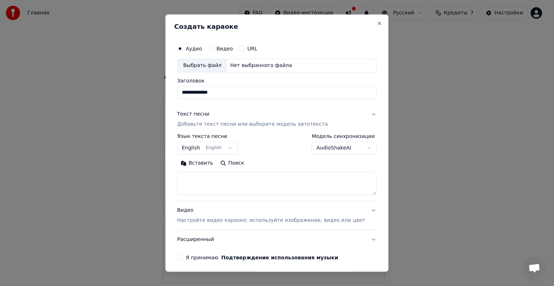
click at [232, 184] on textarea at bounding box center [276, 183] width 199 height 23
paste textarea "**********"
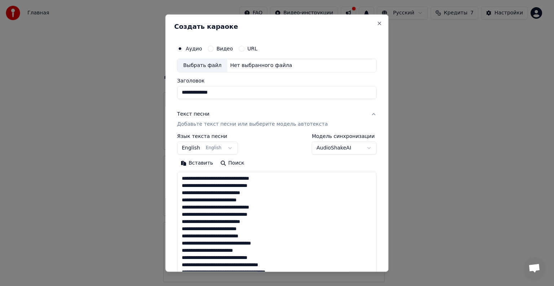
scroll to position [405, 0]
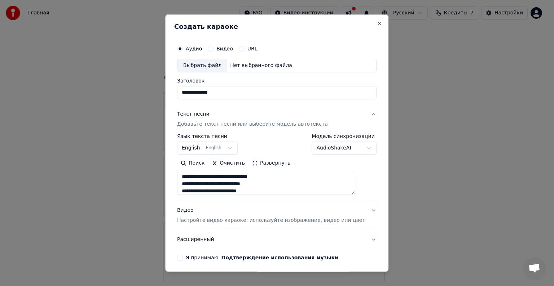
type textarea "**********"
click at [203, 145] on body "Главная FAQ Видео-инструкции Русский Кредиты 7 Настройки Добро пожаловать в You…" at bounding box center [274, 176] width 548 height 353
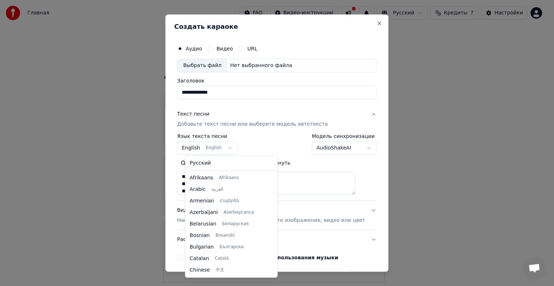
scroll to position [58, 0]
select select "**"
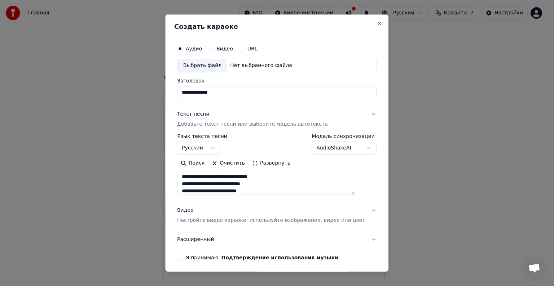
click at [359, 162] on div "Поиск Очистить Развернуть" at bounding box center [276, 164] width 199 height 12
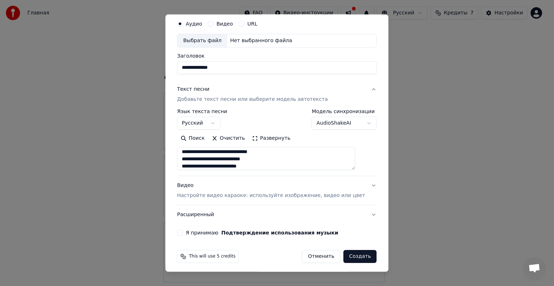
scroll to position [27, 0]
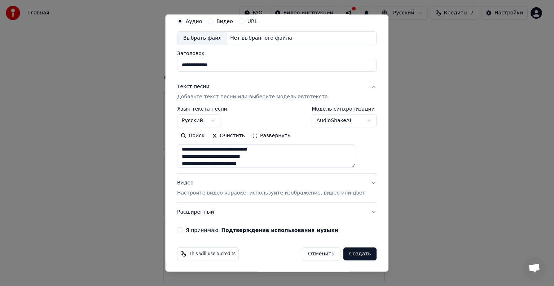
click at [183, 229] on button "Я принимаю Подтверждение использования музыки" at bounding box center [180, 231] width 6 height 6
click at [292, 182] on div "Видео Настройте видео караоке: используйте изображение, видео или цвет" at bounding box center [271, 188] width 188 height 17
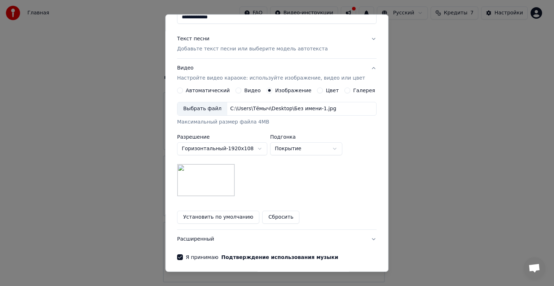
scroll to position [100, 0]
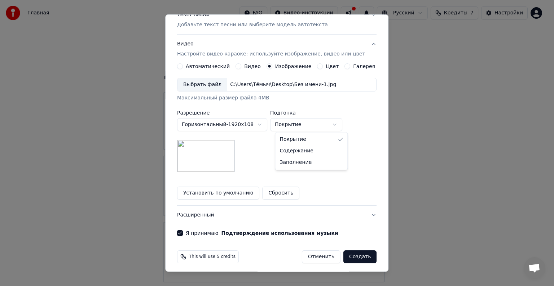
click at [306, 130] on body "Главная FAQ Видео-инструкции Русский Кредиты 7 Настройки Добро пожаловать в You…" at bounding box center [274, 176] width 548 height 353
click at [306, 123] on body "Главная FAQ Видео-инструкции Русский Кредиты 7 Настройки Добро пожаловать в You…" at bounding box center [274, 176] width 548 height 353
click at [307, 127] on body "Главная FAQ Видео-инструкции Русский Кредиты 7 Настройки Добро пожаловать в You…" at bounding box center [274, 176] width 548 height 353
select select "*****"
click at [264, 125] on body "Главная FAQ Видео-инструкции Русский Кредиты 7 Настройки Добро пожаловать в You…" at bounding box center [274, 176] width 548 height 353
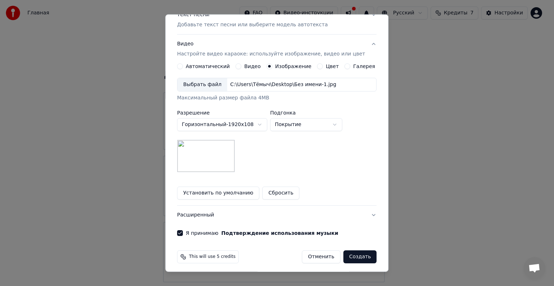
click at [323, 153] on body "Главная FAQ Видео-инструкции Русский Кредиты 7 Настройки Добро пожаловать в You…" at bounding box center [274, 176] width 548 height 353
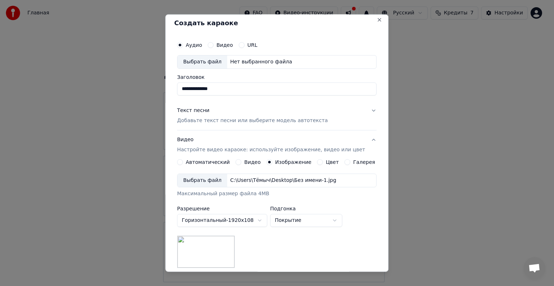
scroll to position [0, 0]
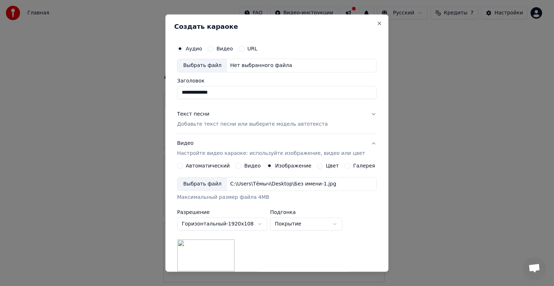
click at [218, 65] on div "Выбрать файл" at bounding box center [202, 65] width 50 height 13
drag, startPoint x: 258, startPoint y: 92, endPoint x: 128, endPoint y: 88, distance: 129.2
click at [128, 88] on body "Главная FAQ Видео-инструкции Русский Кредиты 7 Настройки Добро пожаловать в You…" at bounding box center [274, 176] width 548 height 353
click at [246, 91] on input "**********" at bounding box center [276, 92] width 199 height 13
drag, startPoint x: 249, startPoint y: 91, endPoint x: 201, endPoint y: 95, distance: 47.5
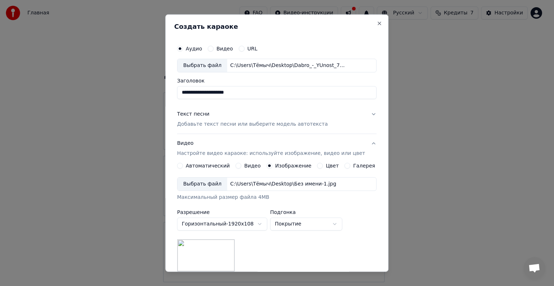
click at [201, 95] on input "**********" at bounding box center [276, 92] width 199 height 13
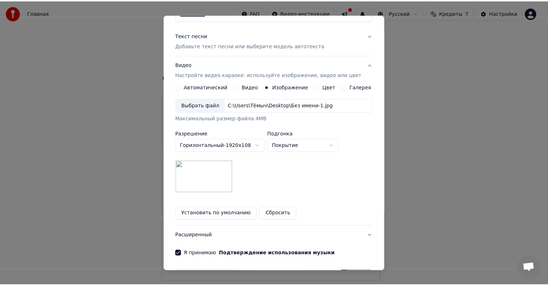
scroll to position [102, 0]
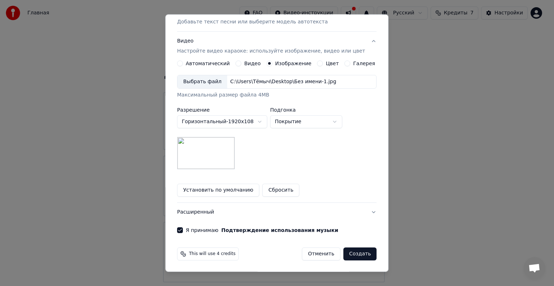
type input "**********"
click at [191, 252] on div "This will use 4 credits" at bounding box center [208, 254] width 62 height 13
click at [350, 253] on button "Создать" at bounding box center [359, 254] width 33 height 13
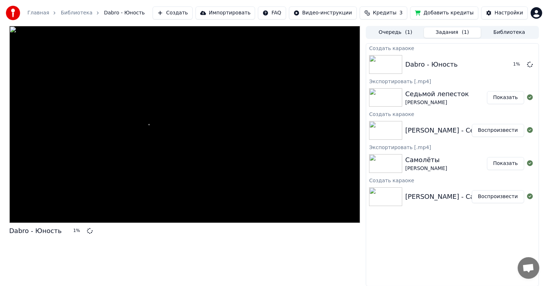
click at [504, 98] on button "Показать" at bounding box center [505, 97] width 37 height 13
click at [491, 130] on button "Воспроизвести" at bounding box center [498, 130] width 52 height 13
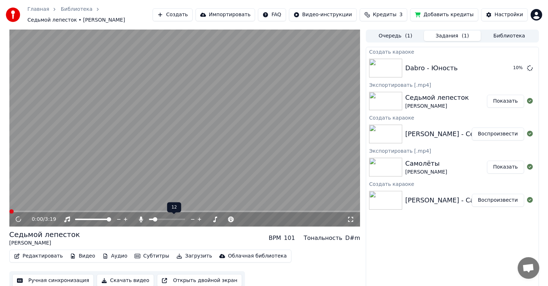
click at [149, 220] on span at bounding box center [151, 219] width 4 height 1
click at [173, 255] on button "Загрузить" at bounding box center [193, 256] width 41 height 10
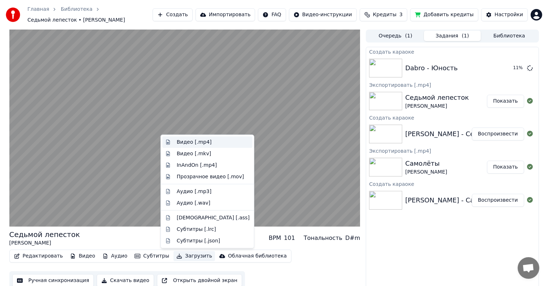
click at [216, 142] on div "Видео [.mp4]" at bounding box center [213, 142] width 73 height 7
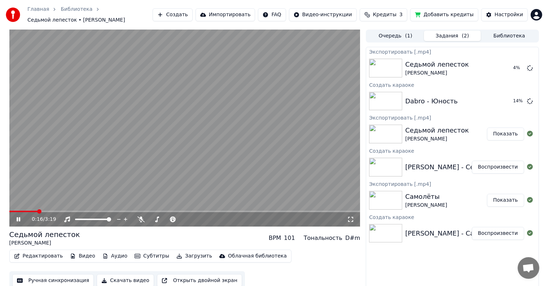
click at [19, 219] on icon at bounding box center [19, 220] width 4 height 4
click at [498, 233] on button "Воспроизвести" at bounding box center [498, 233] width 52 height 13
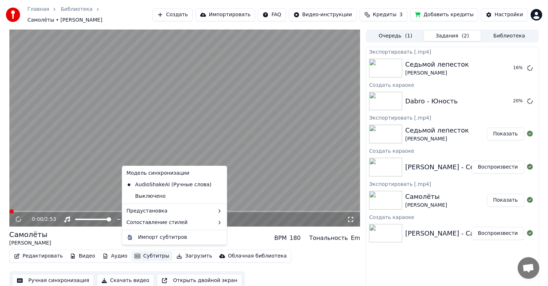
click at [140, 251] on button "Субтитры" at bounding box center [152, 256] width 40 height 10
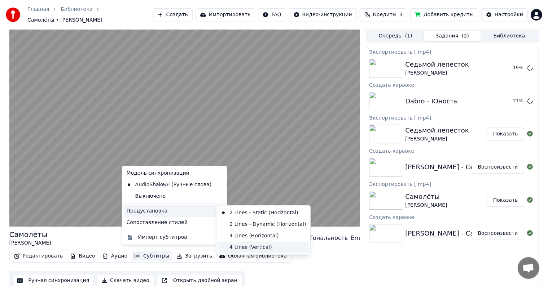
click at [244, 245] on div "4 Lines (Vertical)" at bounding box center [263, 248] width 91 height 12
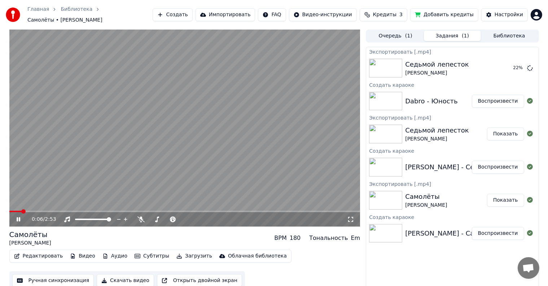
click at [45, 211] on span at bounding box center [184, 211] width 351 height 1
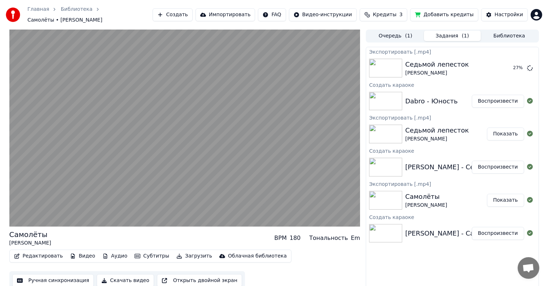
click at [138, 251] on button "Субтитры" at bounding box center [152, 256] width 40 height 10
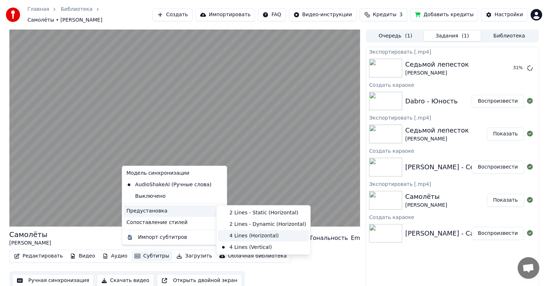
click at [244, 234] on div "4 Lines (Horizontal)" at bounding box center [263, 236] width 91 height 12
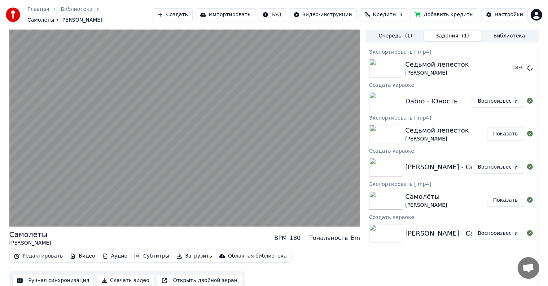
click at [148, 252] on button "Субтитры" at bounding box center [152, 256] width 40 height 10
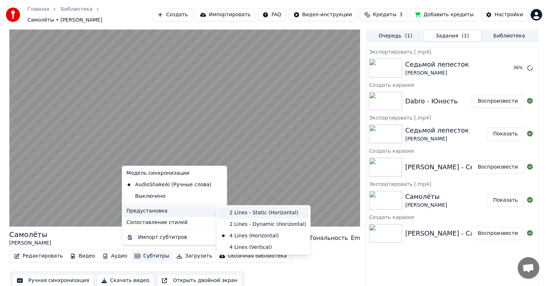
click at [245, 212] on div "2 Lines - Static (Horizontal)" at bounding box center [263, 213] width 91 height 12
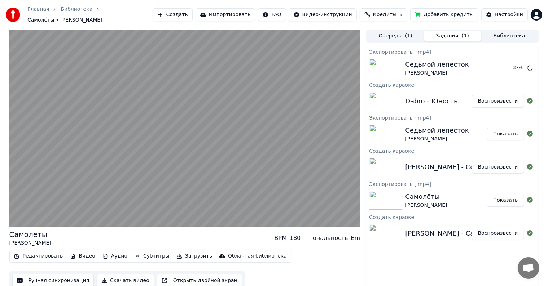
click at [297, 251] on div "Редактировать Видео Аудио Субтитры Загрузить Облачная библиотека Ручная синхрон…" at bounding box center [184, 270] width 351 height 40
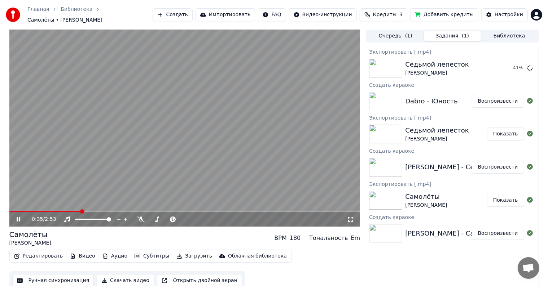
click at [20, 217] on icon at bounding box center [23, 220] width 17 height 6
click at [477, 98] on button "Воспроизвести" at bounding box center [498, 101] width 52 height 13
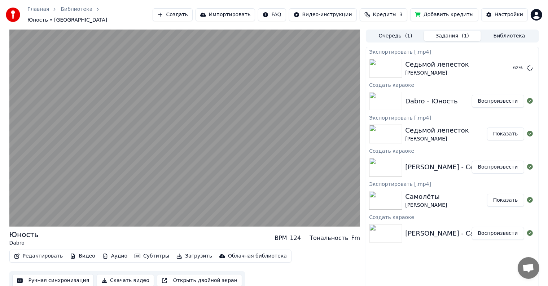
click at [144, 251] on button "Субтитры" at bounding box center [152, 256] width 40 height 10
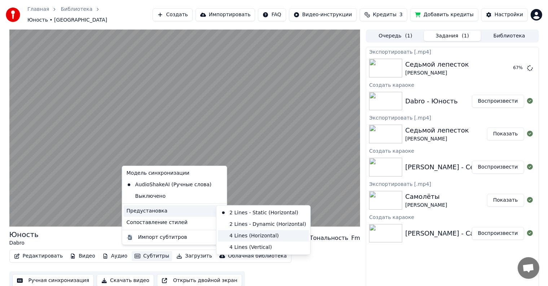
click at [256, 235] on div "4 Lines (Horizontal)" at bounding box center [263, 236] width 91 height 12
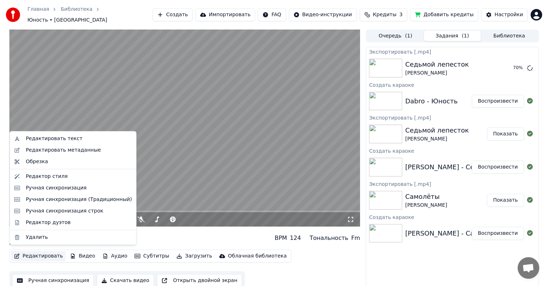
click at [44, 251] on button "Редактировать" at bounding box center [38, 256] width 55 height 10
click at [77, 198] on div "Ручная синхронизация (Традиционный)" at bounding box center [79, 199] width 106 height 7
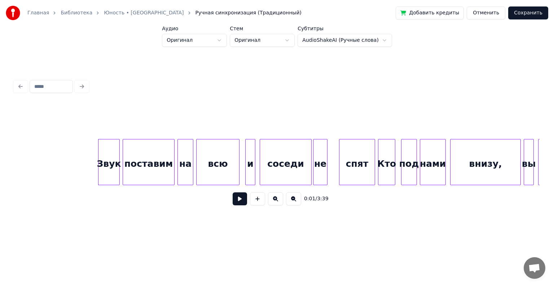
click at [106, 159] on div "Звук" at bounding box center [108, 164] width 21 height 49
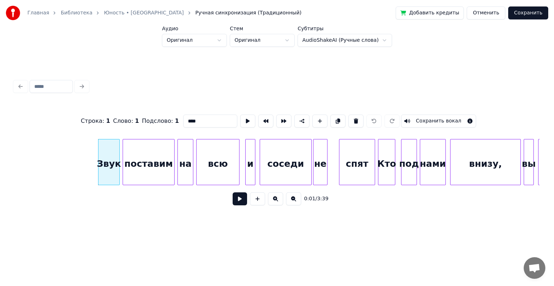
click at [491, 14] on button "Отменить" at bounding box center [486, 12] width 39 height 13
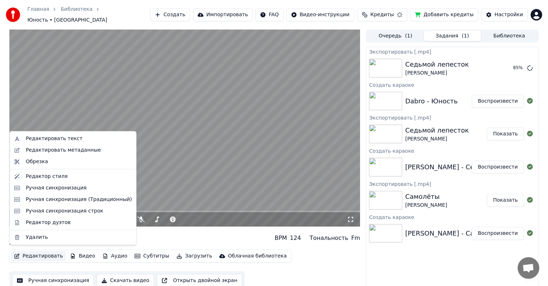
click at [49, 254] on button "Редактировать" at bounding box center [38, 256] width 55 height 10
click at [65, 192] on div "Ручная синхронизация" at bounding box center [72, 189] width 123 height 12
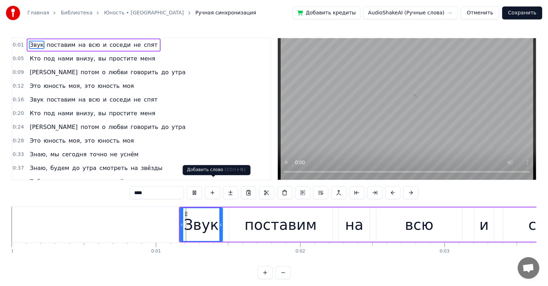
scroll to position [11, 0]
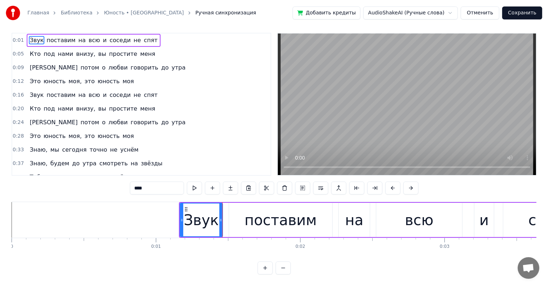
click at [252, 216] on div "поставим" at bounding box center [281, 221] width 72 height 22
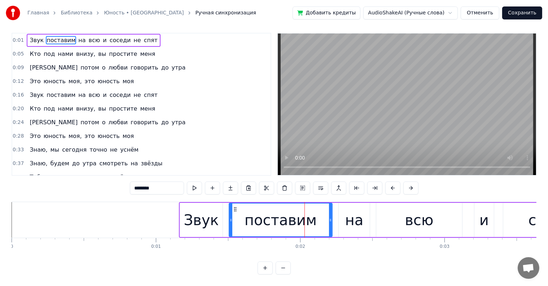
click at [353, 218] on div "на" at bounding box center [354, 221] width 18 height 22
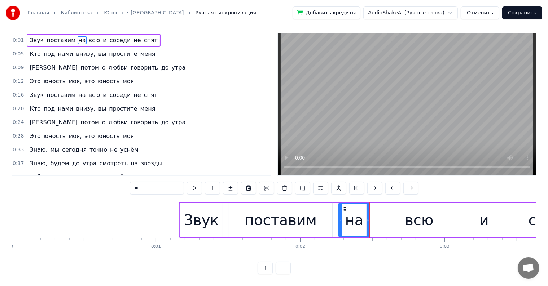
click at [399, 219] on div "всю" at bounding box center [419, 220] width 86 height 34
type input "***"
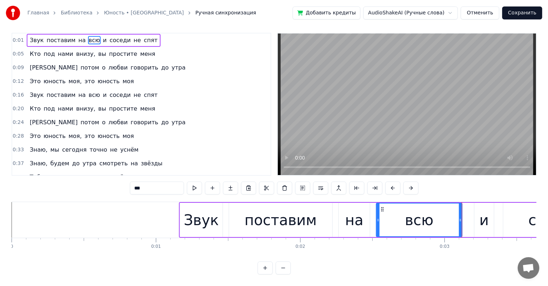
click at [183, 47] on div "0:05 Кто под нами внизу, вы простите меня" at bounding box center [141, 54] width 258 height 14
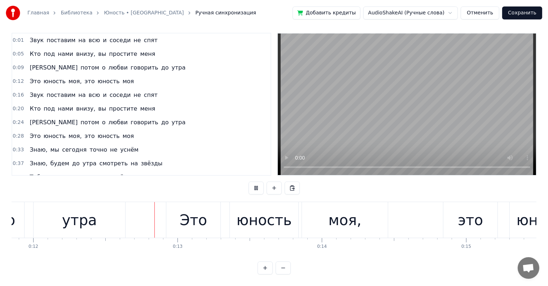
scroll to position [0, 1716]
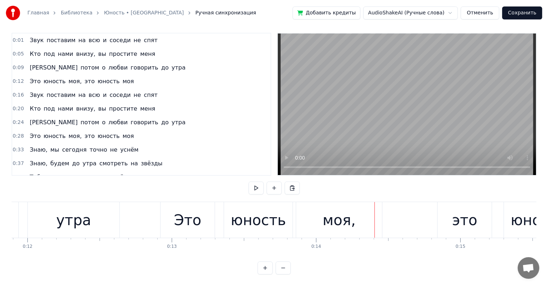
click at [71, 132] on span "моя," at bounding box center [75, 136] width 15 height 8
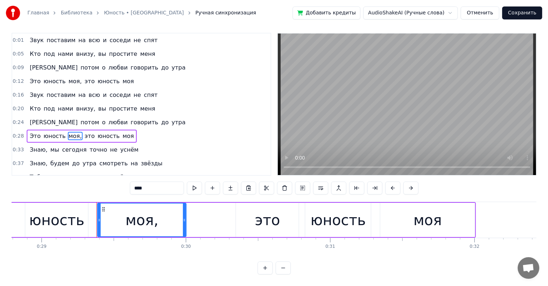
scroll to position [0, 4203]
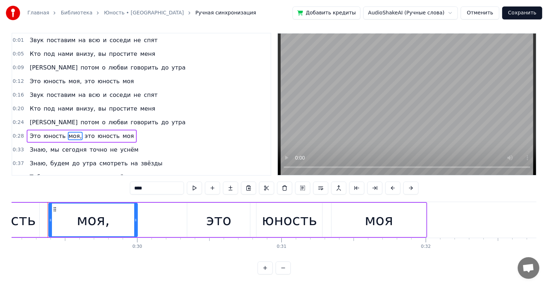
click at [84, 132] on span "это" at bounding box center [90, 136] width 12 height 8
type input "***"
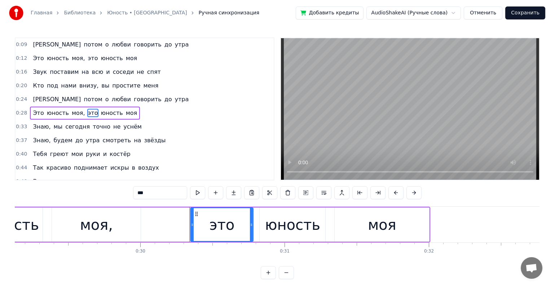
scroll to position [28, 0]
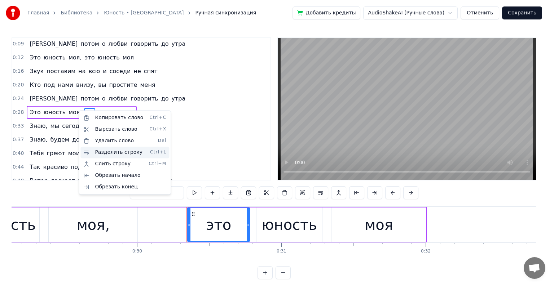
click at [116, 151] on div "Разделить строку Ctrl+L" at bounding box center [124, 153] width 89 height 12
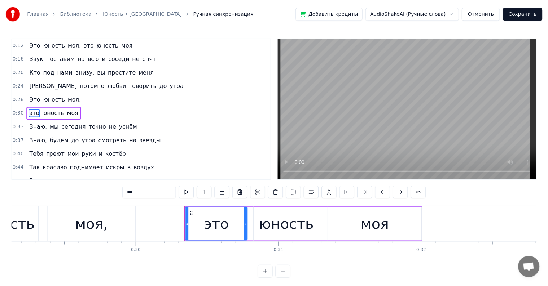
scroll to position [42, 0]
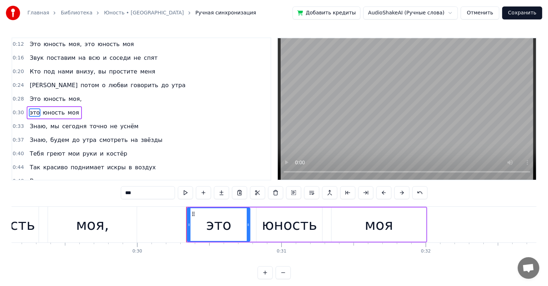
click at [119, 201] on div "0:01 Звук поставим на всю и соседи не спят 0:05 Кто под нами внизу, вы простите…" at bounding box center [274, 159] width 525 height 242
click at [40, 230] on div "Это юность моя," at bounding box center [22, 225] width 232 height 36
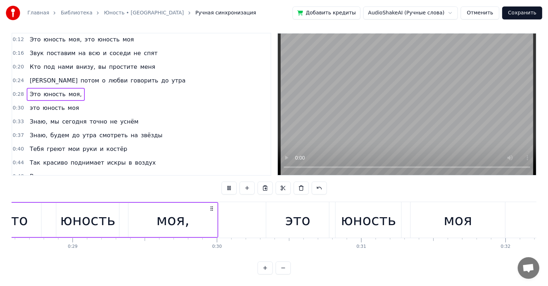
scroll to position [0, 4062]
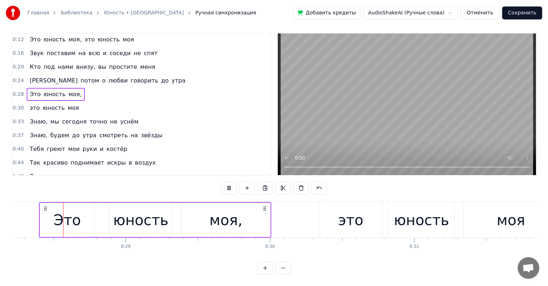
click at [98, 88] on div "0:28 Это юность моя," at bounding box center [141, 95] width 258 height 14
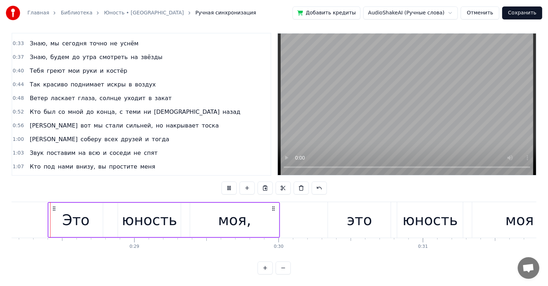
scroll to position [0, 0]
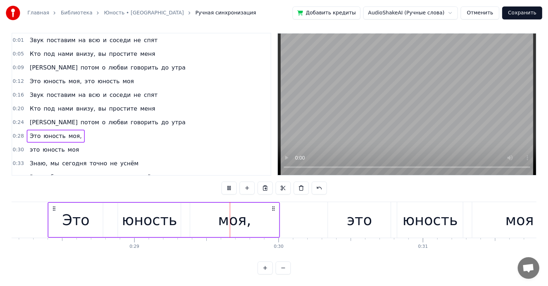
click at [120, 75] on div "Это юность моя, это юность моя" at bounding box center [82, 81] width 110 height 13
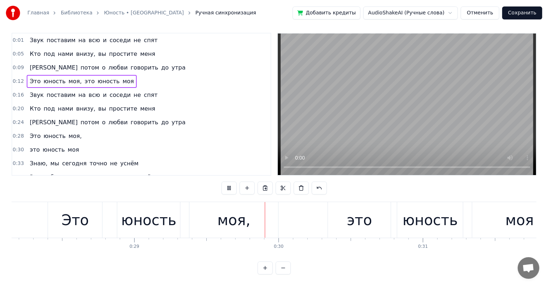
click at [122, 77] on span "моя" at bounding box center [128, 81] width 13 height 8
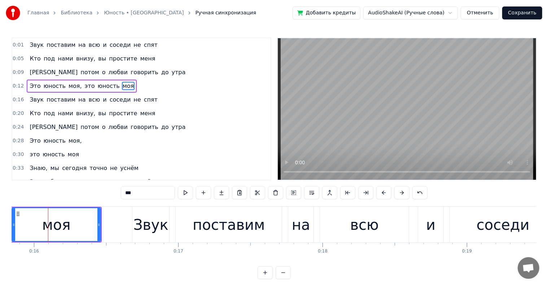
click at [84, 83] on span "это" at bounding box center [90, 86] width 12 height 8
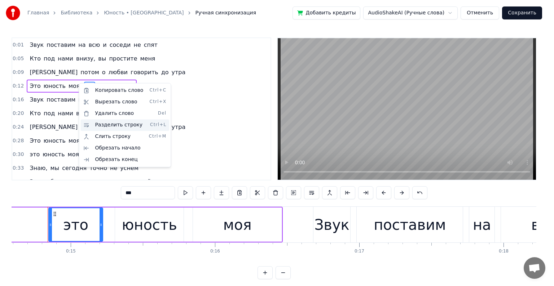
click at [124, 127] on div "Разделить строку Ctrl+L" at bounding box center [124, 125] width 89 height 12
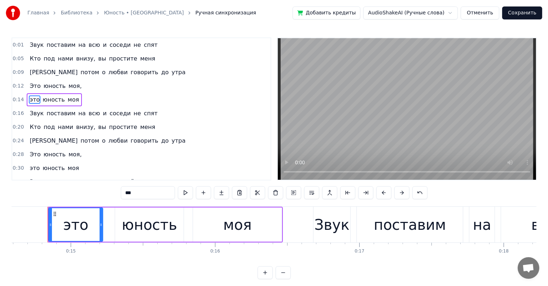
click at [171, 68] on span "утра" at bounding box center [179, 72] width 16 height 8
type input "****"
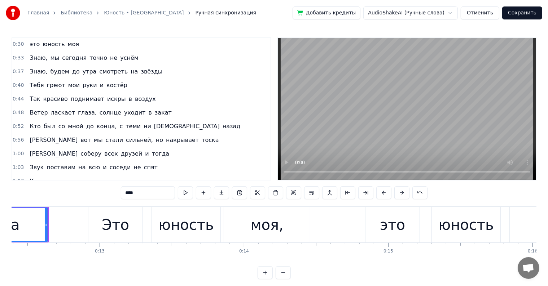
click at [76, 203] on div "0:01 Звук поставим на всю и соседи не спят 0:05 Кто под нами внизу, вы простите…" at bounding box center [274, 159] width 525 height 242
click at [75, 206] on div "0:01 Звук поставим на всю и соседи не спят 0:05 Кто под нами внизу, вы простите…" at bounding box center [274, 159] width 525 height 242
click at [48, 209] on div at bounding box center [48, 225] width 0 height 36
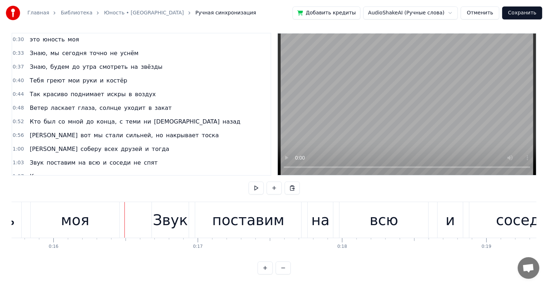
click at [124, 202] on div at bounding box center [124, 220] width 0 height 36
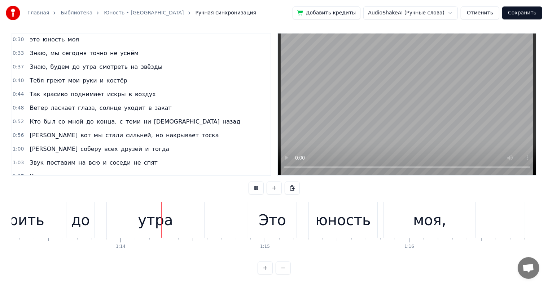
scroll to position [0, 10582]
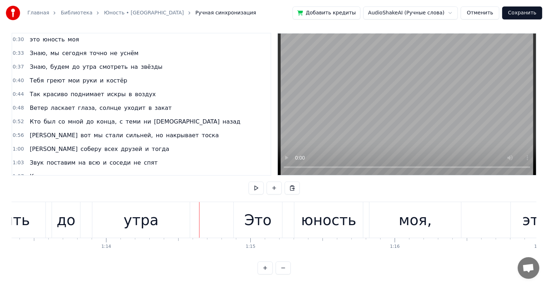
click at [265, 211] on div "Это" at bounding box center [257, 221] width 27 height 22
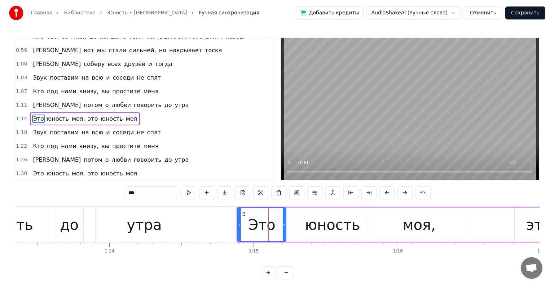
scroll to position [214, 0]
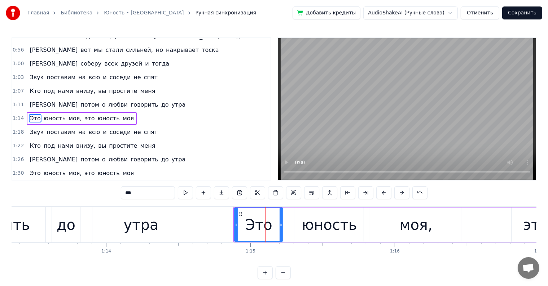
click at [84, 114] on span "это" at bounding box center [90, 118] width 12 height 8
type input "***"
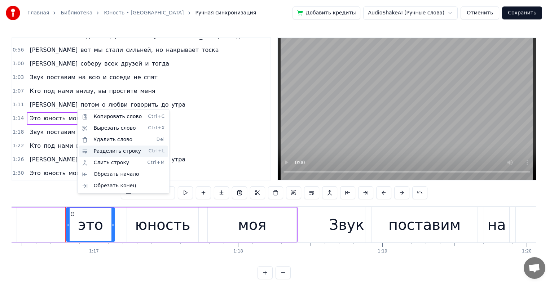
scroll to position [0, 11045]
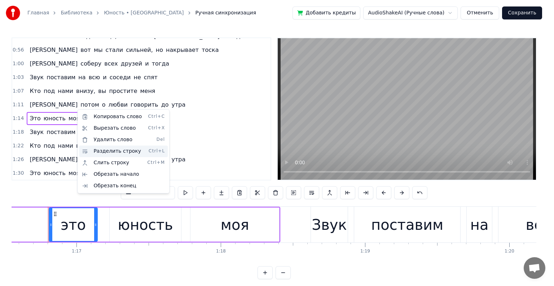
click at [112, 150] on div "Разделить строку Ctrl+L" at bounding box center [123, 152] width 89 height 12
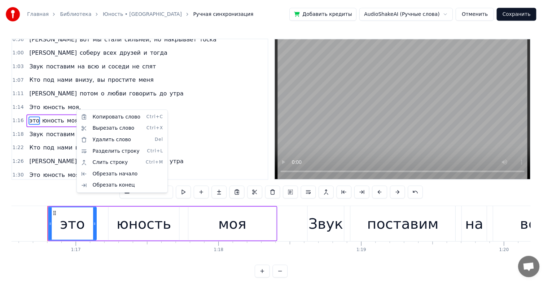
scroll to position [228, 0]
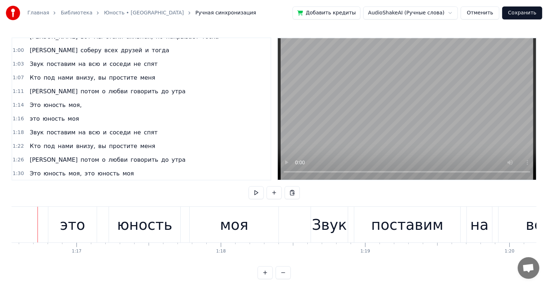
click at [38, 210] on div at bounding box center [38, 225] width 0 height 36
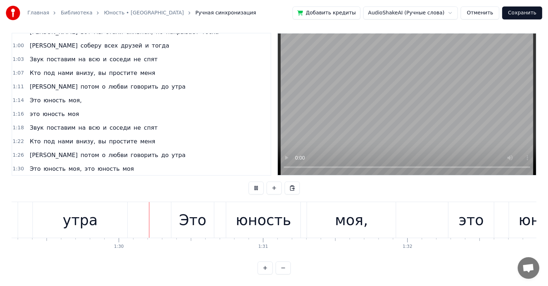
scroll to position [0, 12882]
click at [208, 215] on div "Это" at bounding box center [189, 220] width 43 height 36
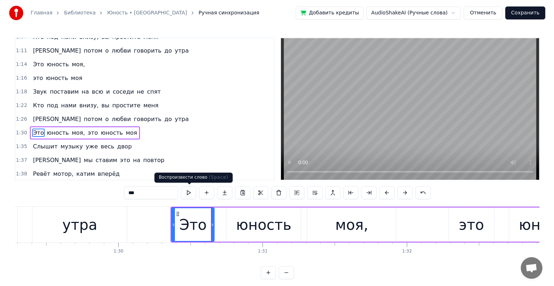
scroll to position [281, 0]
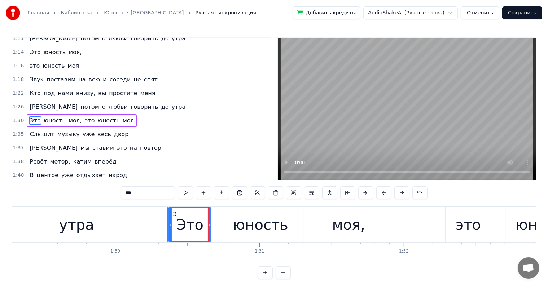
click at [84, 117] on span "это" at bounding box center [90, 121] width 12 height 8
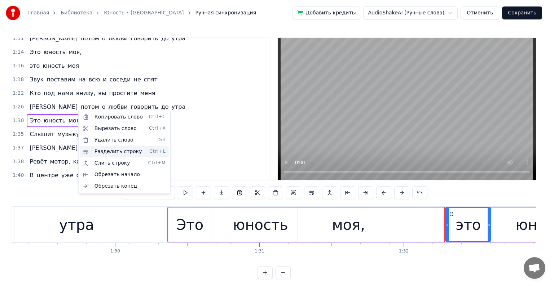
click at [114, 148] on div "Разделить строку Ctrl+L" at bounding box center [124, 152] width 89 height 12
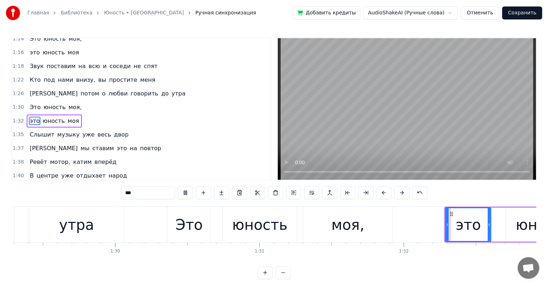
scroll to position [11, 0]
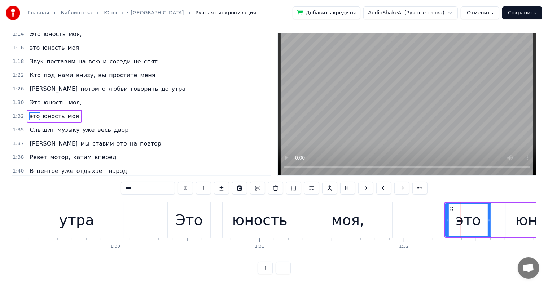
click at [41, 126] on span "Слышит" at bounding box center [42, 130] width 26 height 8
type input "******"
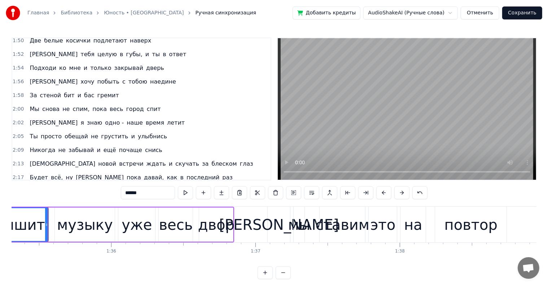
scroll to position [555, 0]
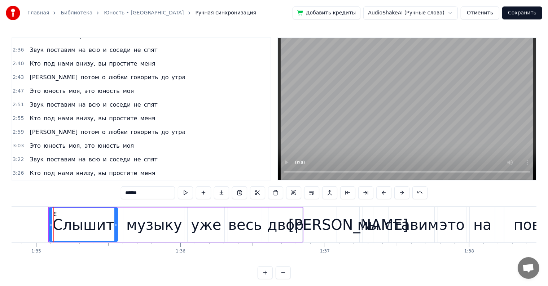
click at [53, 214] on div at bounding box center [53, 225] width 0 height 36
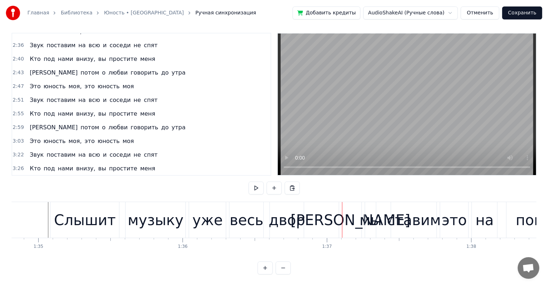
click at [292, 215] on div "двор" at bounding box center [287, 221] width 36 height 22
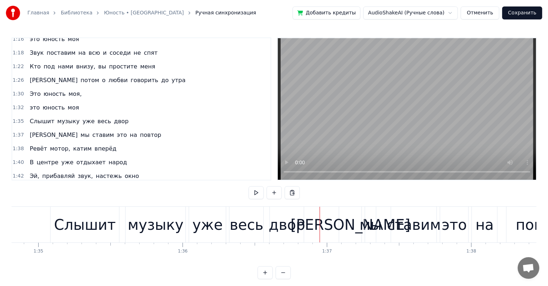
click at [339, 218] on div "[PERSON_NAME]" at bounding box center [350, 225] width 22 height 36
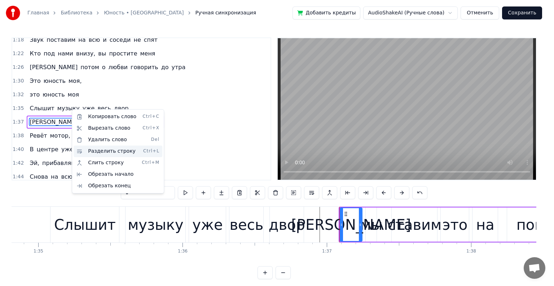
click at [105, 150] on div "Разделить строку Ctrl+L" at bounding box center [118, 152] width 89 height 12
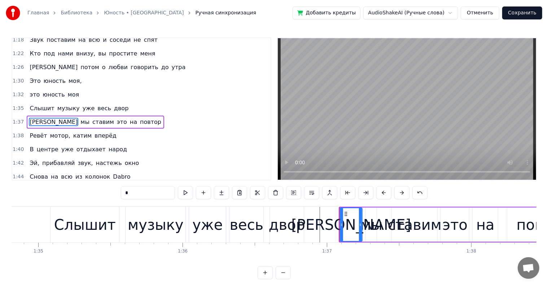
click at [162, 206] on div "0:01 Звук поставим на всю и соседи не спят 0:05 Кто под нами внизу, вы простите…" at bounding box center [274, 159] width 525 height 242
click at [154, 213] on div "музыку" at bounding box center [156, 225] width 60 height 36
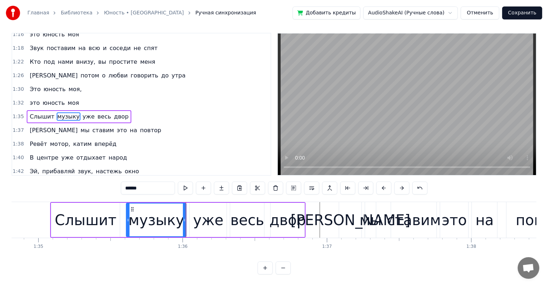
click at [82, 113] on span "уже" at bounding box center [89, 117] width 14 height 8
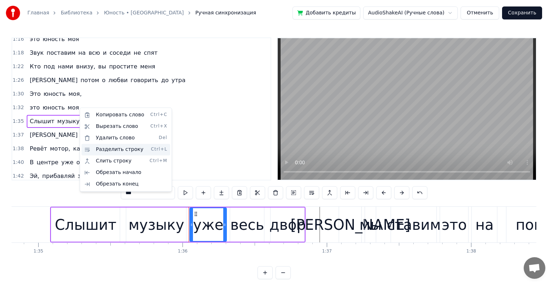
click at [110, 152] on div "Разделить строку Ctrl+L" at bounding box center [126, 150] width 89 height 12
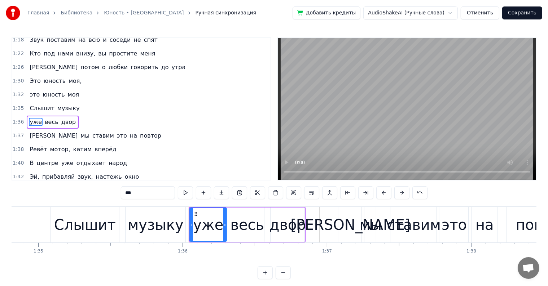
click at [96, 208] on div "Слышит" at bounding box center [84, 225] width 69 height 36
type input "******"
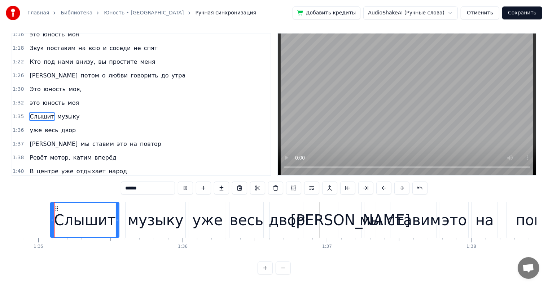
click at [98, 210] on div "Слышит" at bounding box center [85, 221] width 62 height 22
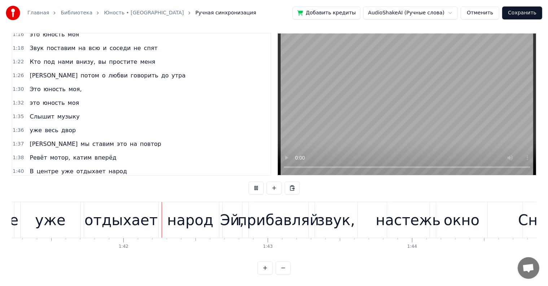
scroll to position [0, 14631]
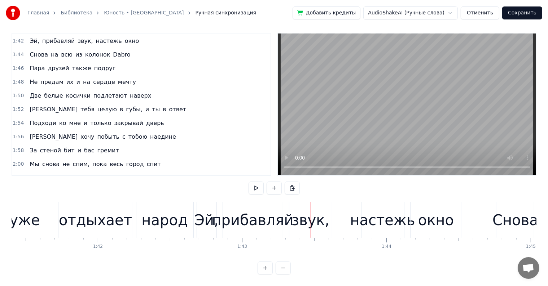
click at [85, 212] on div "отдыхает" at bounding box center [95, 221] width 73 height 22
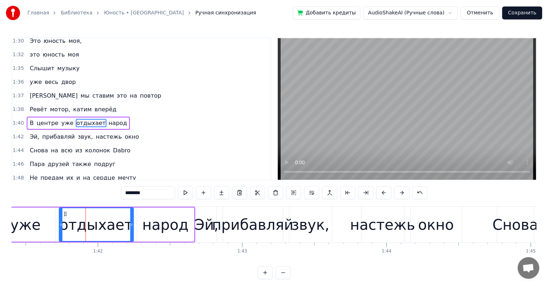
click at [95, 133] on span "настежь" at bounding box center [108, 137] width 27 height 8
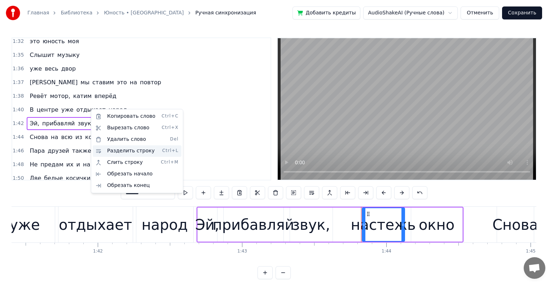
click at [131, 149] on div "Разделить строку Ctrl+L" at bounding box center [137, 151] width 89 height 12
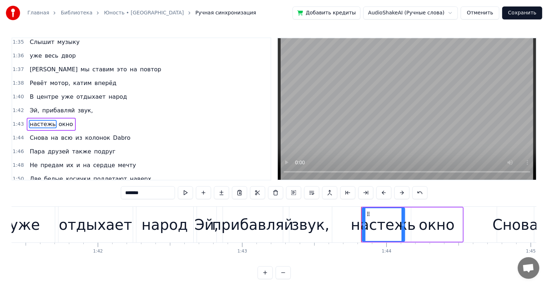
click at [76, 213] on div "отдыхает" at bounding box center [95, 225] width 74 height 36
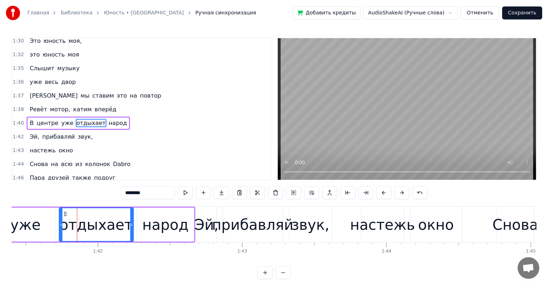
click at [88, 214] on div "отдыхает" at bounding box center [96, 225] width 73 height 22
click at [88, 204] on div "0:01 Звук поставим на всю и соседи не спят 0:05 Кто под нами внизу, вы простите…" at bounding box center [274, 159] width 525 height 242
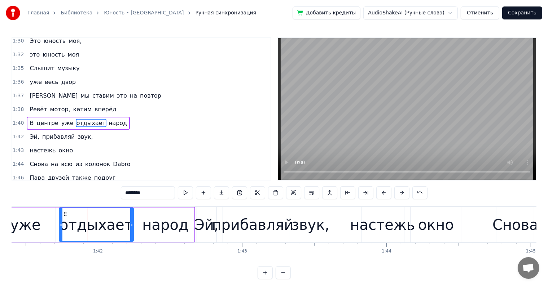
click at [88, 204] on div "0:01 Звук поставим на всю и соседи не спят 0:05 Кто под нами внизу, вы простите…" at bounding box center [274, 159] width 525 height 242
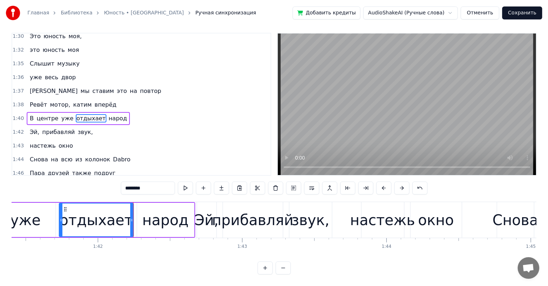
drag, startPoint x: 106, startPoint y: 239, endPoint x: 101, endPoint y: 237, distance: 5.2
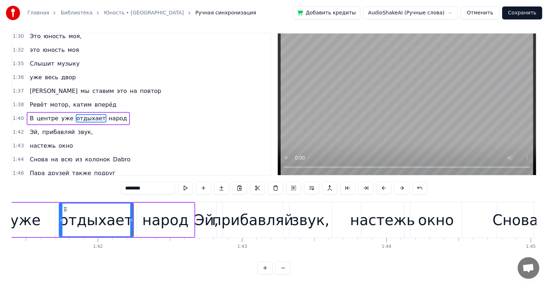
click at [98, 238] on div "1:42" at bounding box center [98, 240] width 0 height 4
drag, startPoint x: 97, startPoint y: 234, endPoint x: 104, endPoint y: 233, distance: 6.5
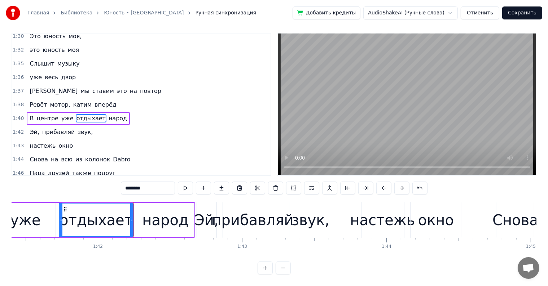
drag, startPoint x: 158, startPoint y: 233, endPoint x: 173, endPoint y: 234, distance: 15.9
click at [190, 229] on div "народ" at bounding box center [165, 220] width 57 height 34
type input "*****"
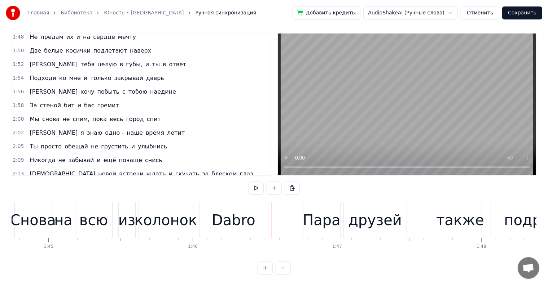
scroll to position [505, 0]
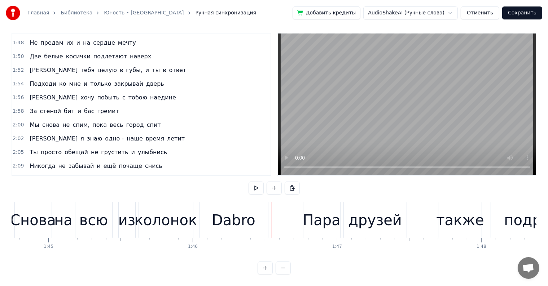
click at [219, 210] on div "Dabro" at bounding box center [234, 221] width 44 height 22
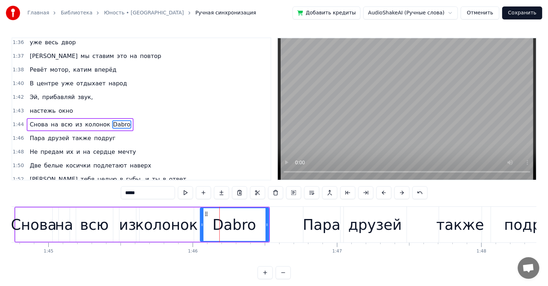
click at [75, 120] on span "из" at bounding box center [79, 124] width 8 height 8
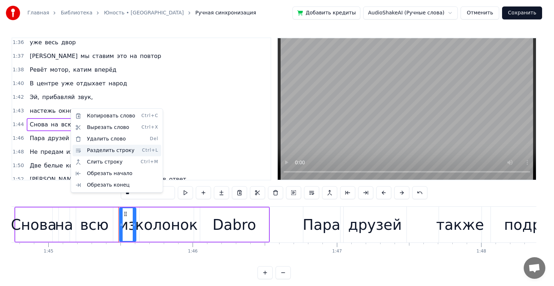
click at [107, 149] on div "Разделить строку Ctrl+L" at bounding box center [117, 151] width 89 height 12
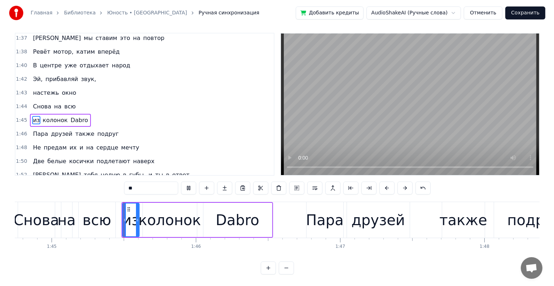
scroll to position [11, 0]
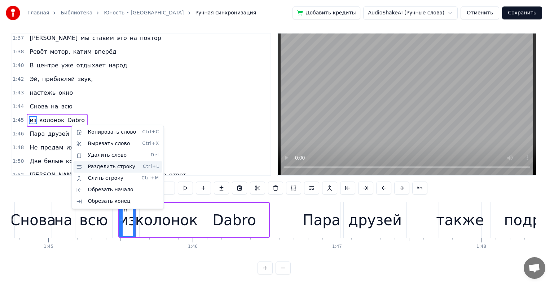
click at [110, 164] on div "Разделить строку Ctrl+L" at bounding box center [117, 167] width 89 height 12
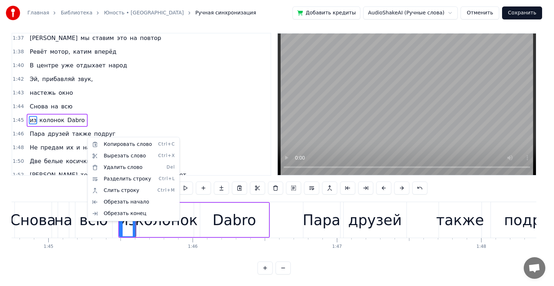
click at [85, 136] on html "Главная Библиотека Юность • Dabro Ручная синхронизация Добавить кредиты AudioSh…" at bounding box center [277, 140] width 554 height 291
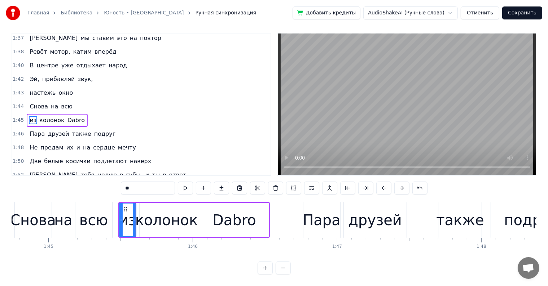
click at [93, 157] on span "подлетают" at bounding box center [110, 161] width 35 height 8
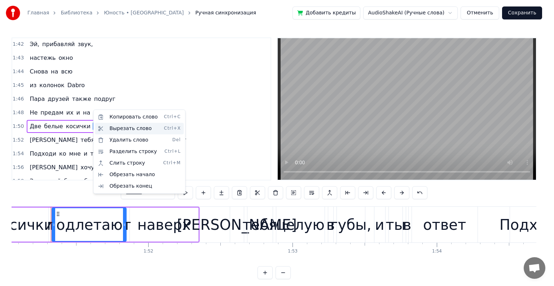
scroll to position [0, 16026]
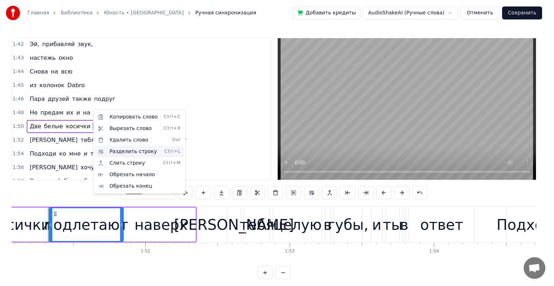
click at [123, 150] on div "Разделить строку Ctrl+L" at bounding box center [139, 152] width 89 height 12
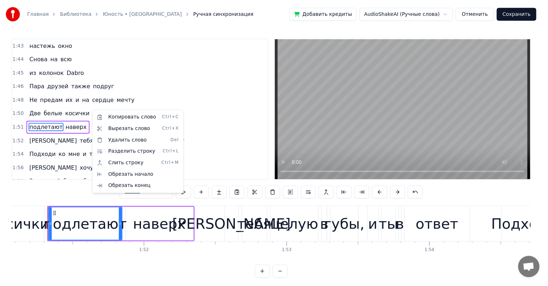
scroll to position [466, 0]
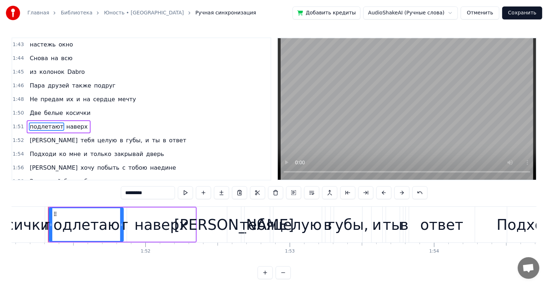
click at [76, 95] on span "и" at bounding box center [78, 99] width 5 height 8
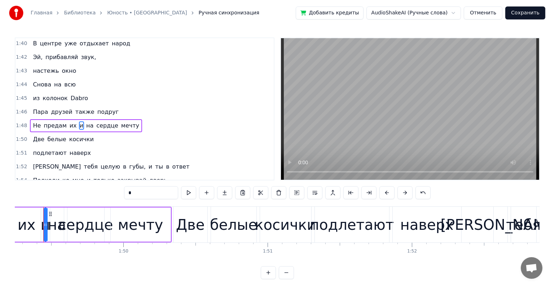
scroll to position [0, 15754]
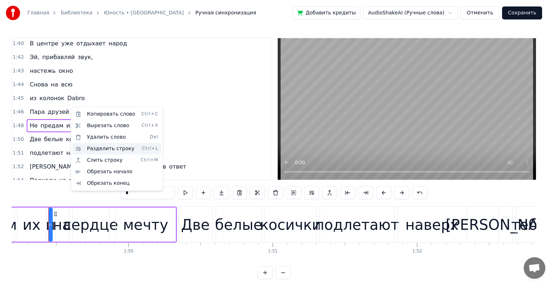
click at [106, 149] on div "Разделить строку Ctrl+L" at bounding box center [117, 149] width 89 height 12
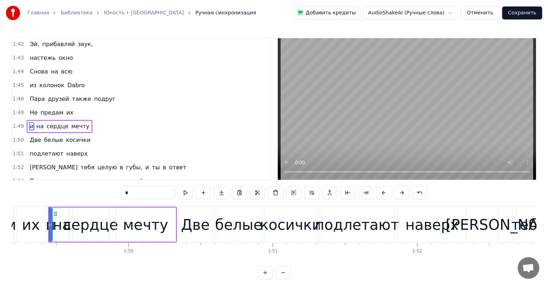
click at [61, 198] on div "0:01 Звук поставим на всю и соседи не спят 0:05 Кто под нами внизу, вы простите…" at bounding box center [274, 159] width 525 height 242
click at [43, 199] on div "0:01 Звук поставим на всю и соседи не спят 0:05 Кто под нами внизу, вы простите…" at bounding box center [274, 159] width 525 height 242
click at [31, 202] on div "0:01 Звук поставим на всю и соседи не спят 0:05 Кто под нами внизу, вы простите…" at bounding box center [274, 159] width 525 height 242
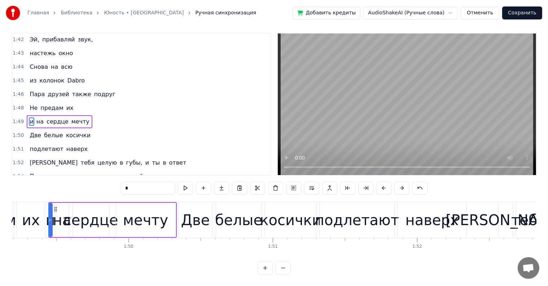
click at [28, 210] on div "их" at bounding box center [31, 221] width 18 height 22
type input "**"
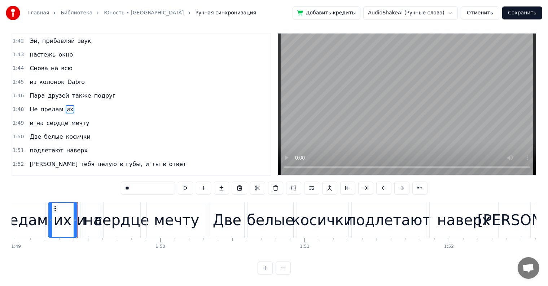
click at [107, 241] on div "0 0:01 0:02 0:03 0:04 0:05 0:06 0:07 0:08 0:09 0:10 0:11 0:12 0:13 0:14 0:15 0:…" at bounding box center [143, 244] width 31708 height 12
drag, startPoint x: 107, startPoint y: 241, endPoint x: 85, endPoint y: 227, distance: 26.4
click at [102, 238] on div "0 0:01 0:02 0:03 0:04 0:05 0:06 0:07 0:08 0:09 0:10 0:11 0:12 0:13 0:14 0:15 0:…" at bounding box center [143, 244] width 31708 height 12
click at [72, 218] on div "их" at bounding box center [62, 220] width 27 height 34
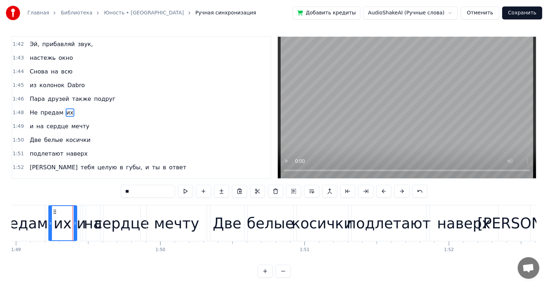
click at [73, 218] on div at bounding box center [73, 224] width 0 height 36
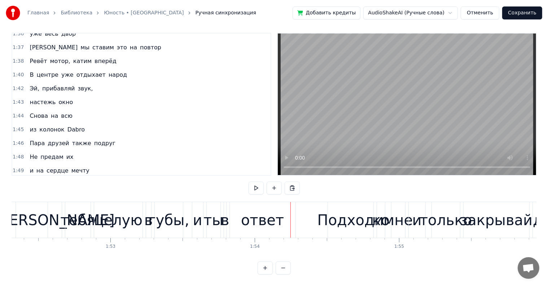
click at [346, 210] on div "Подходи" at bounding box center [350, 221] width 66 height 22
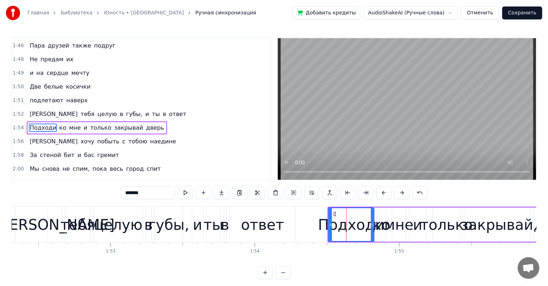
click at [89, 124] on span "только" at bounding box center [100, 128] width 22 height 8
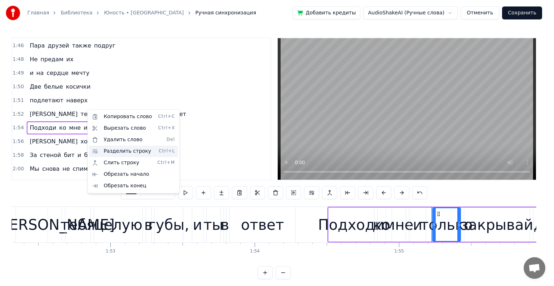
click at [121, 150] on div "Разделить строку Ctrl+L" at bounding box center [133, 152] width 89 height 12
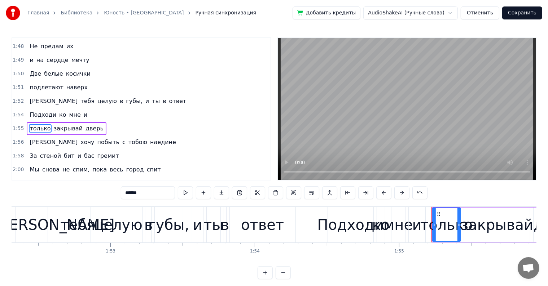
click at [128, 138] on span "тобою" at bounding box center [138, 142] width 20 height 8
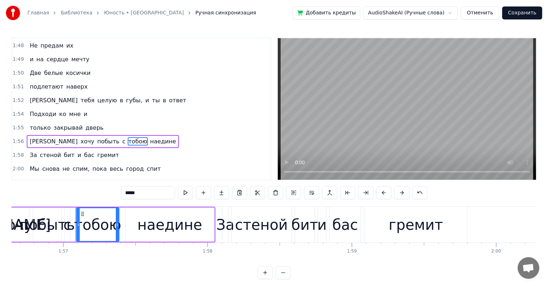
click at [122, 137] on span "с" at bounding box center [124, 141] width 5 height 8
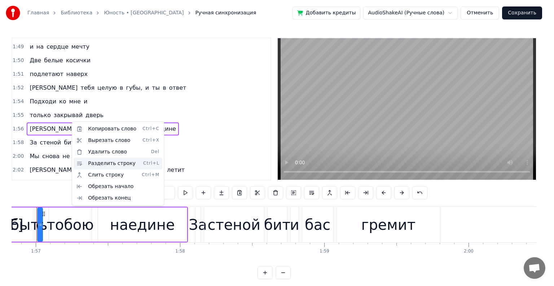
click at [105, 160] on div "Разделить строку Ctrl+L" at bounding box center [118, 164] width 89 height 12
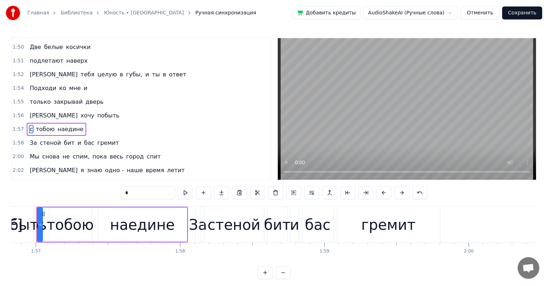
click at [77, 139] on span "и" at bounding box center [79, 143] width 5 height 8
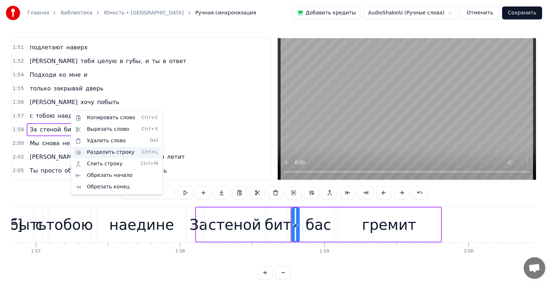
click at [98, 150] on div "Разделить строку Ctrl+L" at bounding box center [117, 153] width 89 height 12
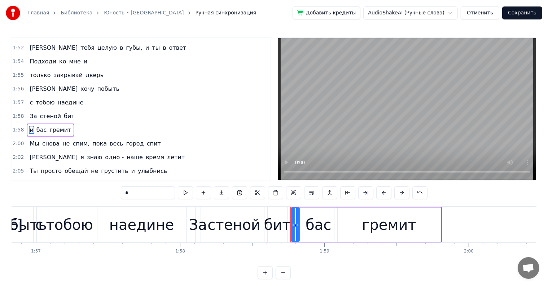
click at [92, 140] on span "пока" at bounding box center [100, 144] width 16 height 8
type input "****"
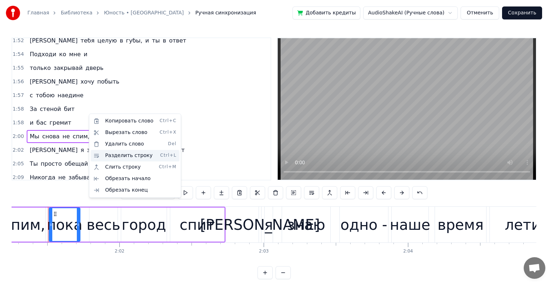
click at [118, 157] on div "Разделить строку Ctrl+L" at bounding box center [135, 156] width 89 height 12
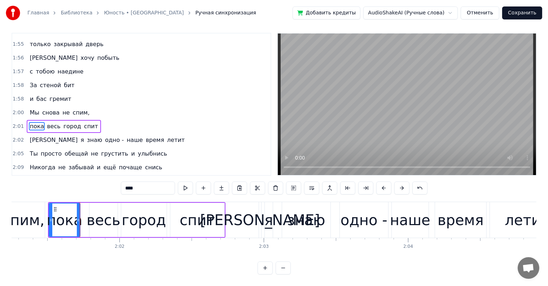
click at [63, 211] on div "пока" at bounding box center [65, 221] width 36 height 22
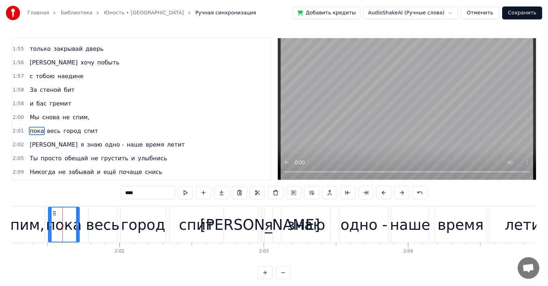
click at [63, 211] on div "пока" at bounding box center [64, 225] width 30 height 34
click at [63, 212] on div "пока" at bounding box center [64, 225] width 30 height 34
click at [64, 212] on div at bounding box center [64, 225] width 0 height 36
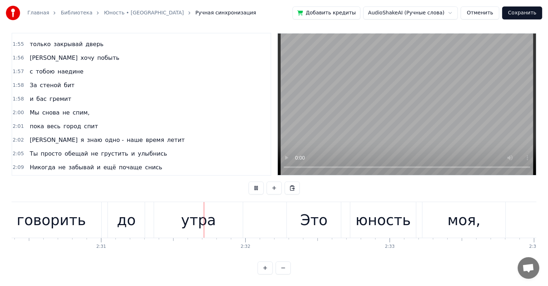
click at [322, 211] on div "Это" at bounding box center [313, 221] width 27 height 22
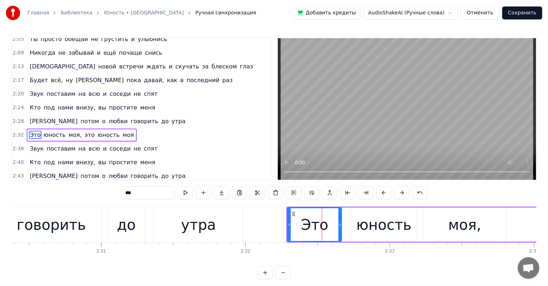
click at [84, 131] on span "это" at bounding box center [90, 135] width 12 height 8
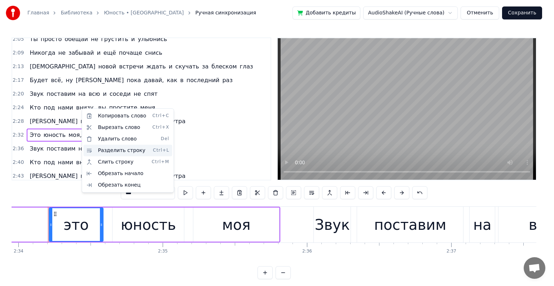
click at [117, 149] on div "Разделить строку Ctrl+L" at bounding box center [127, 151] width 89 height 12
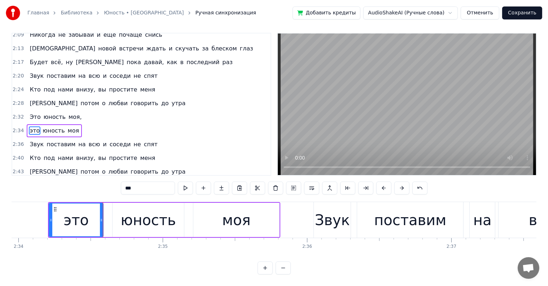
click at [80, 99] on span "потом" at bounding box center [90, 103] width 20 height 8
type input "*****"
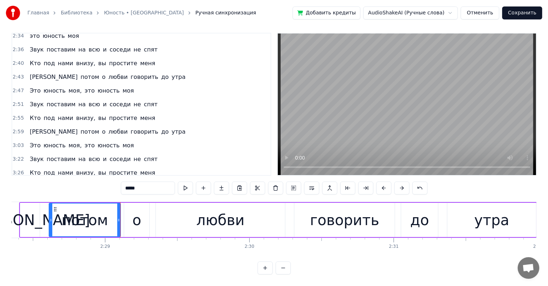
click at [96, 216] on div "потом" at bounding box center [85, 221] width 47 height 22
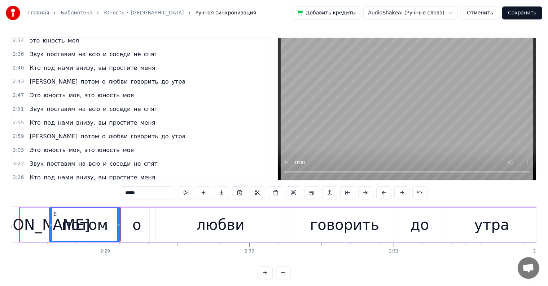
click at [96, 216] on div "потом" at bounding box center [85, 225] width 47 height 22
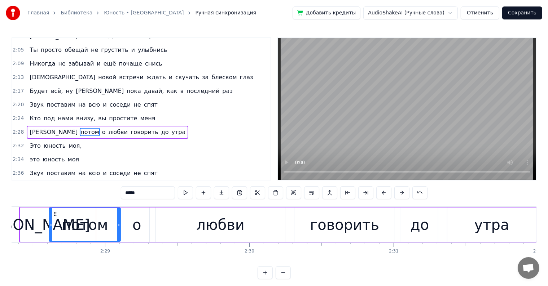
click at [96, 216] on div "потом" at bounding box center [85, 225] width 47 height 22
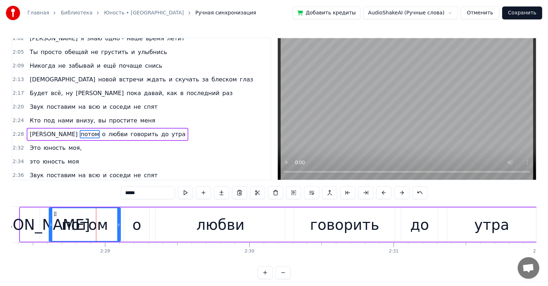
click at [96, 216] on div "потом" at bounding box center [85, 225] width 47 height 22
click at [98, 216] on div "потом" at bounding box center [85, 225] width 47 height 22
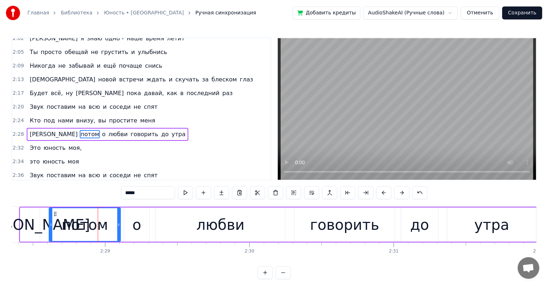
click at [98, 216] on div "потом" at bounding box center [85, 225] width 47 height 22
click at [102, 211] on div "потом" at bounding box center [84, 224] width 71 height 33
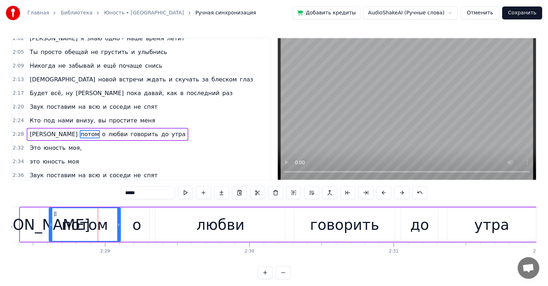
click at [102, 211] on div "потом" at bounding box center [84, 224] width 71 height 33
click at [105, 211] on div "потом" at bounding box center [84, 224] width 71 height 33
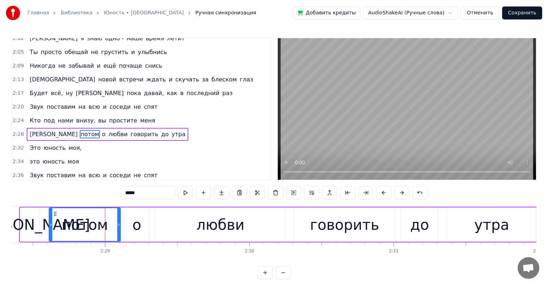
click at [105, 211] on div "потом" at bounding box center [84, 224] width 71 height 33
click at [102, 231] on div "потом" at bounding box center [85, 225] width 47 height 22
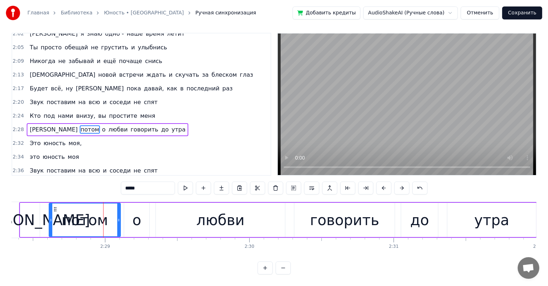
click at [105, 220] on div "потом" at bounding box center [85, 221] width 47 height 22
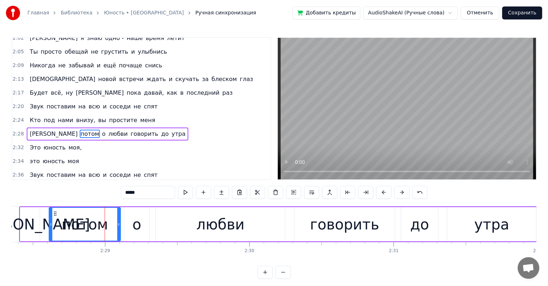
click at [105, 220] on div "потом" at bounding box center [85, 225] width 47 height 22
click at [122, 222] on div "А потом о любви говорить до утра" at bounding box center [278, 225] width 518 height 36
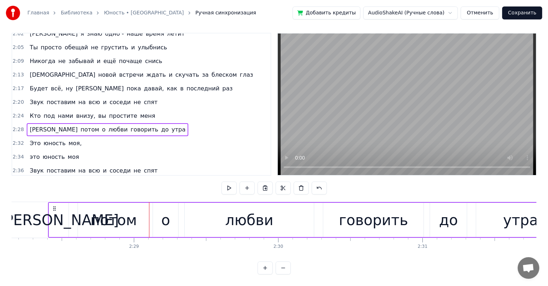
click at [162, 215] on div "о" at bounding box center [165, 221] width 9 height 22
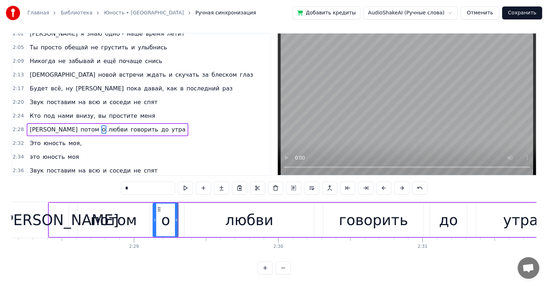
click at [180, 216] on div "А потом о любви говорить до утра" at bounding box center [307, 220] width 518 height 36
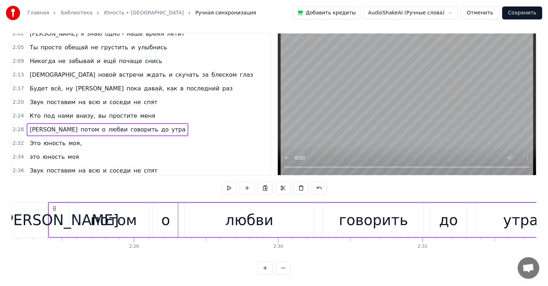
click at [180, 216] on div "А потом о любви говорить до утра" at bounding box center [307, 220] width 518 height 36
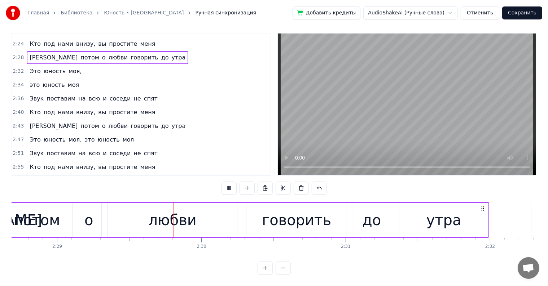
click at [84, 136] on span "это" at bounding box center [90, 140] width 12 height 8
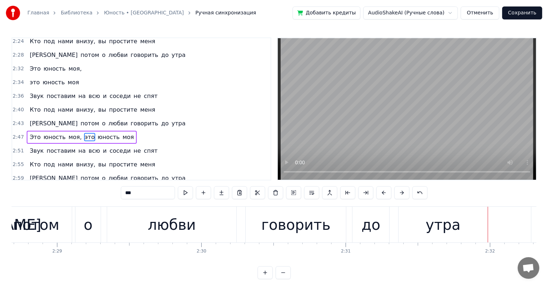
click at [82, 117] on div "А потом о любви говорить до утра" at bounding box center [108, 123] width 162 height 13
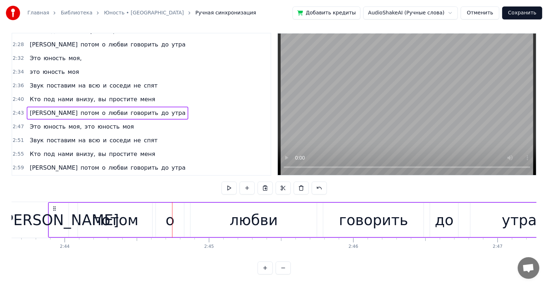
click at [84, 123] on span "это" at bounding box center [90, 127] width 12 height 8
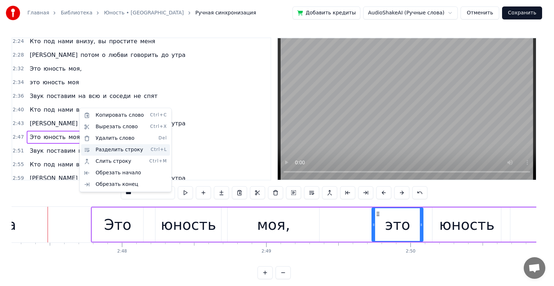
click at [127, 151] on div "Разделить строку Ctrl+L" at bounding box center [125, 150] width 89 height 12
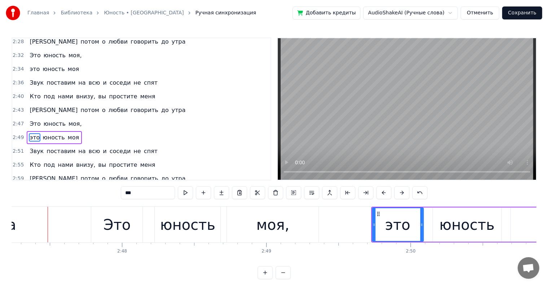
click at [80, 106] on span "потом" at bounding box center [90, 110] width 20 height 8
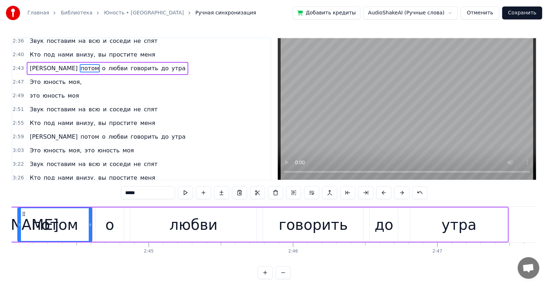
click at [98, 218] on div "о" at bounding box center [110, 225] width 28 height 34
type input "*"
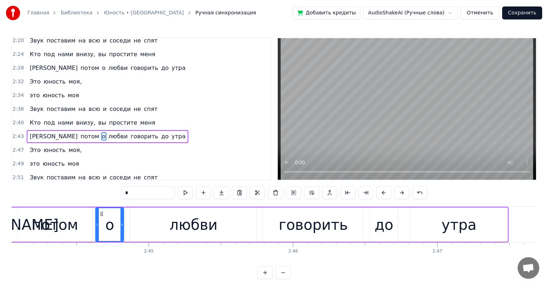
click at [98, 218] on div "о" at bounding box center [109, 224] width 27 height 33
click at [110, 219] on div "о" at bounding box center [109, 225] width 9 height 22
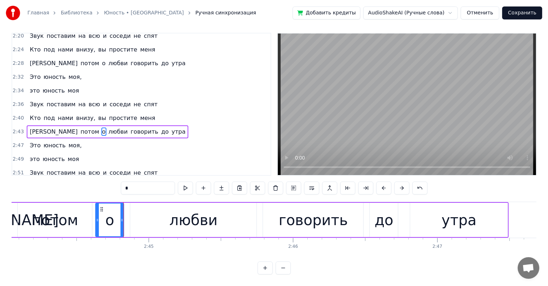
click at [120, 229] on div at bounding box center [121, 220] width 3 height 33
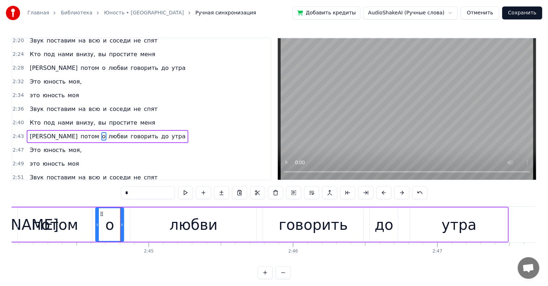
click at [124, 222] on div "А потом о любви говорить до утра" at bounding box center [248, 225] width 521 height 36
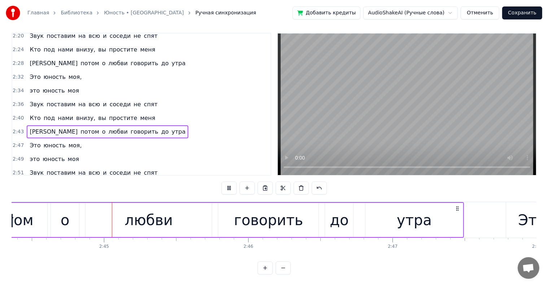
click at [156, 153] on div "2:49 это юность моя" at bounding box center [141, 160] width 258 height 14
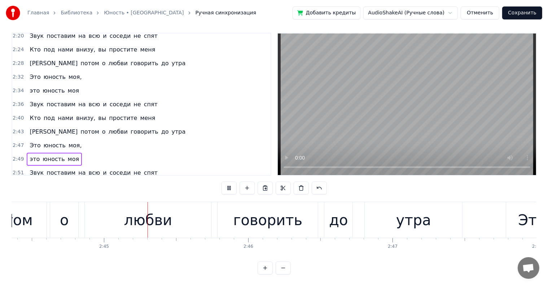
click at [157, 153] on div "2:49 это юность моя" at bounding box center [141, 160] width 258 height 14
click at [160, 166] on div "2:51 Звук поставим на всю и соседи не спят" at bounding box center [141, 173] width 258 height 14
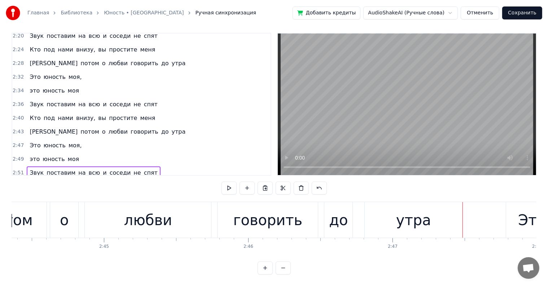
click at [162, 166] on div "2:51 Звук поставим на всю и соседи не спят" at bounding box center [141, 173] width 258 height 14
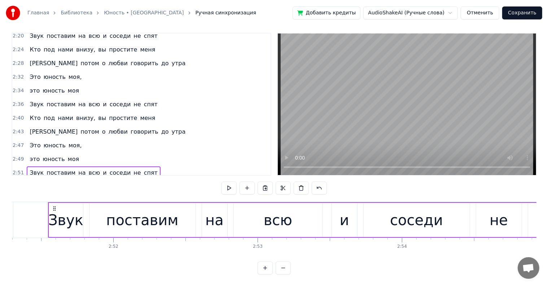
click at [160, 180] on div "2:55 Кто под нами внизу, вы простите меня" at bounding box center [141, 187] width 258 height 14
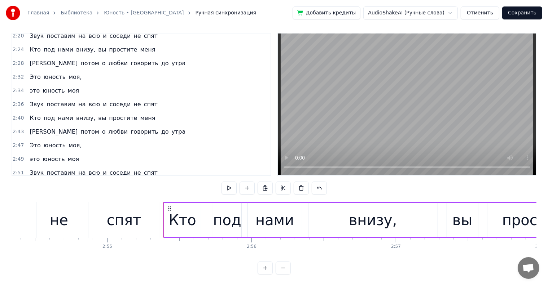
click at [159, 194] on div "2:59 А потом о любви говорить до утра" at bounding box center [141, 201] width 258 height 14
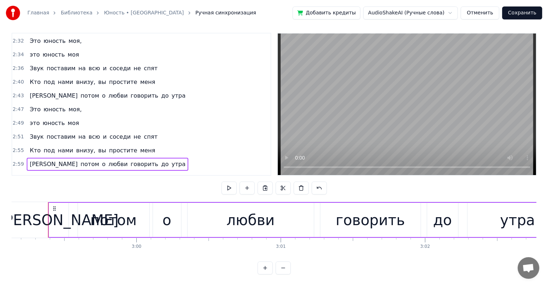
click at [84, 174] on span "это" at bounding box center [90, 178] width 12 height 8
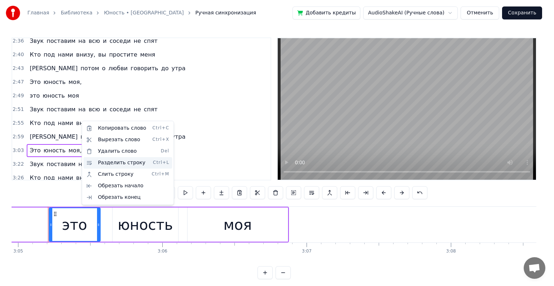
click at [124, 163] on div "Разделить строку Ctrl+L" at bounding box center [127, 163] width 89 height 12
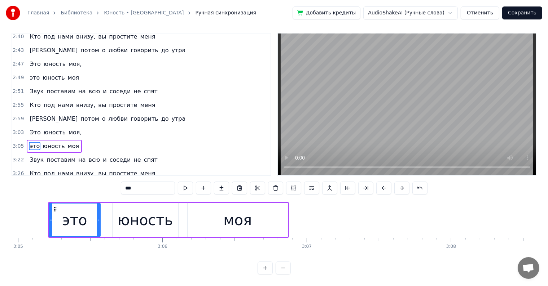
click at [171, 140] on div "3:05 это юность моя" at bounding box center [141, 147] width 258 height 14
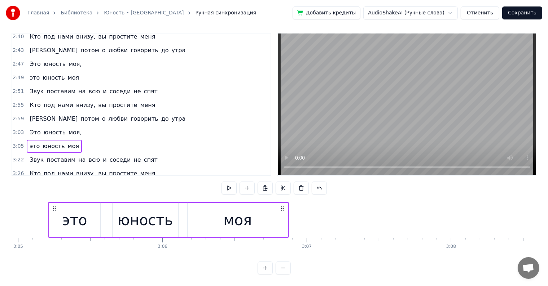
click at [171, 140] on div "3:05 это юность моя" at bounding box center [141, 147] width 258 height 14
click at [112, 156] on span "соседи" at bounding box center [120, 160] width 23 height 8
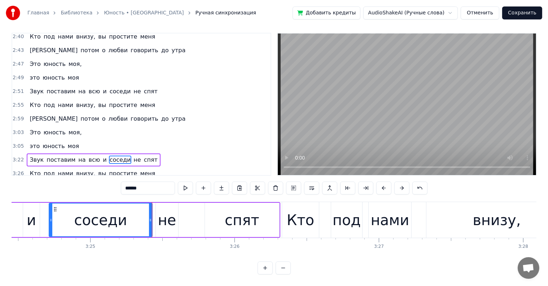
click at [130, 183] on span "говорить" at bounding box center [144, 187] width 29 height 8
type input "********"
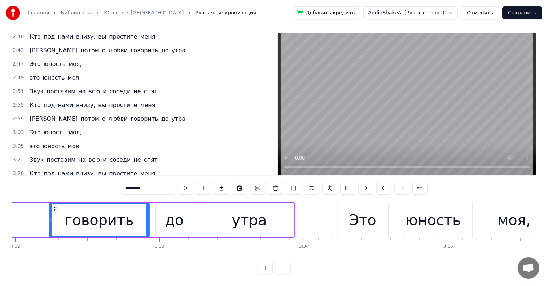
click at [516, 15] on button "Сохранить" at bounding box center [522, 12] width 40 height 13
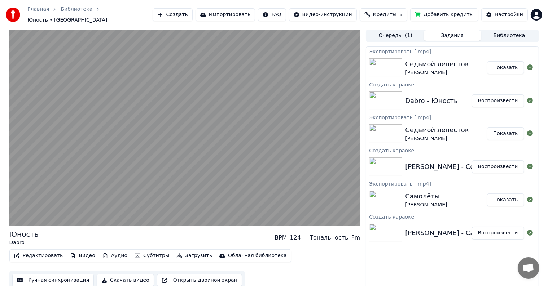
click at [456, 83] on div "Создать караоке" at bounding box center [452, 84] width 172 height 9
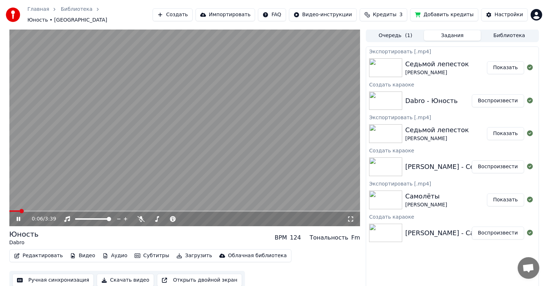
click at [53, 252] on button "Редактировать" at bounding box center [38, 256] width 55 height 10
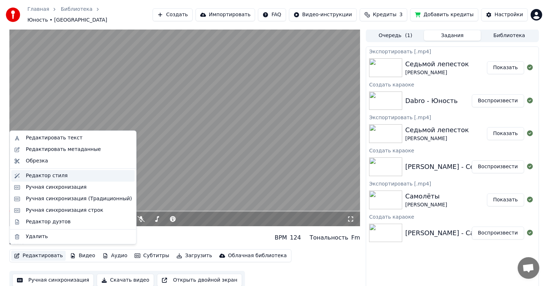
click at [54, 176] on div "Редактор стиля" at bounding box center [47, 175] width 42 height 7
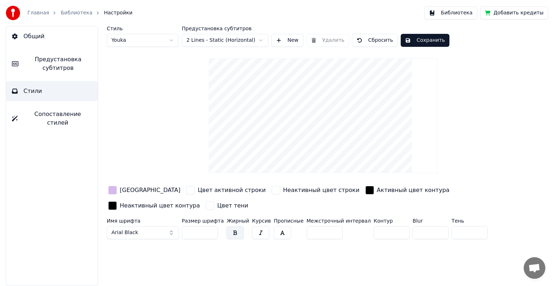
click at [59, 73] on button "Предустановка субтитров" at bounding box center [52, 63] width 92 height 29
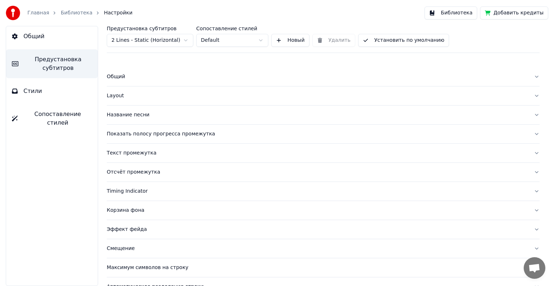
click at [134, 114] on div "Название песни" at bounding box center [317, 114] width 421 height 7
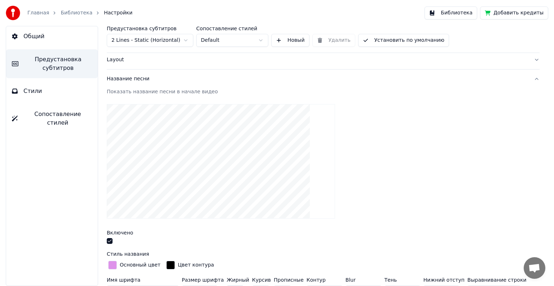
click at [109, 241] on button "button" at bounding box center [110, 241] width 6 height 6
click at [77, 13] on link "Библиотека" at bounding box center [77, 12] width 32 height 7
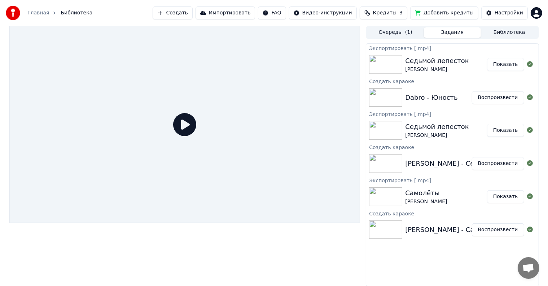
click at [392, 96] on img at bounding box center [385, 97] width 33 height 19
click at [186, 124] on icon at bounding box center [184, 124] width 23 height 23
click at [483, 97] on button "Воспроизвести" at bounding box center [498, 97] width 52 height 13
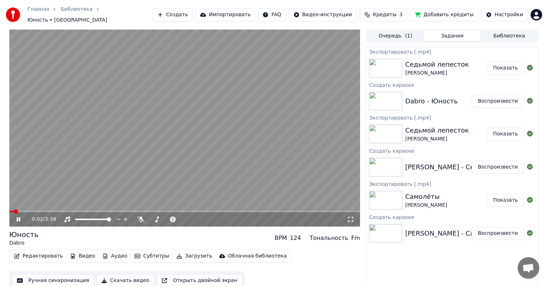
click at [472, 95] on button "Воспроизвести" at bounding box center [498, 101] width 52 height 13
click at [50, 252] on button "Редактировать" at bounding box center [38, 256] width 55 height 10
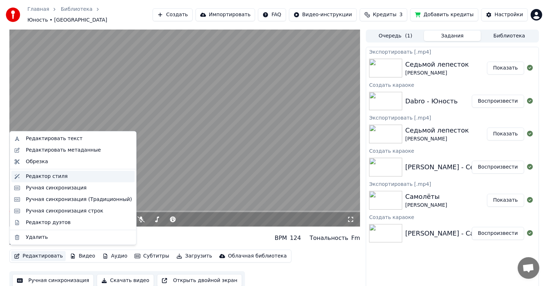
click at [56, 181] on div "Редактор стиля" at bounding box center [72, 177] width 123 height 12
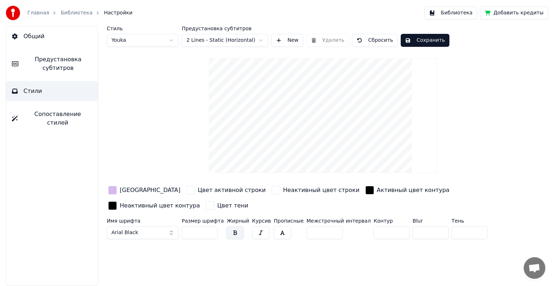
click at [60, 71] on span "Предустановка субтитров" at bounding box center [58, 63] width 68 height 17
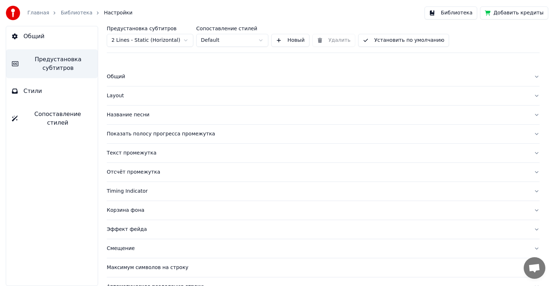
click at [129, 115] on div "Название песни" at bounding box center [317, 114] width 421 height 7
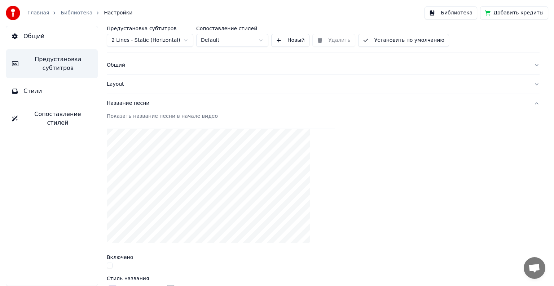
scroll to position [36, 0]
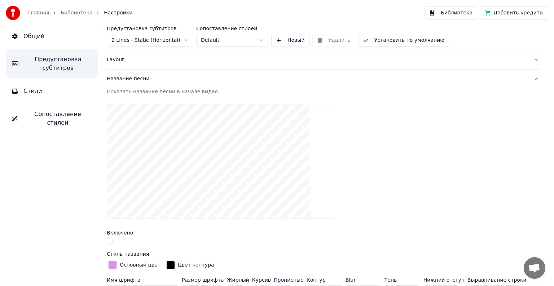
click at [108, 238] on button "button" at bounding box center [110, 241] width 6 height 6
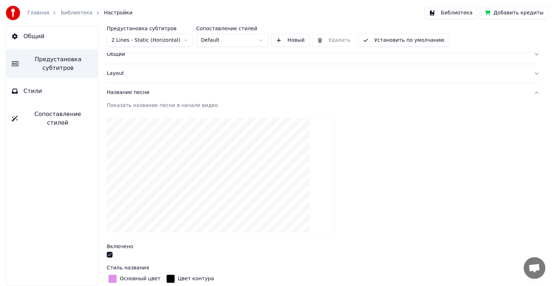
scroll to position [0, 0]
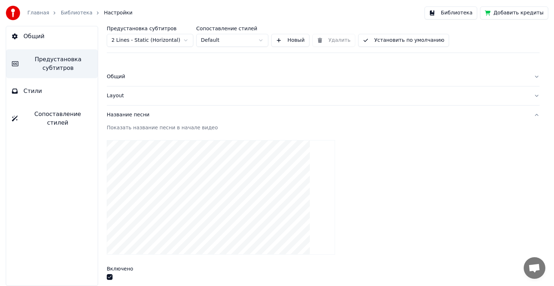
click at [137, 81] on button "Общий" at bounding box center [323, 76] width 433 height 19
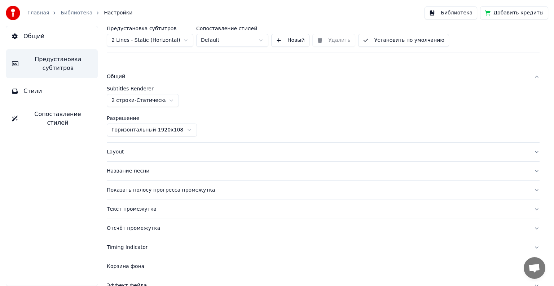
click at [139, 79] on div "Общий" at bounding box center [317, 76] width 421 height 7
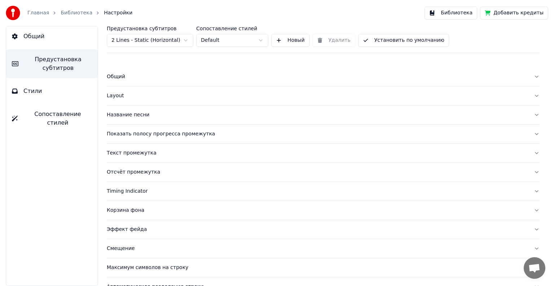
click at [75, 13] on link "Библиотека" at bounding box center [77, 12] width 32 height 7
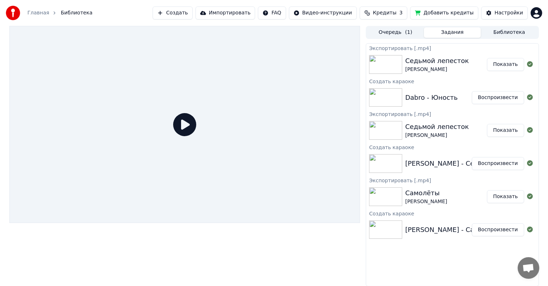
click at [380, 94] on img at bounding box center [385, 97] width 33 height 19
click at [187, 122] on icon at bounding box center [184, 124] width 23 height 23
click at [186, 126] on icon at bounding box center [184, 124] width 23 height 23
click at [497, 98] on button "Воспроизвести" at bounding box center [498, 97] width 52 height 13
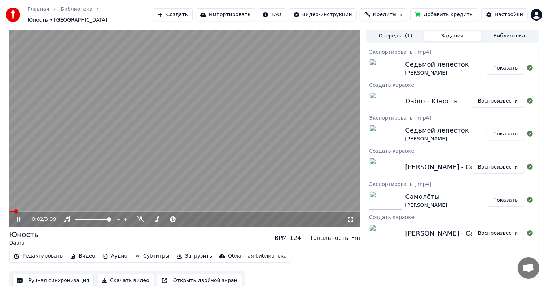
click at [32, 251] on button "Редактировать" at bounding box center [38, 256] width 55 height 10
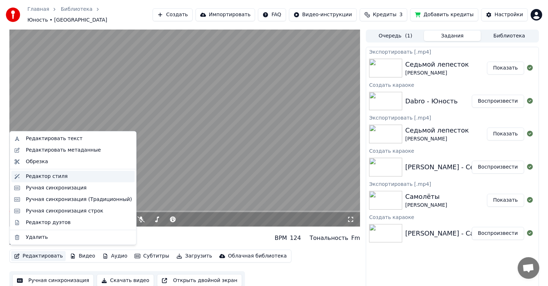
click at [49, 177] on div "Редактор стиля" at bounding box center [47, 176] width 42 height 7
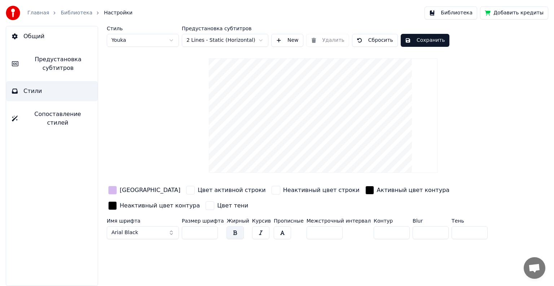
click at [53, 67] on span "Предустановка субтитров" at bounding box center [58, 63] width 68 height 17
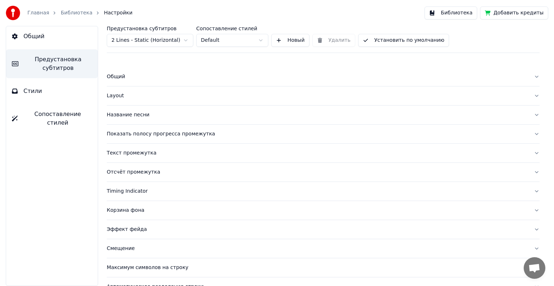
click at [131, 113] on div "Название песни" at bounding box center [317, 114] width 421 height 7
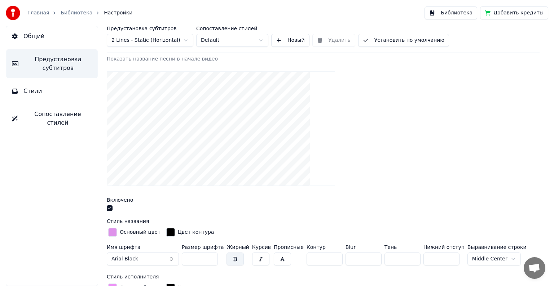
scroll to position [72, 0]
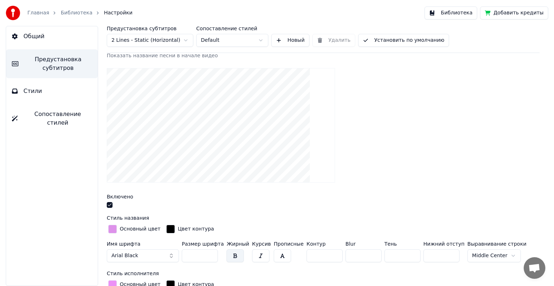
click at [110, 205] on button "button" at bounding box center [110, 205] width 6 height 6
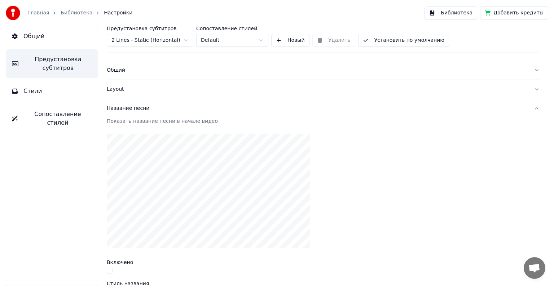
scroll to position [0, 0]
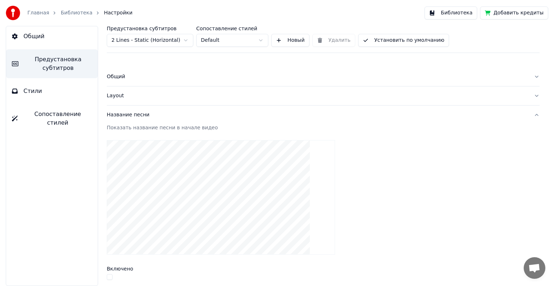
click at [75, 15] on link "Библиотека" at bounding box center [77, 12] width 32 height 7
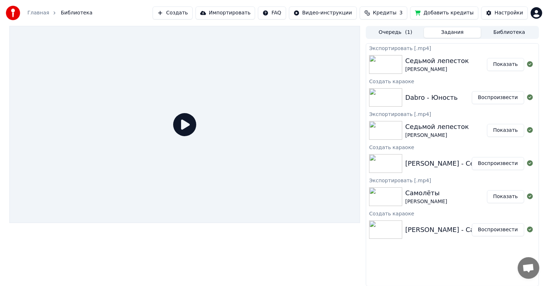
click at [490, 95] on button "Воспроизвести" at bounding box center [498, 97] width 52 height 13
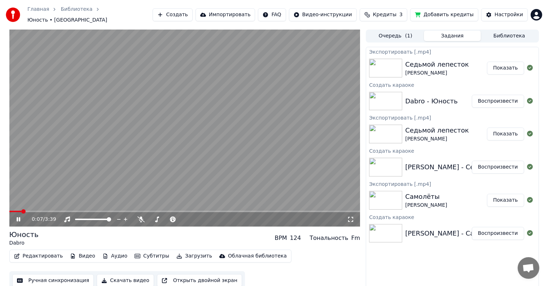
click at [448, 31] on button "Задания" at bounding box center [452, 36] width 57 height 10
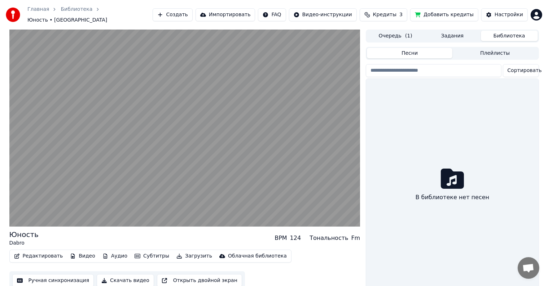
click at [493, 34] on button "Библиотека" at bounding box center [509, 36] width 57 height 10
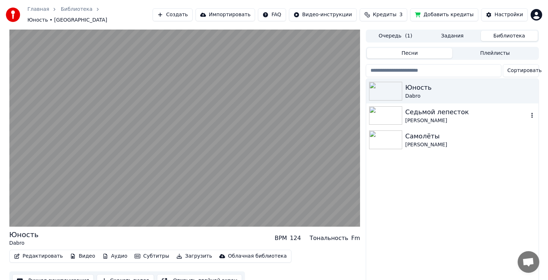
click at [498, 110] on div "Седьмой лепесток" at bounding box center [466, 112] width 123 height 10
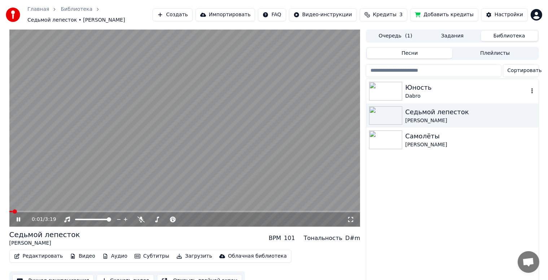
click at [436, 91] on div "Юность" at bounding box center [466, 88] width 123 height 10
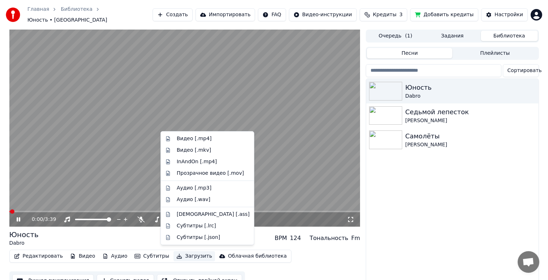
click at [173, 252] on button "Загрузить" at bounding box center [193, 256] width 41 height 10
click at [199, 140] on div "Видео [.mp4]" at bounding box center [194, 138] width 35 height 7
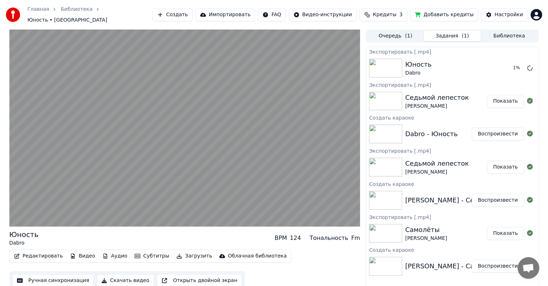
click at [505, 97] on button "Показать" at bounding box center [505, 101] width 37 height 13
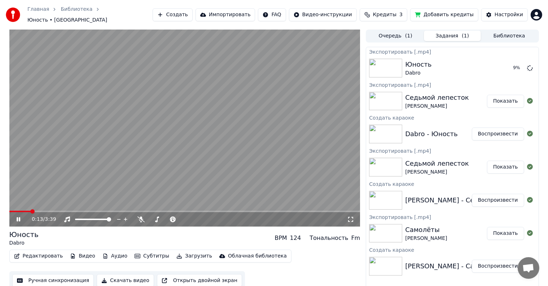
click at [21, 217] on icon at bounding box center [23, 220] width 17 height 6
click at [449, 14] on button "Добавить кредиты" at bounding box center [444, 14] width 68 height 13
click at [396, 11] on span "Кредиты" at bounding box center [384, 14] width 23 height 7
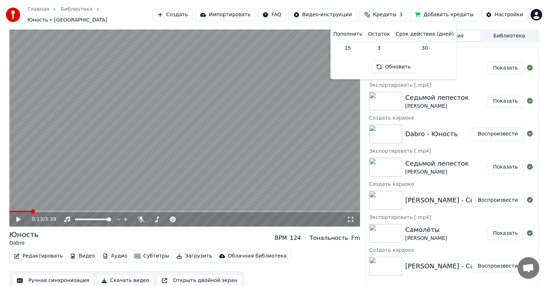
click at [381, 48] on td "3" at bounding box center [379, 47] width 28 height 13
click at [462, 1] on div "Главная Библиотека Юность • Dabro Создать Импортировать FAQ Видео-инструкции Кр…" at bounding box center [274, 15] width 548 height 30
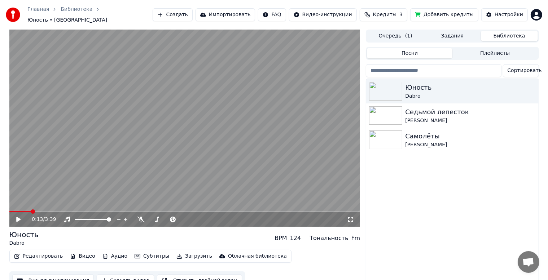
click at [499, 35] on button "Библиотека" at bounding box center [509, 36] width 57 height 10
click at [405, 33] on span "( 1 )" at bounding box center [408, 35] width 7 height 7
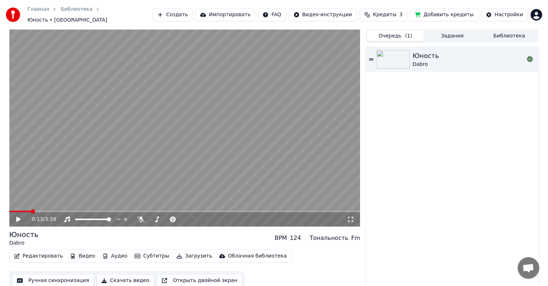
click at [449, 33] on button "Задания" at bounding box center [452, 36] width 57 height 10
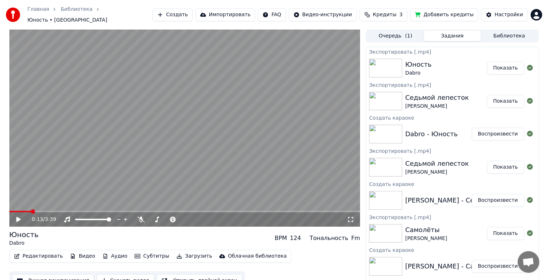
click at [502, 31] on button "Библиотека" at bounding box center [509, 36] width 57 height 10
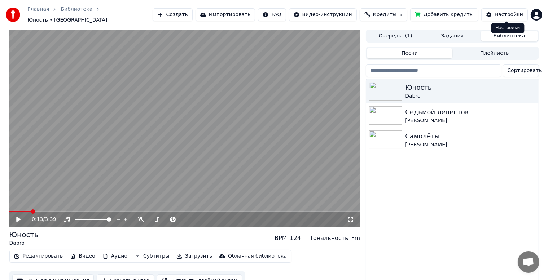
click at [496, 16] on button "Настройки" at bounding box center [504, 14] width 47 height 13
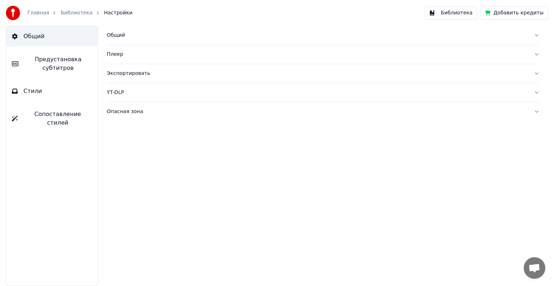
click at [496, 14] on button "Добавить кредиты" at bounding box center [514, 12] width 68 height 13
click at [28, 12] on link "Главная" at bounding box center [38, 12] width 22 height 7
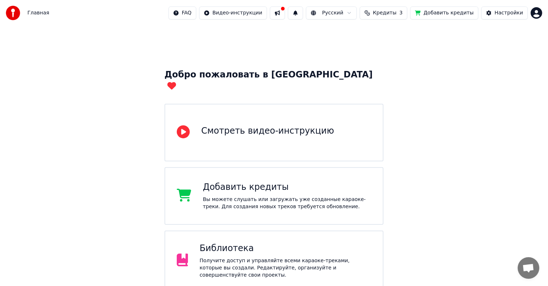
click at [285, 13] on button at bounding box center [277, 12] width 15 height 13
click at [447, 72] on div "Добро пожаловать в Youka Смотреть видео-инструкцию Добавить кредиты Вы можете с…" at bounding box center [274, 227] width 548 height 403
click at [532, 13] on html "Главная FAQ Видео-инструкции Русский Кредиты 3 Добавить кредиты Настройки Добро…" at bounding box center [274, 214] width 548 height 429
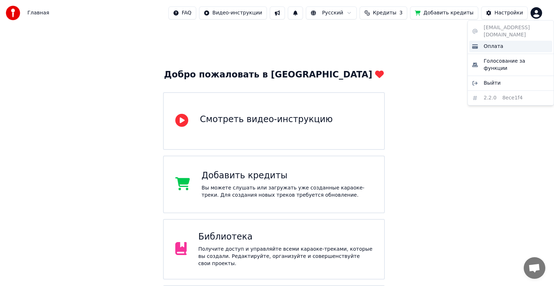
click at [516, 41] on div "Оплата" at bounding box center [510, 47] width 83 height 12
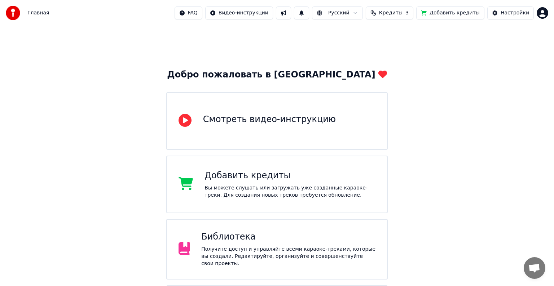
click at [351, 15] on html "Главная FAQ Видео-инструкции Русский Кредиты 3 Добавить кредиты Настройки Добро…" at bounding box center [277, 208] width 554 height 417
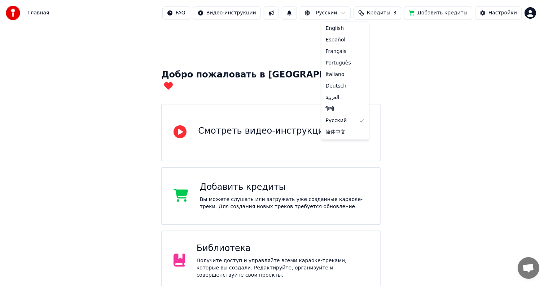
drag, startPoint x: 398, startPoint y: 43, endPoint x: 353, endPoint y: 25, distance: 48.4
click at [398, 43] on html "Главная FAQ Видео-инструкции Русский Кредиты 3 Добавить кредиты Настройки Добро…" at bounding box center [274, 214] width 548 height 429
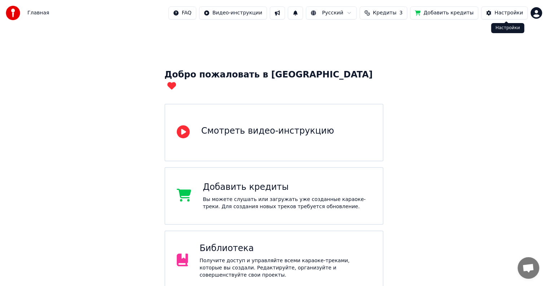
click at [534, 14] on html "Главная FAQ Видео-инструкции Русский Кредиты 3 Добавить кредиты Настройки Добро…" at bounding box center [274, 214] width 548 height 429
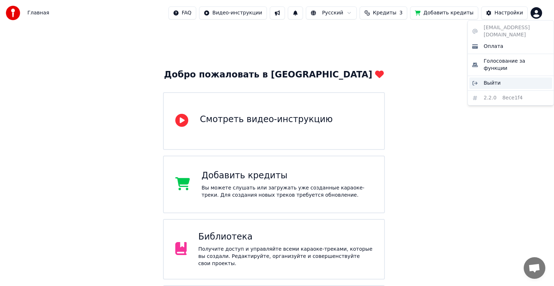
click at [506, 78] on div "Выйти" at bounding box center [510, 84] width 83 height 12
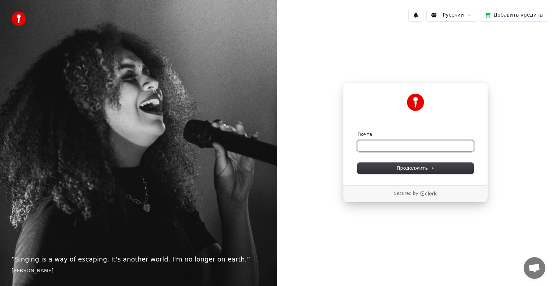
click at [394, 145] on input "Почта" at bounding box center [415, 146] width 116 height 11
click at [420, 167] on span "Продолжить" at bounding box center [416, 168] width 38 height 6
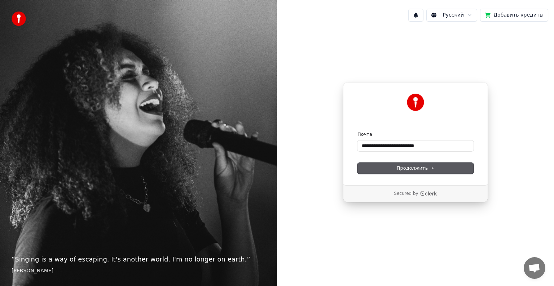
type input "**********"
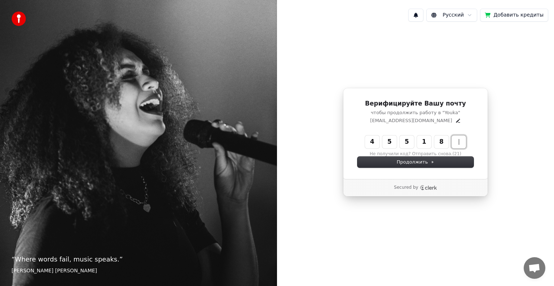
type input "******"
